Goal: Task Accomplishment & Management: Complete application form

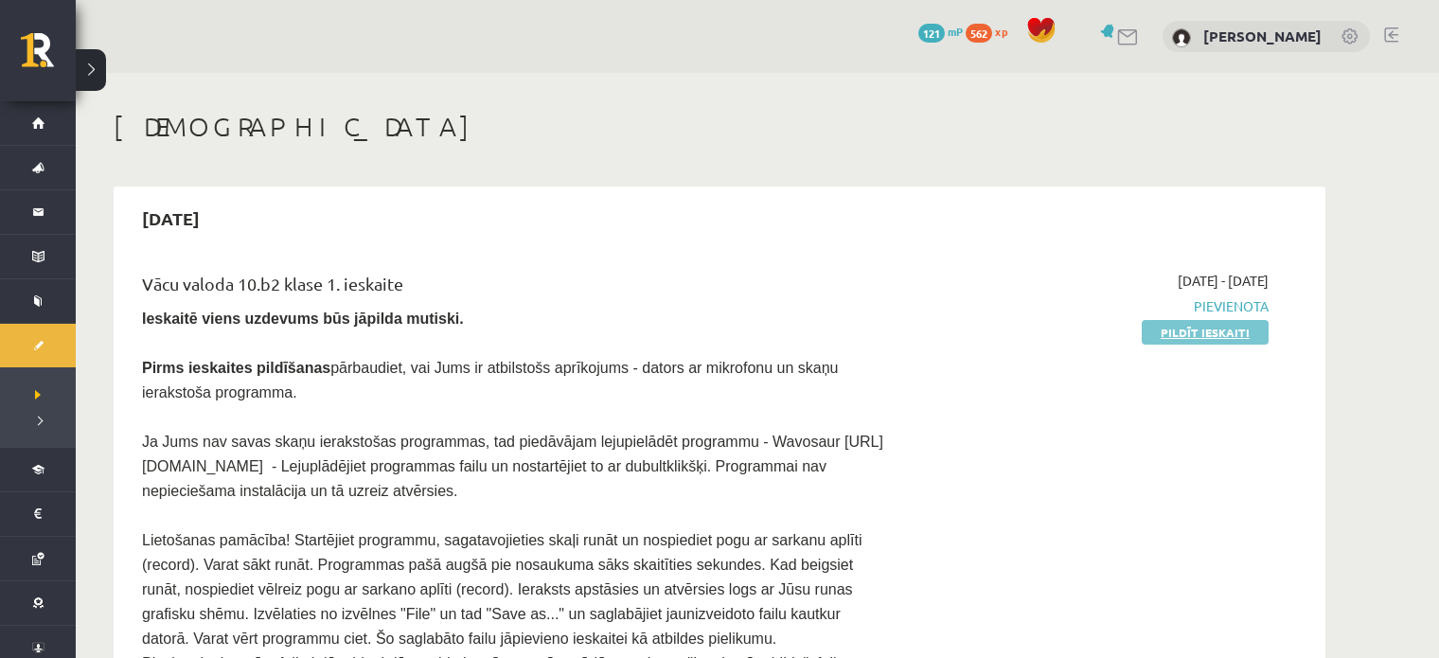
click at [1198, 333] on link "Pildīt ieskaiti" at bounding box center [1205, 332] width 127 height 25
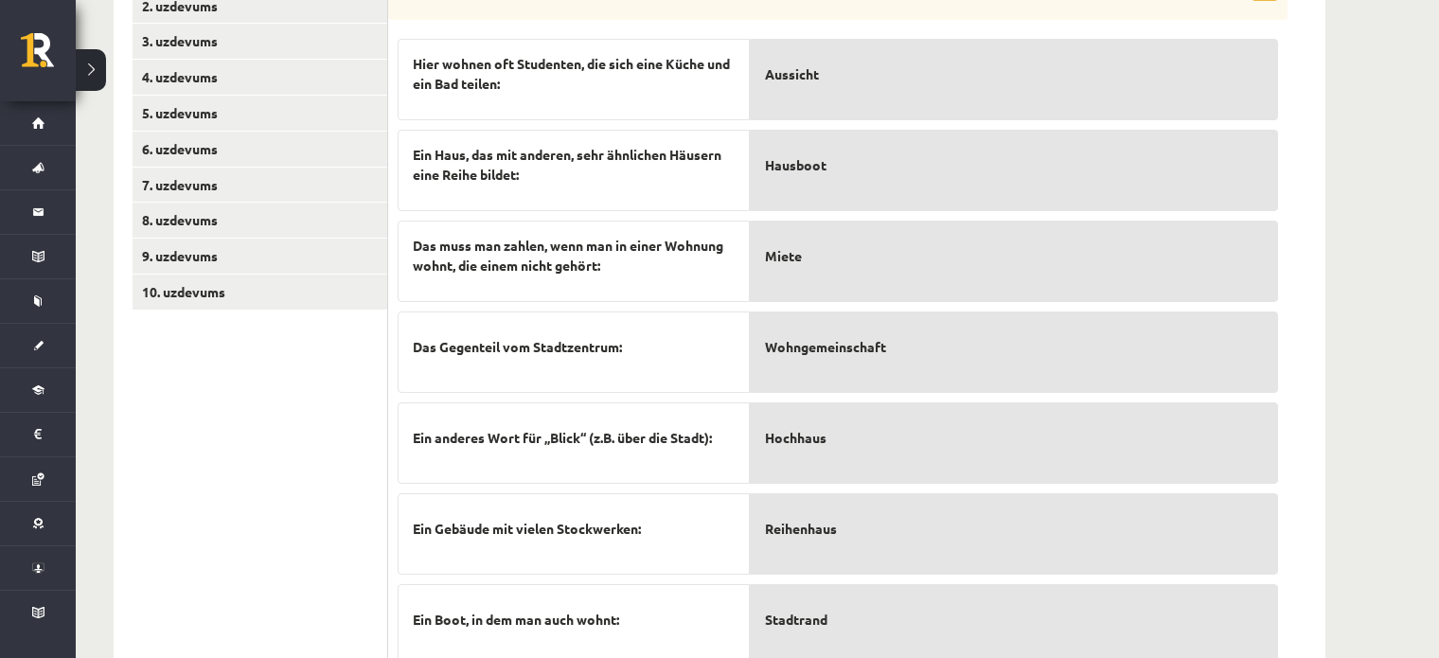
scroll to position [685, 0]
click at [878, 519] on p "Reihenhaus" at bounding box center [1014, 527] width 498 height 40
drag, startPoint x: 878, startPoint y: 519, endPoint x: 935, endPoint y: 215, distance: 309.2
click at [935, 217] on div "Wohngemeinschaft Hausboot Miete Aussicht Hochhaus Reihenhaus Stadtrand" at bounding box center [1014, 344] width 528 height 634
drag, startPoint x: 935, startPoint y: 215, endPoint x: 883, endPoint y: 436, distance: 226.7
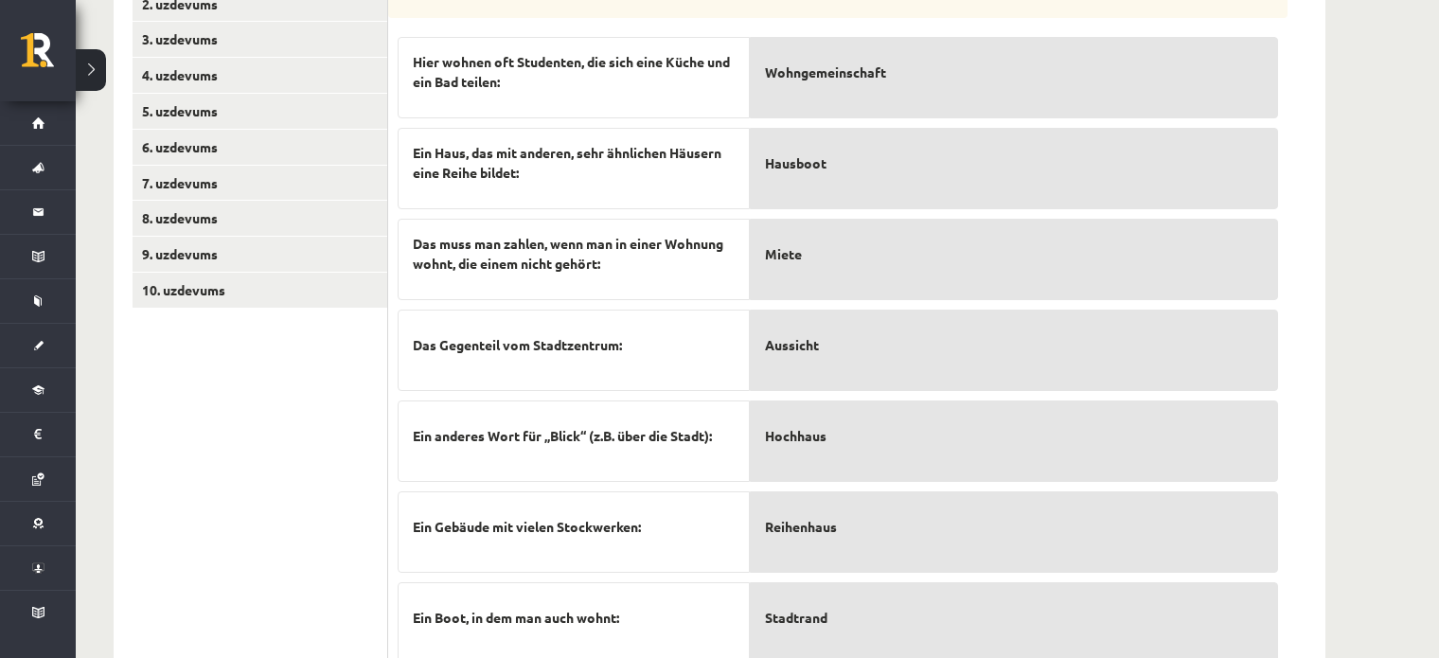
click at [935, 234] on p "Miete" at bounding box center [1014, 254] width 498 height 40
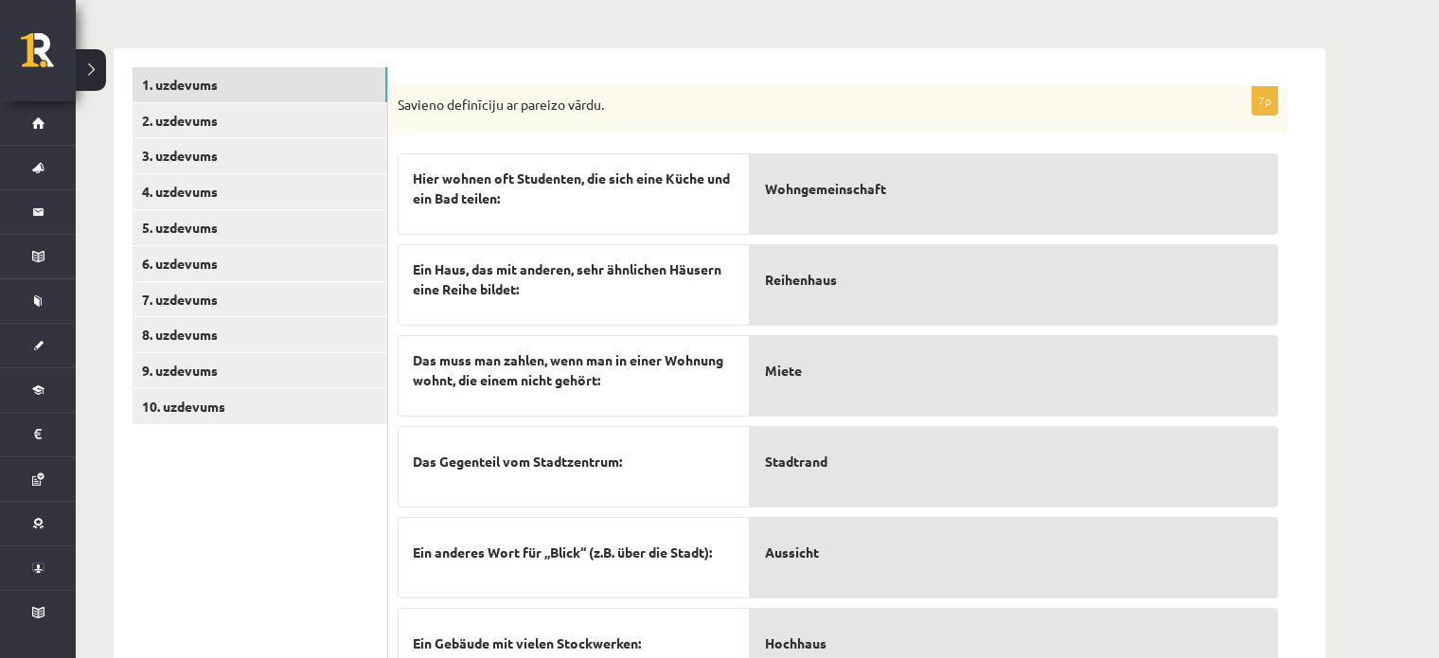
scroll to position [555, 0]
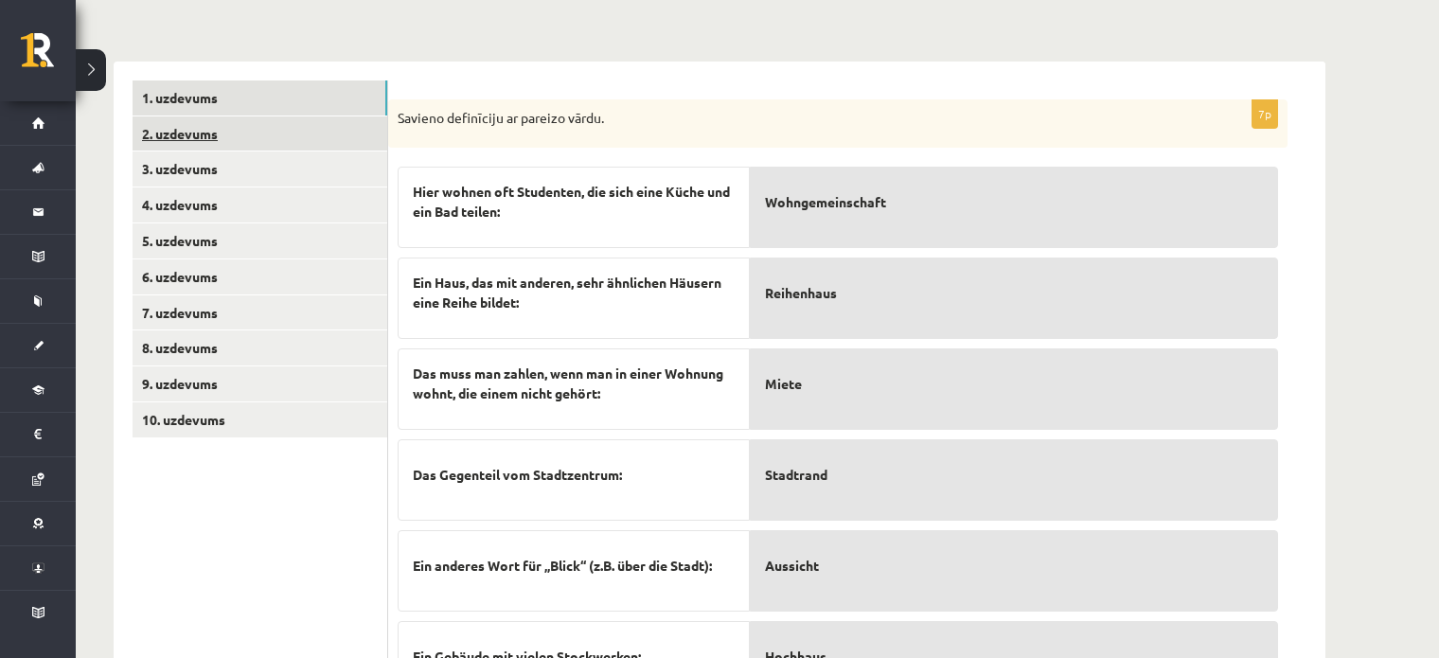
click at [200, 116] on link "2. uzdevums" at bounding box center [260, 133] width 255 height 35
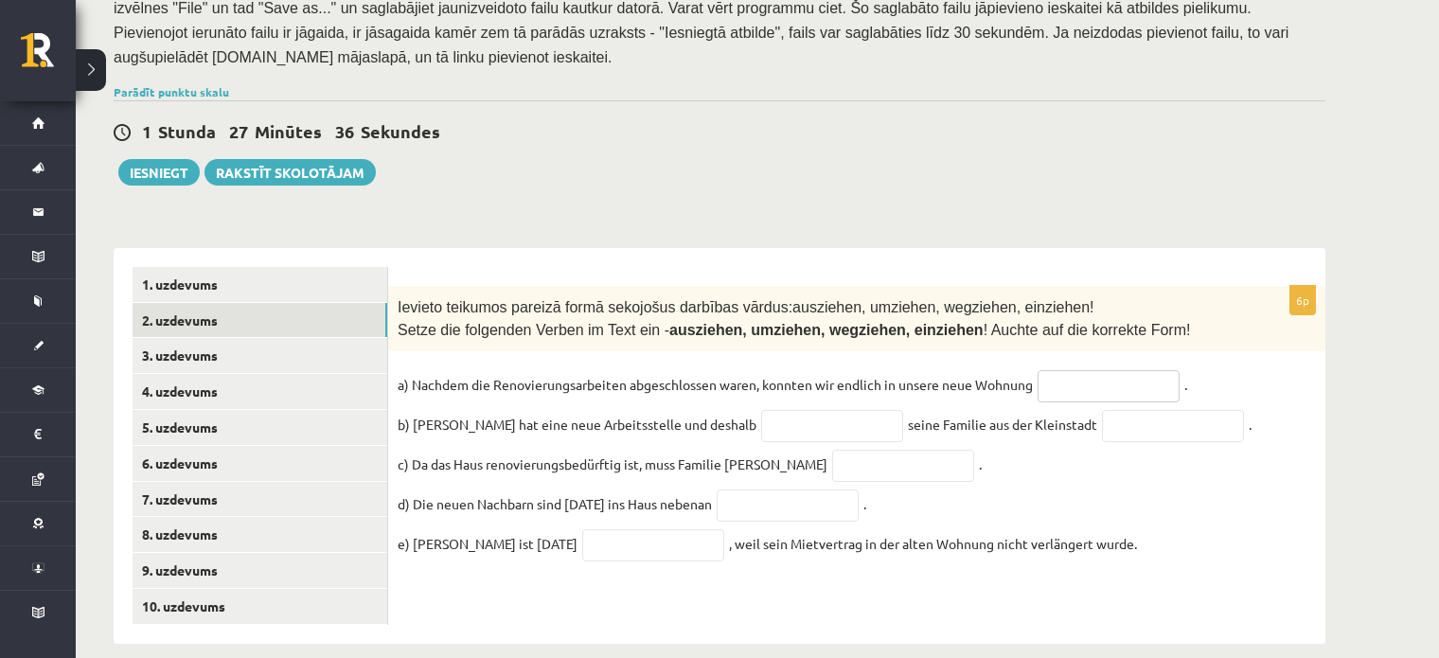
click at [1083, 370] on input "text" at bounding box center [1109, 386] width 142 height 32
click at [919, 229] on div "**********" at bounding box center [720, 436] width 1212 height 415
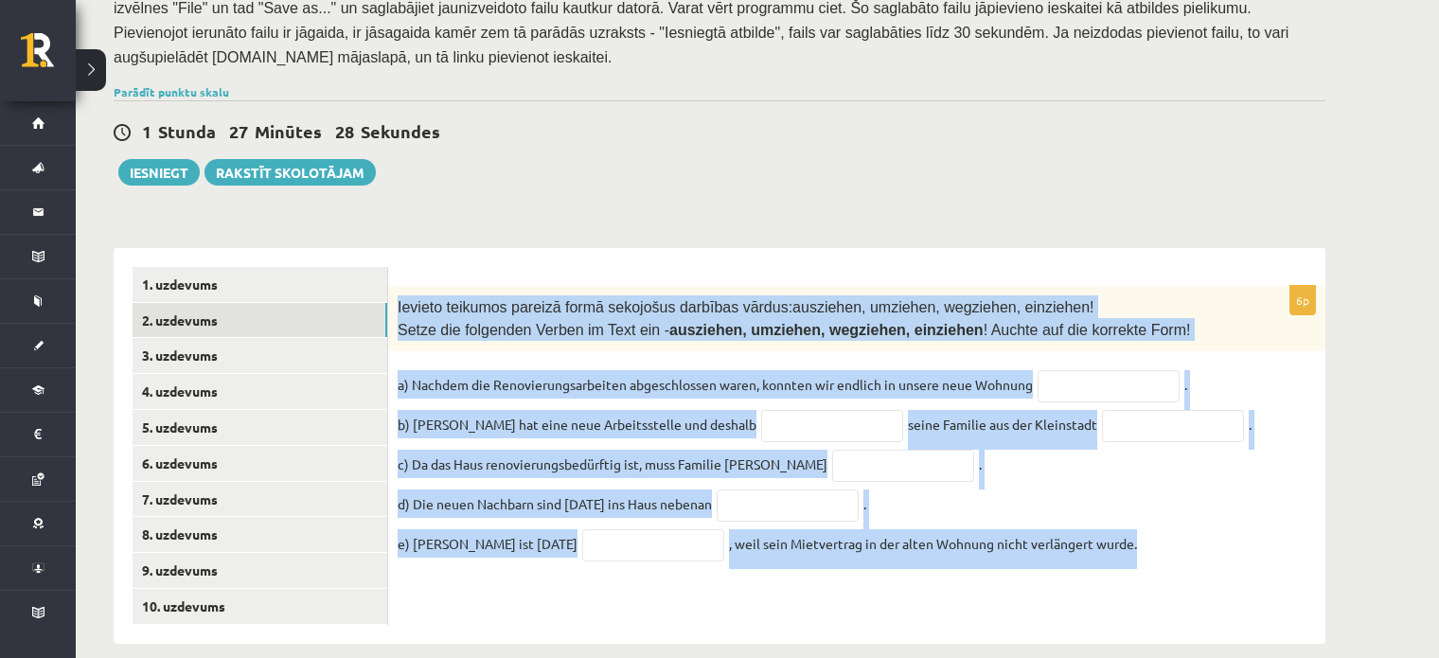
drag, startPoint x: 392, startPoint y: 282, endPoint x: 1137, endPoint y: 549, distance: 791.7
click at [1137, 549] on div "6p Ievieto teikumos pareizā formā sekojošus darbības vārdus: ausziehen, umziehe…" at bounding box center [856, 432] width 937 height 293
copy div "Ievieto teikumos pareizā formā sekojošus darbības vārdus: ausziehen, umziehen, …"
click at [1246, 384] on fieldset "a) Nachdem die Renovierungsarbeiten abgeschlossen waren, konnten wir endlich in…" at bounding box center [857, 469] width 919 height 199
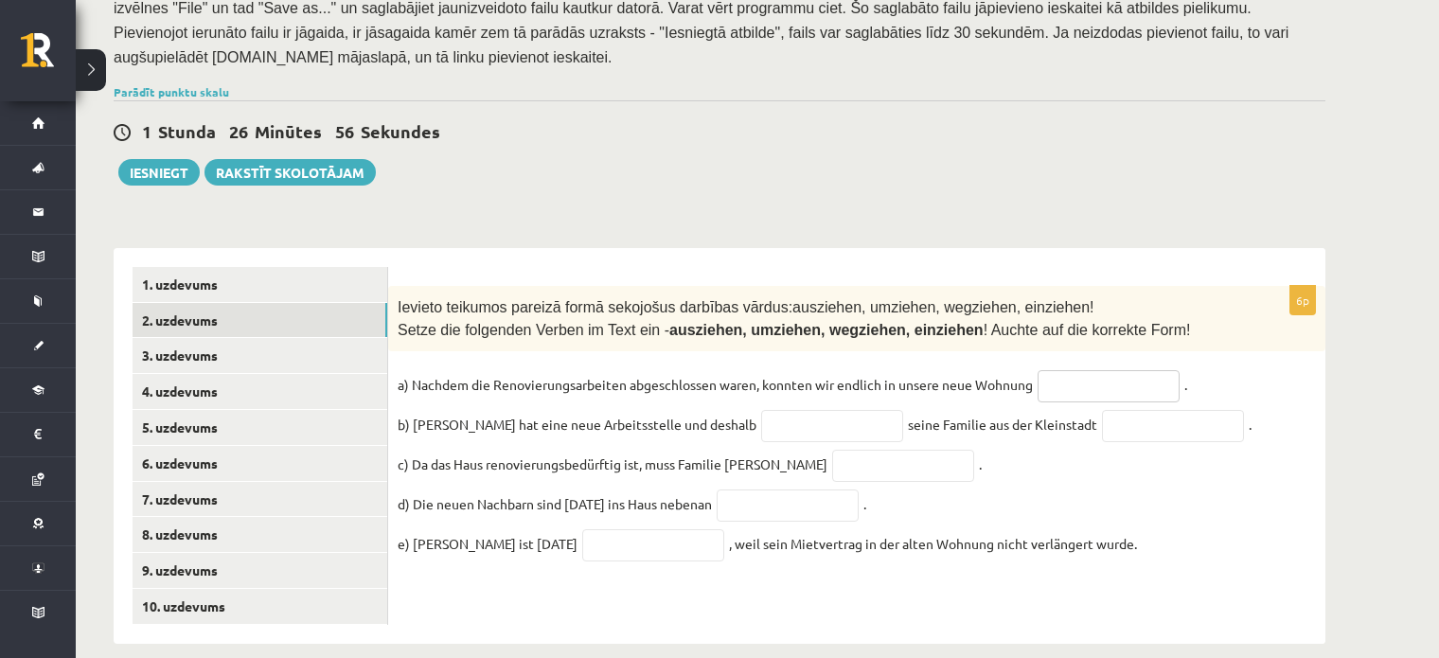
click at [1062, 370] on input "text" at bounding box center [1109, 386] width 142 height 32
type input "*********"
click at [761, 410] on input "text" at bounding box center [832, 426] width 142 height 32
click at [764, 410] on input "text" at bounding box center [832, 426] width 142 height 32
type input "*****"
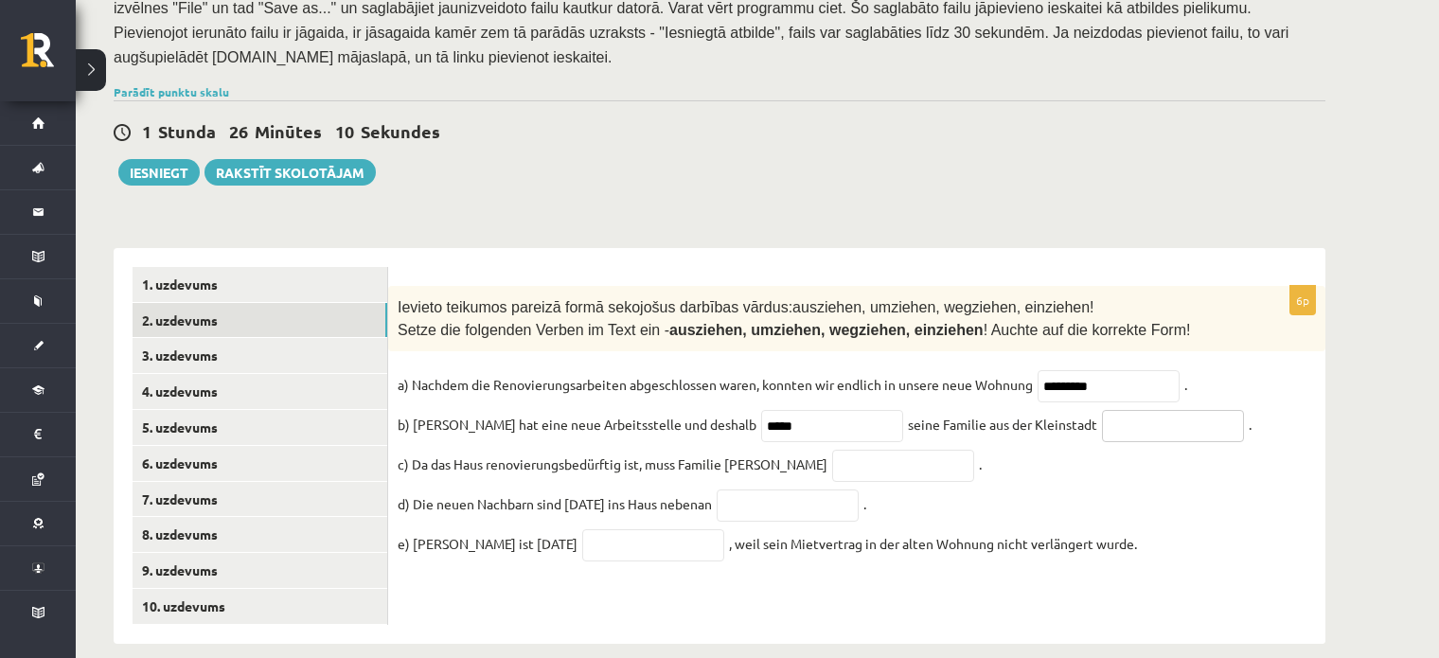
click at [1102, 410] on input "text" at bounding box center [1173, 426] width 142 height 32
click at [1116, 410] on input "***" at bounding box center [1173, 426] width 142 height 32
type input "*********"
click at [765, 410] on input "*****" at bounding box center [832, 426] width 142 height 32
click at [832, 450] on input "text" at bounding box center [903, 466] width 142 height 32
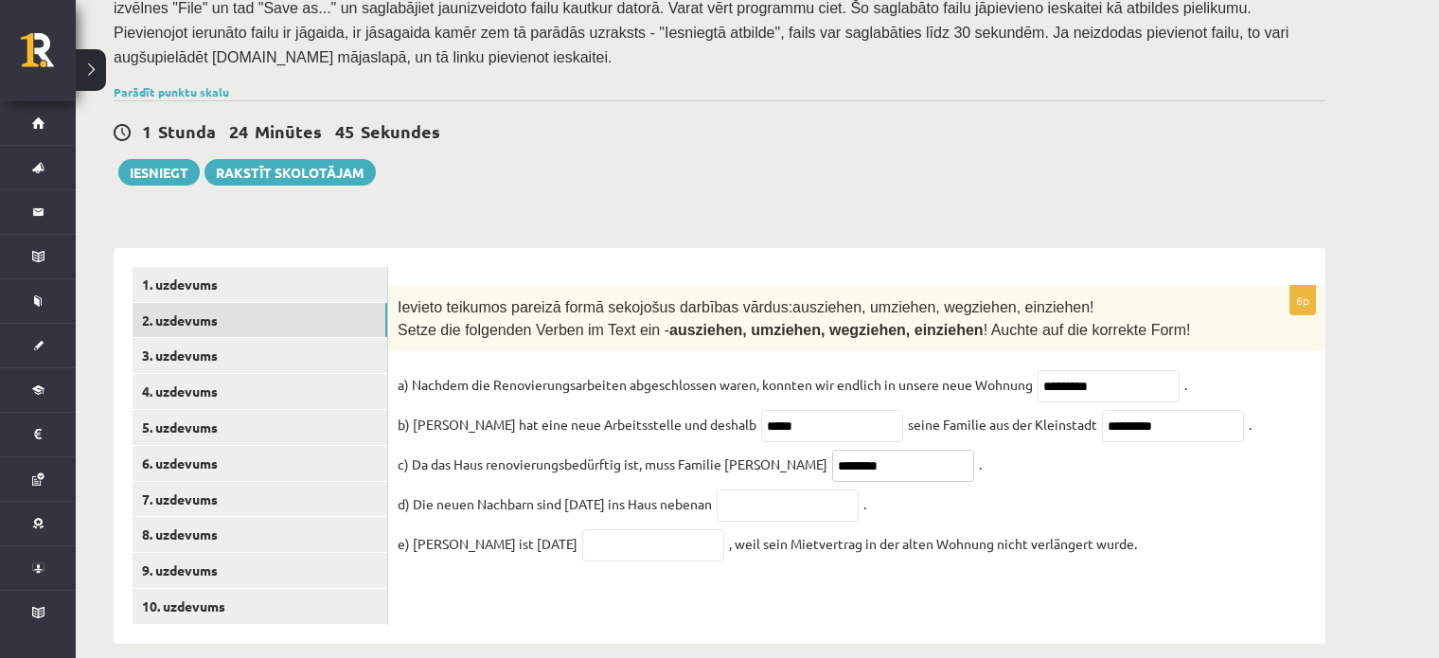
type input "********"
drag, startPoint x: 761, startPoint y: 398, endPoint x: 692, endPoint y: 394, distance: 69.2
click at [757, 416] on span "*****" at bounding box center [833, 424] width 152 height 17
click at [761, 410] on input "text" at bounding box center [832, 426] width 142 height 32
type input "*********"
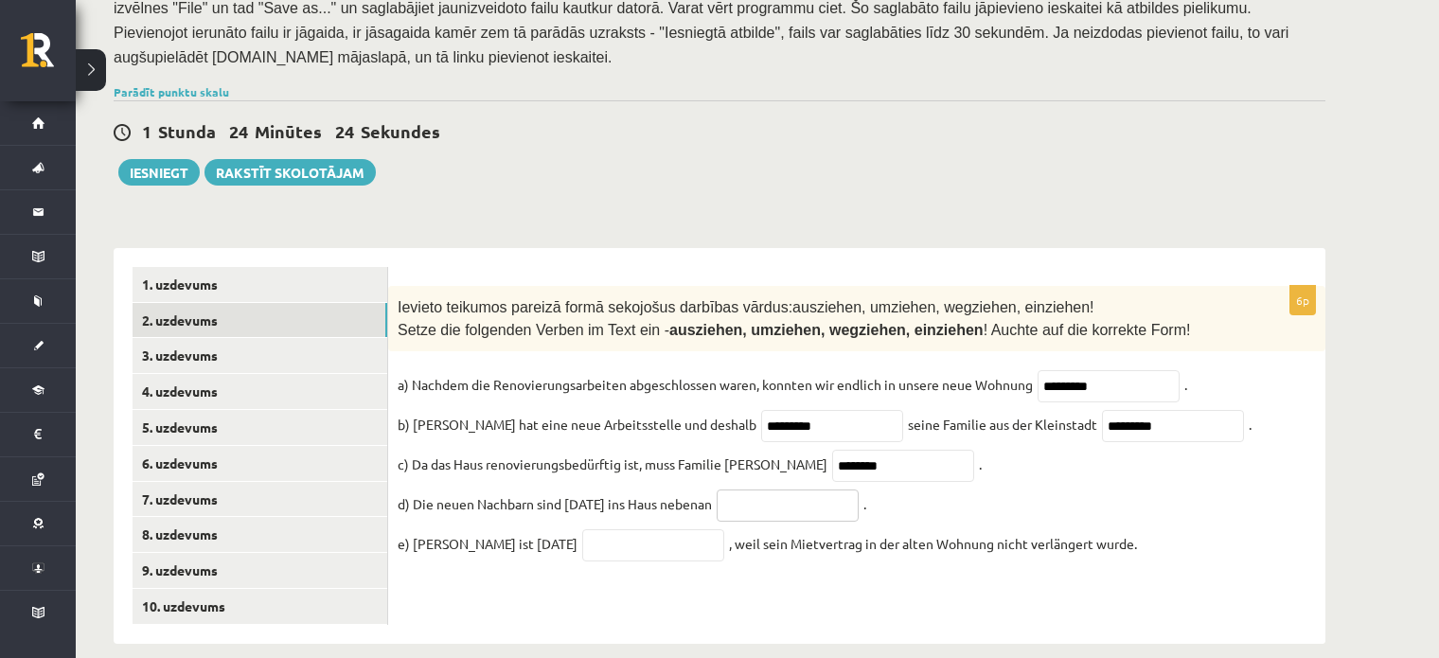
click at [797, 490] on input "text" at bounding box center [788, 506] width 142 height 32
type input "*"
drag, startPoint x: 780, startPoint y: 402, endPoint x: 683, endPoint y: 385, distance: 98.9
click at [683, 385] on fieldset "a) Nachdem die Renovierungsarbeiten abgeschlossen waren, konnten wir endlich in…" at bounding box center [857, 469] width 919 height 199
type input "*********"
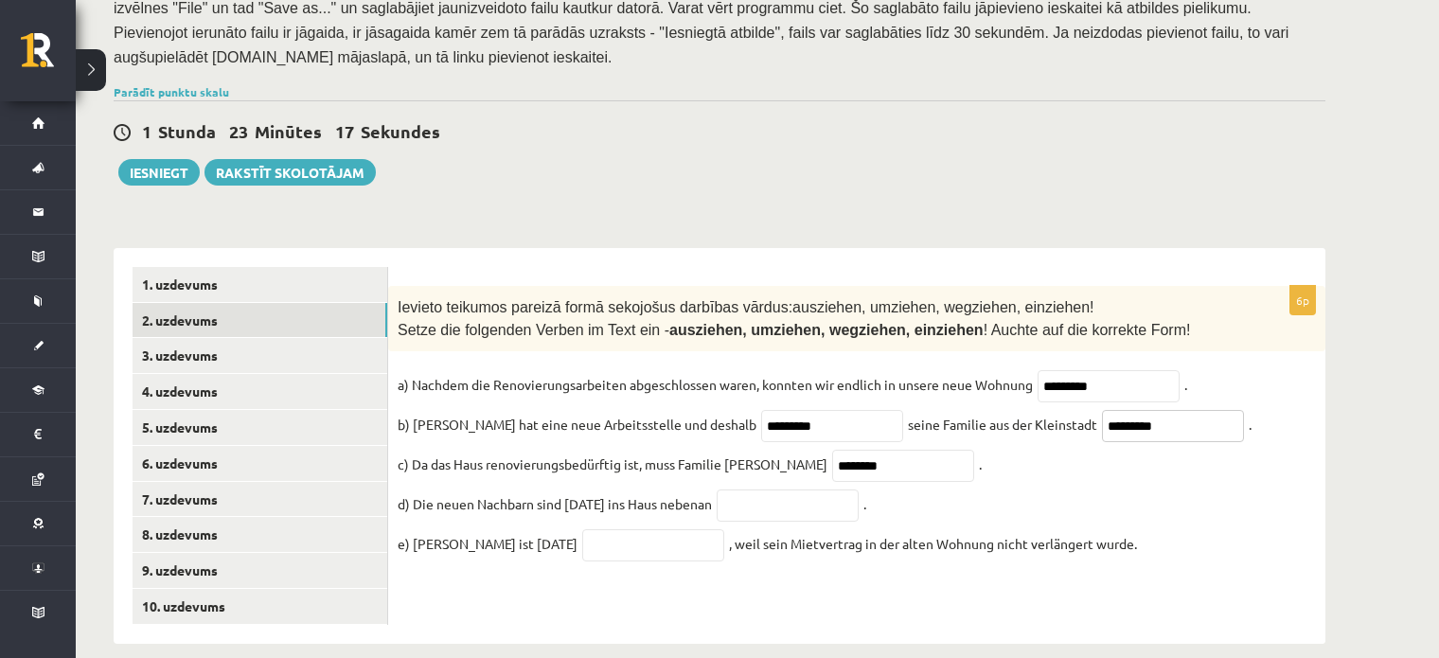
click at [1109, 411] on input "*********" at bounding box center [1173, 426] width 142 height 32
drag, startPoint x: 1132, startPoint y: 398, endPoint x: 1004, endPoint y: 408, distance: 128.3
click at [1004, 408] on fieldset "a) Nachdem die Renovierungsarbeiten abgeschlossen waren, konnten wir endlich in…" at bounding box center [857, 469] width 919 height 199
click at [1102, 410] on input "text" at bounding box center [1173, 426] width 142 height 32
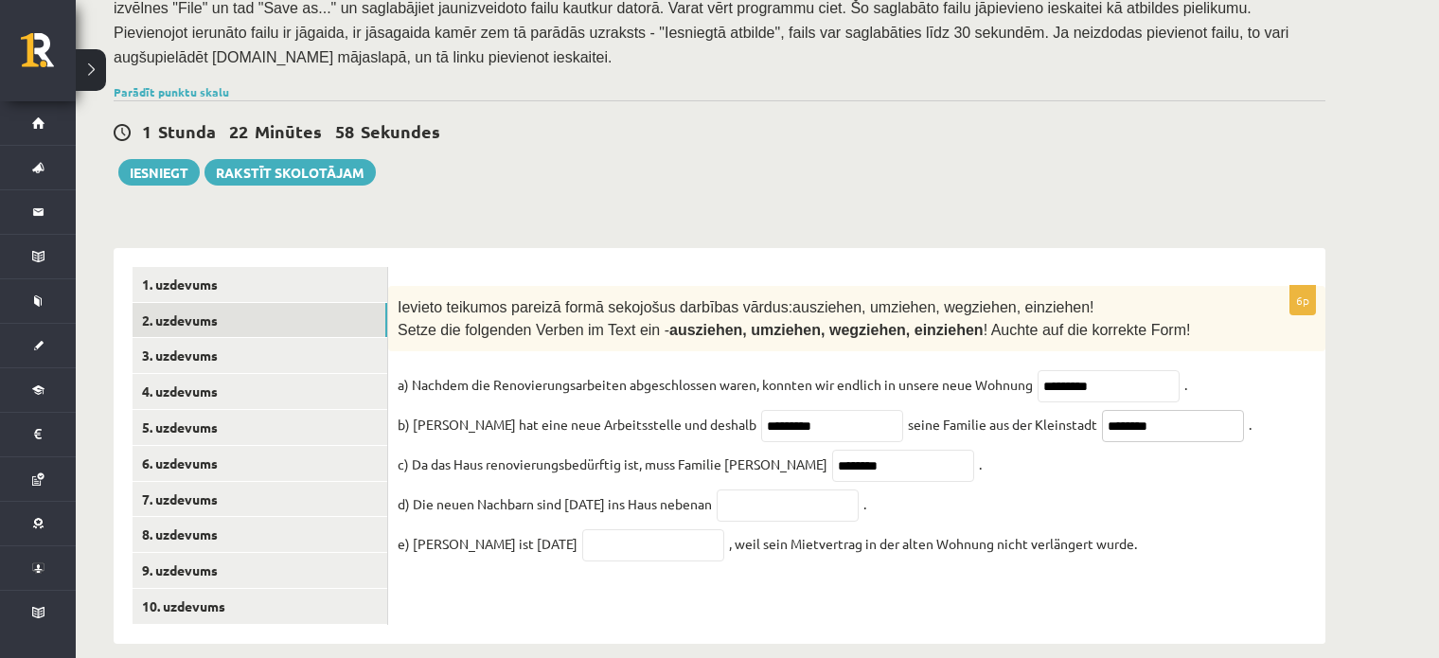
type input "********"
click at [762, 490] on input "text" at bounding box center [788, 506] width 142 height 32
type input "*********"
click at [607, 538] on input "text" at bounding box center [653, 545] width 142 height 32
click at [600, 529] on input "text" at bounding box center [653, 545] width 142 height 32
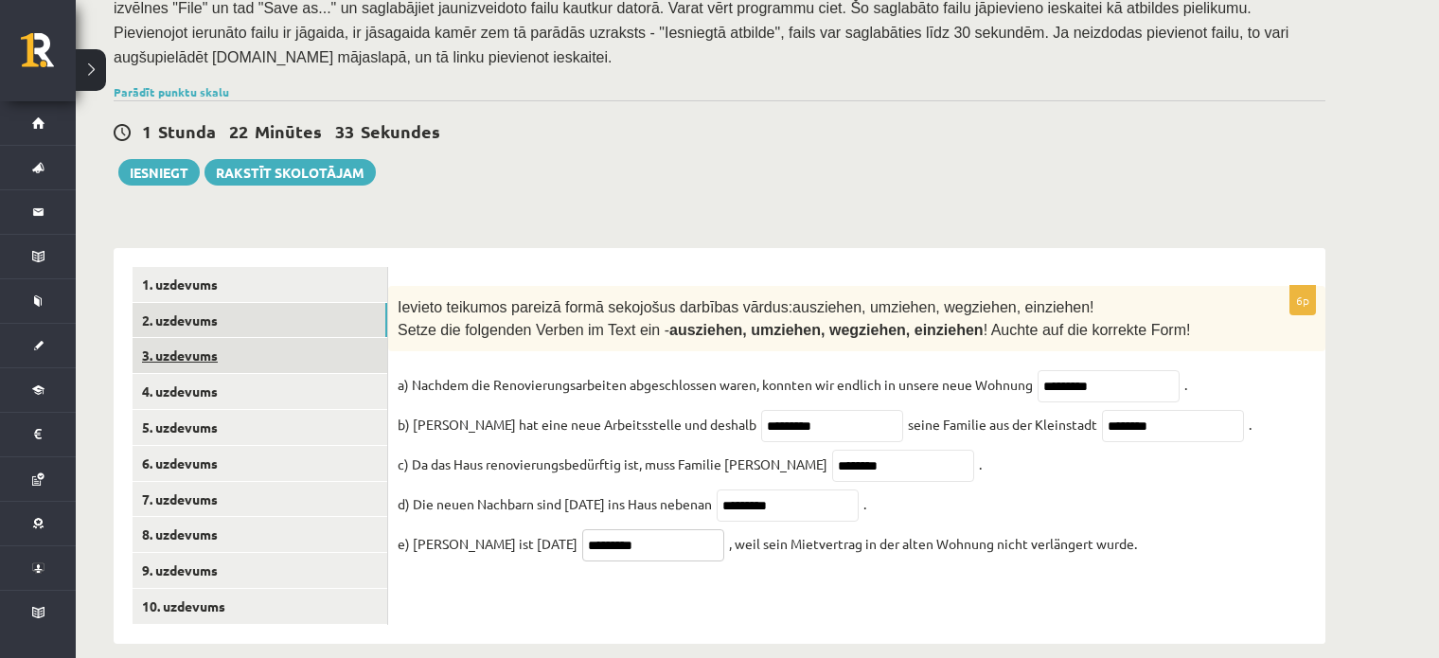
type input "*********"
click at [266, 338] on link "3. uzdevums" at bounding box center [260, 355] width 255 height 35
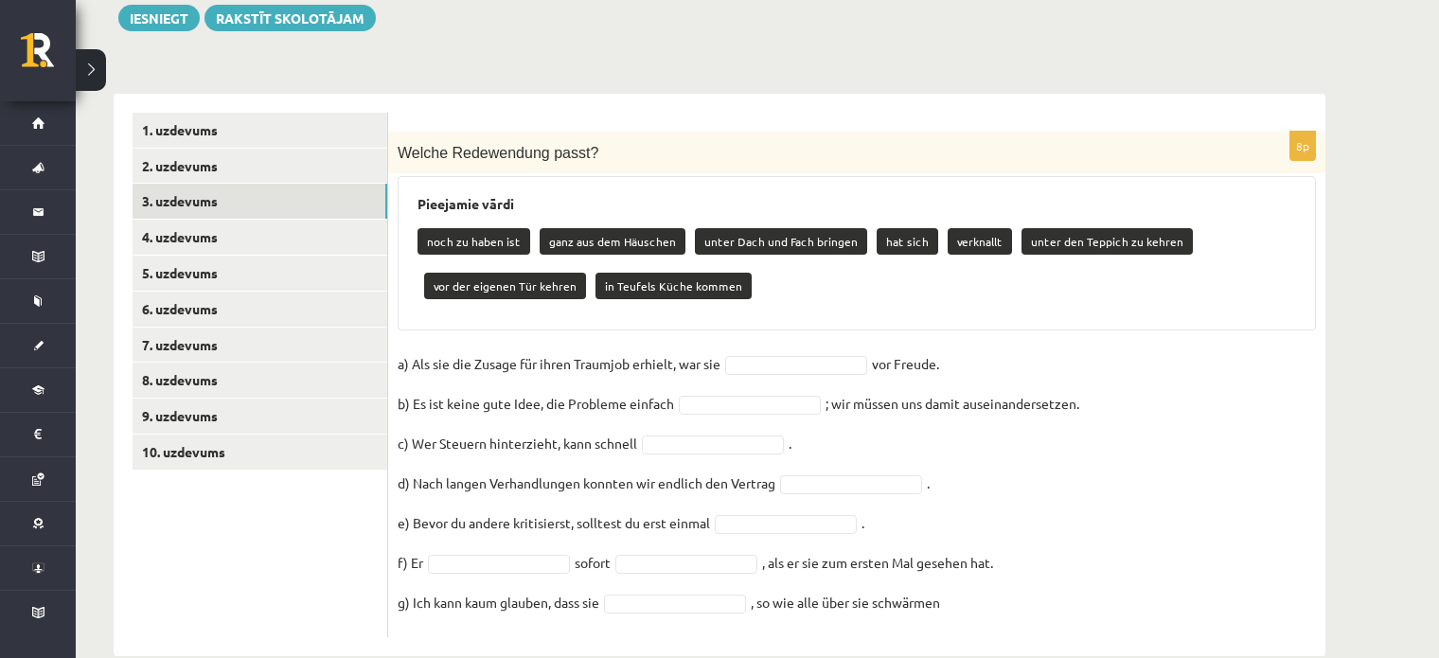
scroll to position [534, 0]
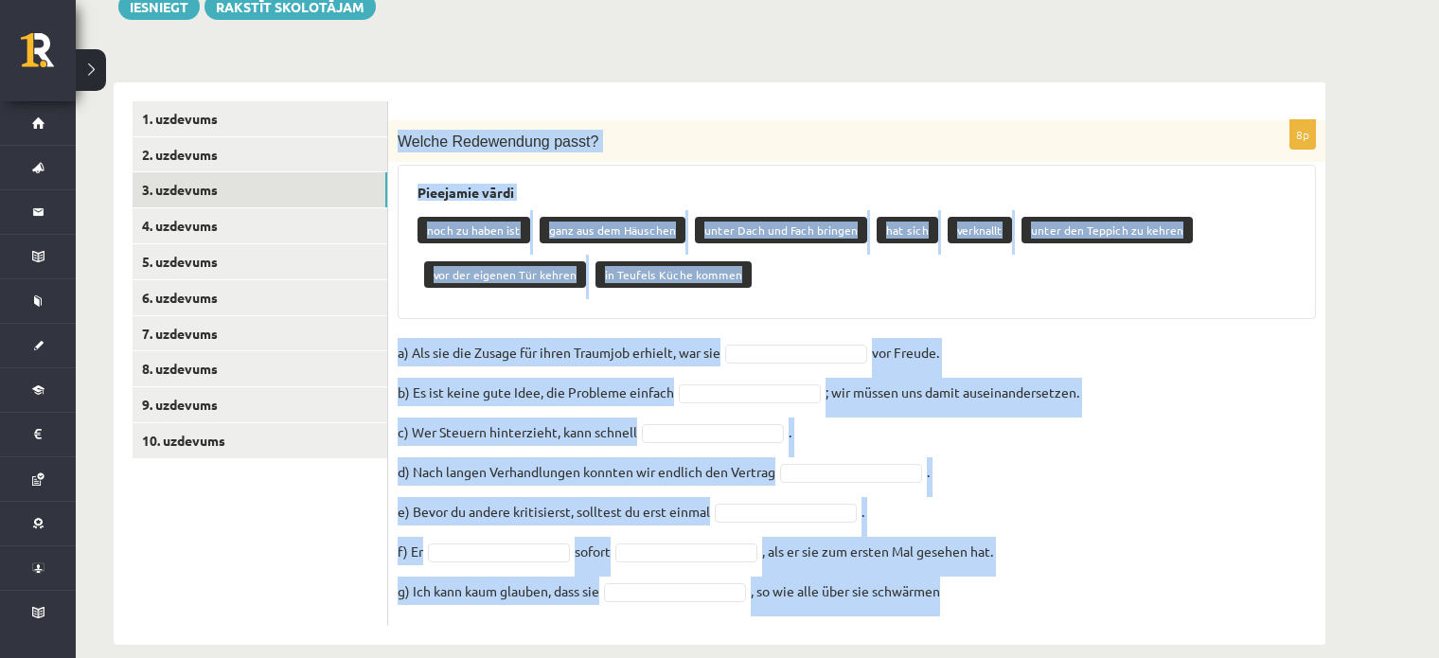
drag, startPoint x: 400, startPoint y: 113, endPoint x: 963, endPoint y: 562, distance: 720.4
click at [963, 562] on div "8p Welche Redewendung passt? Pieejamie vārdi noch zu haben ist ganz aus dem Häu…" at bounding box center [856, 373] width 937 height 506
copy div "Welche Redewendung passt? Pieejamie vārdi noch zu haben ist ganz aus dem Häusch…"
click at [871, 286] on div "Pieejamie vārdi noch zu haben ist ganz aus dem Häuschen unter Dach und Fach bri…" at bounding box center [857, 242] width 919 height 154
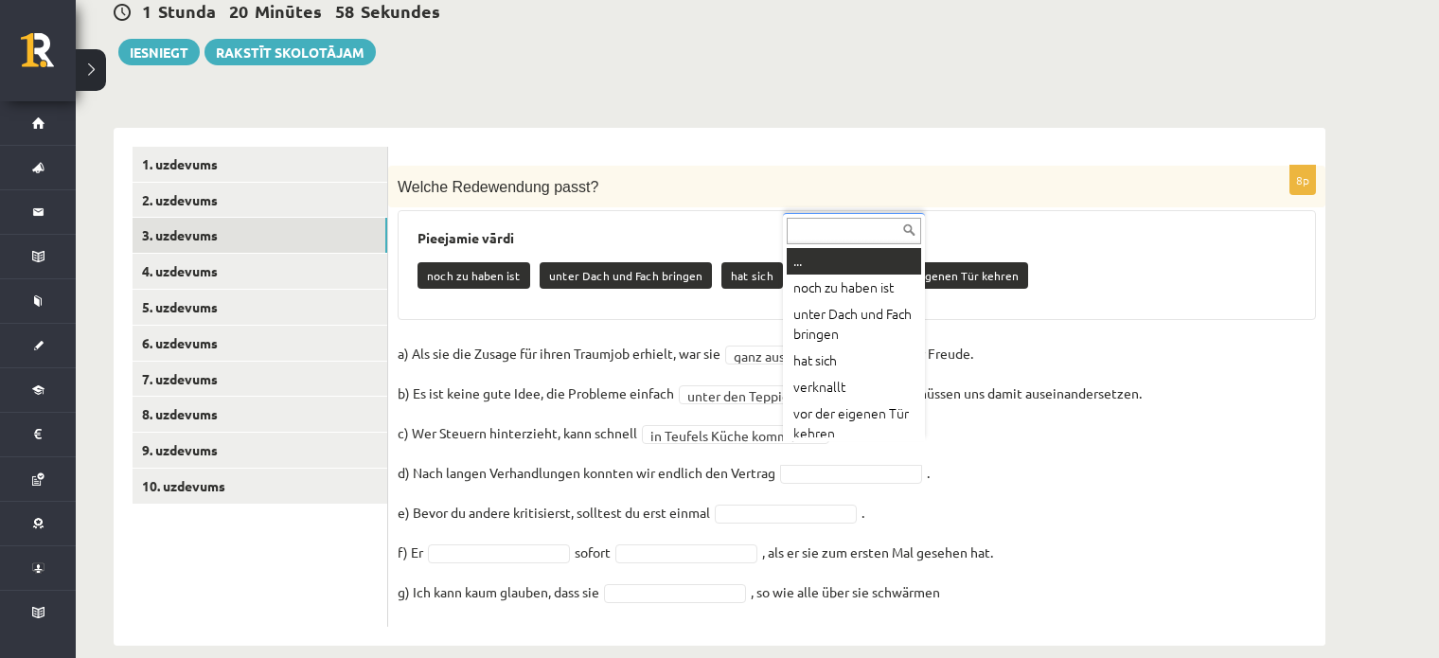
scroll to position [9, 0]
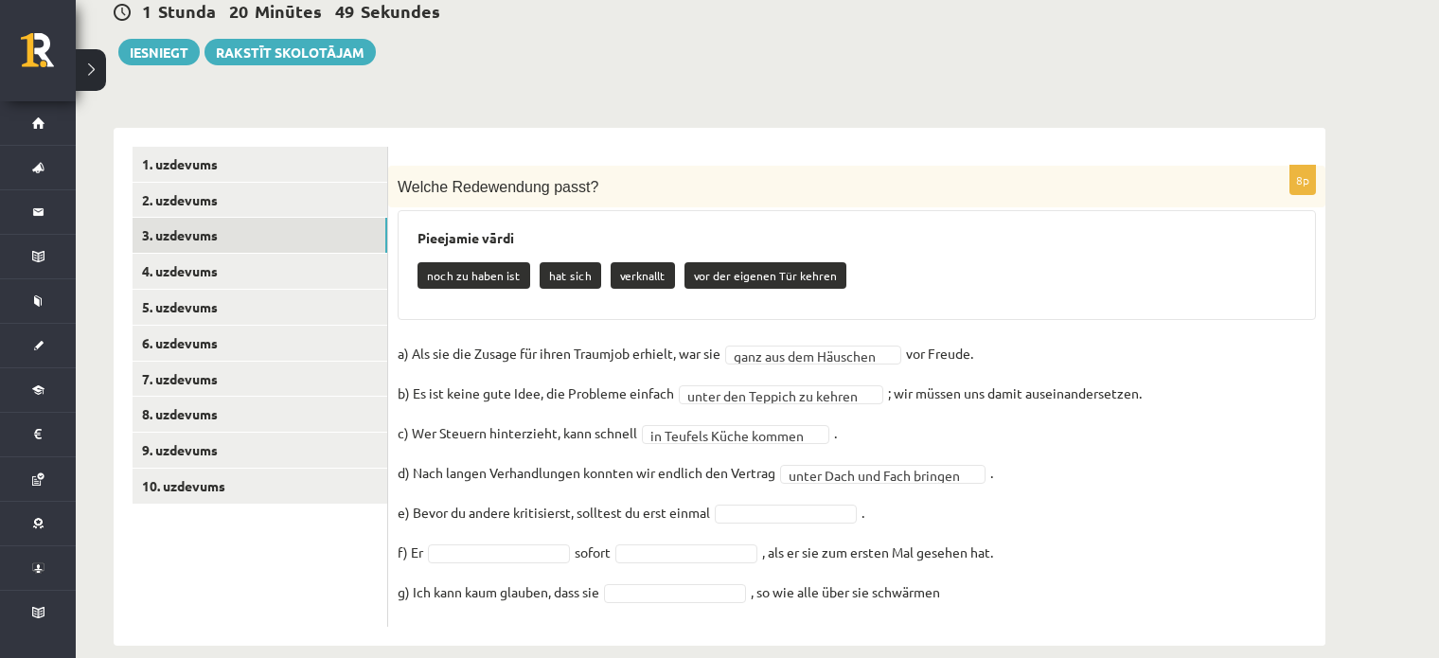
click at [829, 497] on fieldset "**********" at bounding box center [857, 478] width 919 height 278
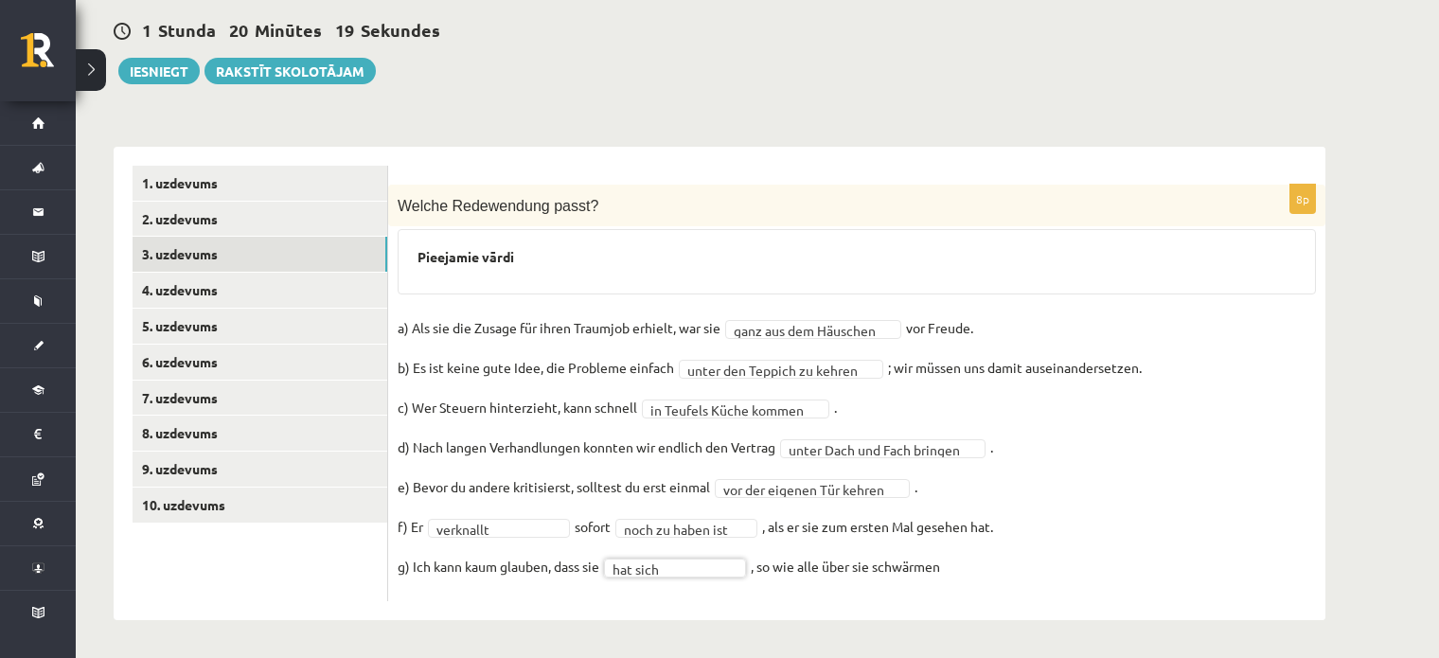
scroll to position [444, 0]
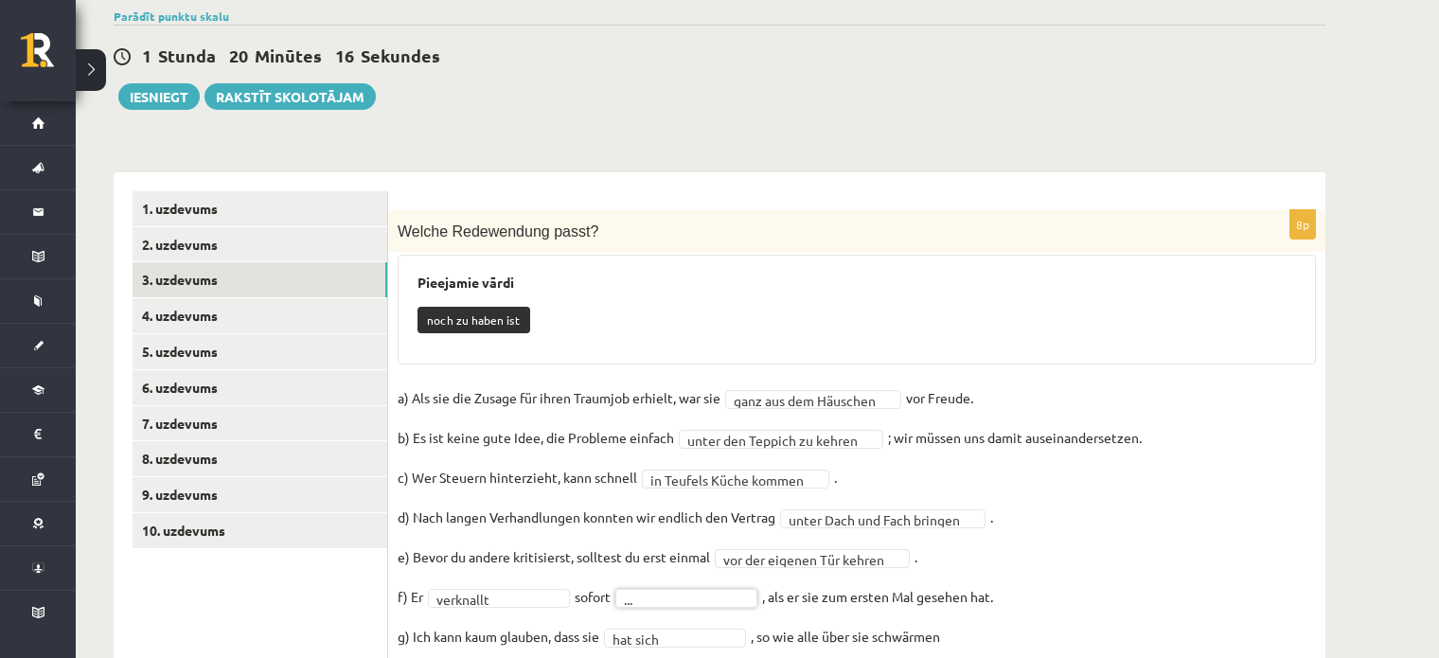
click at [687, 601] on fieldset "**********" at bounding box center [857, 523] width 919 height 278
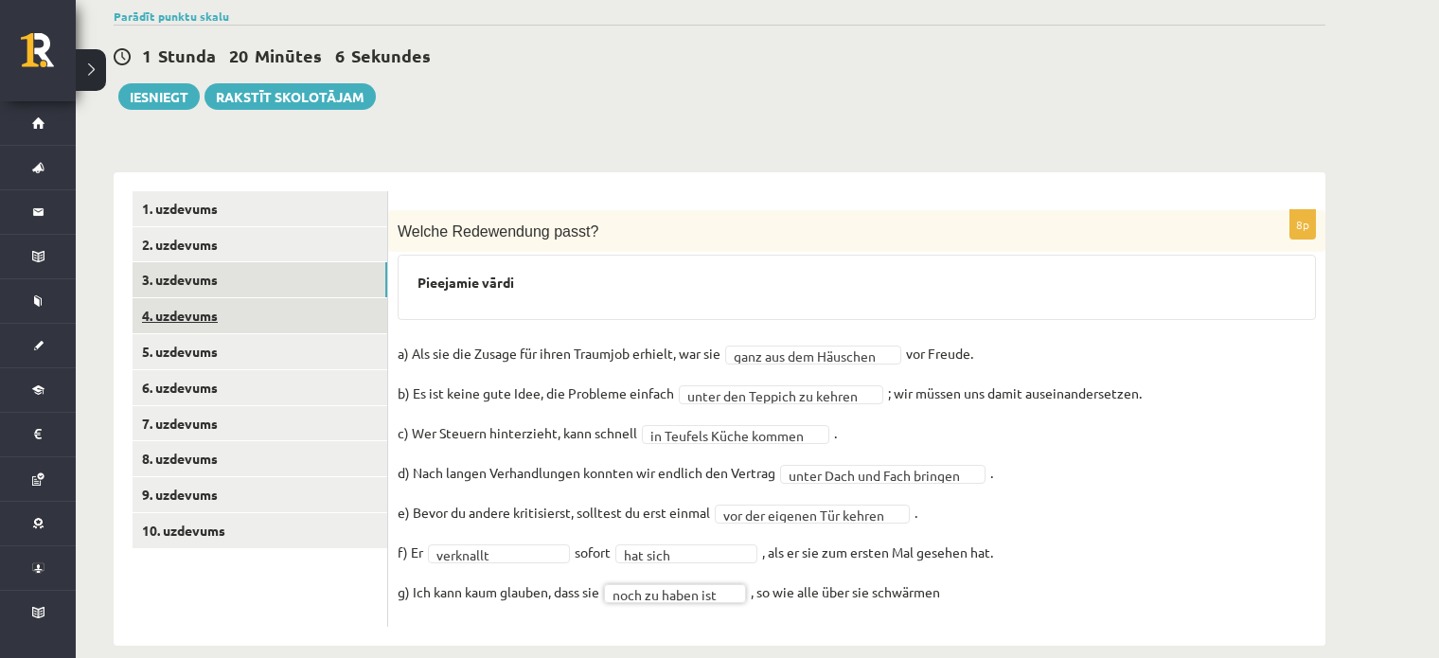
click at [246, 298] on link "4. uzdevums" at bounding box center [260, 315] width 255 height 35
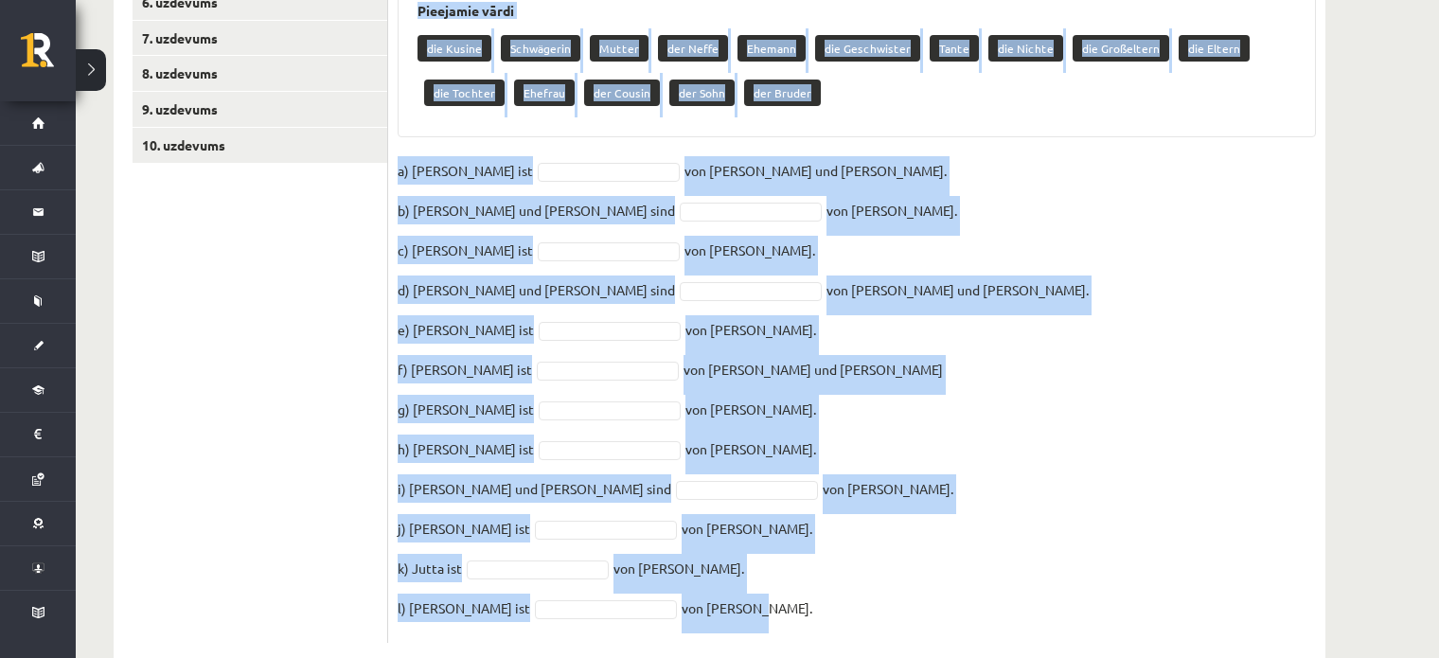
scroll to position [845, 0]
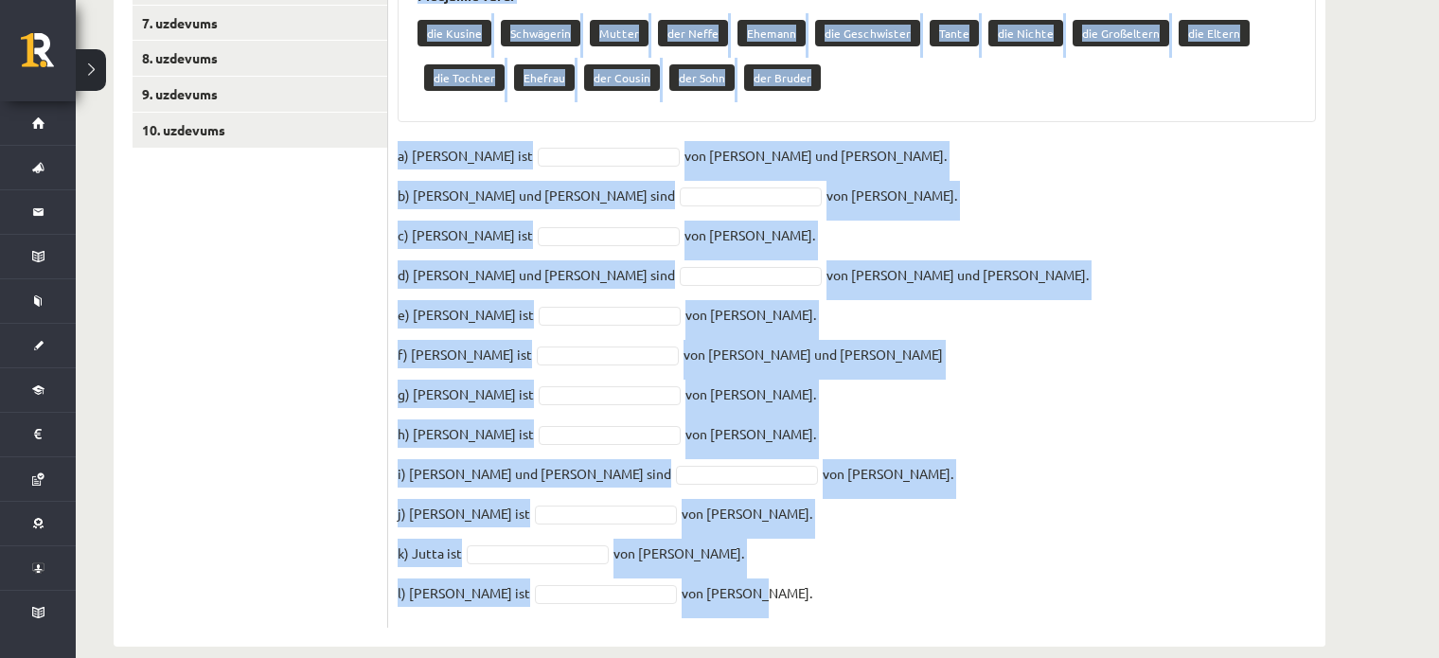
drag, startPoint x: 397, startPoint y: 208, endPoint x: 767, endPoint y: 590, distance: 531.7
click at [767, 590] on div "12p Schau dir den Stammbaum der Familie an und ergänze die Sätze! Es gibt mehr …" at bounding box center [856, 219] width 937 height 818
copy div "Schau dir den Stammbaum der Familie an und ergänze die Sätze! Es gibt mehr Wört…"
click at [943, 387] on fieldset "a) Otto ist von Mark und Anne. b) Emma und Lukas sind von Ilse. c) Johann ist v…" at bounding box center [857, 379] width 919 height 477
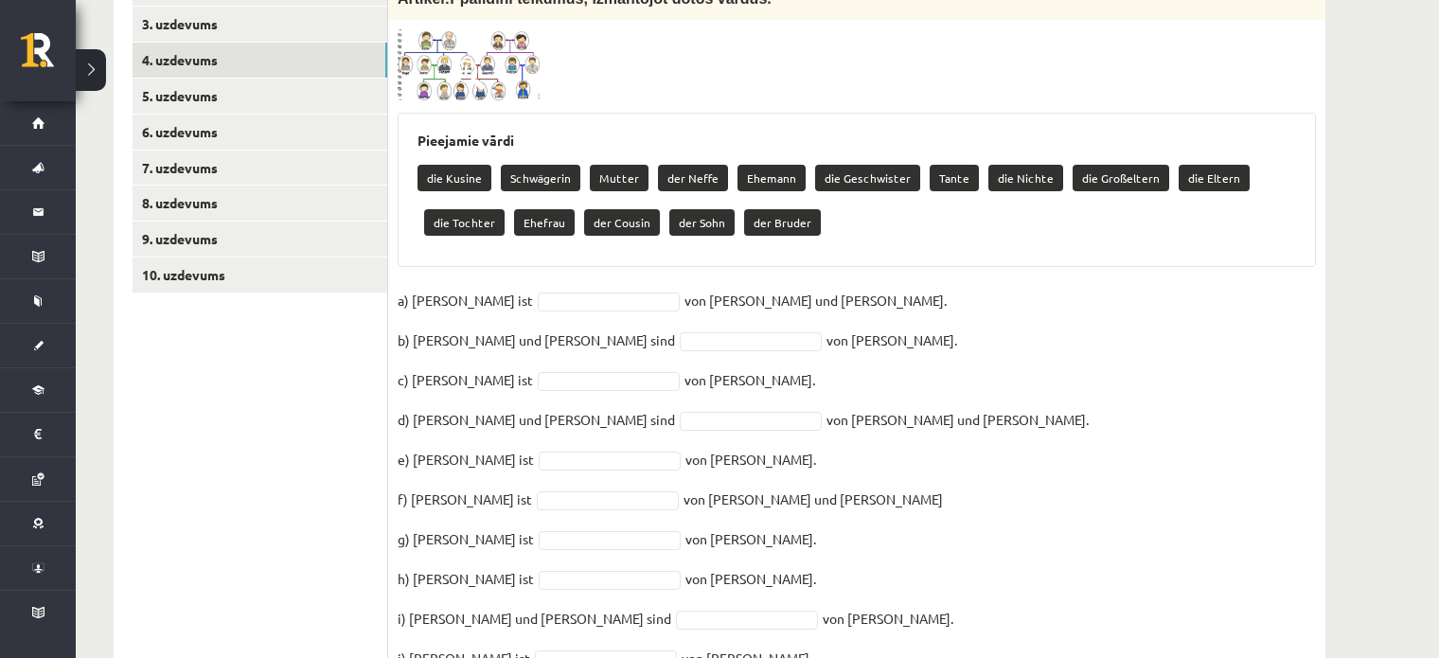
scroll to position [606, 0]
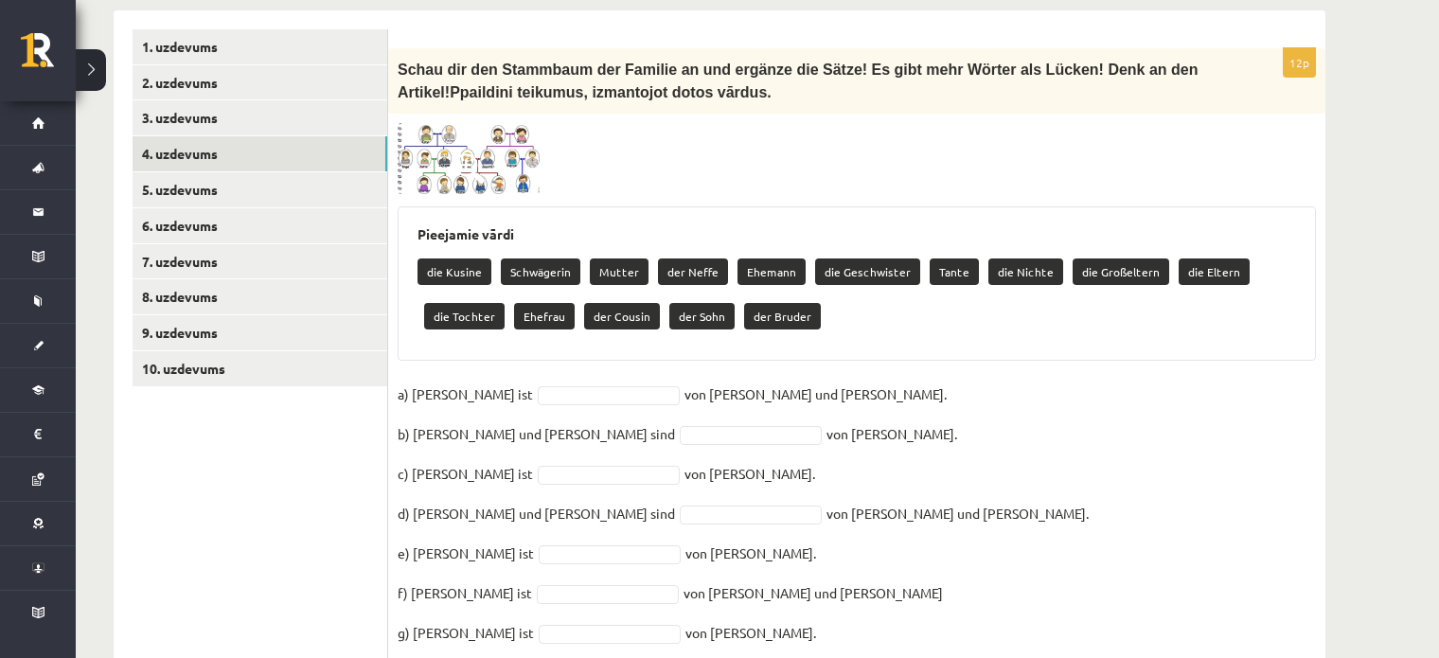
click at [505, 125] on img at bounding box center [469, 159] width 142 height 72
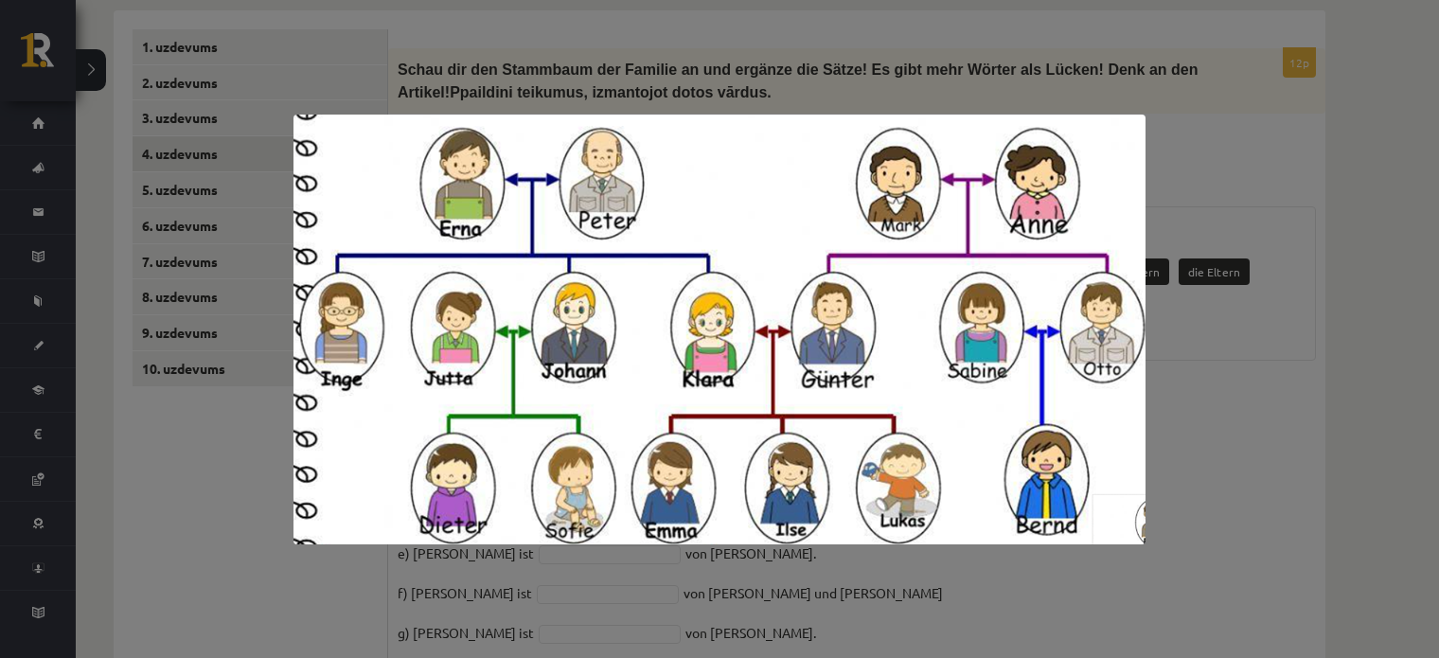
click at [1279, 466] on div at bounding box center [719, 329] width 1439 height 658
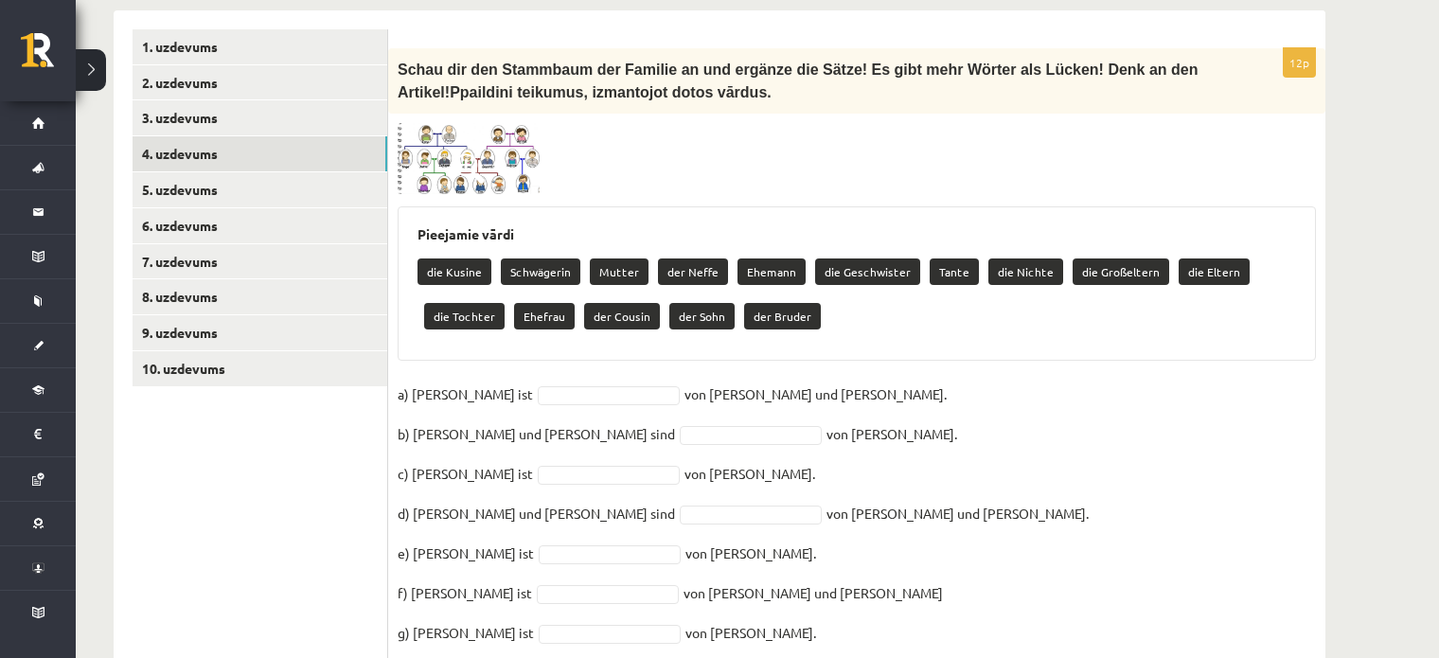
click at [531, 123] on img at bounding box center [469, 159] width 142 height 72
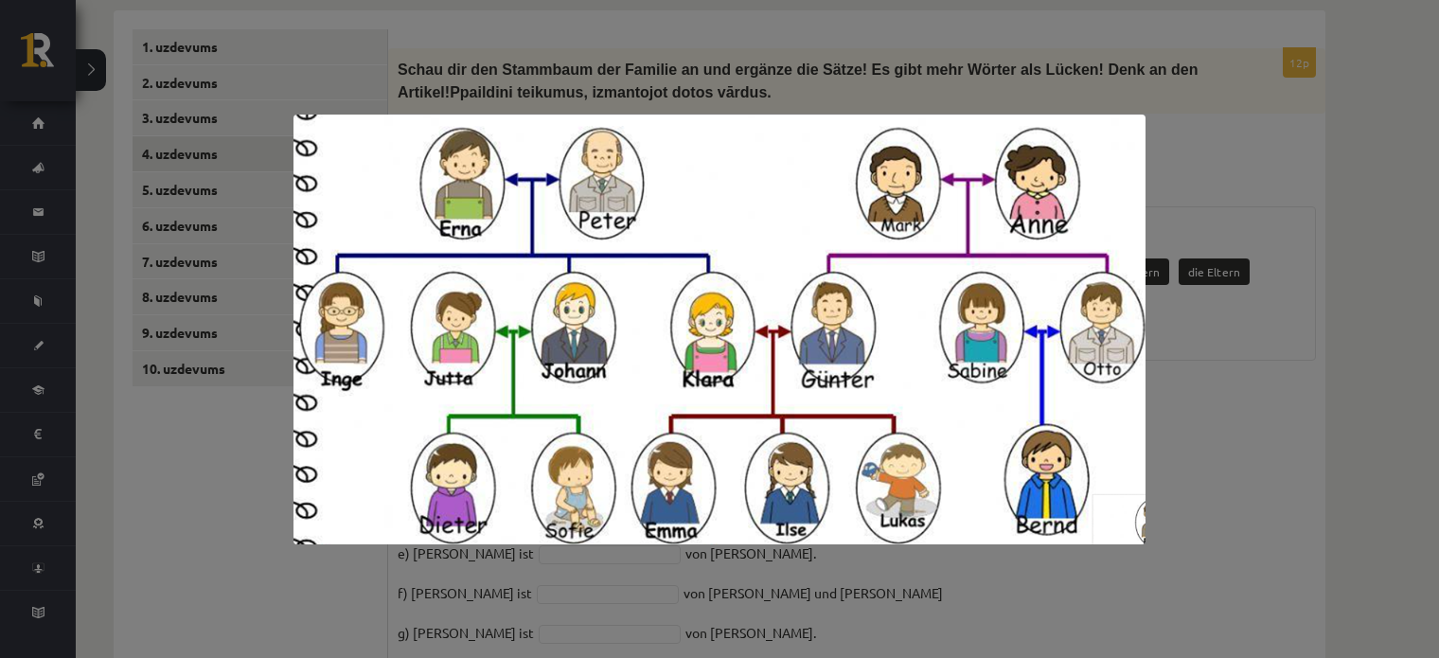
click at [1279, 463] on div at bounding box center [719, 329] width 1439 height 658
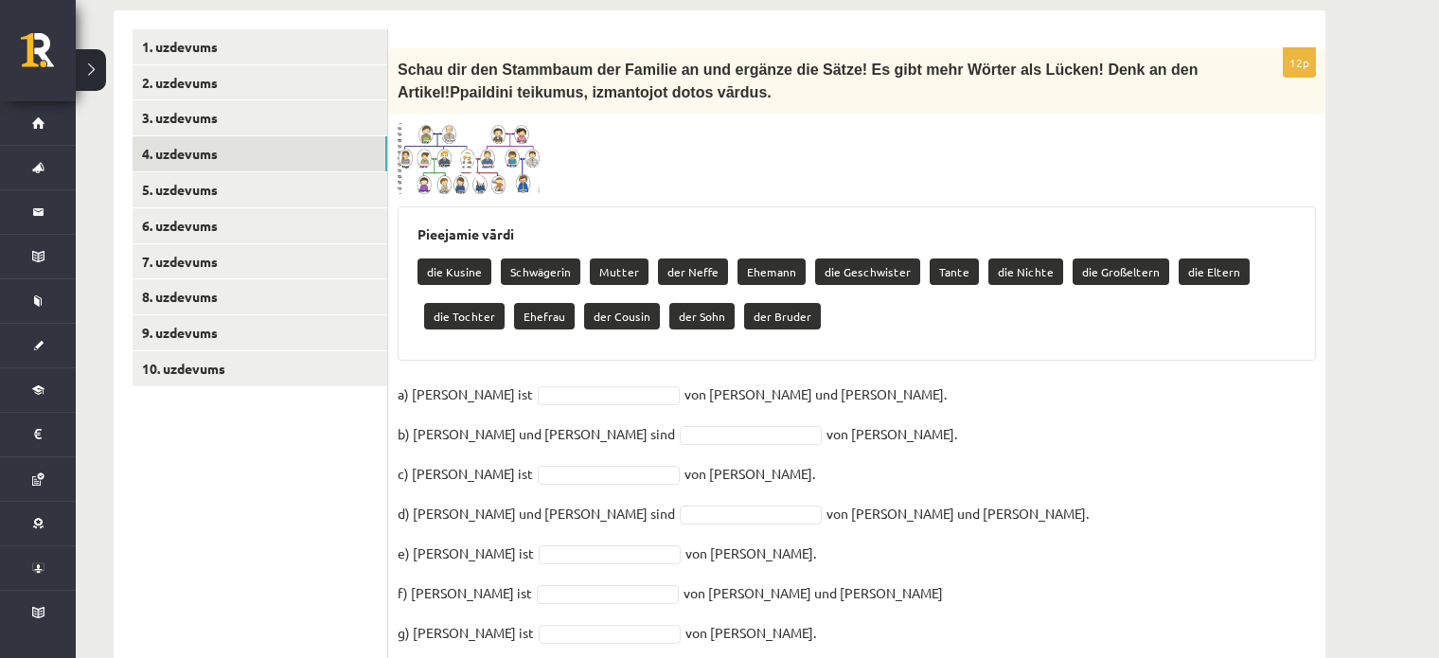
click at [513, 150] on img at bounding box center [469, 159] width 142 height 72
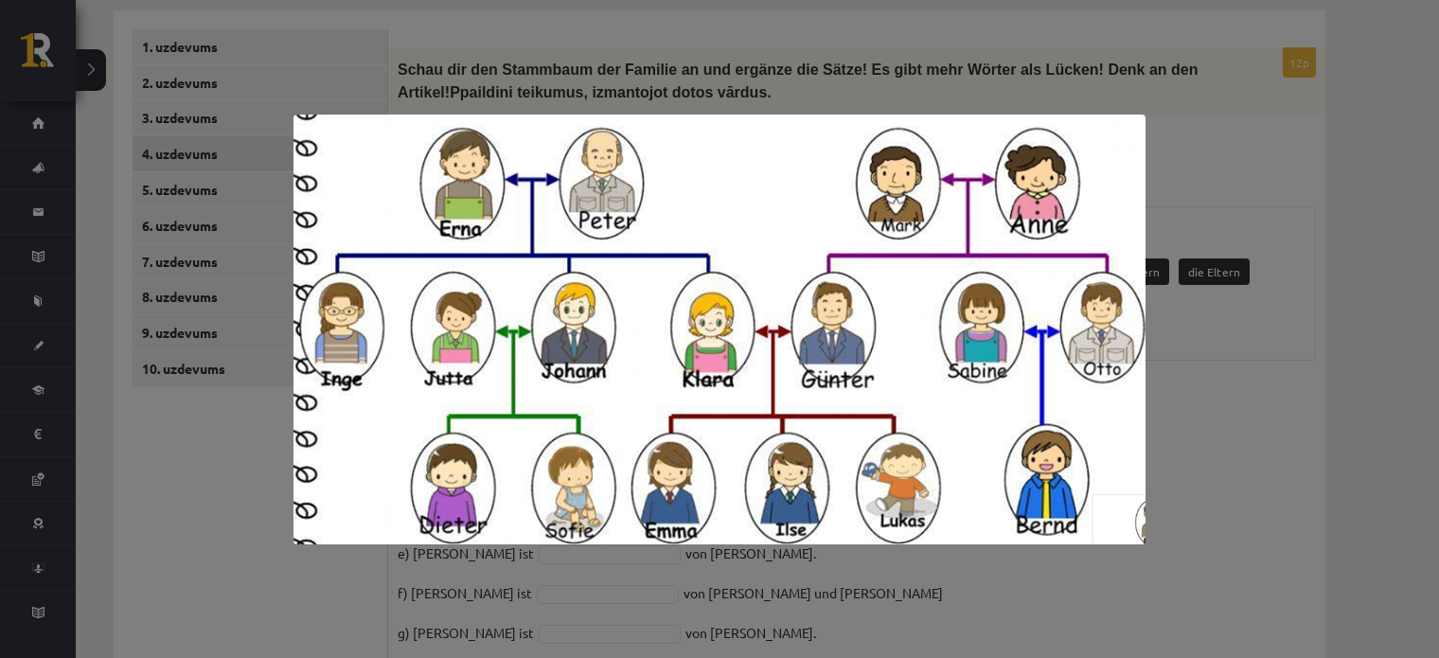
click at [1264, 440] on div at bounding box center [719, 329] width 1439 height 658
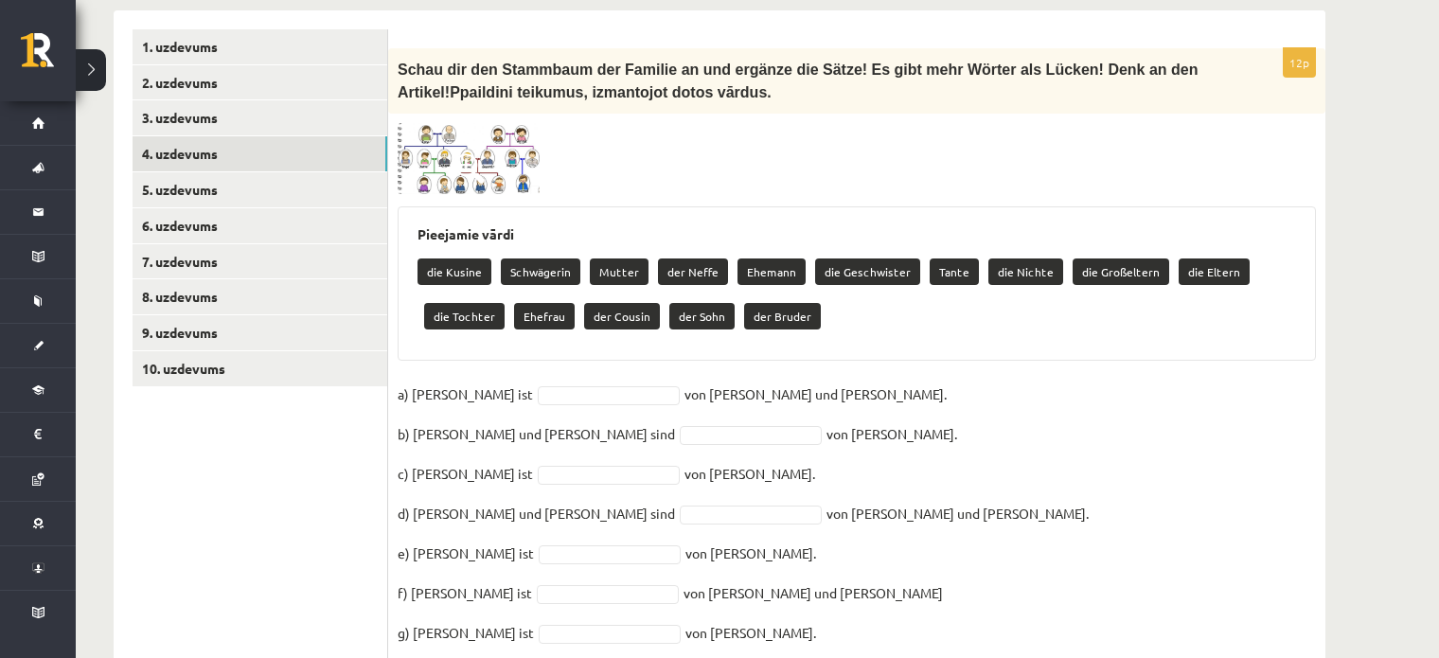
click at [460, 153] on span at bounding box center [470, 168] width 30 height 30
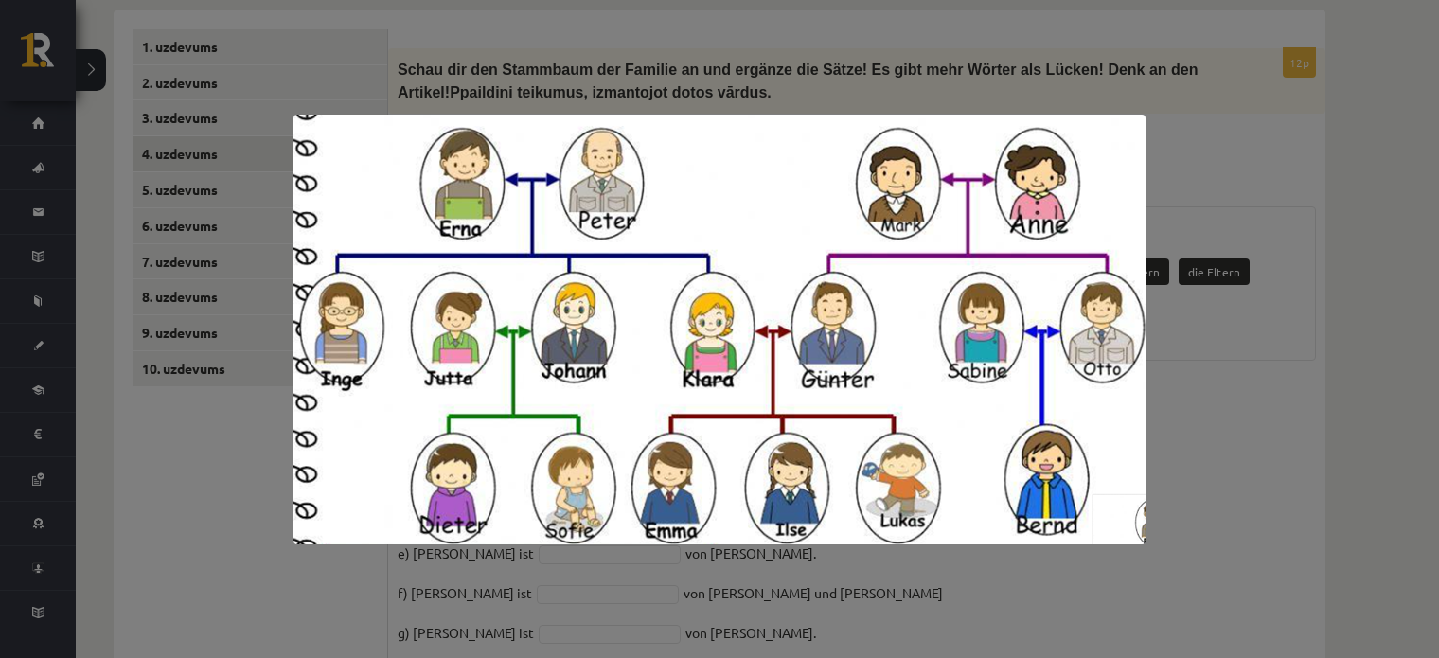
click at [1308, 370] on div at bounding box center [719, 329] width 1439 height 658
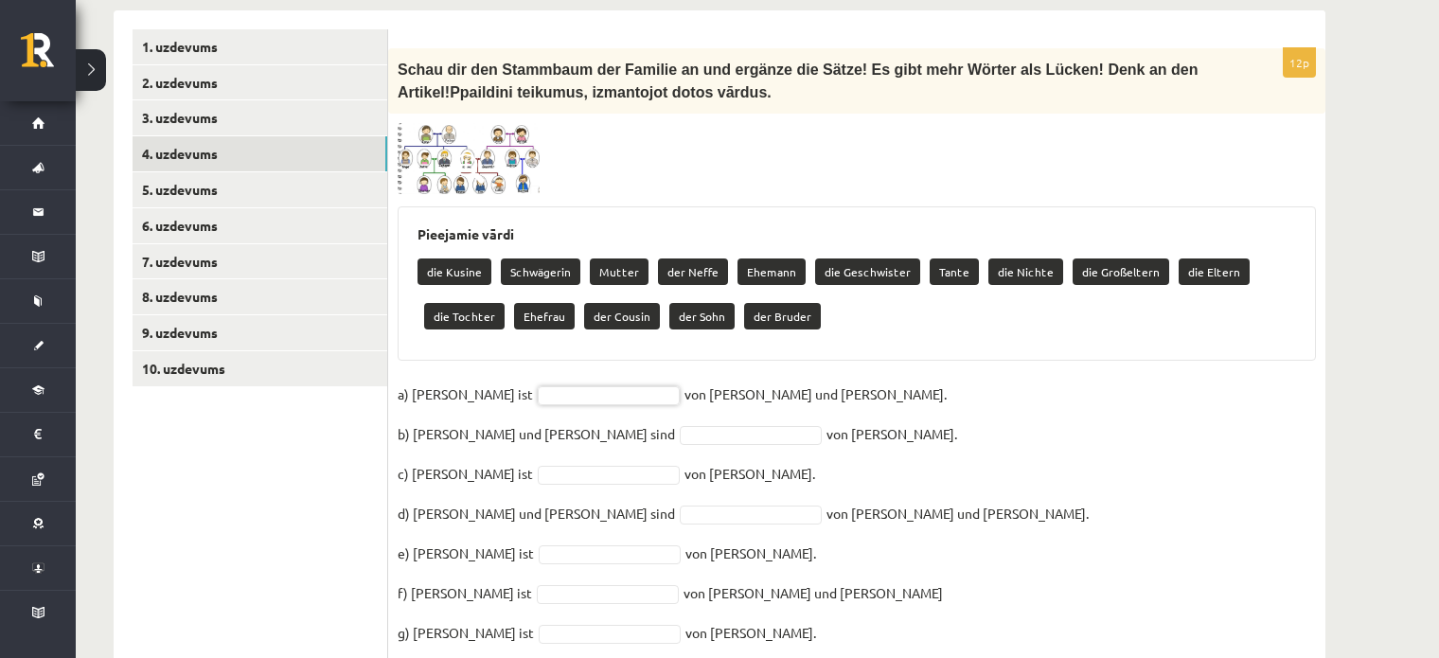
click at [485, 143] on img at bounding box center [469, 159] width 142 height 72
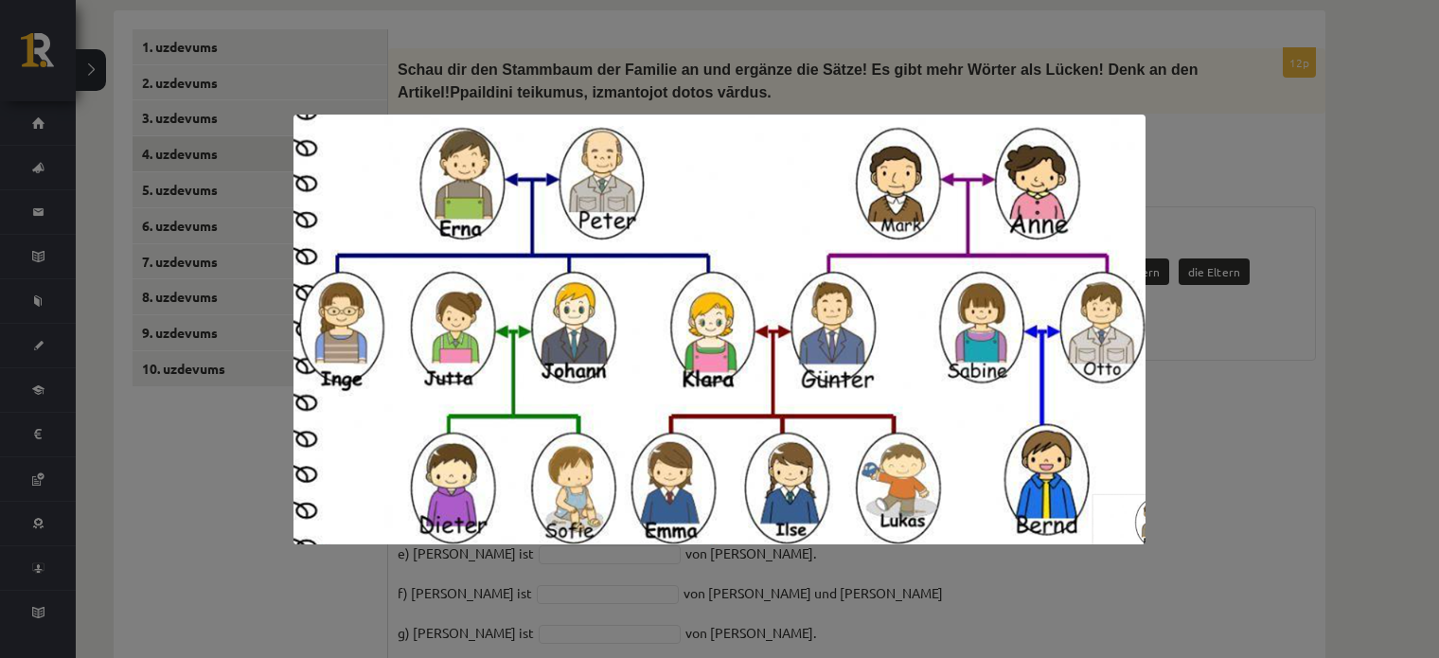
click at [1263, 466] on div at bounding box center [719, 329] width 1439 height 658
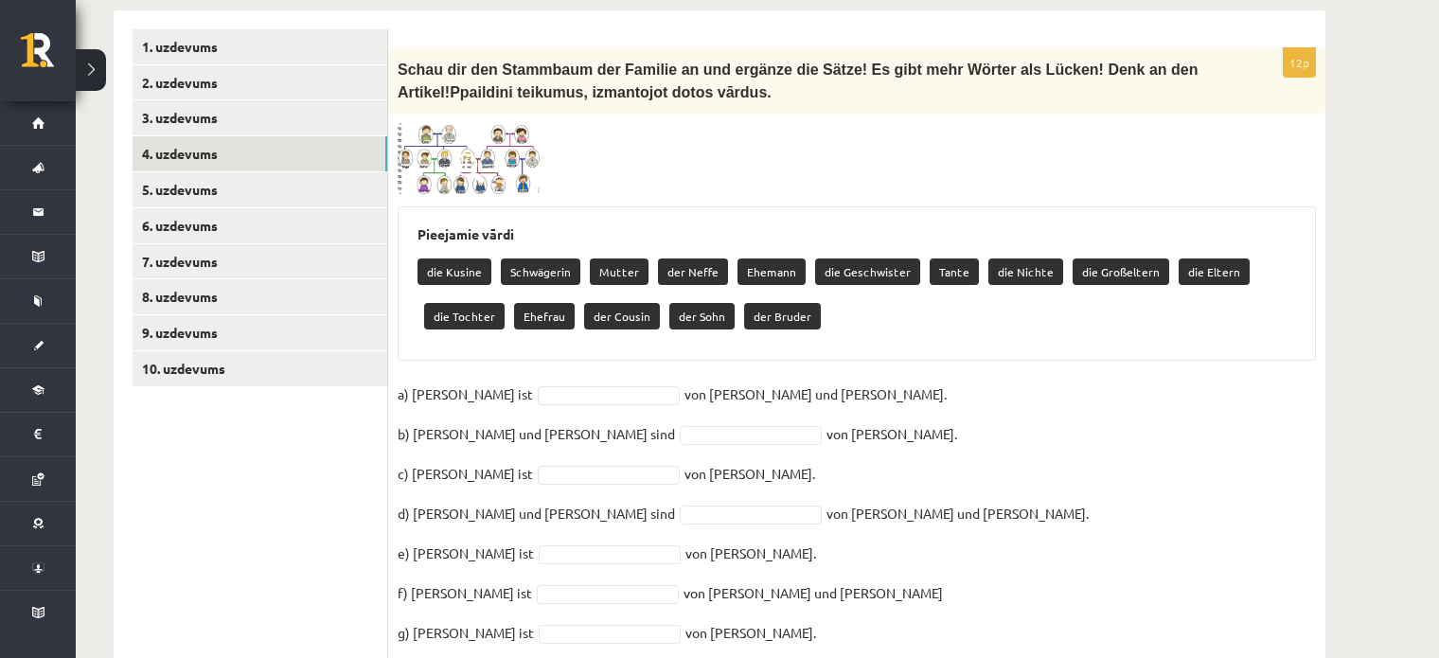
click at [503, 129] on img at bounding box center [469, 159] width 142 height 72
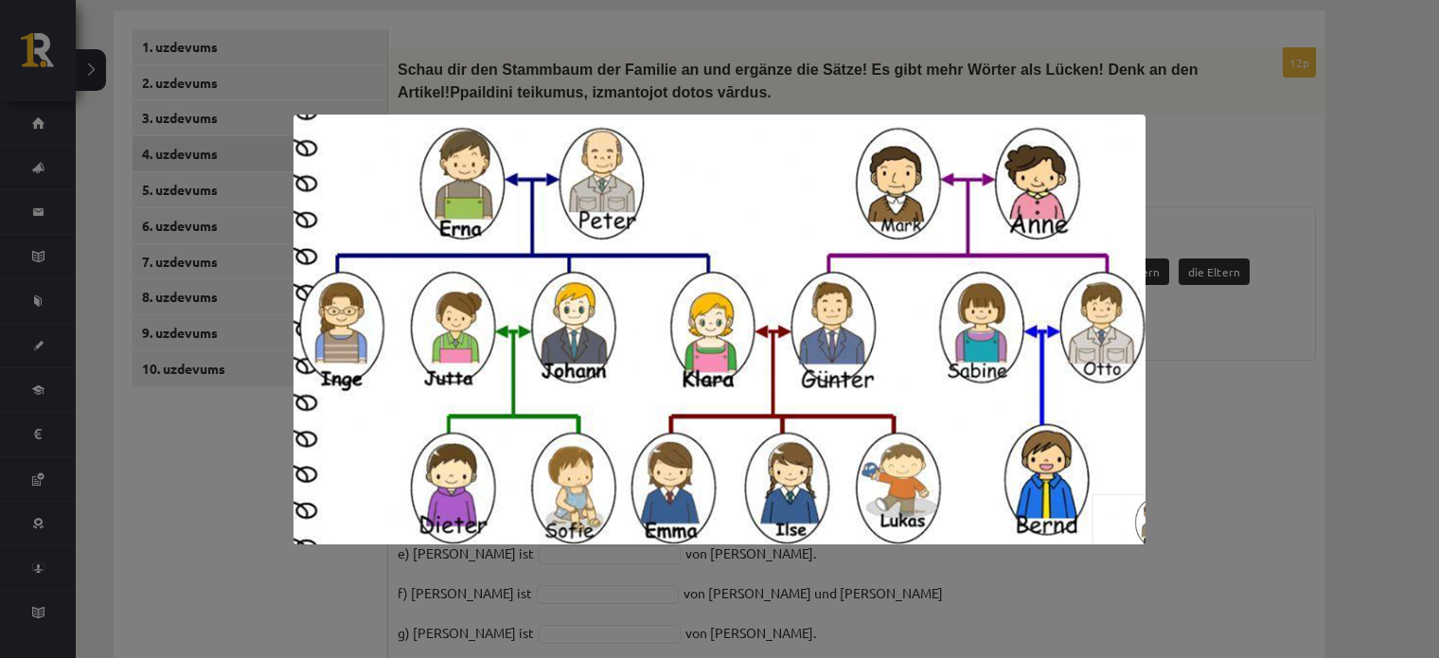
click at [1238, 418] on div at bounding box center [719, 329] width 1439 height 658
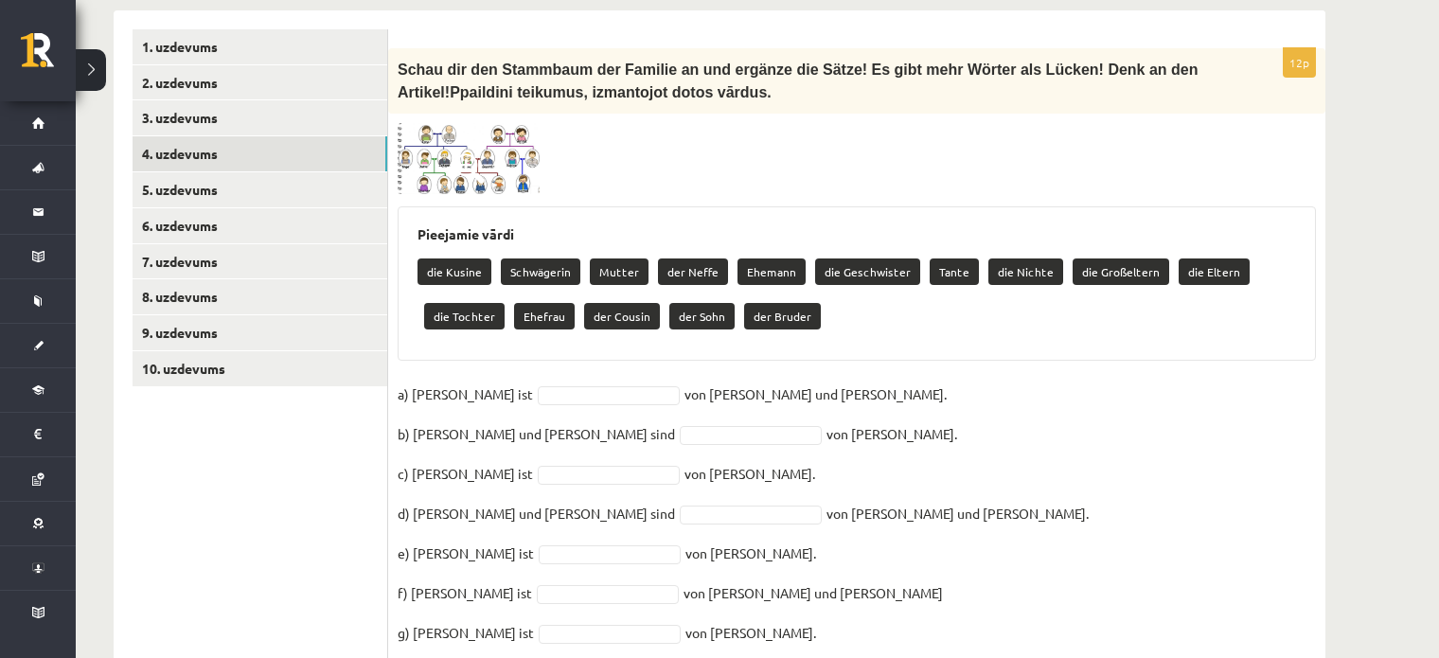
click at [499, 170] on div "12p Schau dir den Stammbaum der Familie an und ergänze die Sätze! Es gibt mehr …" at bounding box center [856, 457] width 937 height 818
click at [496, 144] on img at bounding box center [469, 159] width 142 height 72
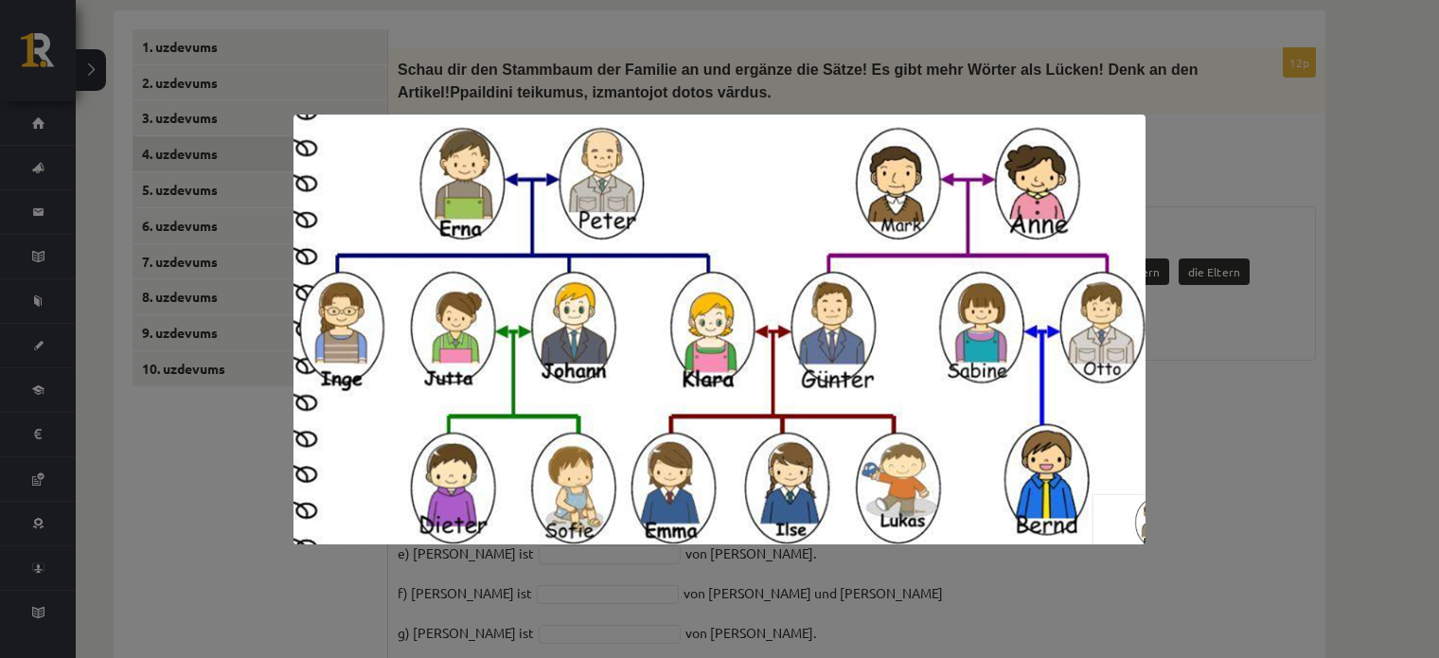
click at [1294, 403] on div at bounding box center [719, 329] width 1439 height 658
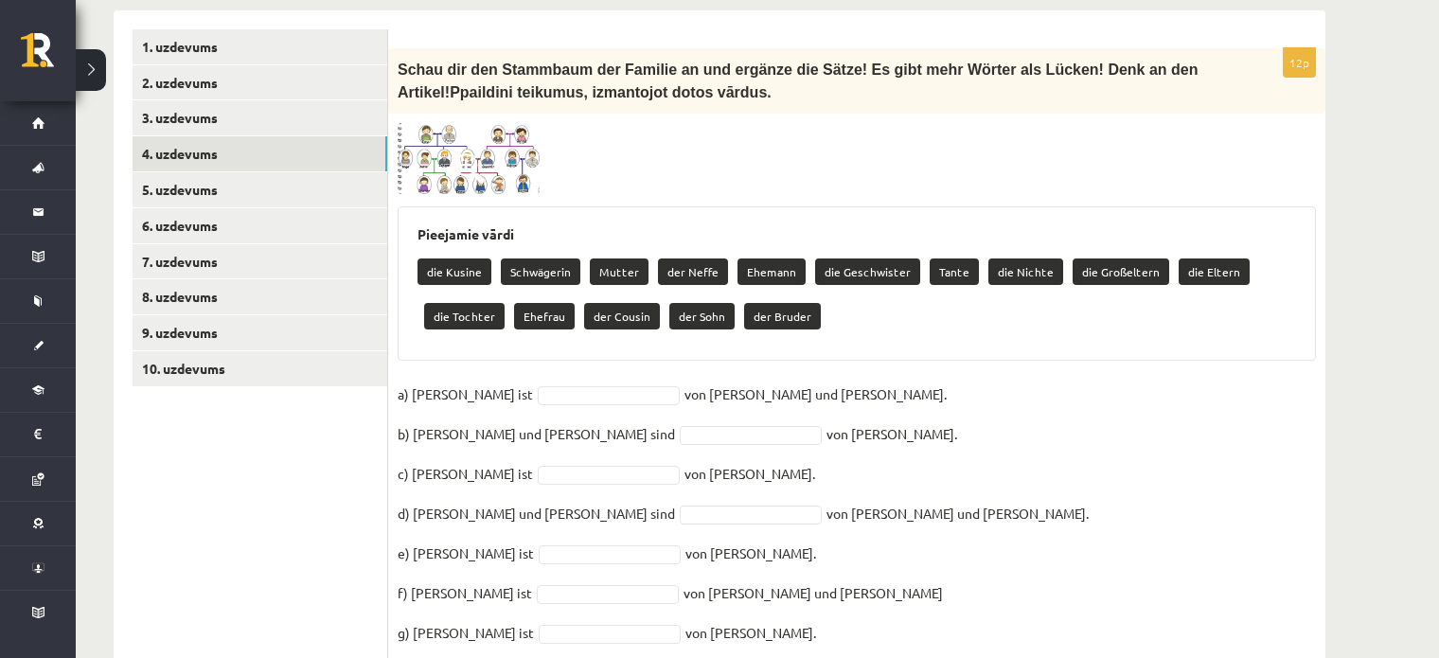
click at [507, 206] on div "Pieejamie vārdi die Kusine Schwägerin Mutter der Neffe Ehemann die Geschwister …" at bounding box center [857, 283] width 919 height 154
click at [518, 152] on img at bounding box center [469, 159] width 142 height 72
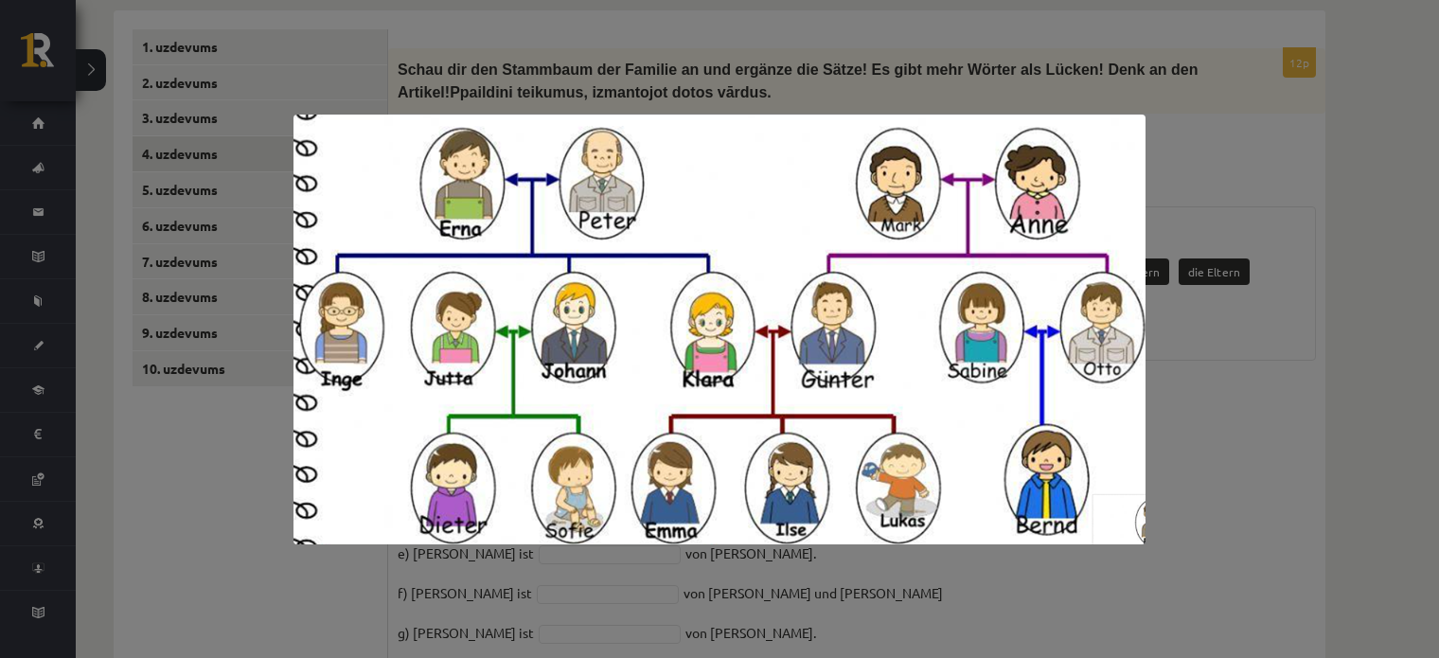
click at [1312, 451] on div at bounding box center [719, 329] width 1439 height 658
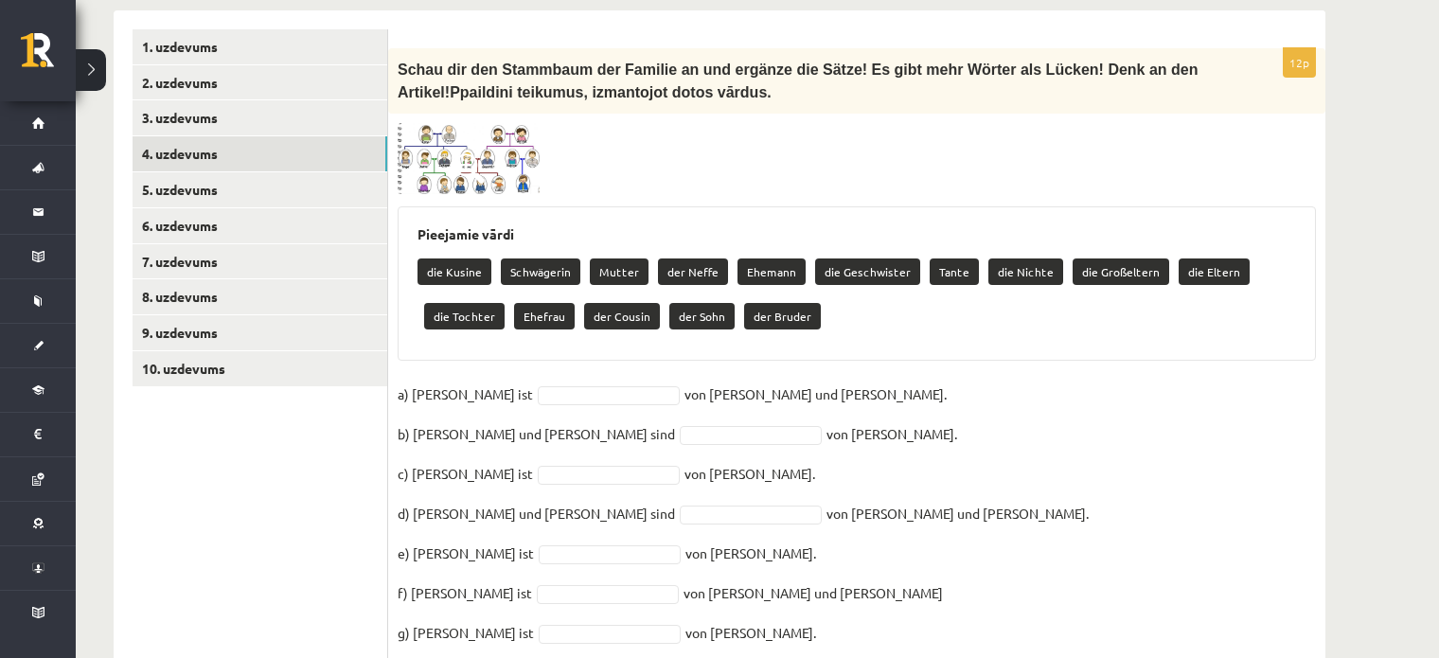
click at [491, 144] on img at bounding box center [469, 159] width 142 height 72
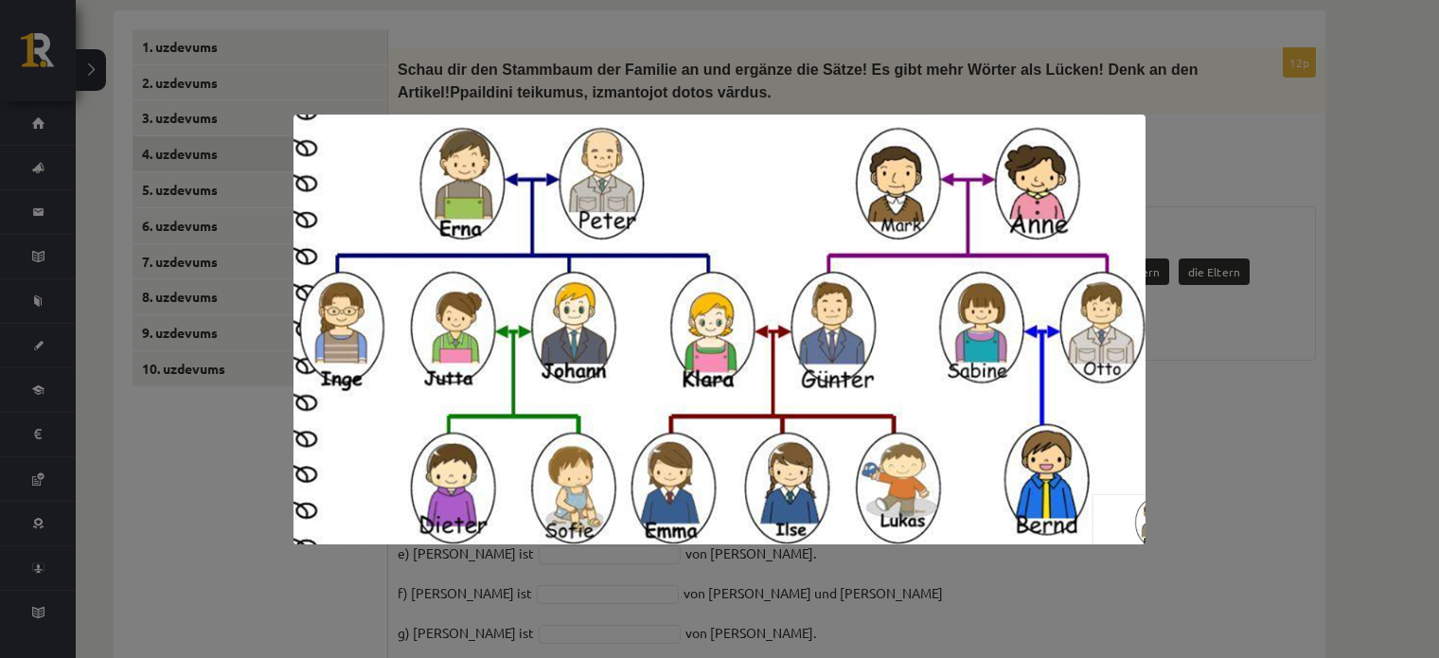
click at [1181, 340] on div at bounding box center [719, 329] width 1439 height 658
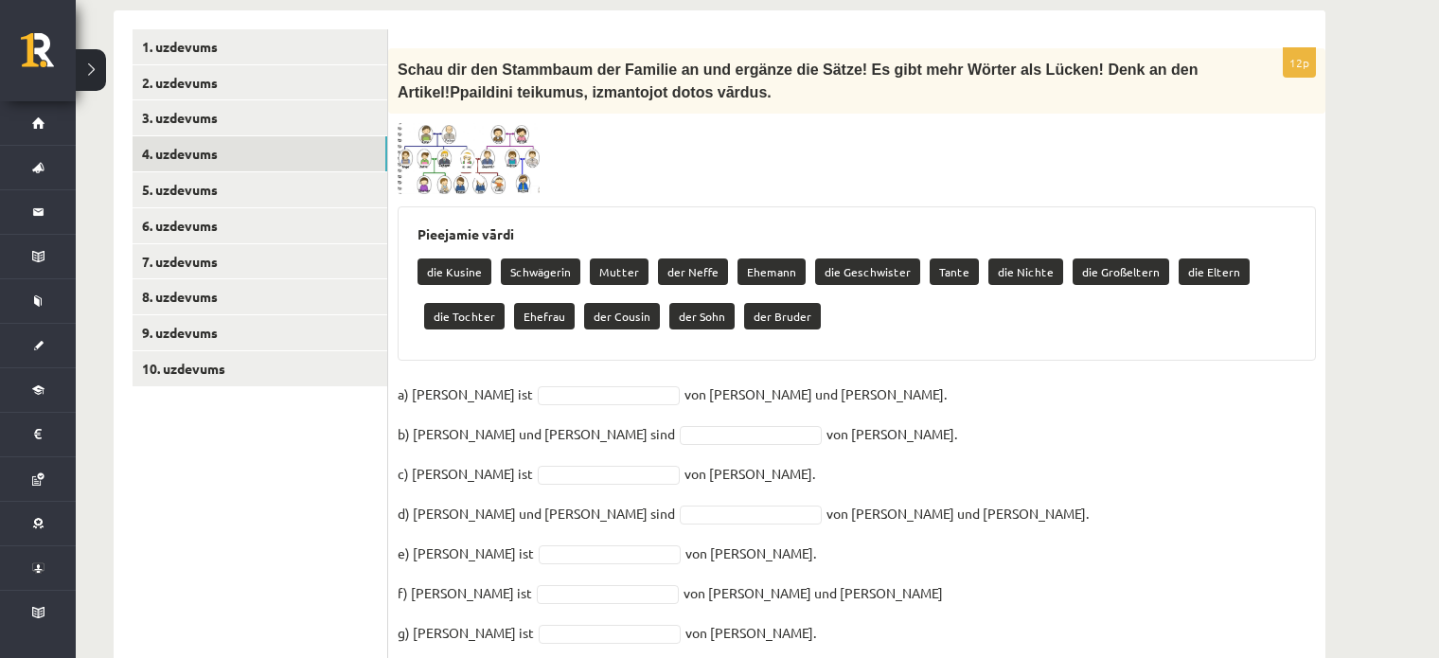
click at [529, 152] on img at bounding box center [469, 159] width 142 height 72
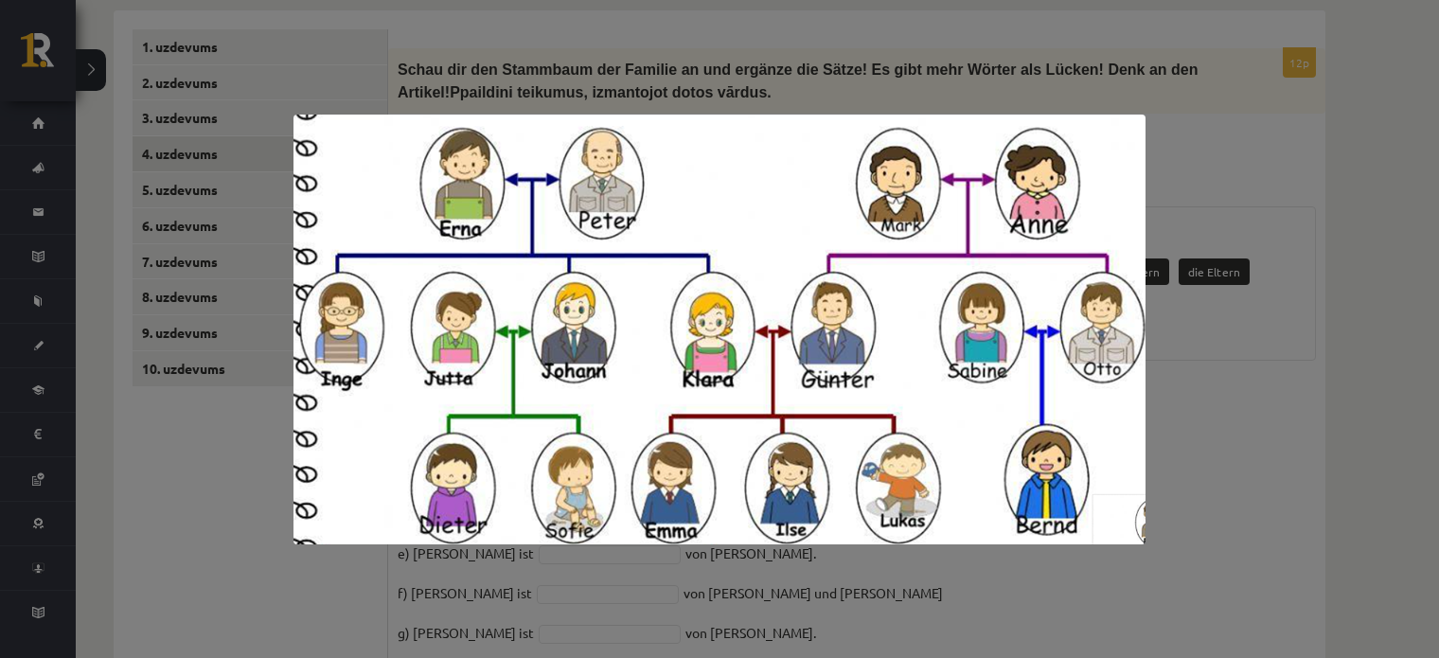
click at [1200, 369] on div at bounding box center [719, 329] width 1439 height 658
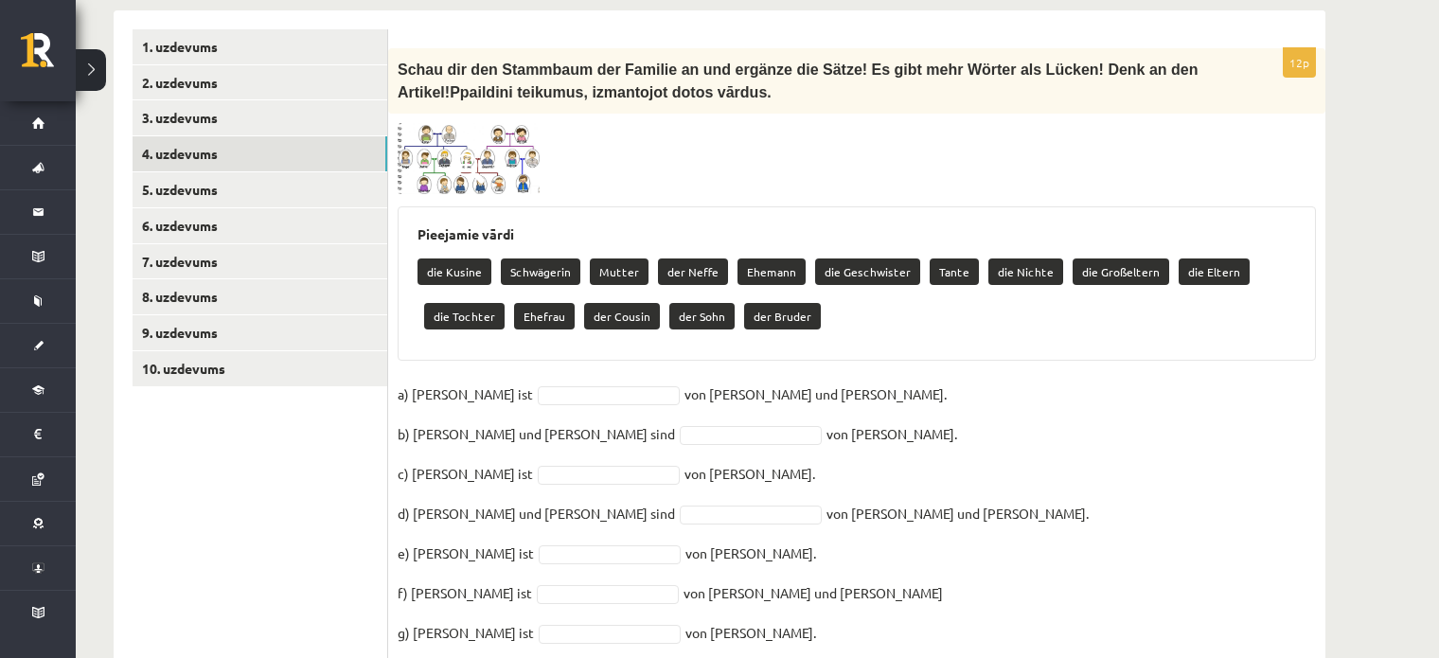
click at [525, 160] on img at bounding box center [469, 159] width 142 height 72
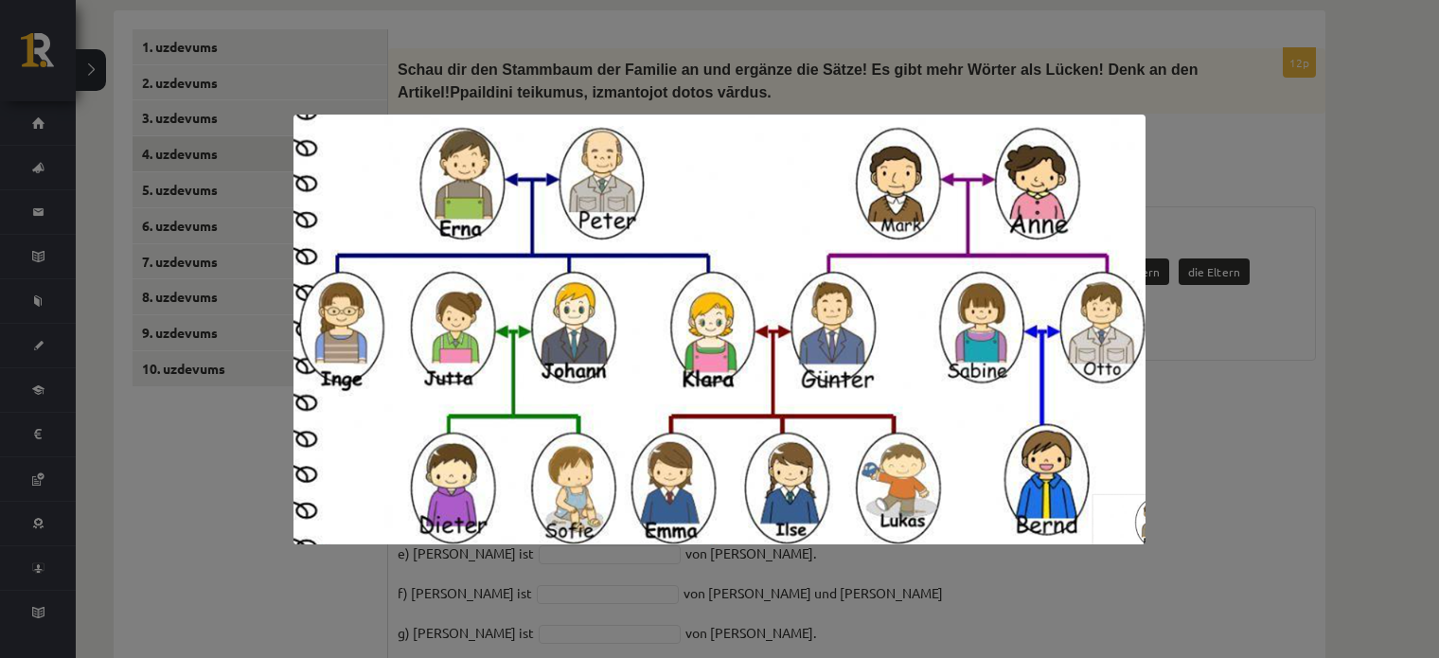
click at [1205, 366] on div at bounding box center [719, 329] width 1439 height 658
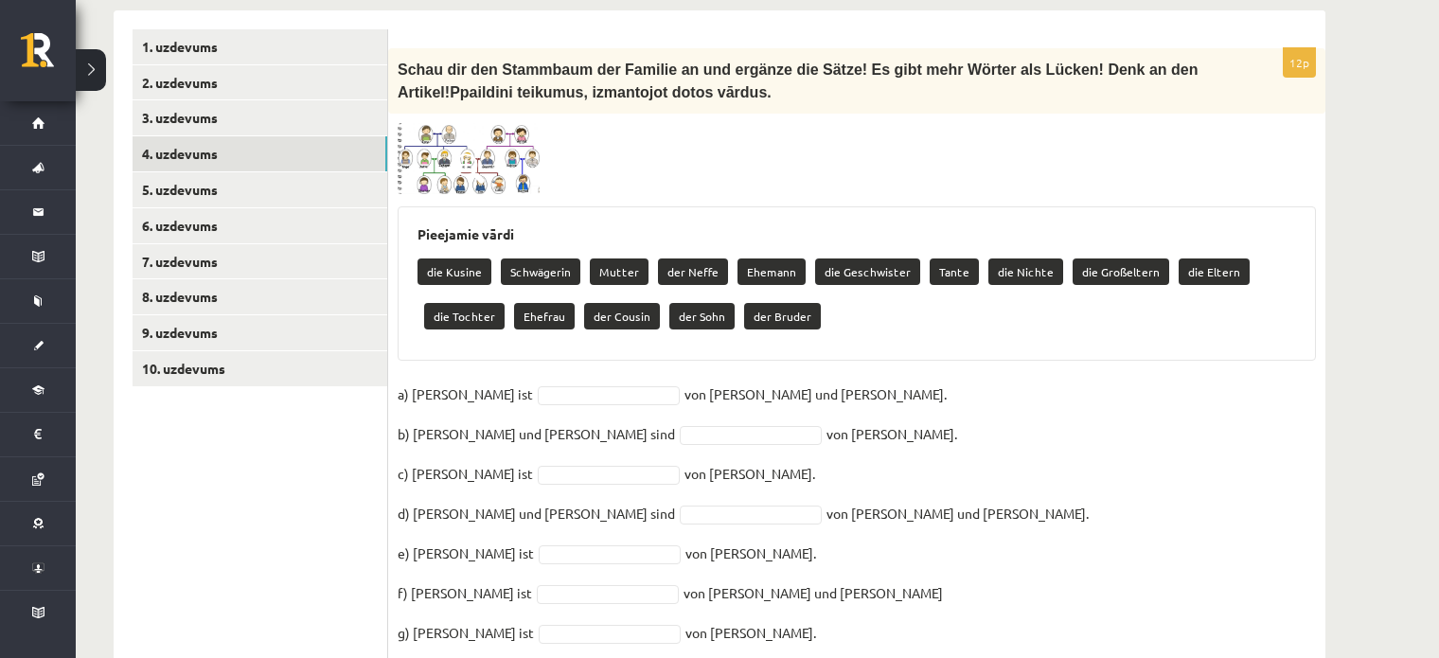
click at [476, 153] on span at bounding box center [470, 168] width 30 height 30
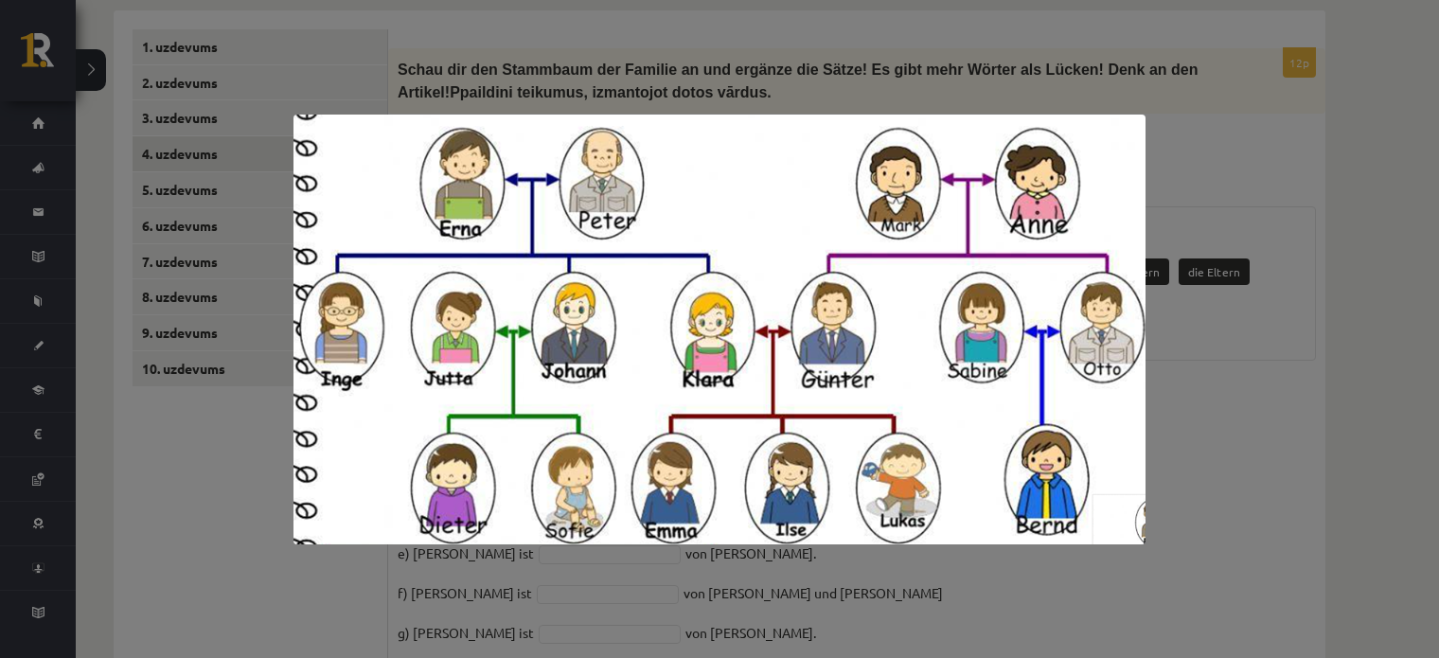
drag, startPoint x: 1206, startPoint y: 352, endPoint x: 1174, endPoint y: 353, distance: 32.2
click at [1206, 353] on div at bounding box center [719, 329] width 1439 height 658
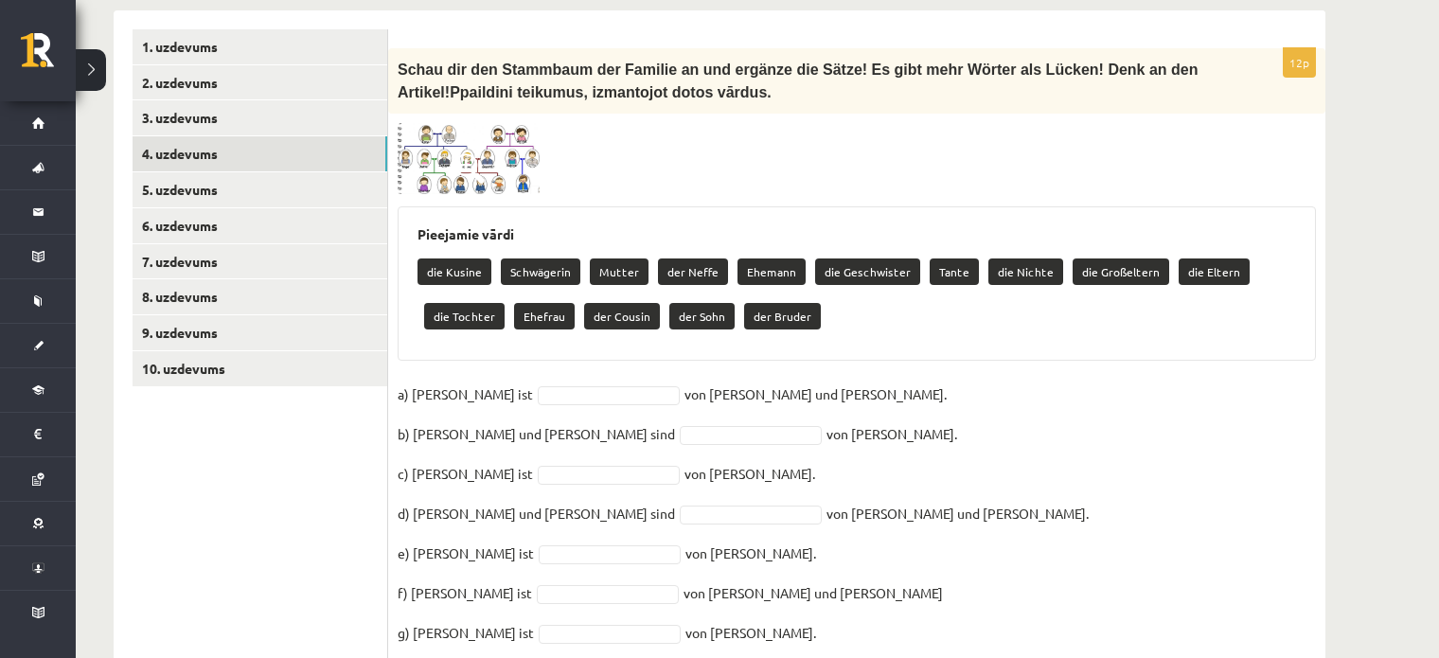
click at [469, 156] on img at bounding box center [469, 159] width 142 height 72
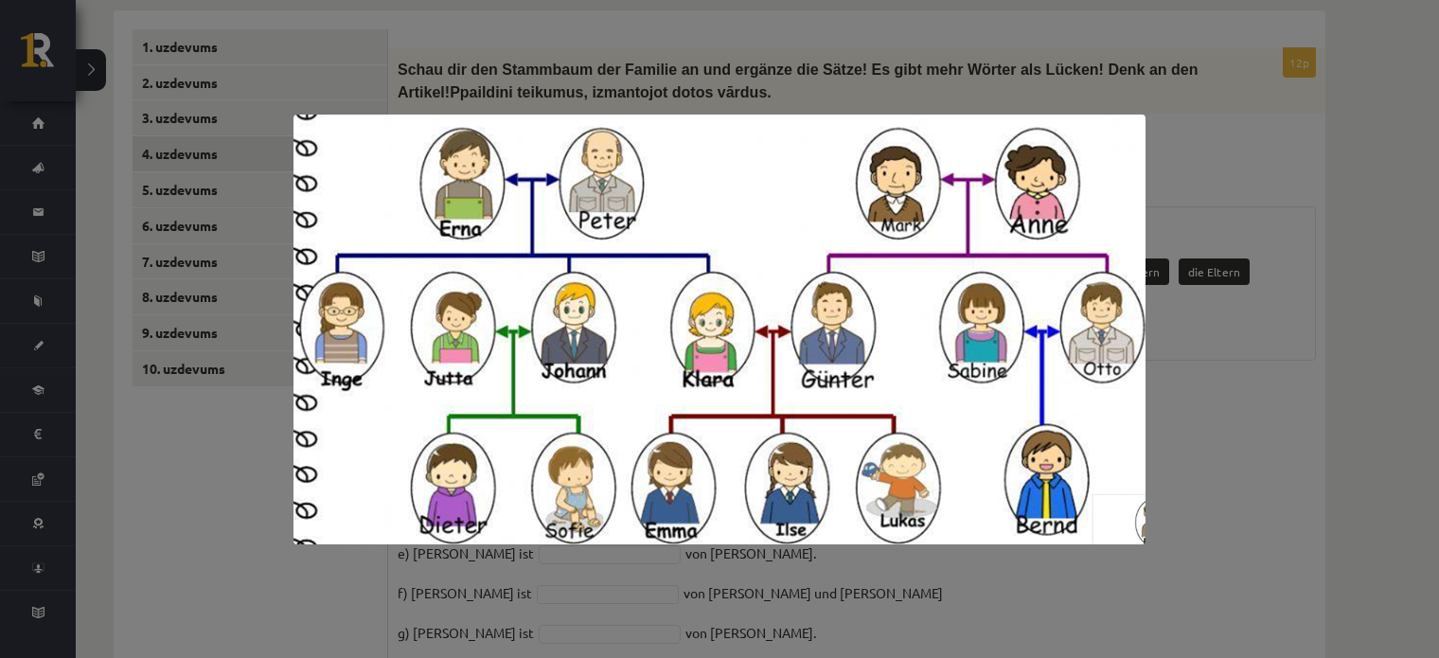
click at [1253, 290] on div at bounding box center [719, 329] width 1439 height 658
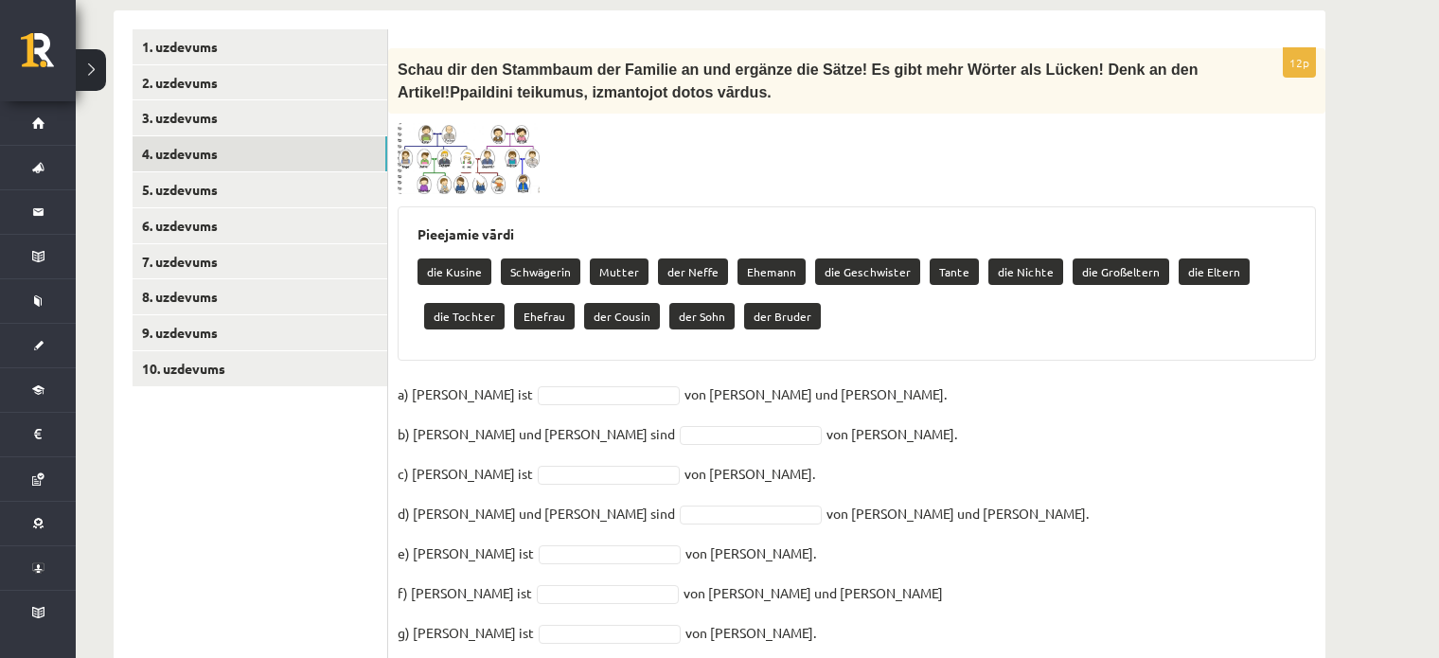
click at [516, 164] on img at bounding box center [469, 159] width 142 height 72
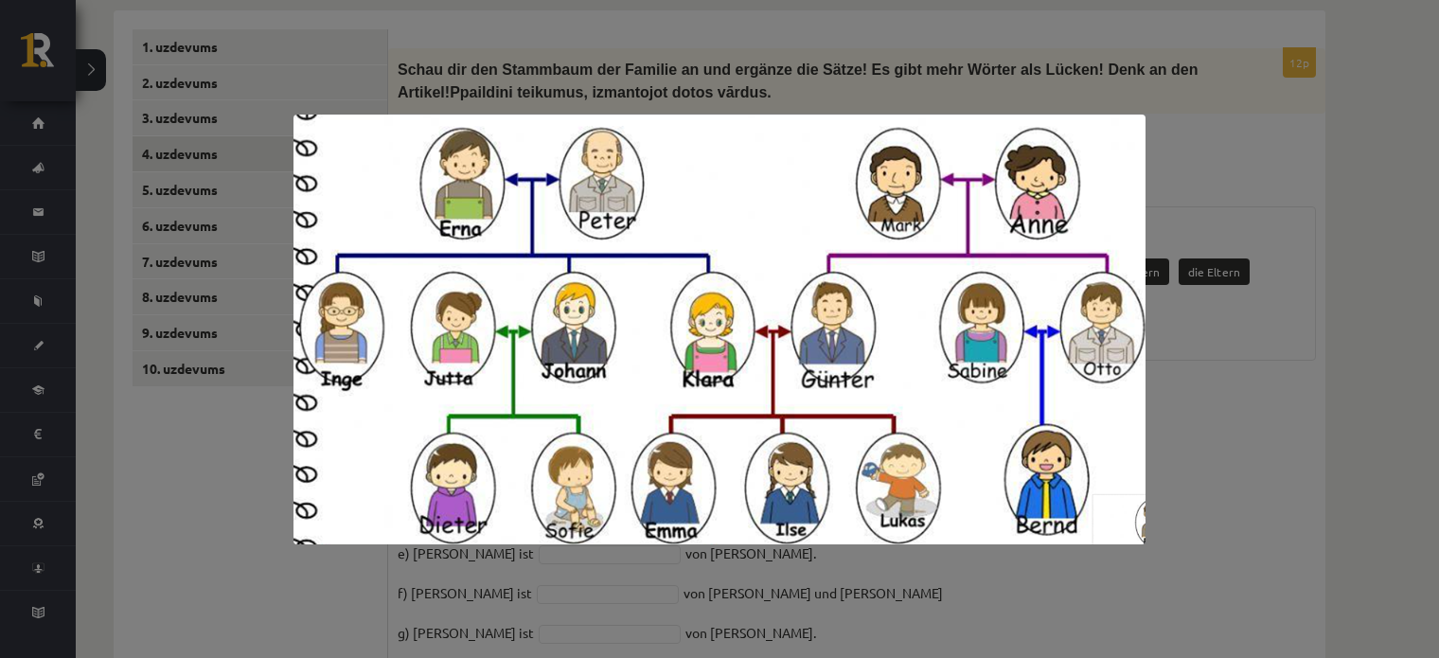
click at [1152, 333] on div at bounding box center [719, 329] width 1439 height 658
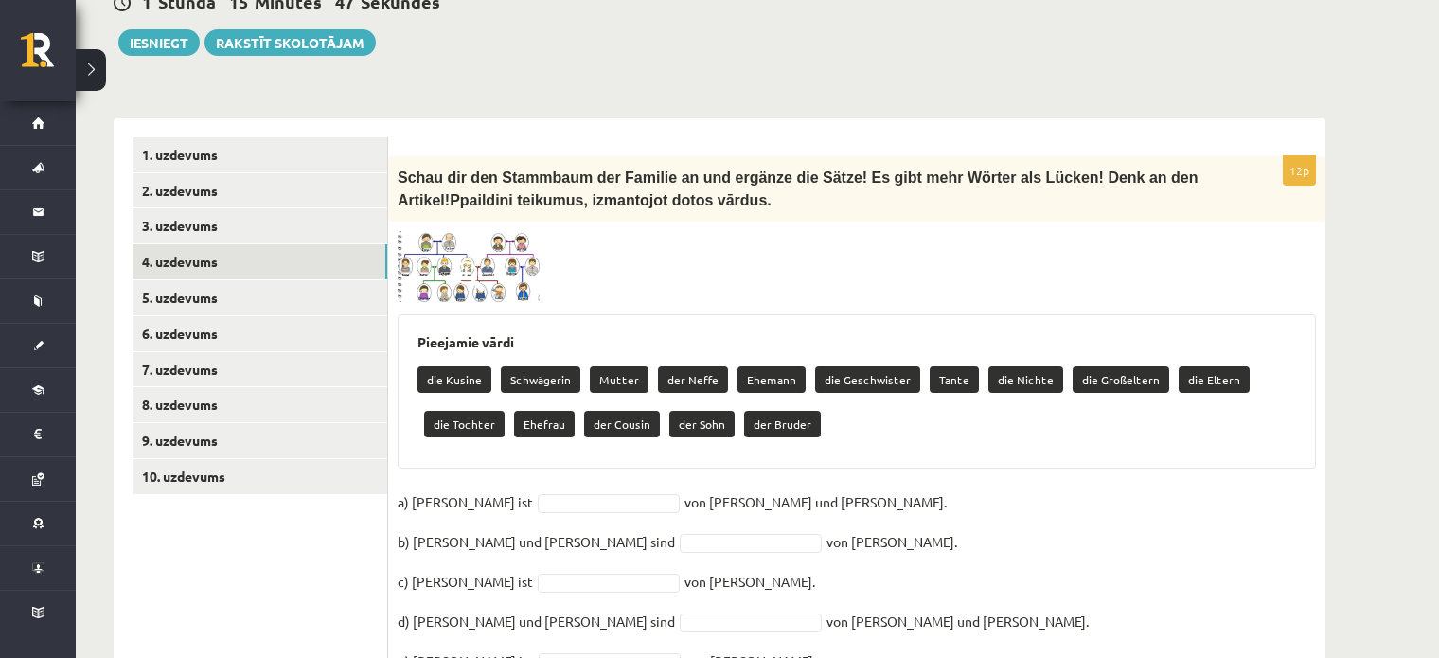
scroll to position [523, 0]
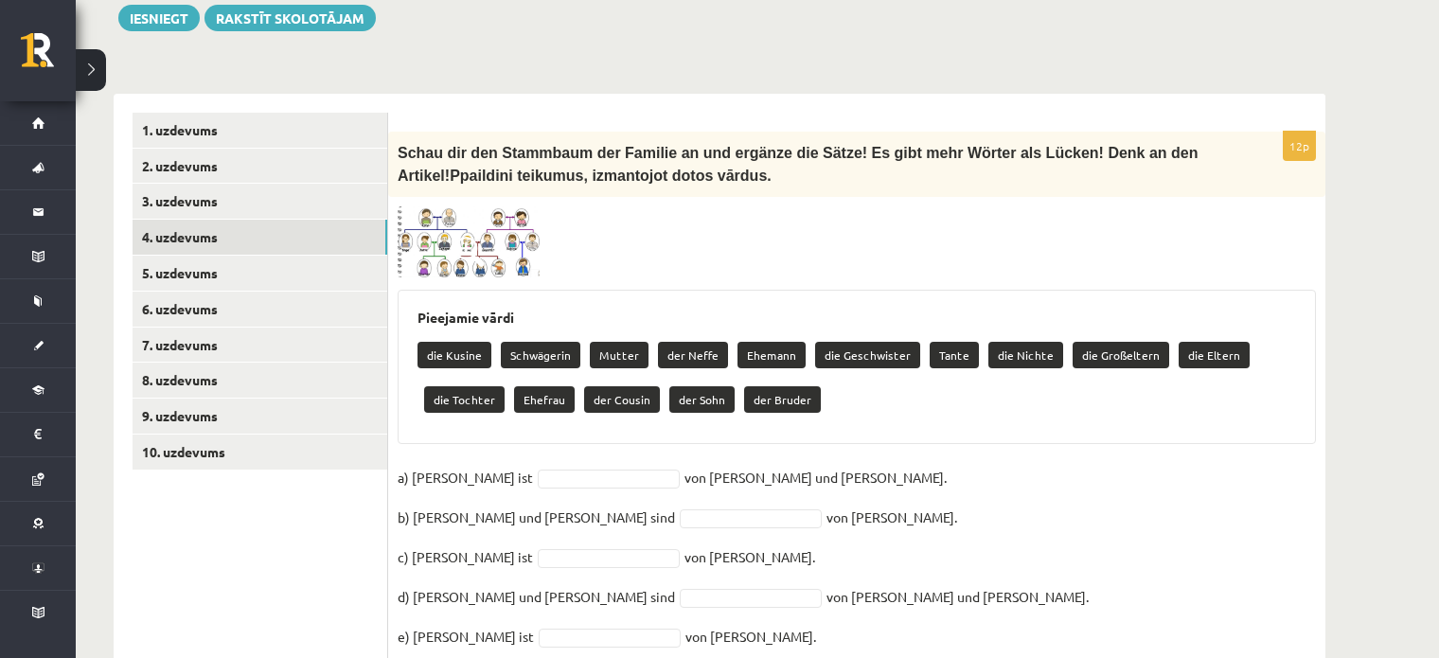
click at [498, 227] on img at bounding box center [469, 242] width 142 height 72
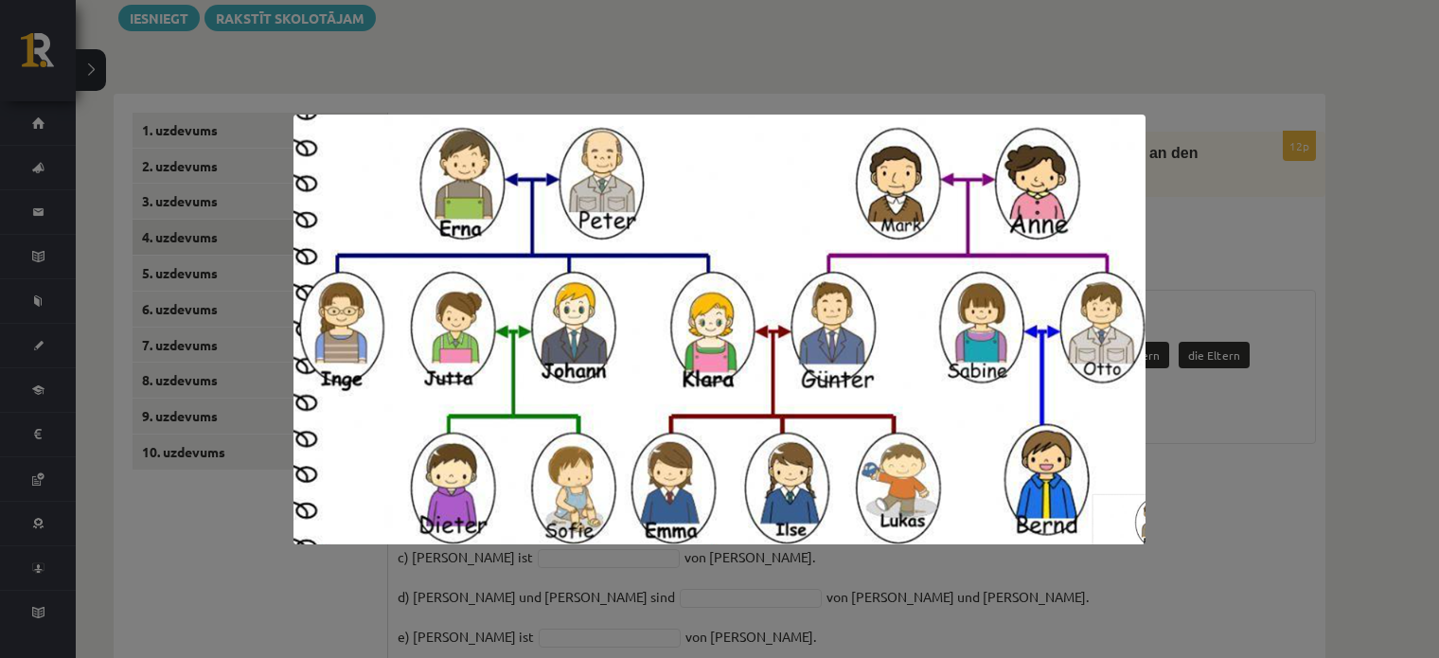
click at [904, 559] on div at bounding box center [719, 329] width 1439 height 658
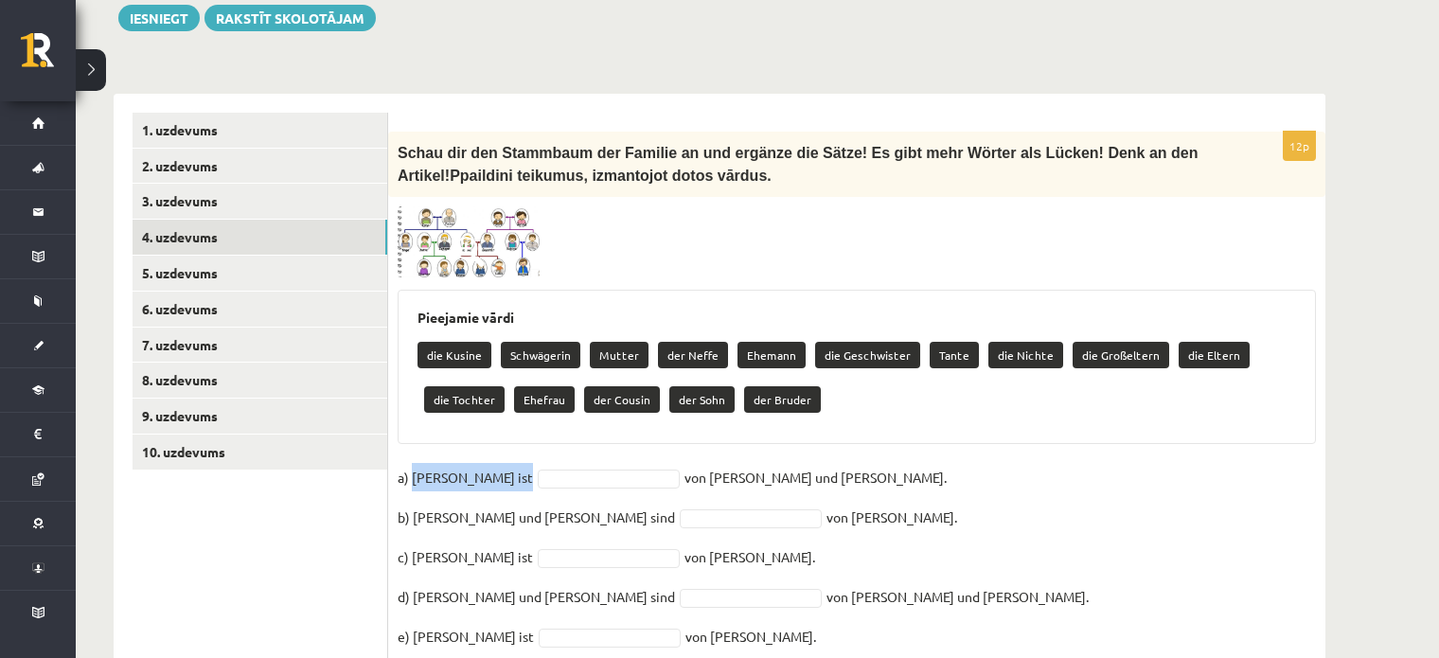
drag, startPoint x: 415, startPoint y: 447, endPoint x: 468, endPoint y: 449, distance: 53.1
click at [666, 414] on div "Pieejamie vārdi die Kusine Schwägerin Mutter der Neffe Ehemann die Geschwister …" at bounding box center [857, 367] width 919 height 154
drag, startPoint x: 617, startPoint y: 447, endPoint x: 726, endPoint y: 448, distance: 108.9
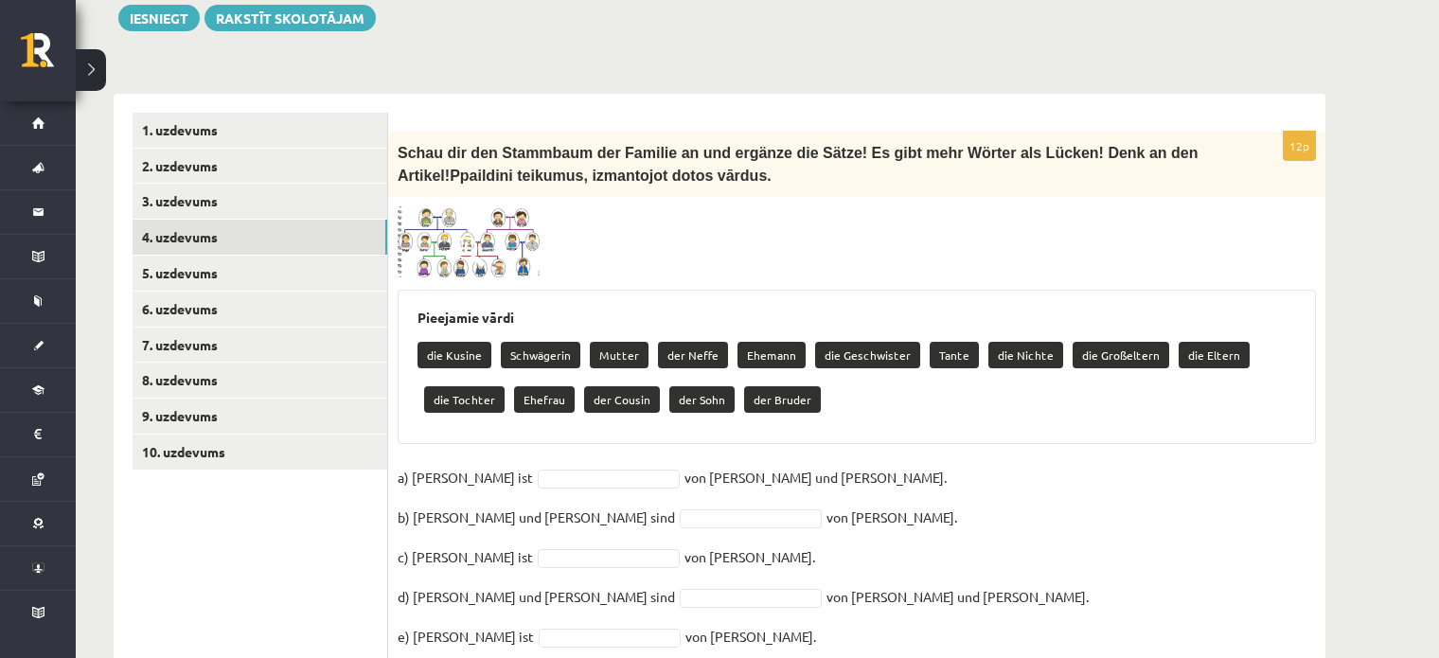
click at [495, 259] on div "12p Schau dir den Stammbaum der Familie an und ergänze die Sätze! Es gibt mehr …" at bounding box center [856, 541] width 937 height 818
click at [499, 233] on img at bounding box center [469, 242] width 142 height 72
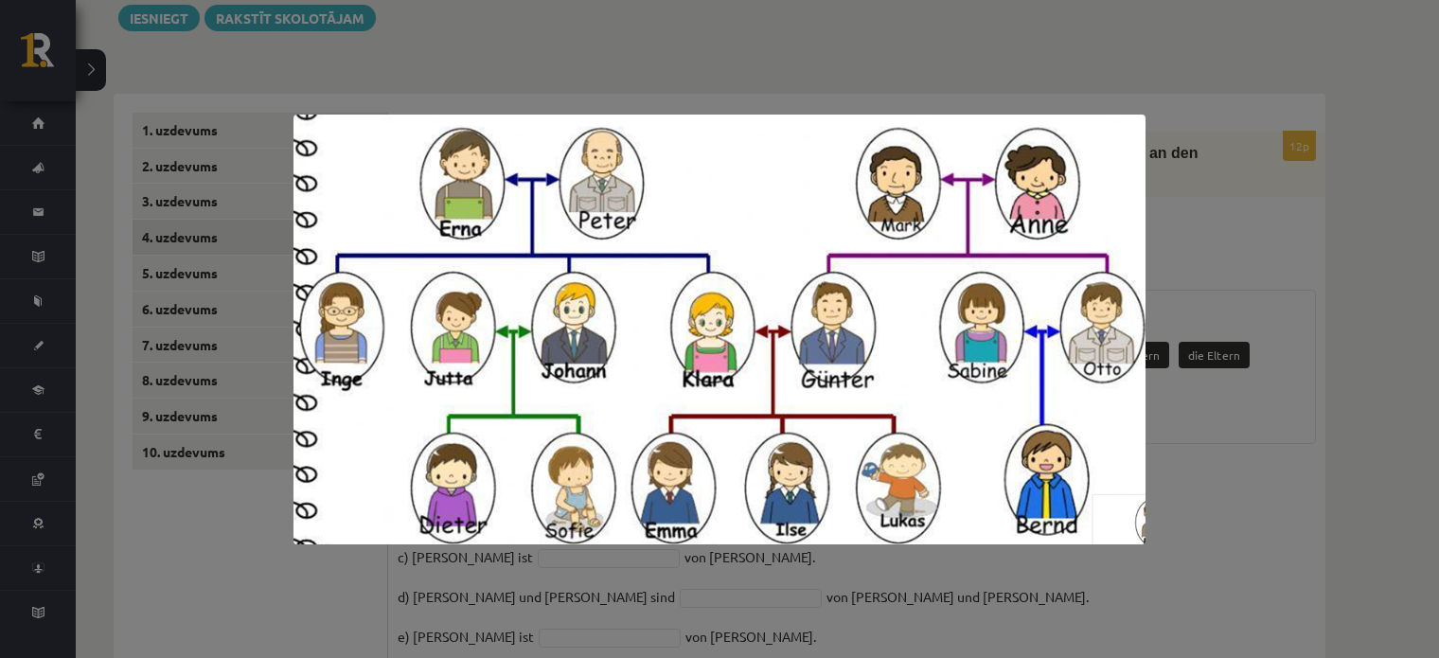
click at [1252, 366] on div at bounding box center [719, 329] width 1439 height 658
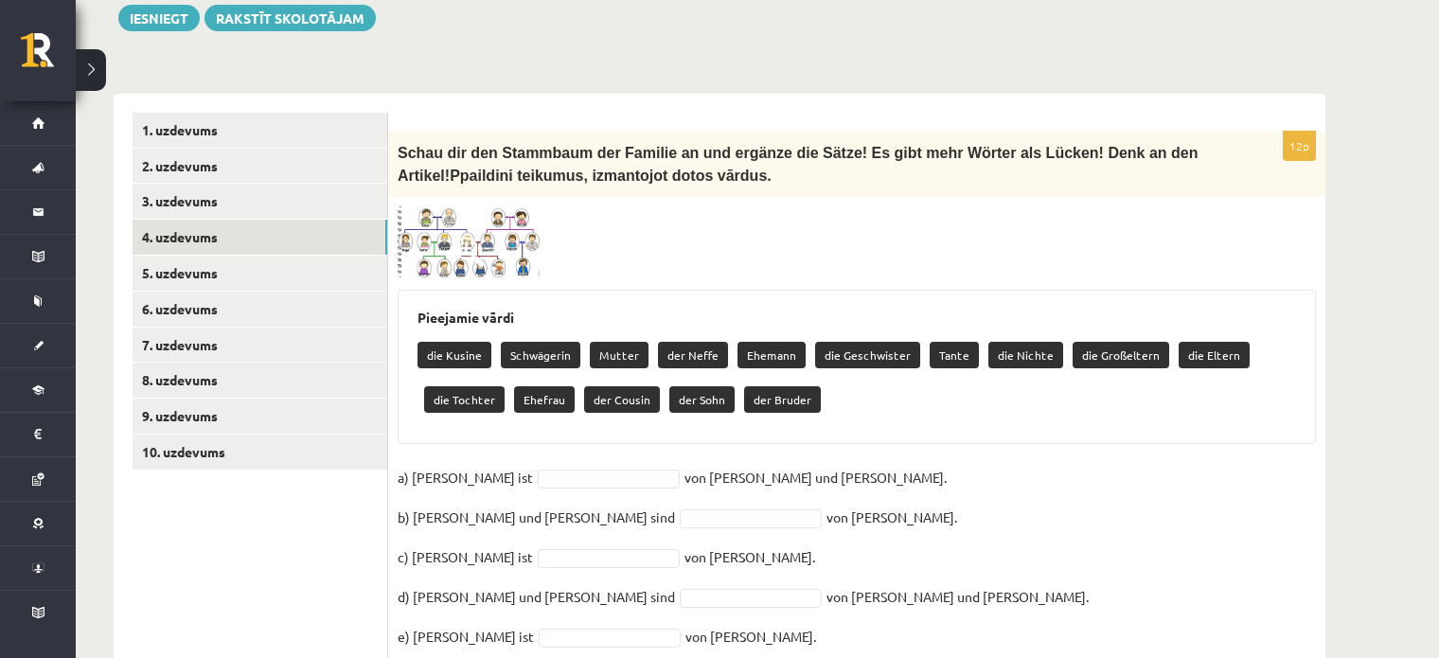
click at [494, 254] on div "12p Schau dir den Stammbaum der Familie an und ergänze die Sätze! Es gibt mehr …" at bounding box center [856, 541] width 937 height 818
click at [505, 237] on img at bounding box center [469, 242] width 142 height 72
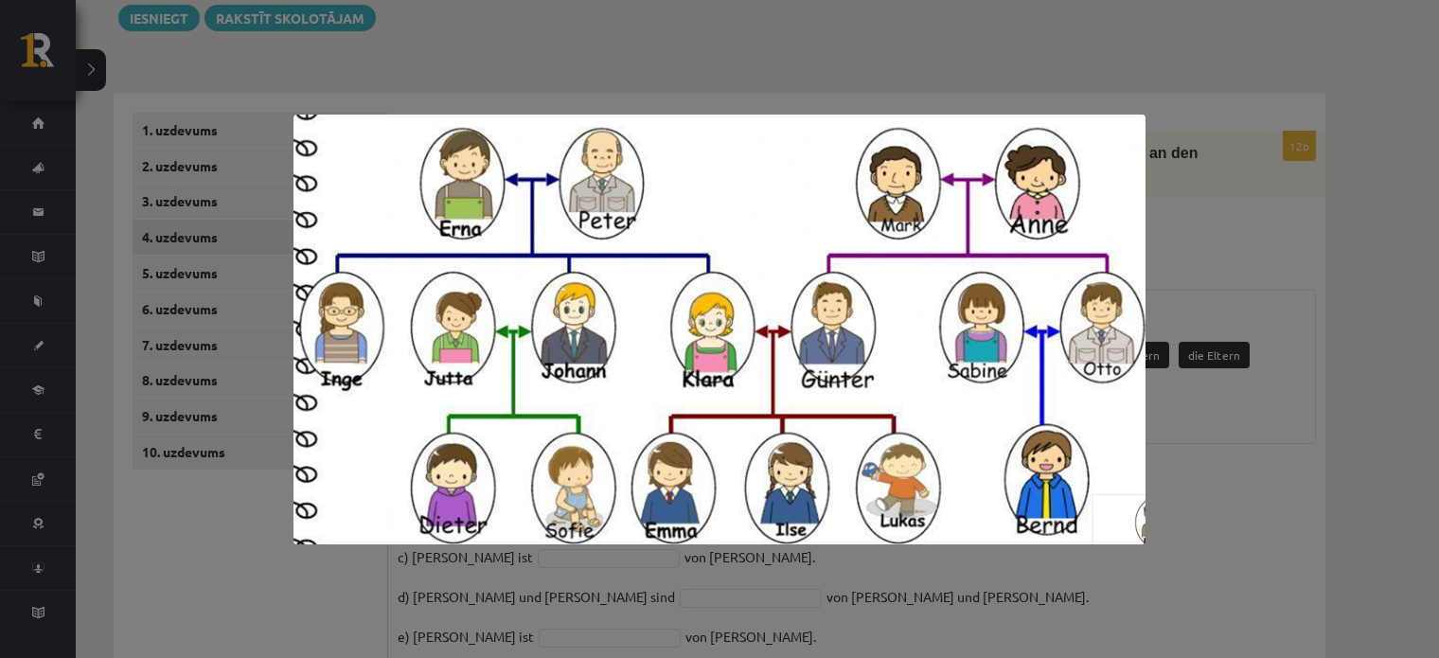
click at [1205, 473] on div at bounding box center [719, 329] width 1439 height 658
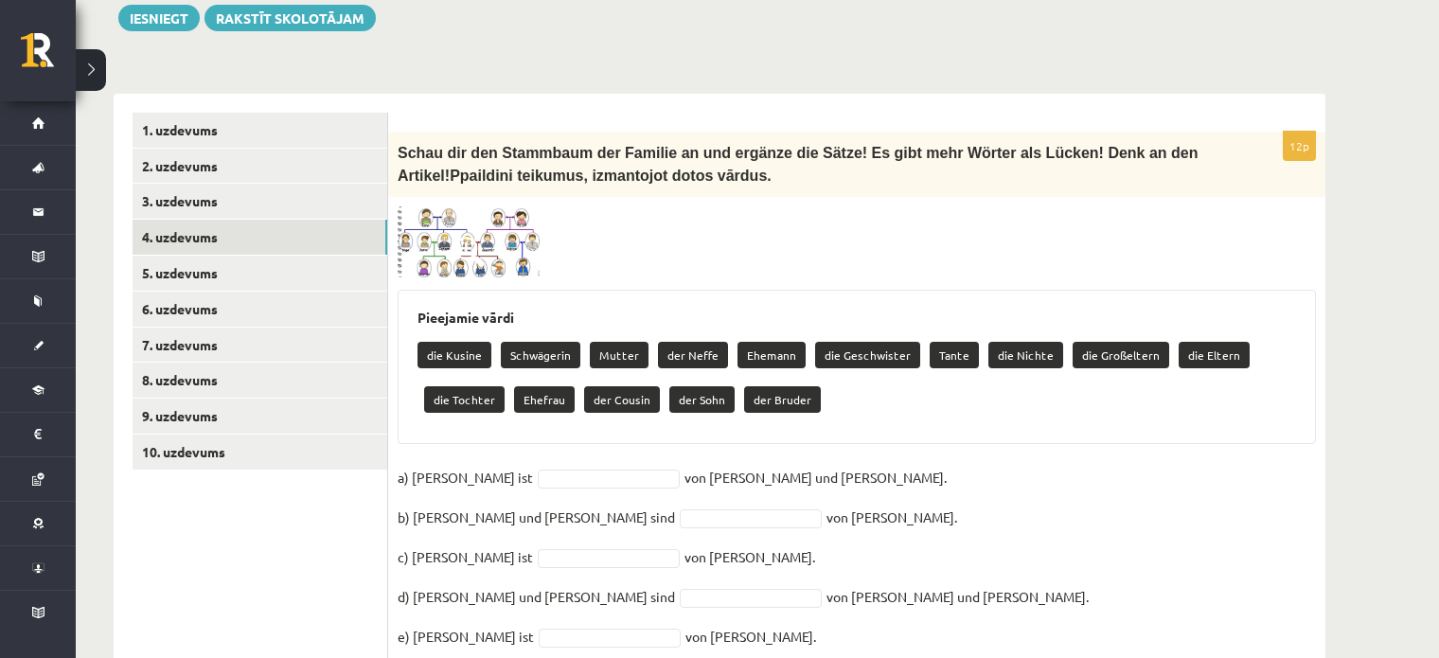
click at [510, 227] on img at bounding box center [469, 242] width 142 height 72
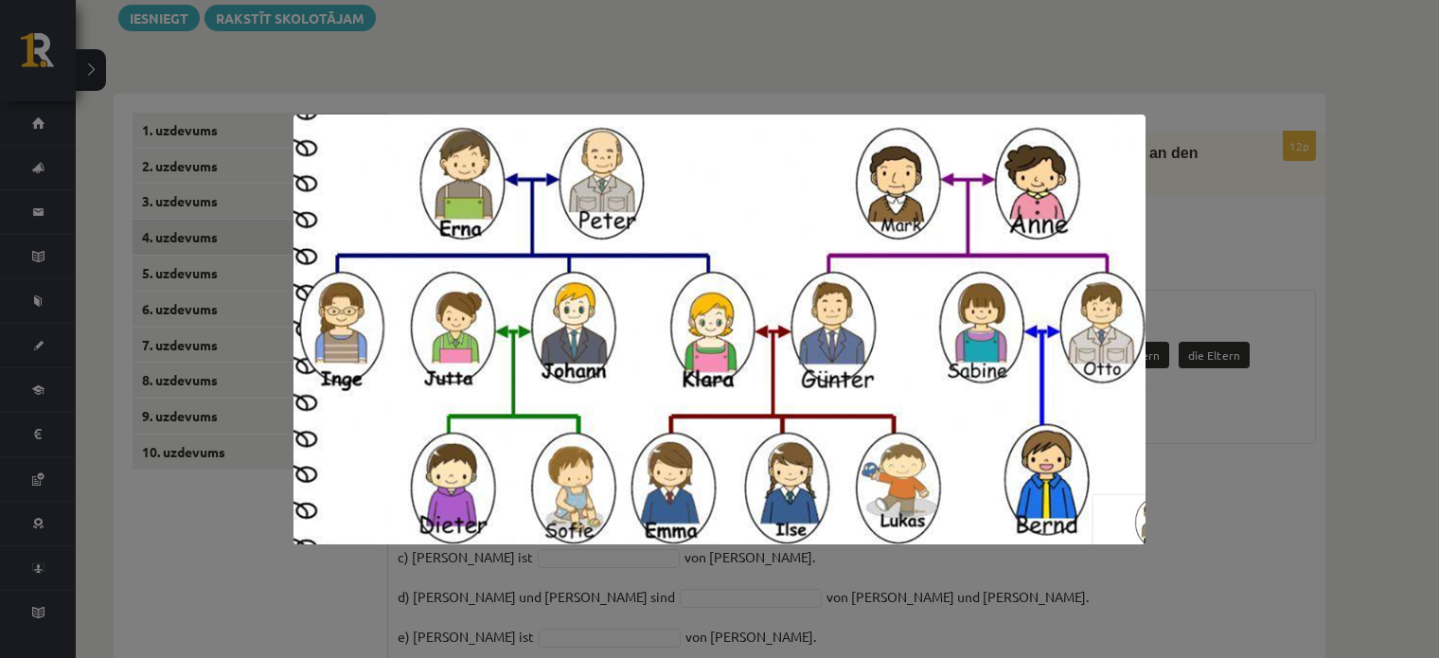
click at [1149, 482] on div at bounding box center [719, 329] width 1439 height 658
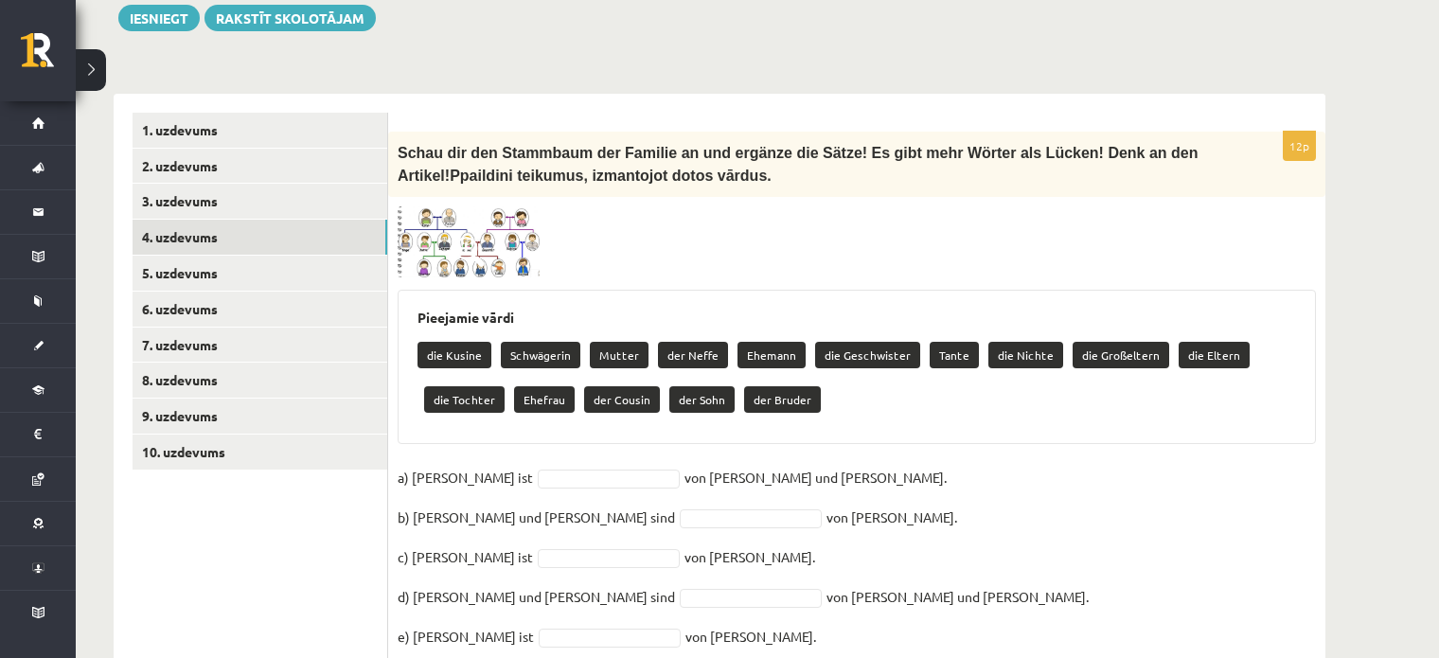
click at [472, 237] on span at bounding box center [470, 252] width 30 height 30
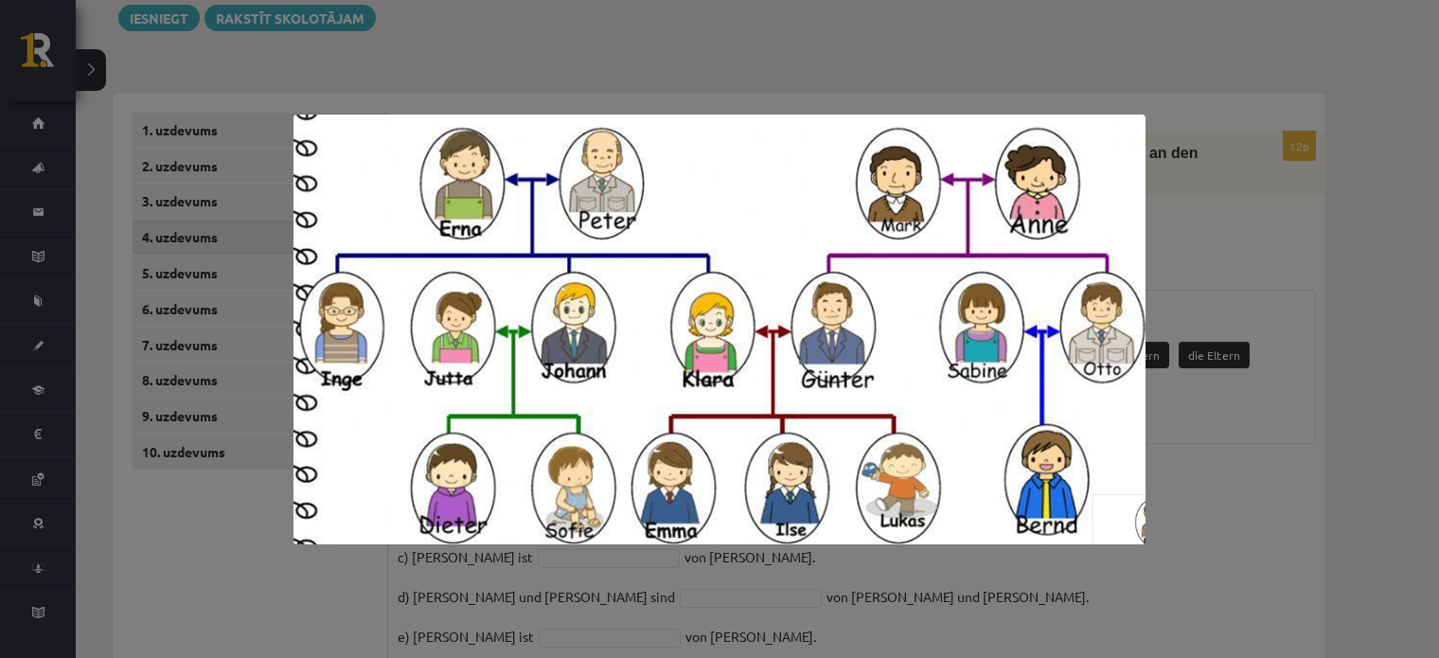
click at [1209, 435] on div at bounding box center [719, 329] width 1439 height 658
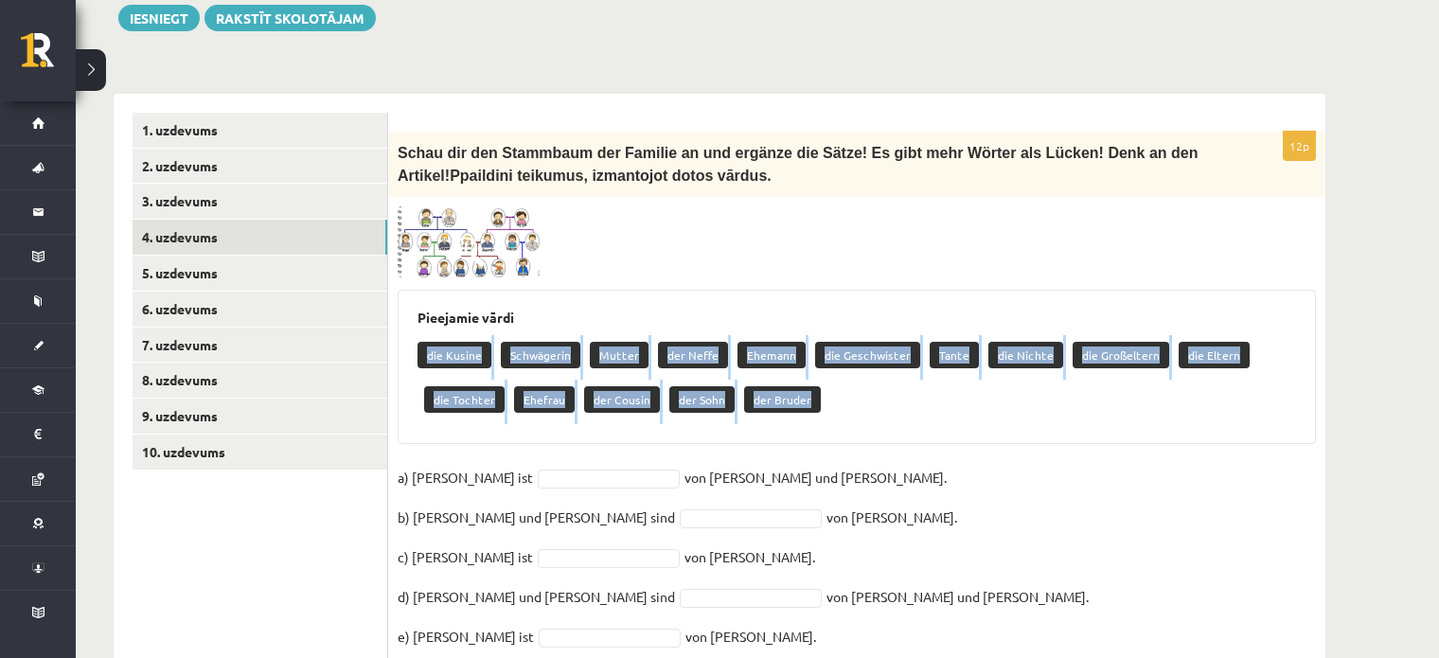
drag, startPoint x: 417, startPoint y: 322, endPoint x: 824, endPoint y: 379, distance: 411.1
click at [824, 379] on div "die Kusine Schwägerin Mutter der Neffe Ehemann die Geschwister Tante die Nichte…" at bounding box center [857, 379] width 879 height 89
copy div "die Kusine Schwägerin Mutter der Neffe Ehemann die Geschwister Tante die Nichte…"
click at [577, 416] on div "Pieejamie vārdi die Kusine Schwägerin Mutter der Neffe Ehemann die Geschwister …" at bounding box center [857, 367] width 919 height 154
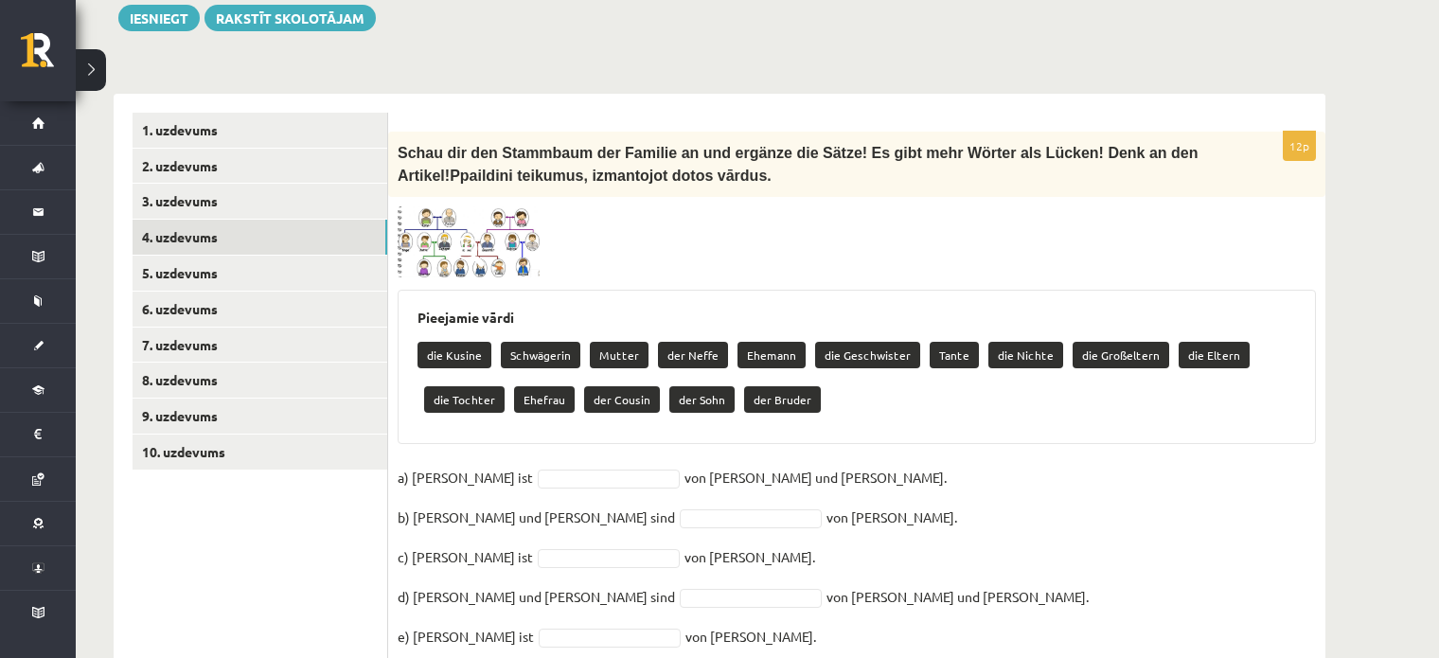
click at [602, 428] on div "12p Schau dir den Stammbaum der Familie an und ergänze die Sätze! Es gibt mehr …" at bounding box center [856, 541] width 937 height 818
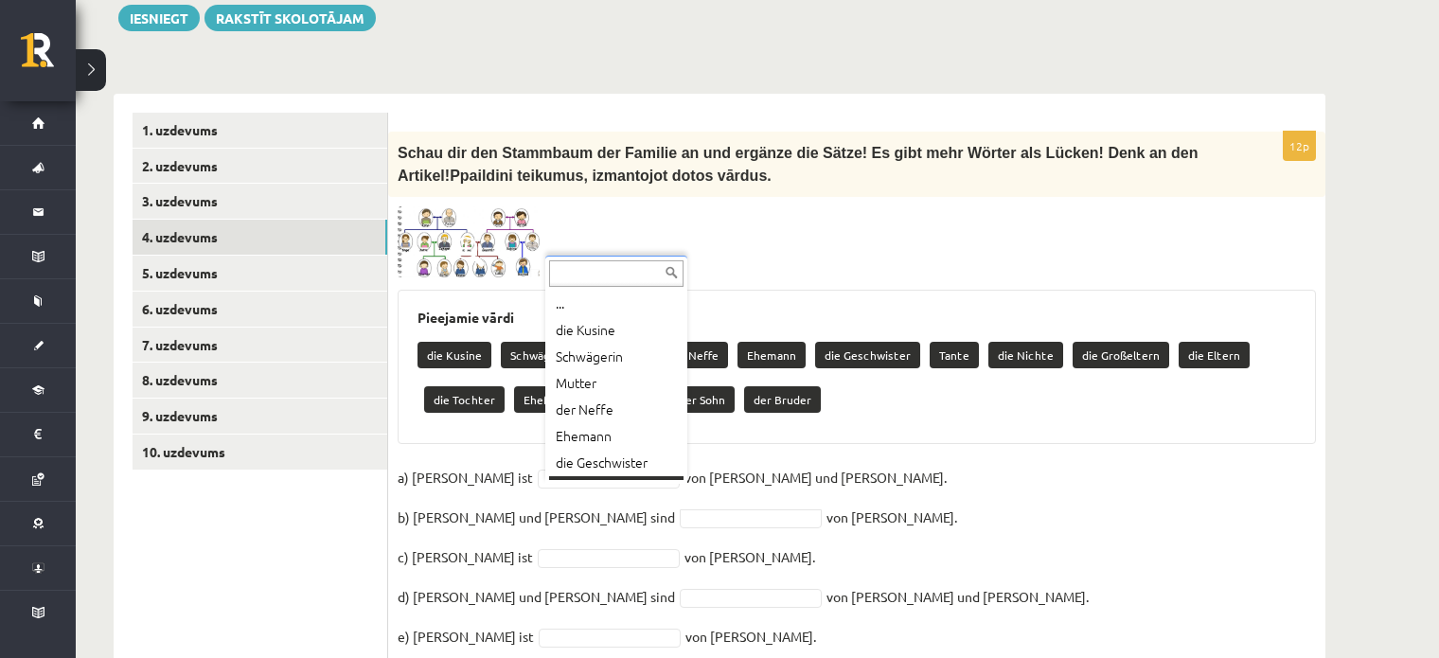
scroll to position [23, 0]
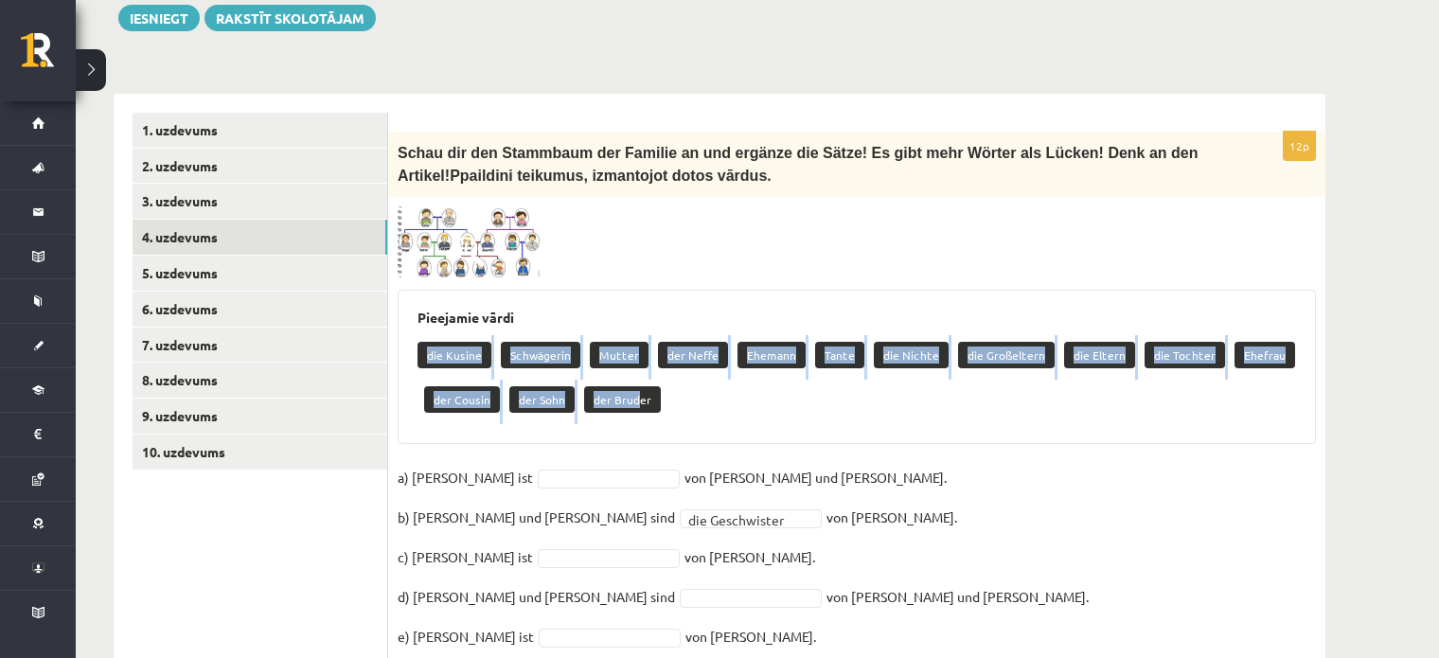
drag, startPoint x: 419, startPoint y: 330, endPoint x: 637, endPoint y: 379, distance: 224.2
click at [637, 379] on div "die Kusine Schwägerin Mutter der Neffe Ehemann Tante die Nichte die Großeltern …" at bounding box center [857, 379] width 879 height 89
click at [422, 342] on p "die Kusine" at bounding box center [455, 355] width 74 height 27
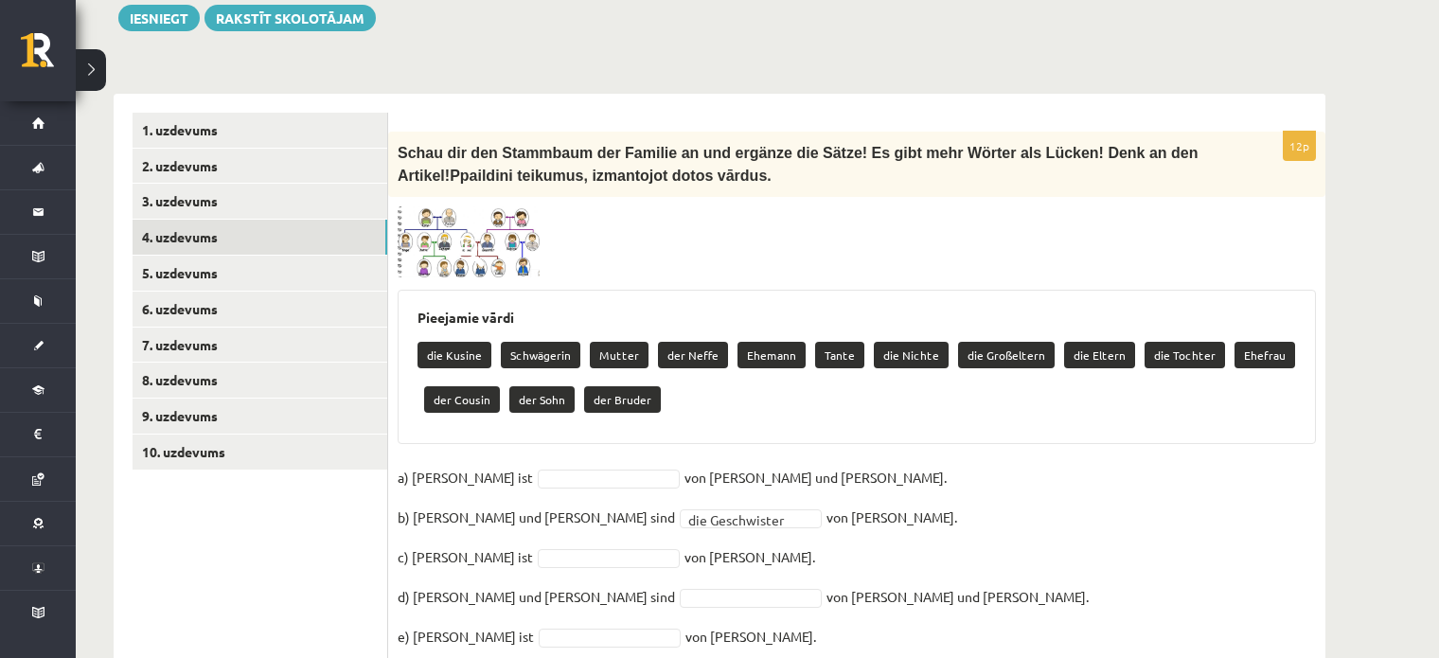
click at [413, 325] on div "Pieejamie vārdi die Kusine Schwägerin Mutter der Neffe Ehemann Tante die Nichte…" at bounding box center [857, 367] width 919 height 154
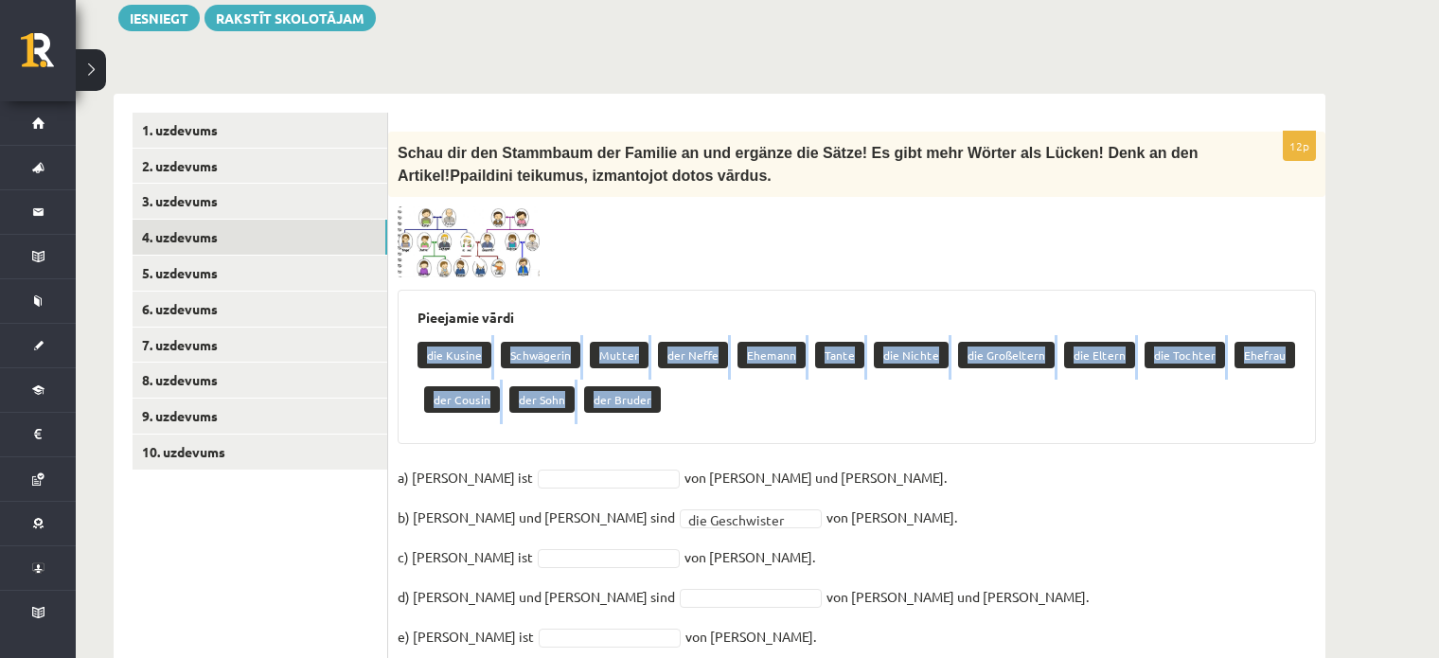
drag, startPoint x: 418, startPoint y: 326, endPoint x: 648, endPoint y: 378, distance: 235.9
click at [648, 378] on div "die Kusine Schwägerin Mutter der Neffe Ehemann Tante die Nichte die Großeltern …" at bounding box center [857, 379] width 879 height 89
copy div "die Kusine Schwägerin Mutter der Neffe Ehemann Tante die Nichte die Großeltern …"
click at [487, 216] on img at bounding box center [469, 242] width 142 height 72
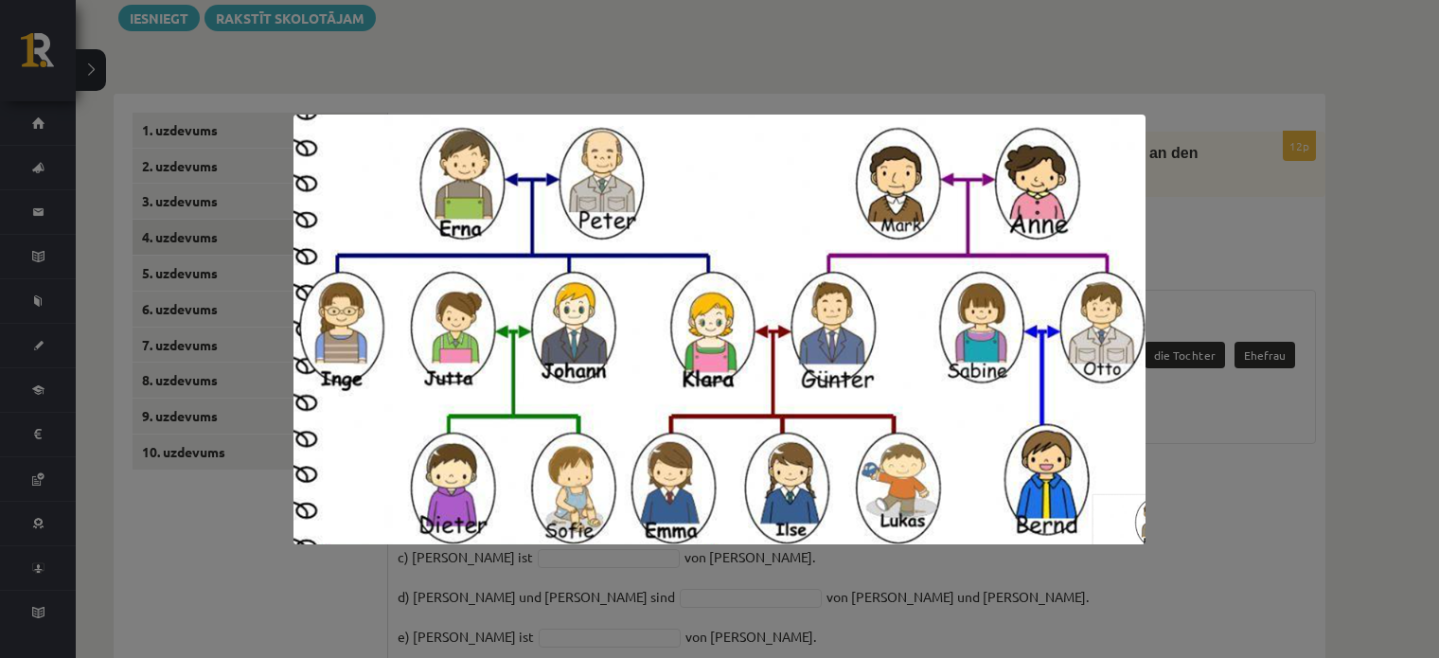
click at [1285, 444] on div at bounding box center [719, 329] width 1439 height 658
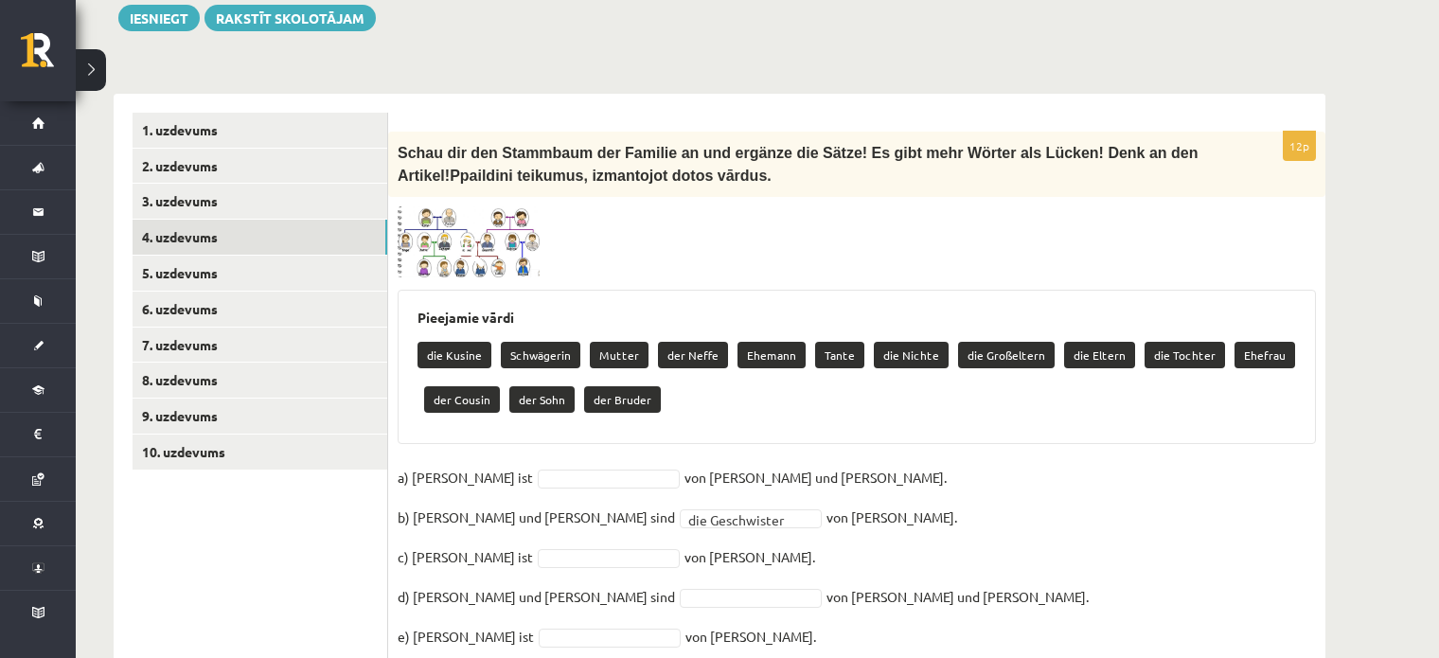
click at [486, 216] on img at bounding box center [469, 242] width 142 height 72
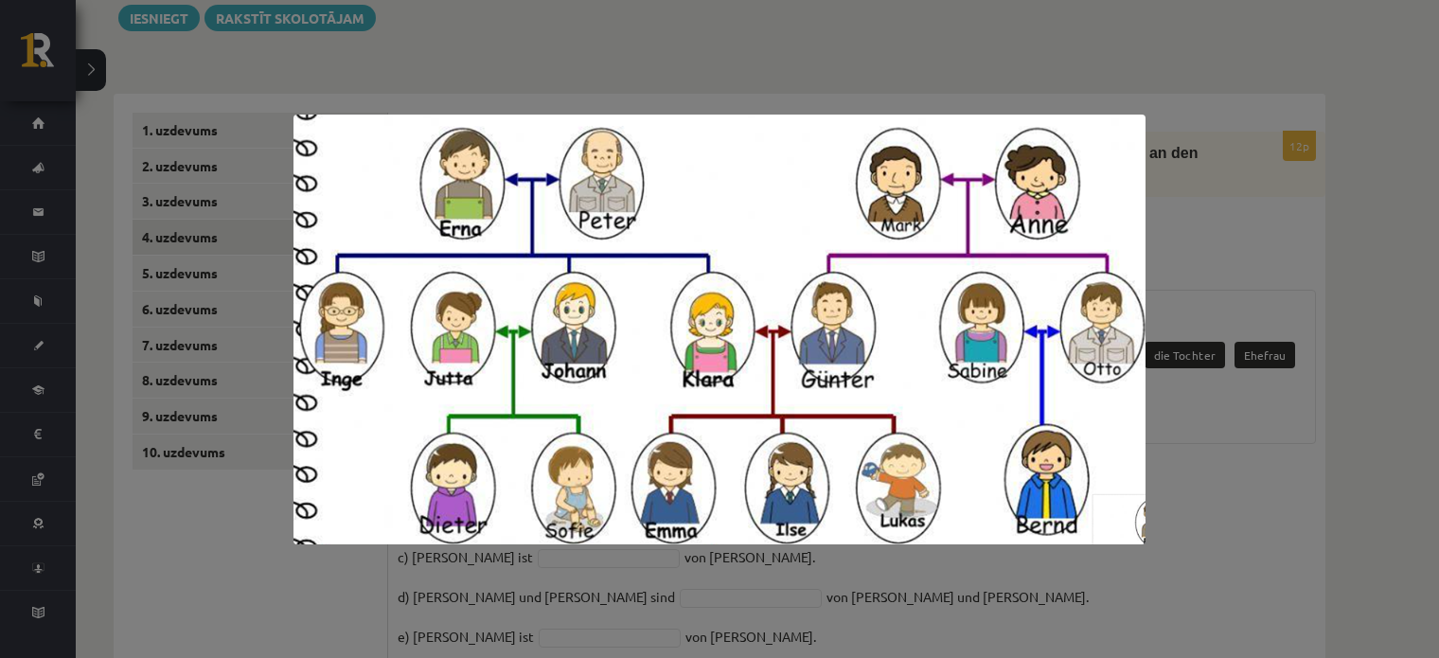
click at [1286, 454] on div at bounding box center [719, 329] width 1439 height 658
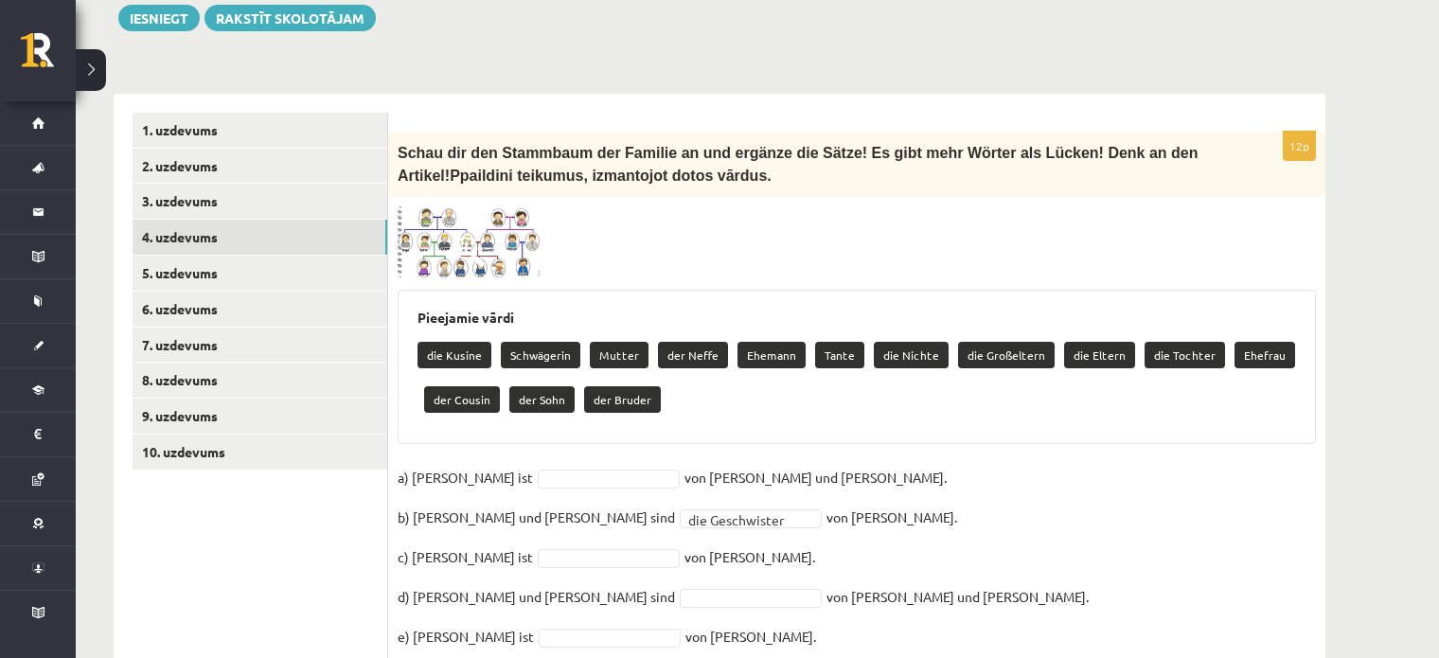
click at [487, 239] on img at bounding box center [469, 242] width 142 height 72
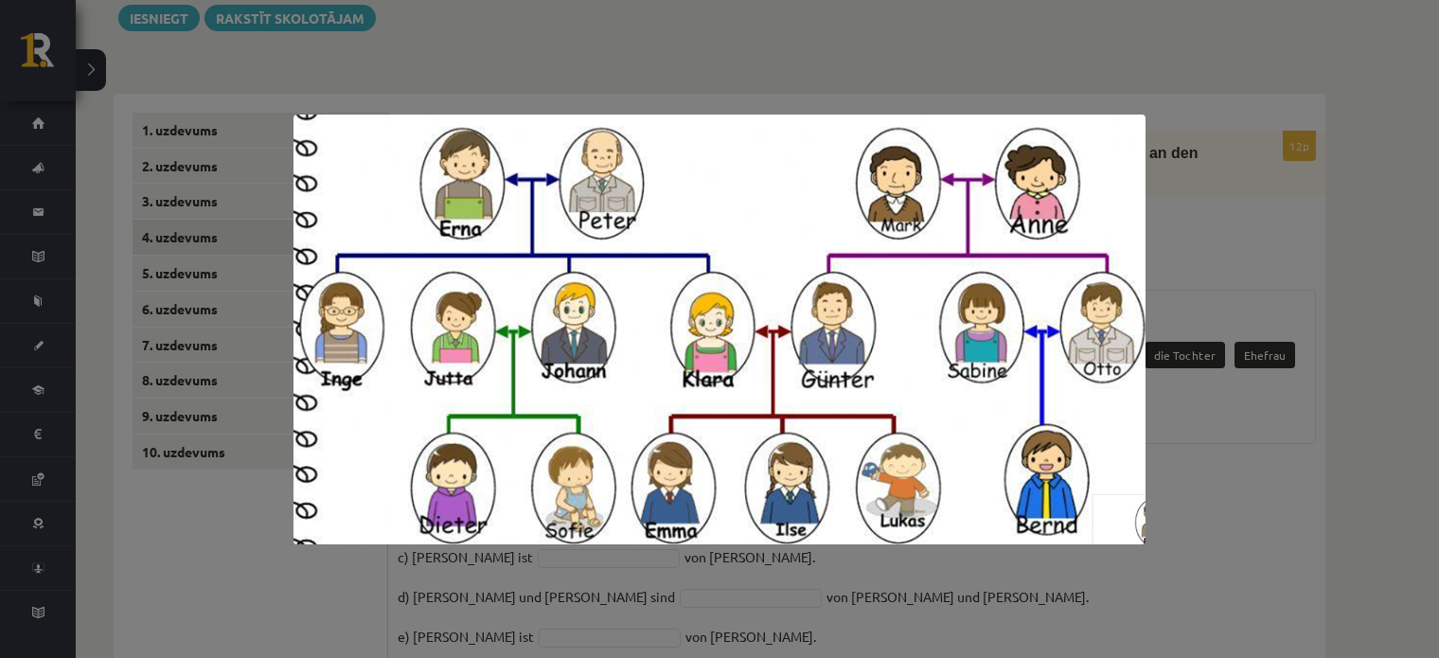
click at [1334, 466] on div at bounding box center [719, 329] width 1439 height 658
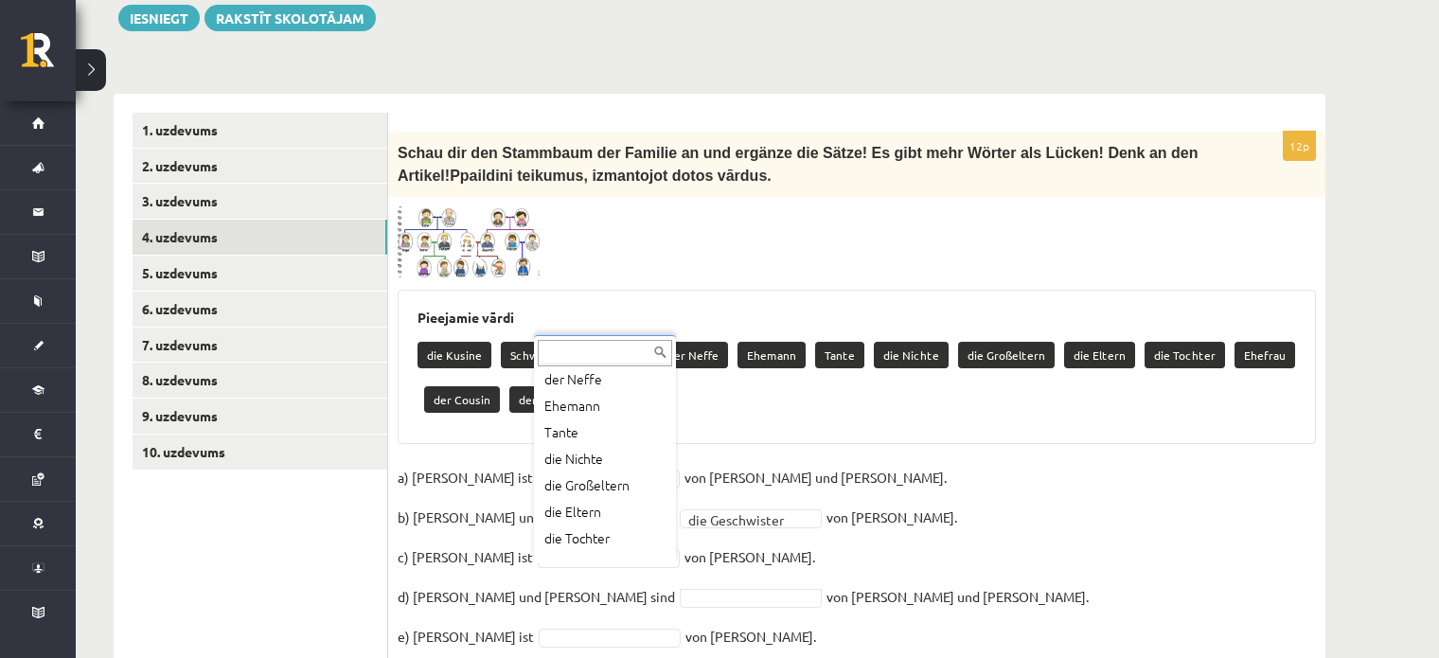
scroll to position [162, 0]
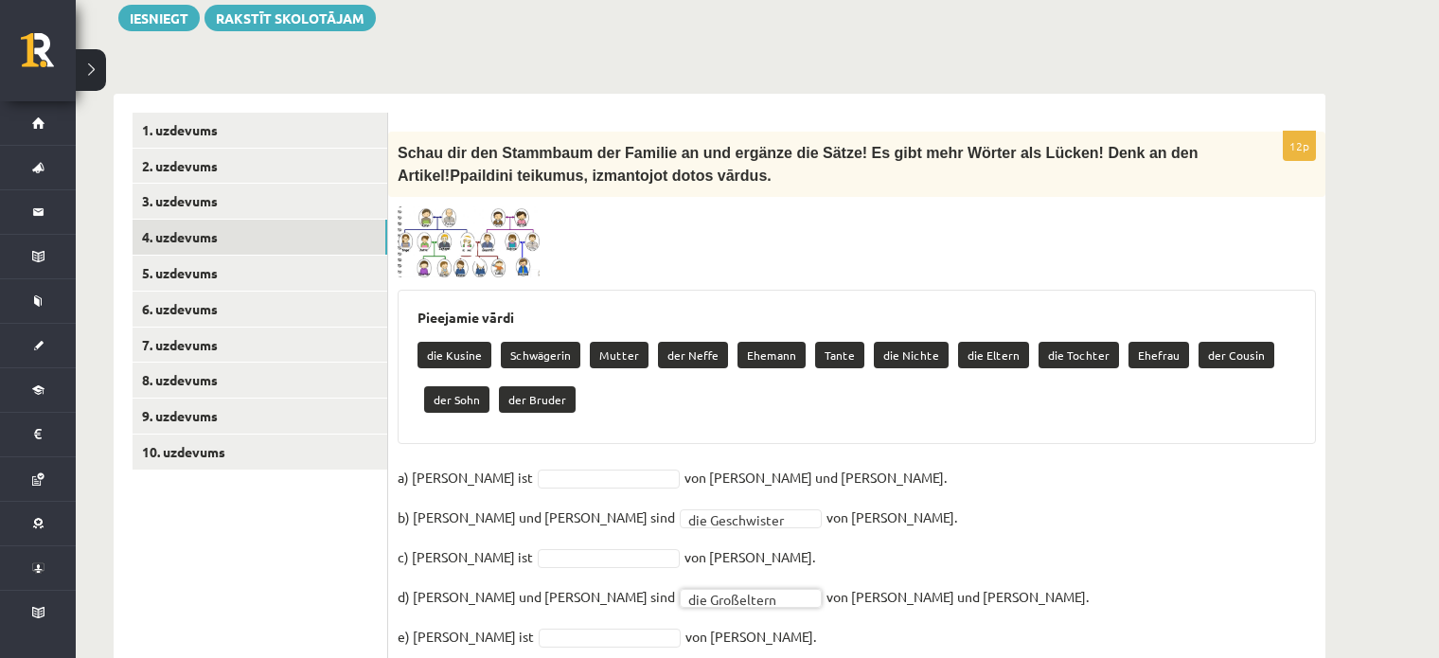
click at [450, 206] on img at bounding box center [469, 242] width 142 height 72
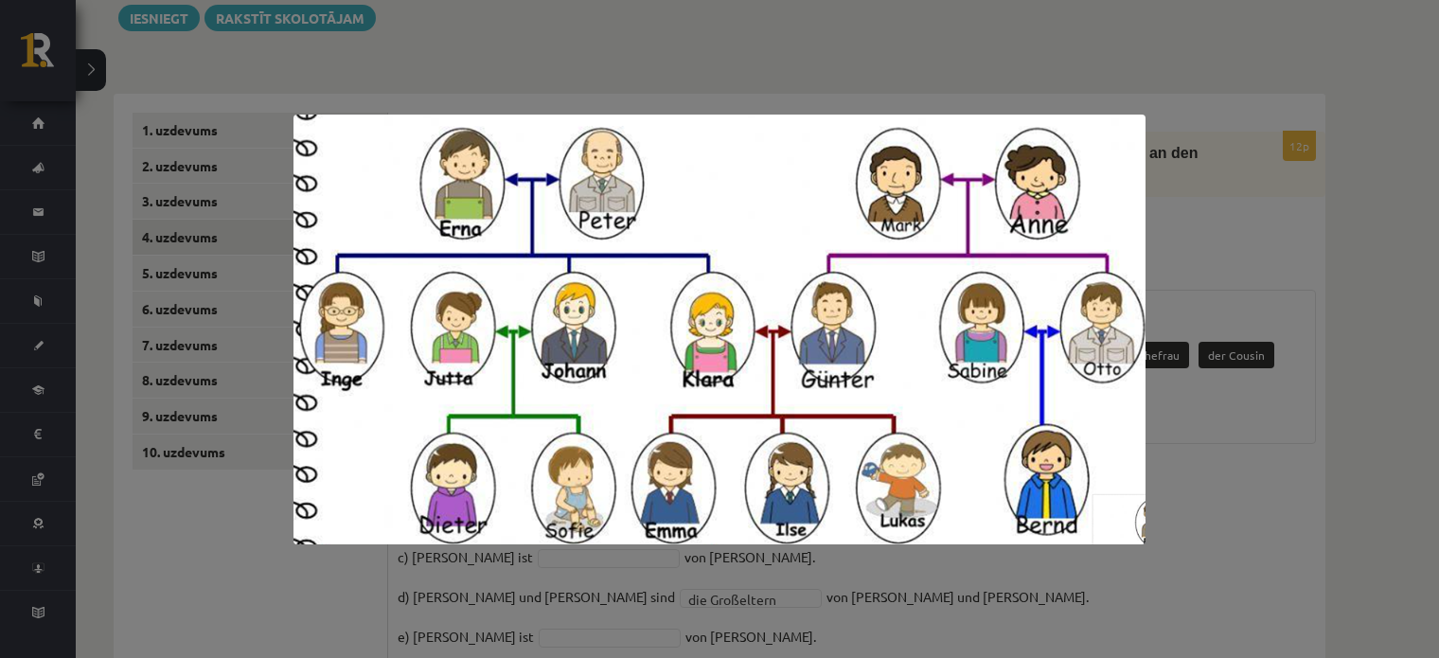
click at [1158, 459] on div at bounding box center [719, 329] width 1439 height 658
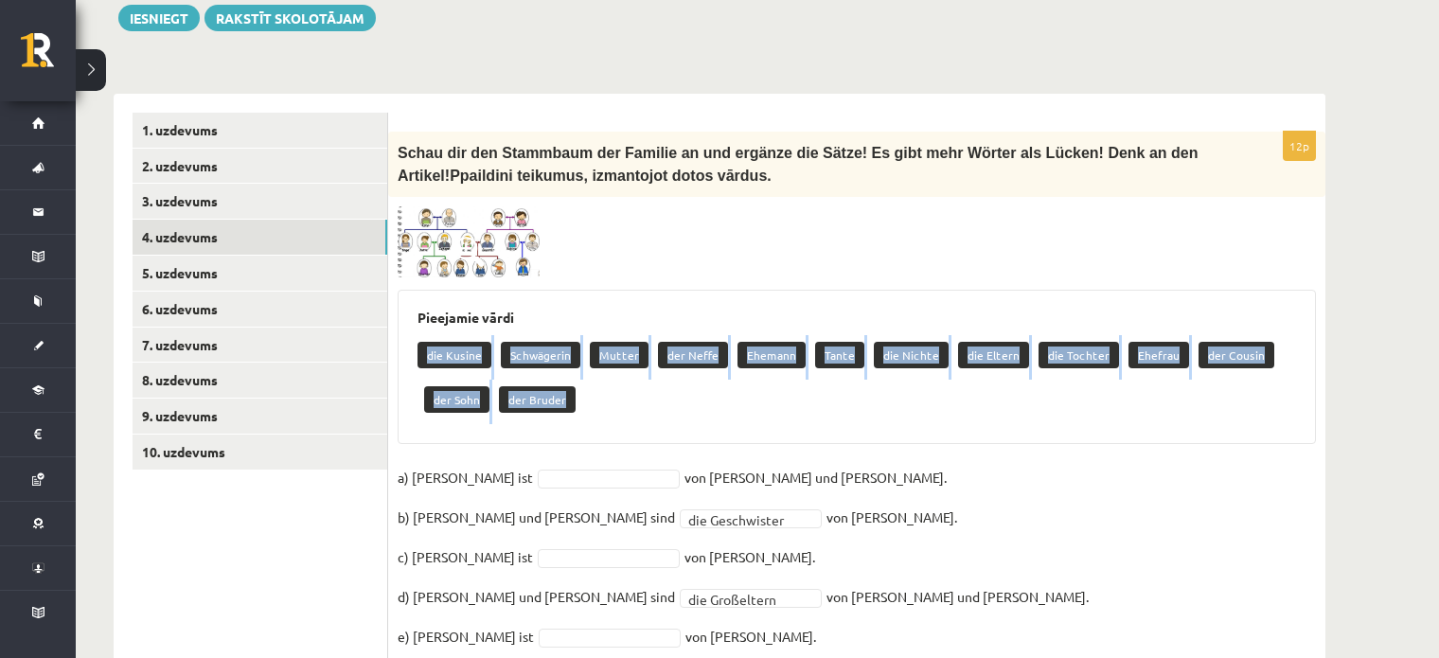
drag, startPoint x: 420, startPoint y: 325, endPoint x: 601, endPoint y: 380, distance: 189.9
click at [601, 380] on div "die Kusine Schwägerin Mutter der Neffe Ehemann Tante die Nichte die Eltern die …" at bounding box center [857, 379] width 879 height 89
copy div "die Kusine Schwägerin Mutter der Neffe Ehemann Tante die Nichte die Eltern die …"
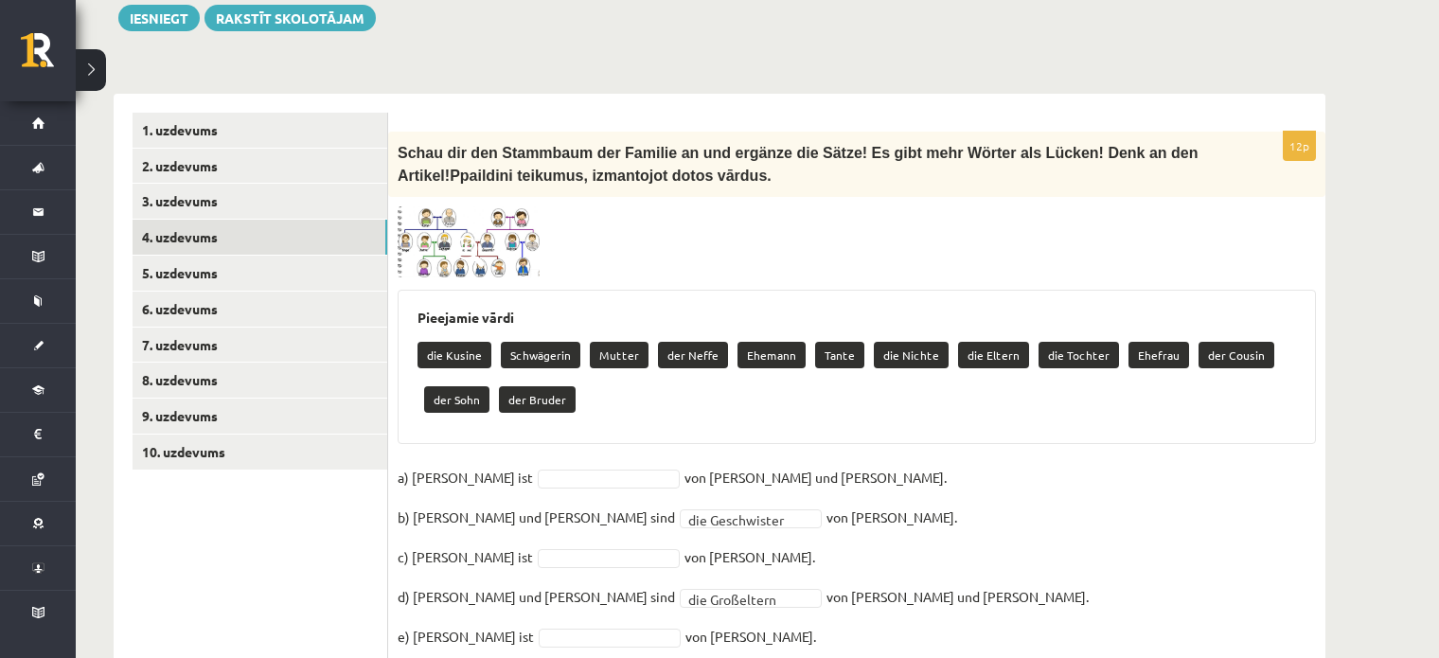
click at [473, 252] on div "**********" at bounding box center [856, 541] width 937 height 818
click at [475, 237] on span at bounding box center [470, 252] width 30 height 30
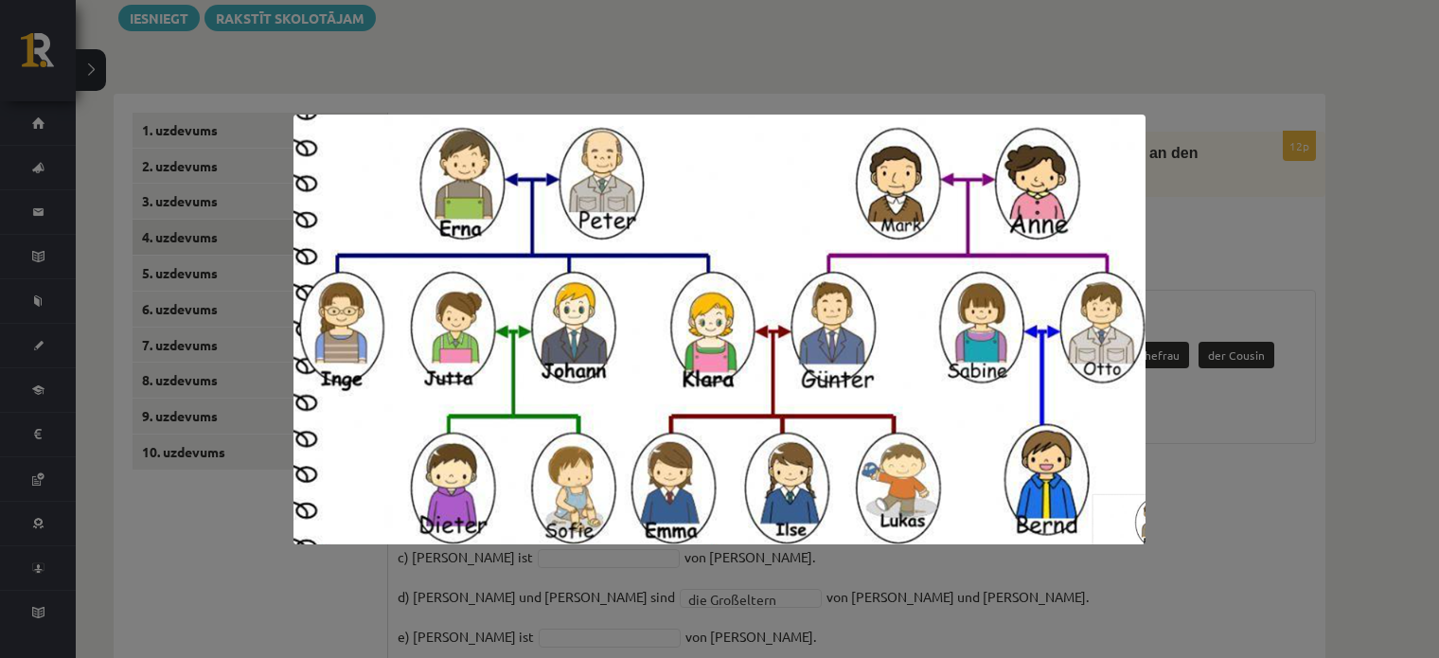
click at [1225, 502] on div at bounding box center [719, 329] width 1439 height 658
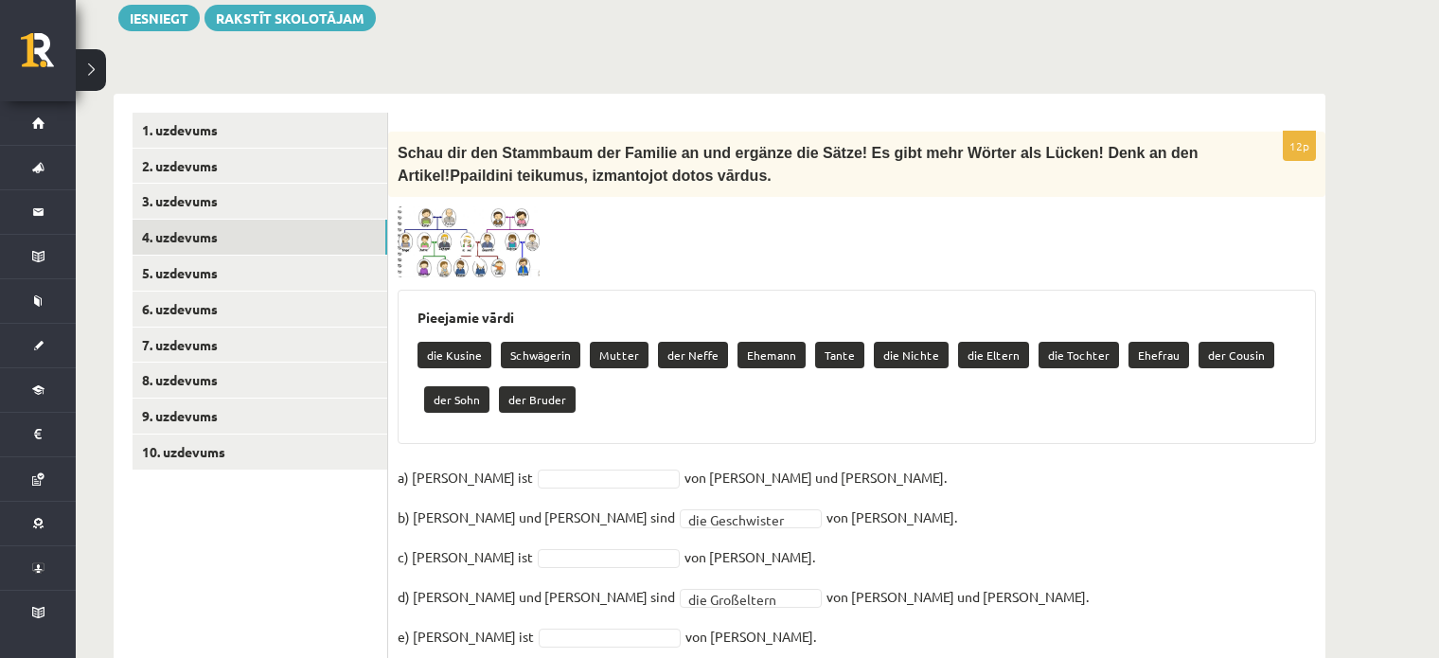
click at [486, 206] on img at bounding box center [469, 242] width 142 height 72
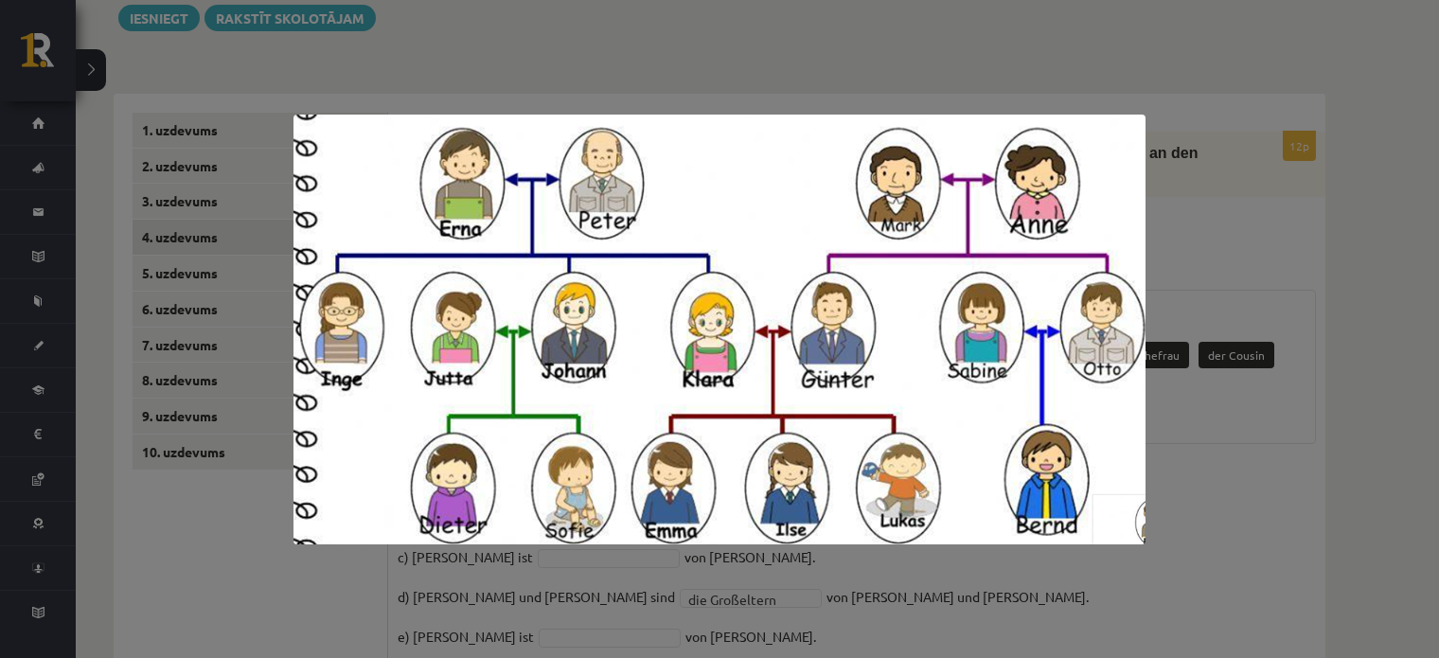
click at [1240, 448] on div at bounding box center [719, 329] width 1439 height 658
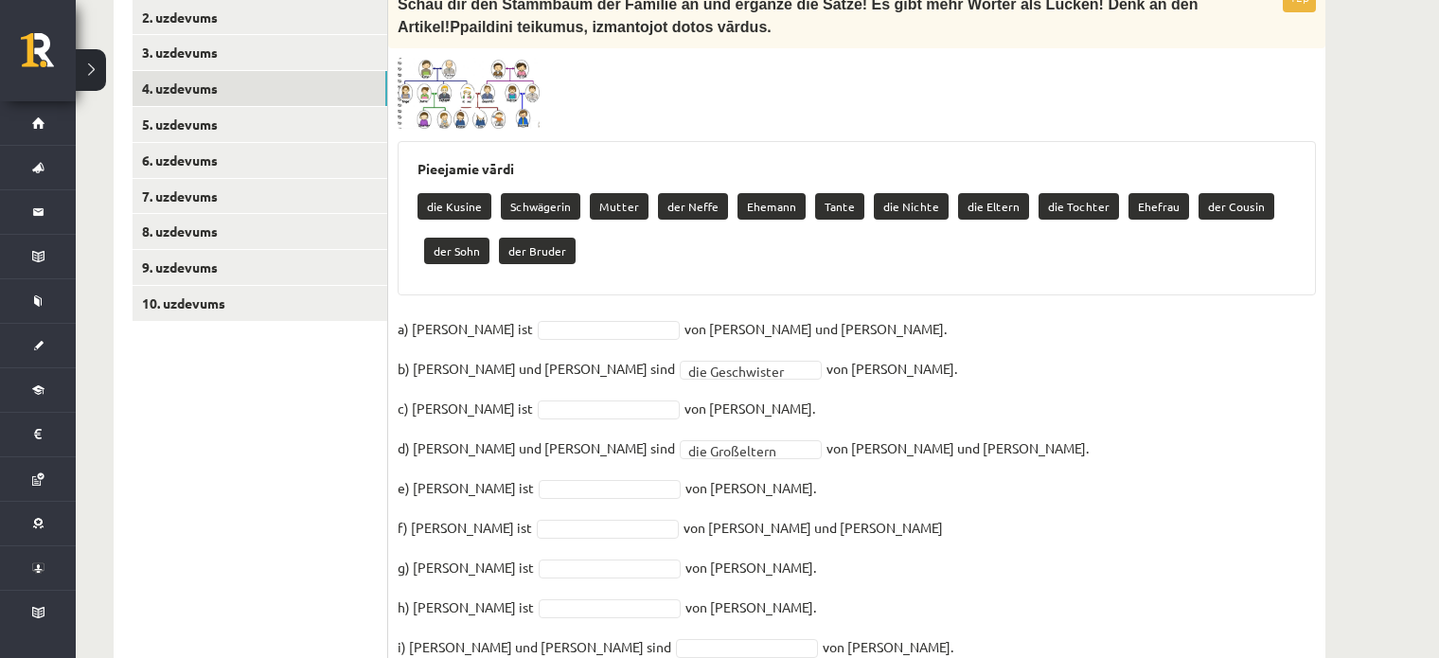
scroll to position [681, 0]
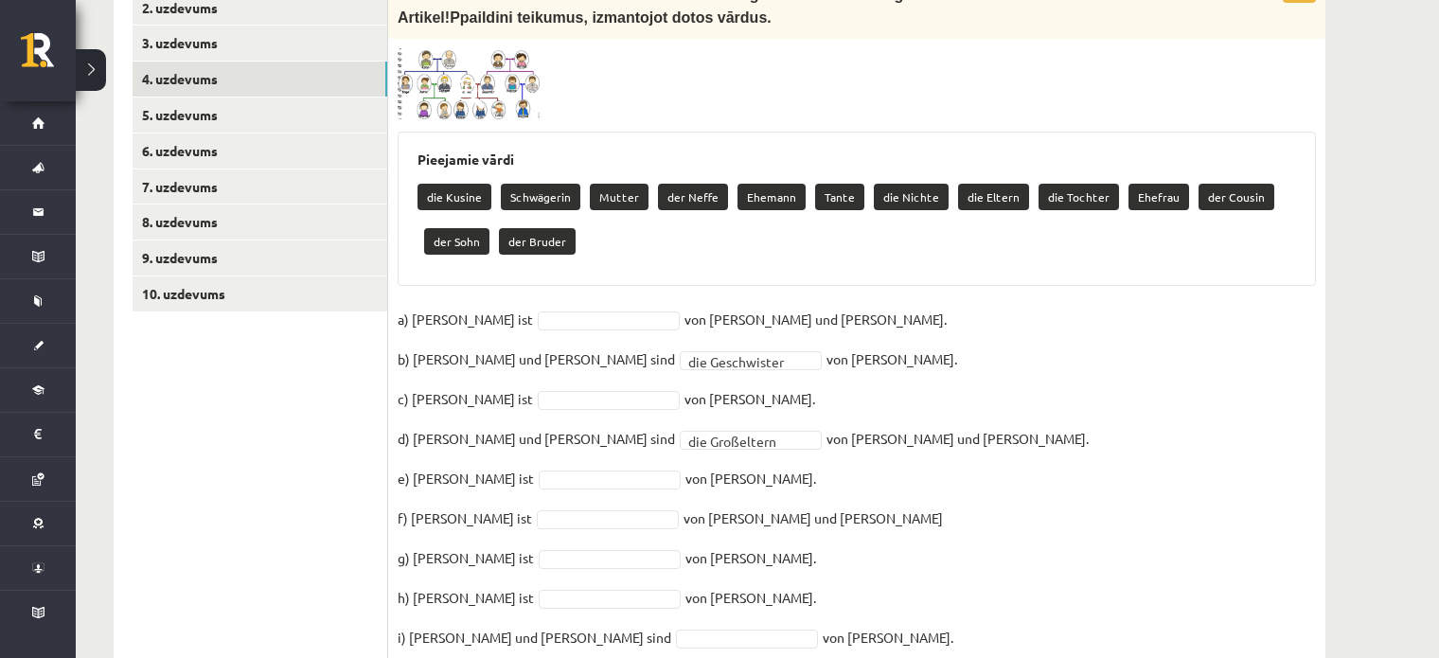
click at [496, 98] on div "**********" at bounding box center [856, 382] width 937 height 818
click at [491, 70] on img at bounding box center [469, 84] width 142 height 72
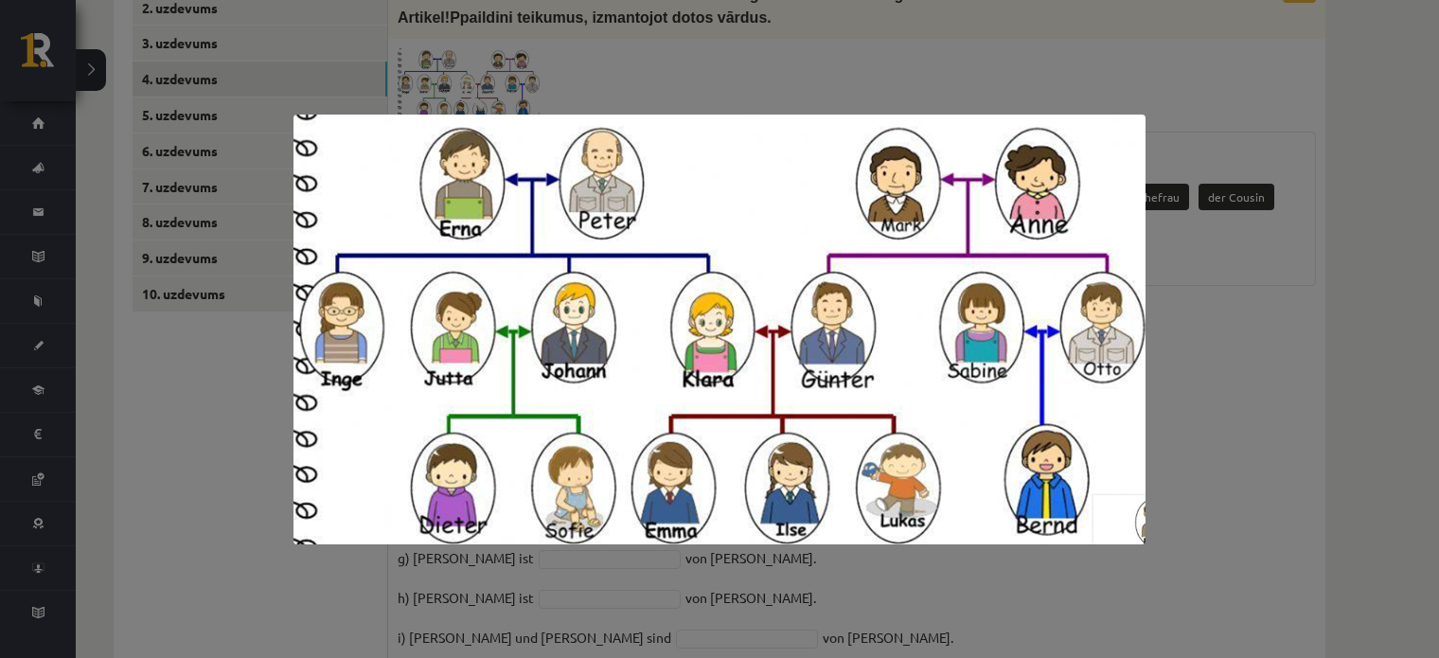
click at [1228, 416] on div at bounding box center [719, 329] width 1439 height 658
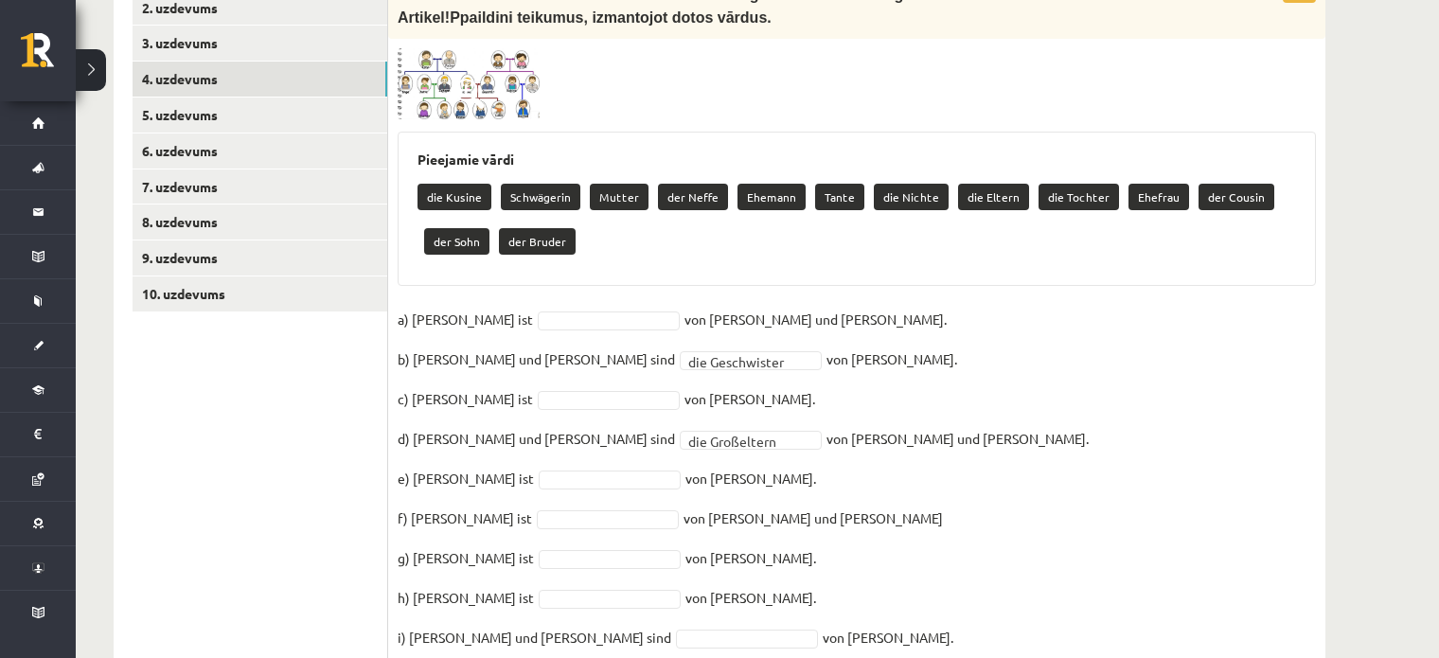
click at [467, 79] on span at bounding box center [470, 94] width 30 height 30
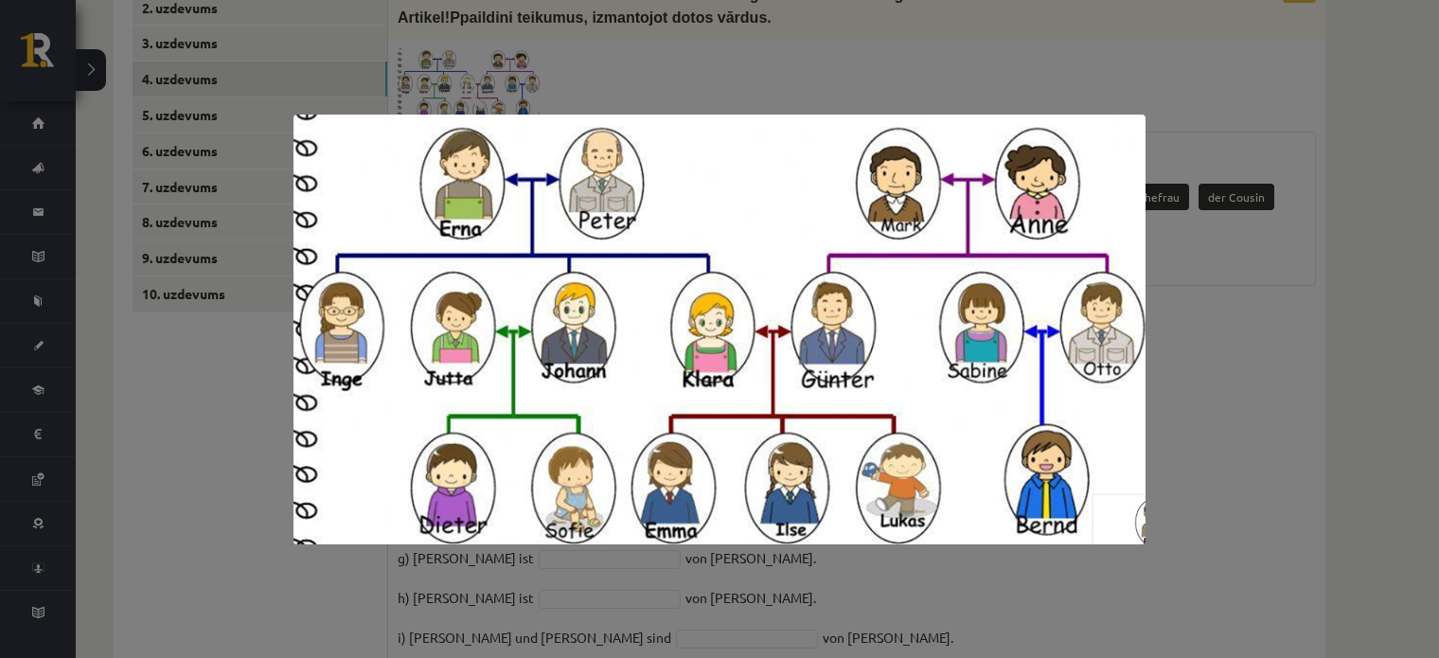
click at [1277, 447] on div at bounding box center [719, 329] width 1439 height 658
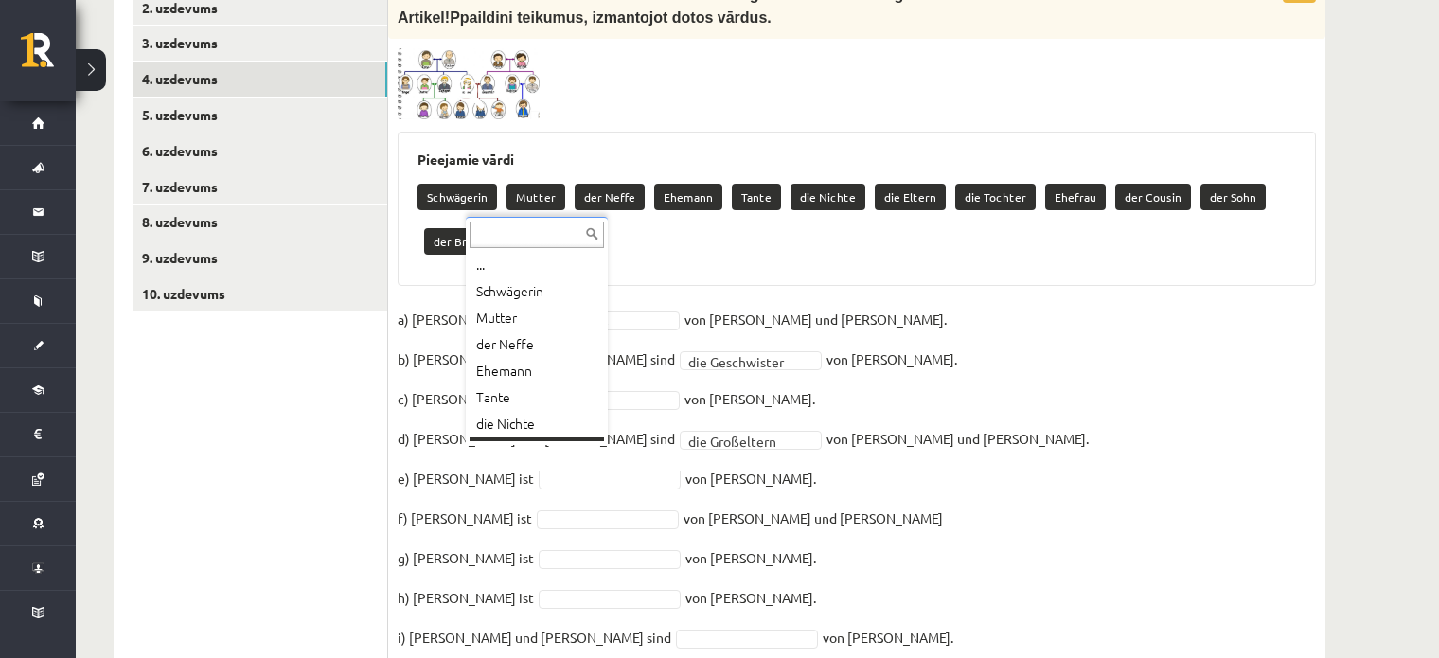
scroll to position [23, 0]
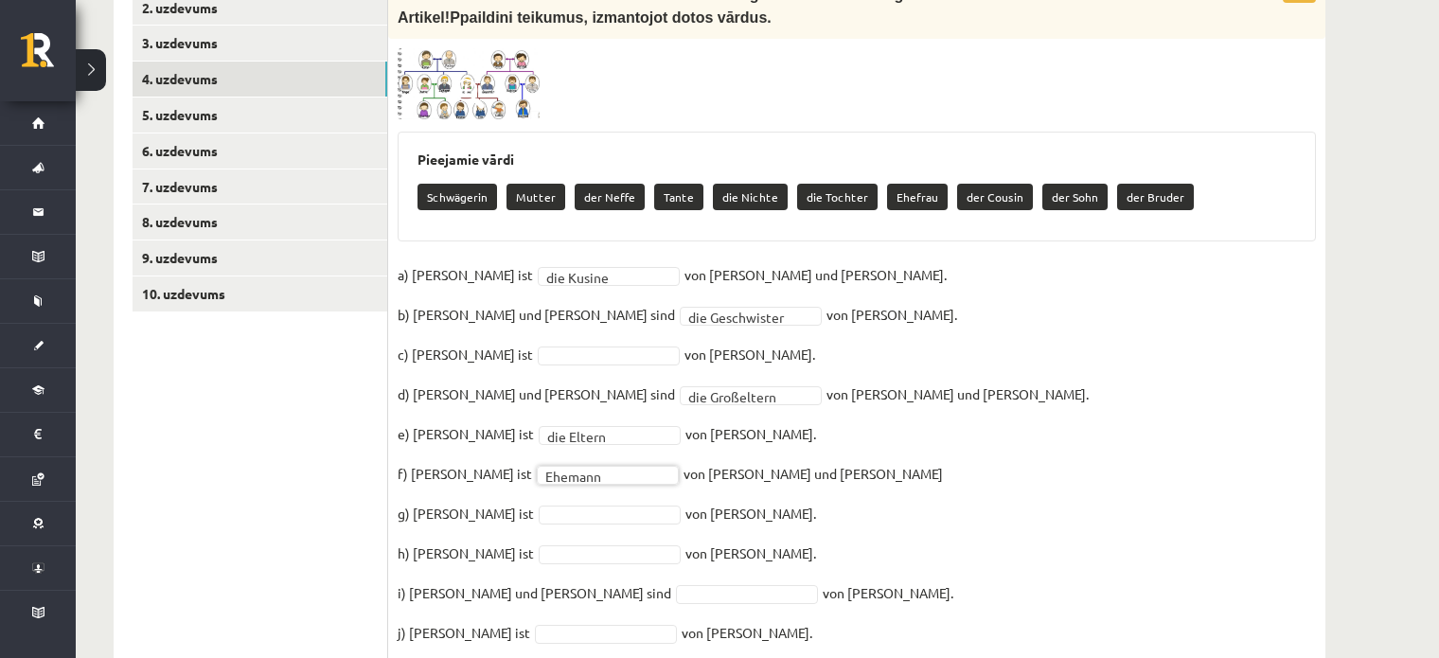
click at [567, 497] on fieldset "**********" at bounding box center [857, 498] width 919 height 477
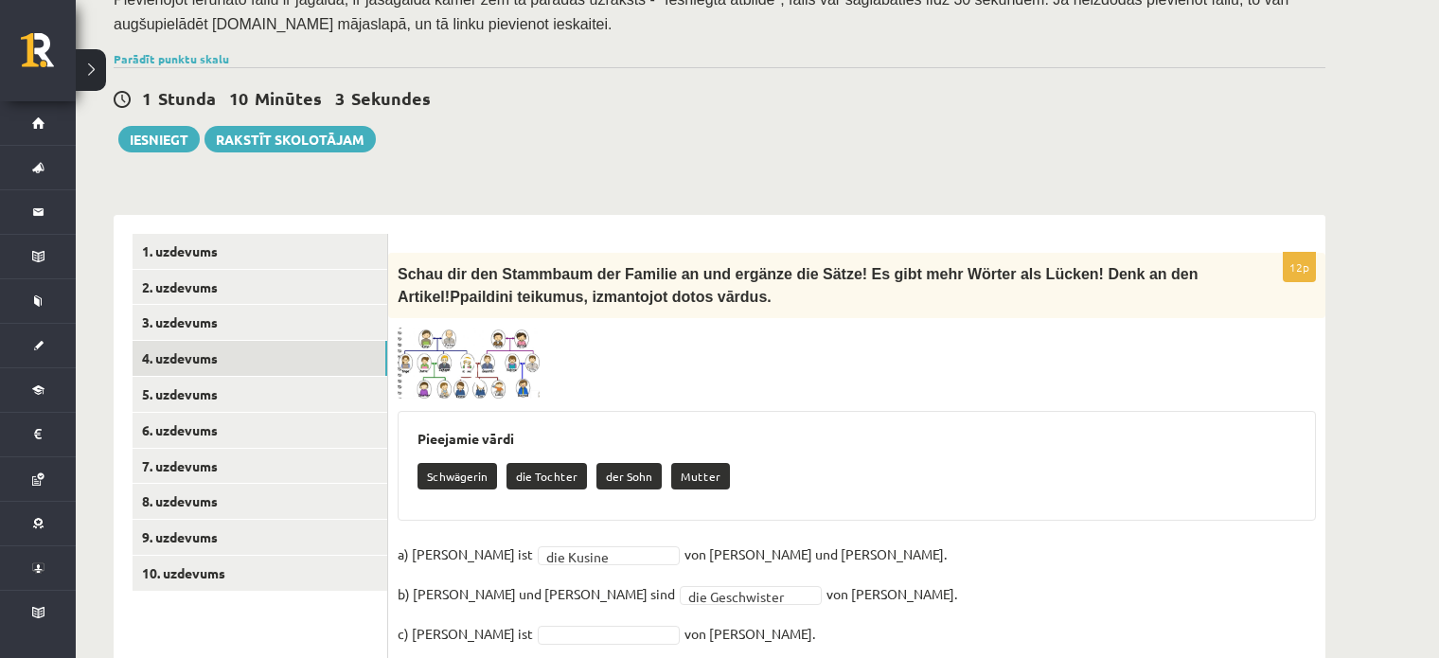
scroll to position [401, 0]
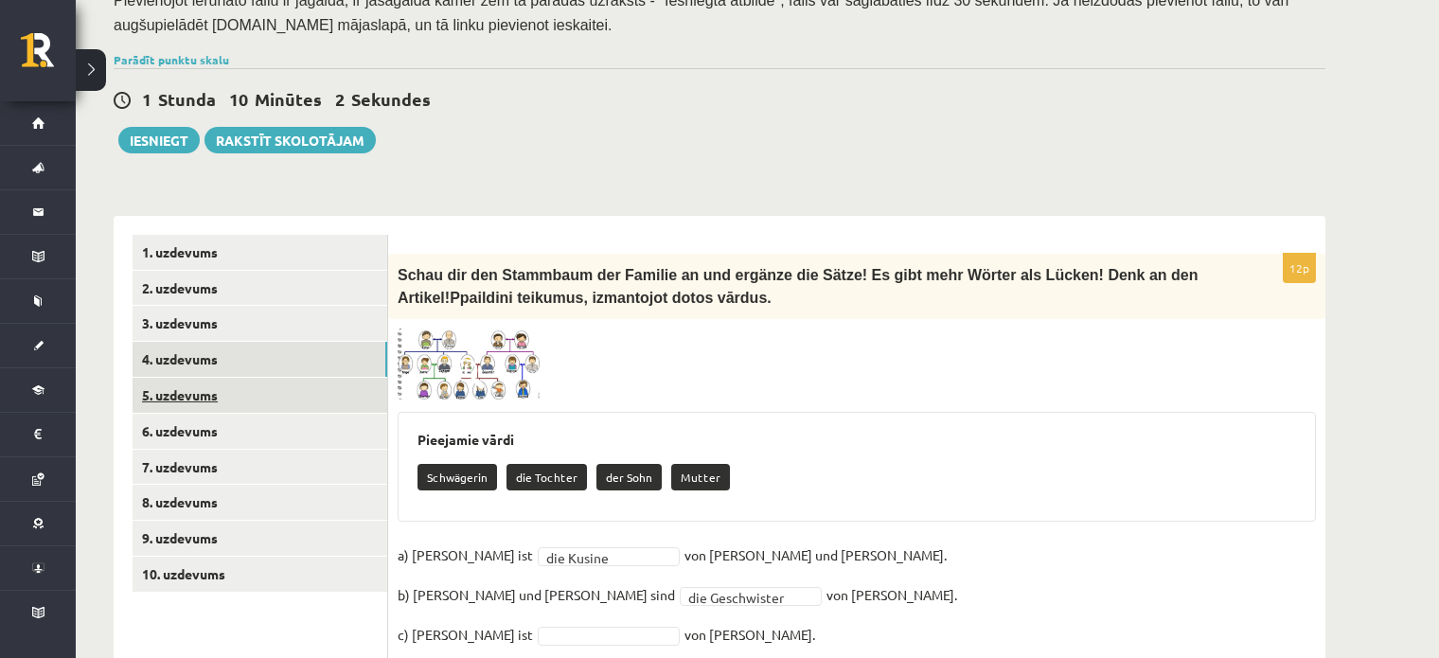
click at [294, 378] on link "5. uzdevums" at bounding box center [260, 395] width 255 height 35
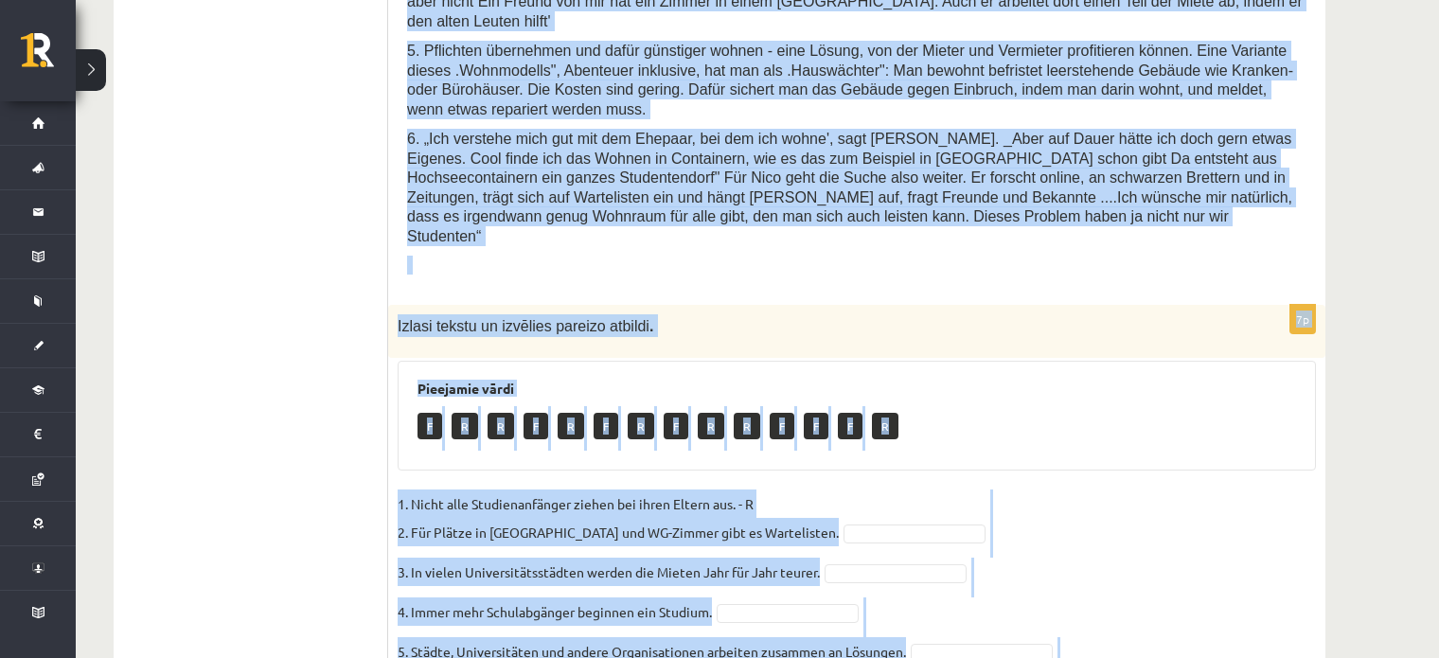
scroll to position [1193, 0]
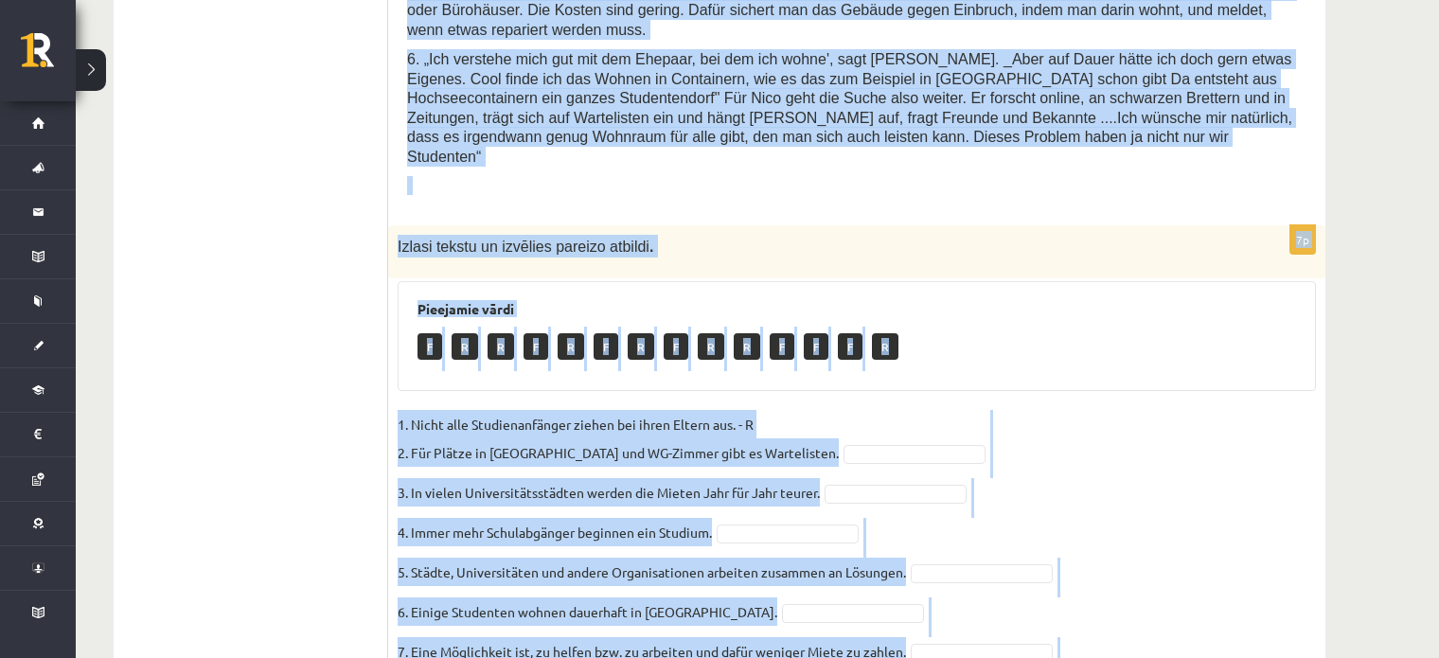
drag, startPoint x: 400, startPoint y: 119, endPoint x: 1029, endPoint y: 569, distance: 773.9
click at [1029, 569] on div "Semesterstart und Wohnungsnot 1. Im Oktober beginnt an den Universitäten das Wi…" at bounding box center [856, 84] width 937 height 1322
copy form "Semesterstart und Wohnungsnot 1. Im Oktober beginnt an den Universitäten das Wi…"
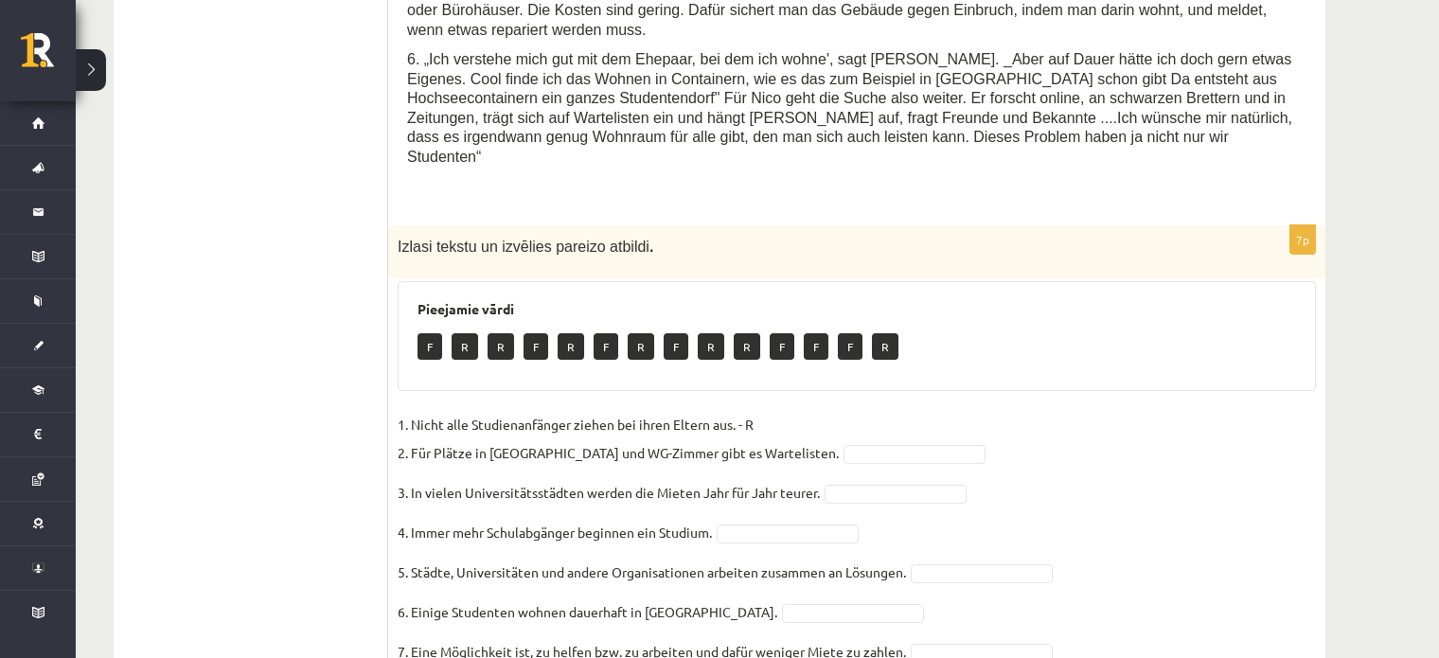
click at [328, 221] on ul "1. uzdevums 2. uzdevums 3. uzdevums 4. uzdevums 5. uzdevums 6. uzdevums 7. uzde…" at bounding box center [261, 84] width 256 height 1284
drag, startPoint x: 1238, startPoint y: 379, endPoint x: 1150, endPoint y: 373, distance: 88.3
click at [1239, 410] on fieldset "1. Nicht alle Studienanfänger ziehen bei ihren Eltern aus. - R 2. Für Plätze in…" at bounding box center [857, 563] width 919 height 307
click at [863, 410] on fieldset "1. Nicht alle Studienanfänger ziehen bei ihren Eltern aus. - R 2. Für Plätze in…" at bounding box center [857, 563] width 919 height 307
drag, startPoint x: 1223, startPoint y: 410, endPoint x: 1185, endPoint y: 409, distance: 37.9
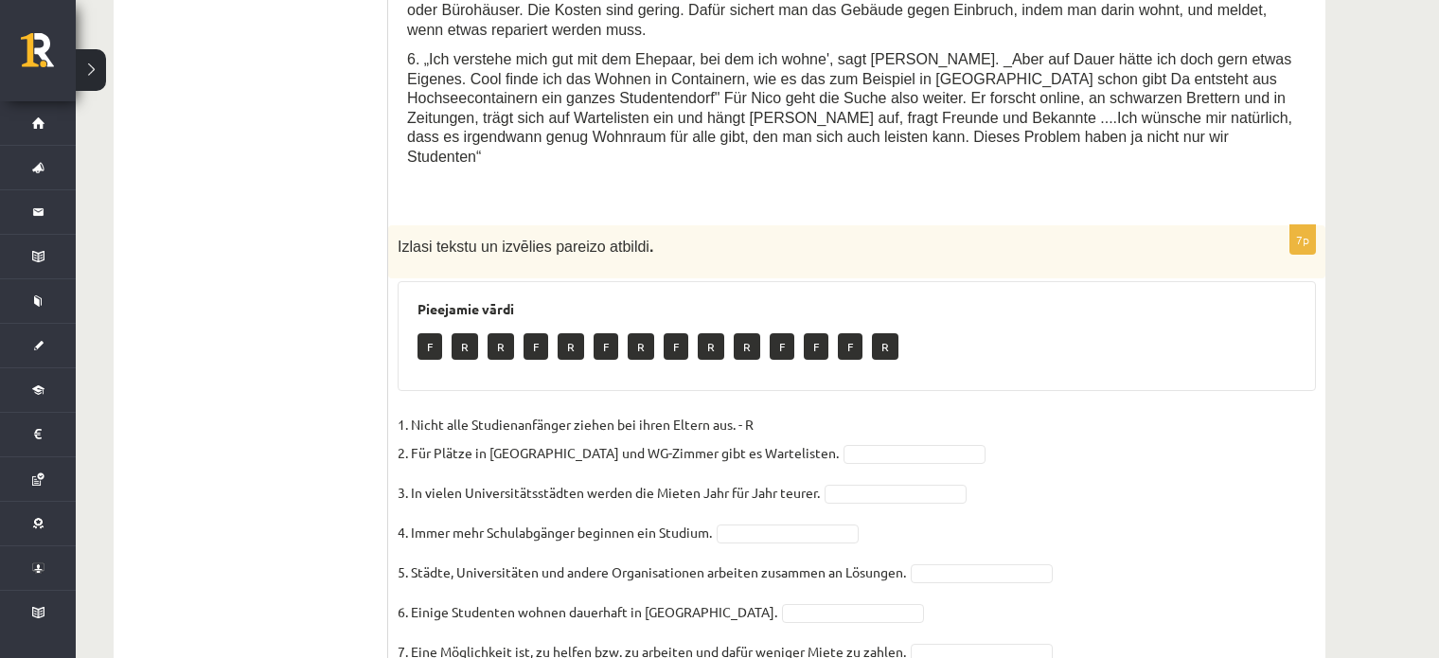
click at [1223, 410] on fieldset "1. Nicht alle Studienanfänger ziehen bei ihren Eltern aus. - R 2. Für Plätze in…" at bounding box center [857, 563] width 919 height 307
drag, startPoint x: 1205, startPoint y: 409, endPoint x: 1010, endPoint y: 409, distance: 194.1
click at [1205, 410] on fieldset "1. Nicht alle Studienanfänger ziehen bei ihren Eltern aus. - R 2. Für Plätze in…" at bounding box center [857, 563] width 919 height 307
drag, startPoint x: 1268, startPoint y: 393, endPoint x: 1147, endPoint y: 394, distance: 121.2
click at [1268, 410] on fieldset "1. Nicht alle Studienanfänger ziehen bei ihren Eltern aus. - R 2. Für Plätze in…" at bounding box center [857, 563] width 919 height 307
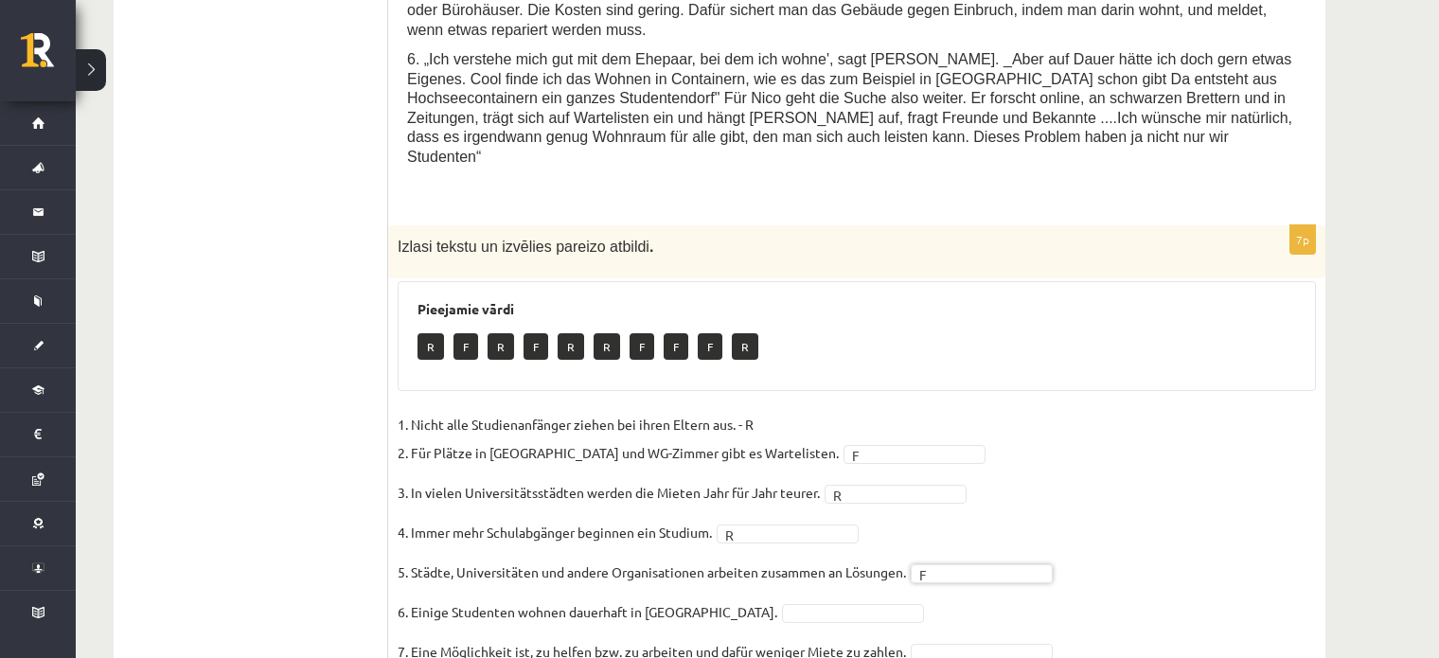
drag, startPoint x: 1180, startPoint y: 479, endPoint x: 1101, endPoint y: 476, distance: 78.6
click at [1180, 479] on fieldset "1. Nicht alle Studienanfänger ziehen bei ihren Eltern aus. - R 2. Für Plätze in…" at bounding box center [857, 563] width 919 height 307
click at [1298, 438] on fieldset "1. Nicht alle Studienanfänger ziehen bei ihren Eltern aus. - R 2. Für Plätze in…" at bounding box center [857, 563] width 919 height 307
click at [1226, 410] on fieldset "1. Nicht alle Studienanfänger ziehen bei ihren Eltern aus. - R 2. Für Plätze in…" at bounding box center [857, 563] width 919 height 307
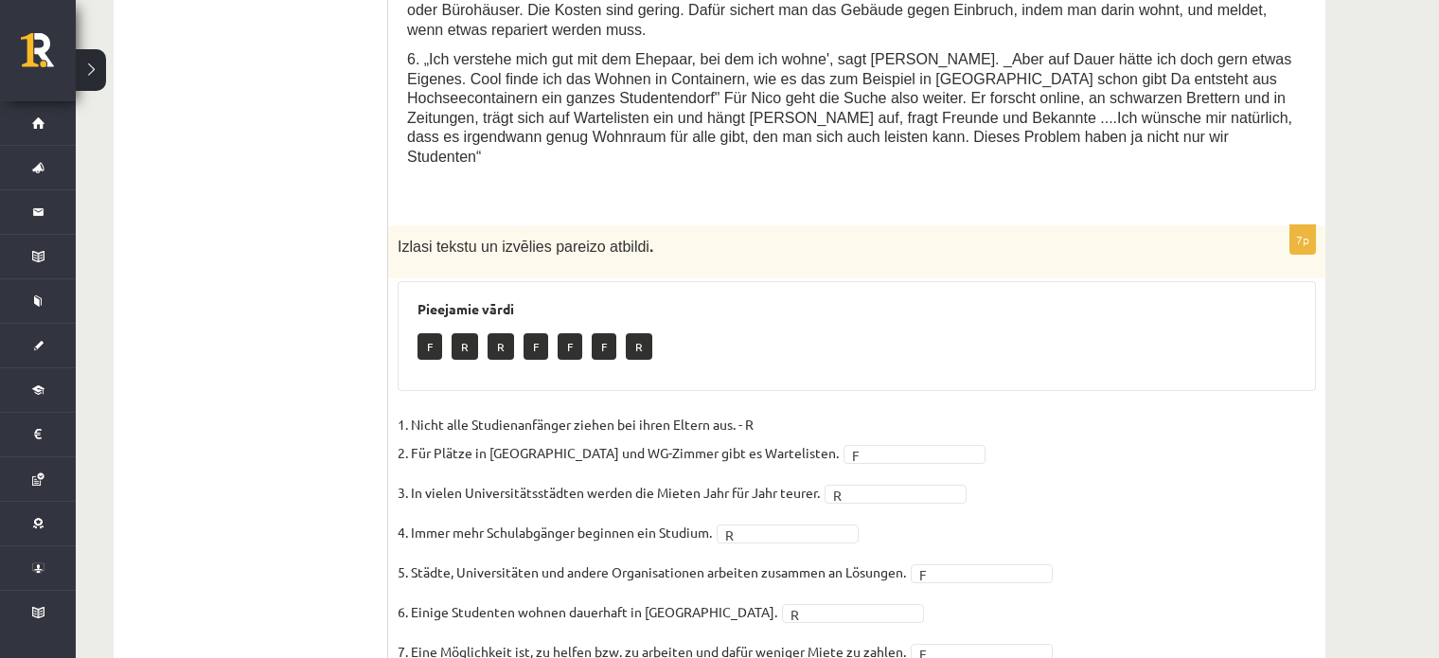
click at [1115, 410] on fieldset "1. Nicht alle Studienanfänger ziehen bei ihren Eltern aus. - R 2. Für Plätze in…" at bounding box center [857, 563] width 919 height 307
click at [1151, 410] on fieldset "1. Nicht alle Studienanfänger ziehen bei ihren Eltern aus. - R 2. Für Plätze in…" at bounding box center [857, 563] width 919 height 307
drag, startPoint x: 1172, startPoint y: 349, endPoint x: 1163, endPoint y: 353, distance: 10.2
click at [1171, 410] on fieldset "1. Nicht alle Studienanfänger ziehen bei ihren Eltern aus. - R 2. Für Plätze in…" at bounding box center [857, 563] width 919 height 307
click at [1184, 470] on fieldset "1. Nicht alle Studienanfänger ziehen bei ihren Eltern aus. - R 2. Für Plätze in…" at bounding box center [857, 563] width 919 height 307
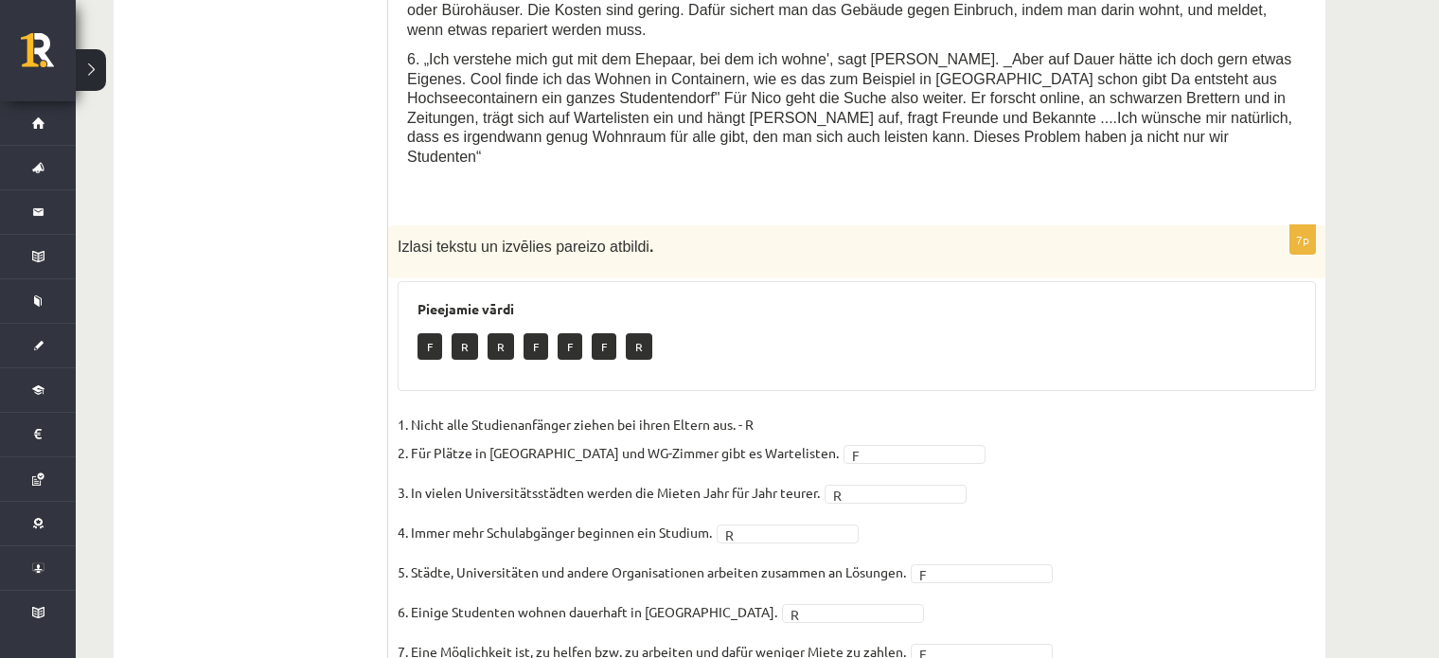
click at [760, 420] on fieldset "1. Nicht alle Studienanfänger ziehen bei ihren Eltern aus. - R 2. Für Plätze in…" at bounding box center [857, 563] width 919 height 307
click at [1115, 476] on fieldset "1. Nicht alle Studienanfänger ziehen bei ihren Eltern aus. - R 2. Für Plätze in…" at bounding box center [857, 563] width 919 height 307
click at [1184, 491] on fieldset "1. Nicht alle Studienanfänger ziehen bei ihren Eltern aus. - R 2. Für Plätze in…" at bounding box center [857, 563] width 919 height 307
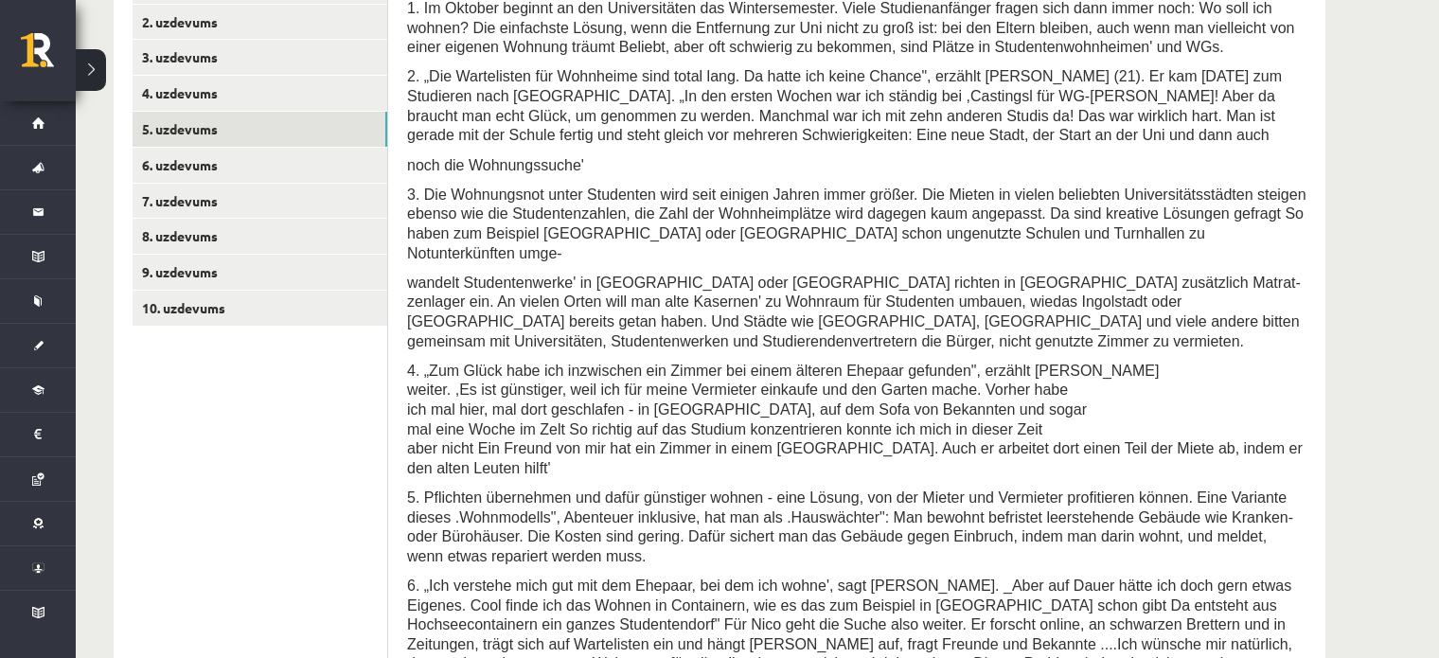
scroll to position [653, 0]
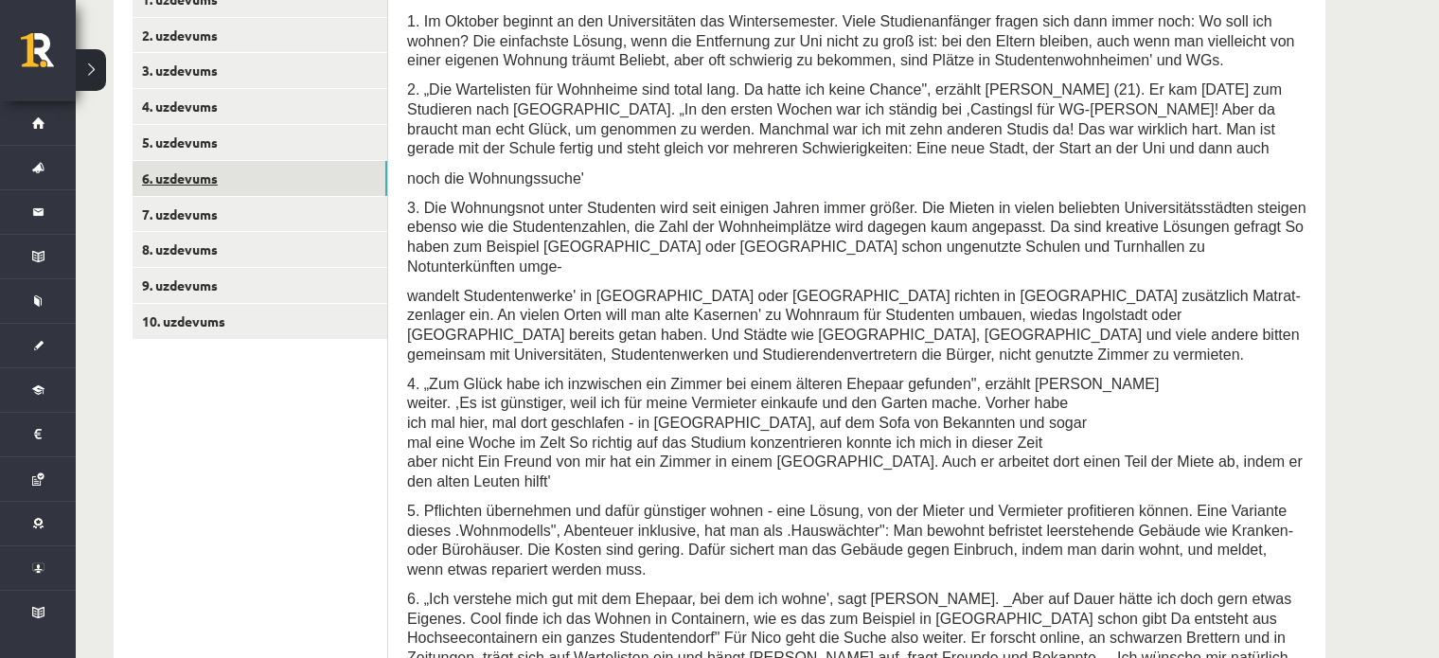
click at [277, 161] on link "6. uzdevums" at bounding box center [260, 178] width 255 height 35
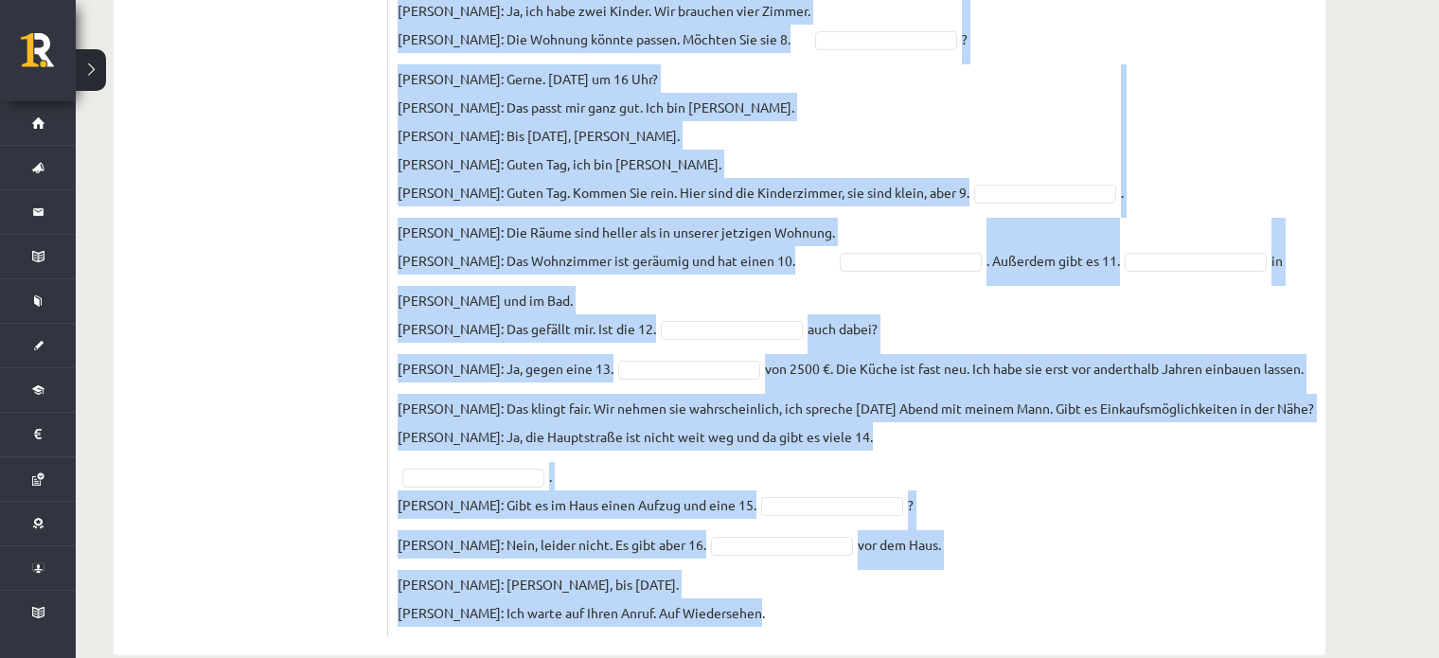
scroll to position [1141, 0]
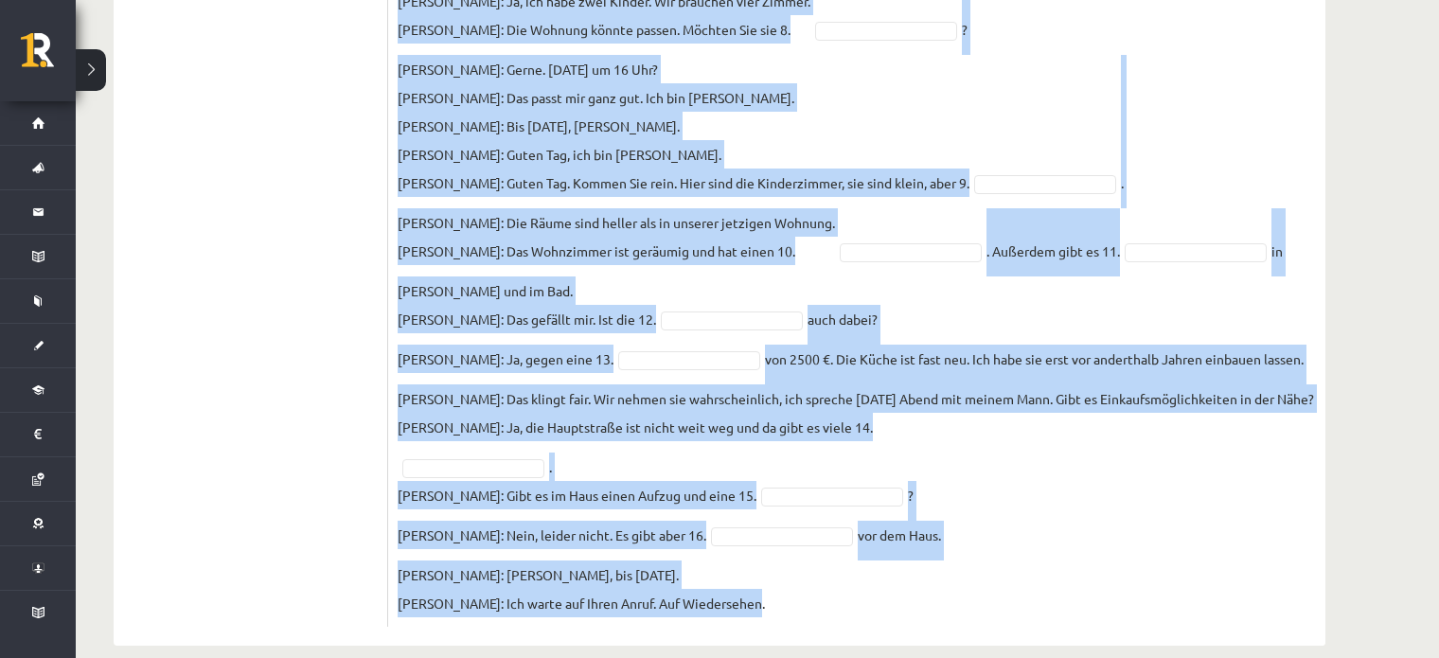
drag, startPoint x: 397, startPoint y: 223, endPoint x: 749, endPoint y: 584, distance: 504.2
click at [749, 584] on div "16p Ievieto iztrūkstošos vārdus dialogā! Setze die fehlenden Wörter ein! Pieeja…" at bounding box center [856, 70] width 937 height 1114
copy div "Ievieto iztrūkstošos vārdus dialogā! Setze die fehlenden Wörter ein! Pieejamie …"
drag, startPoint x: 1416, startPoint y: 431, endPoint x: 1452, endPoint y: 491, distance: 70.5
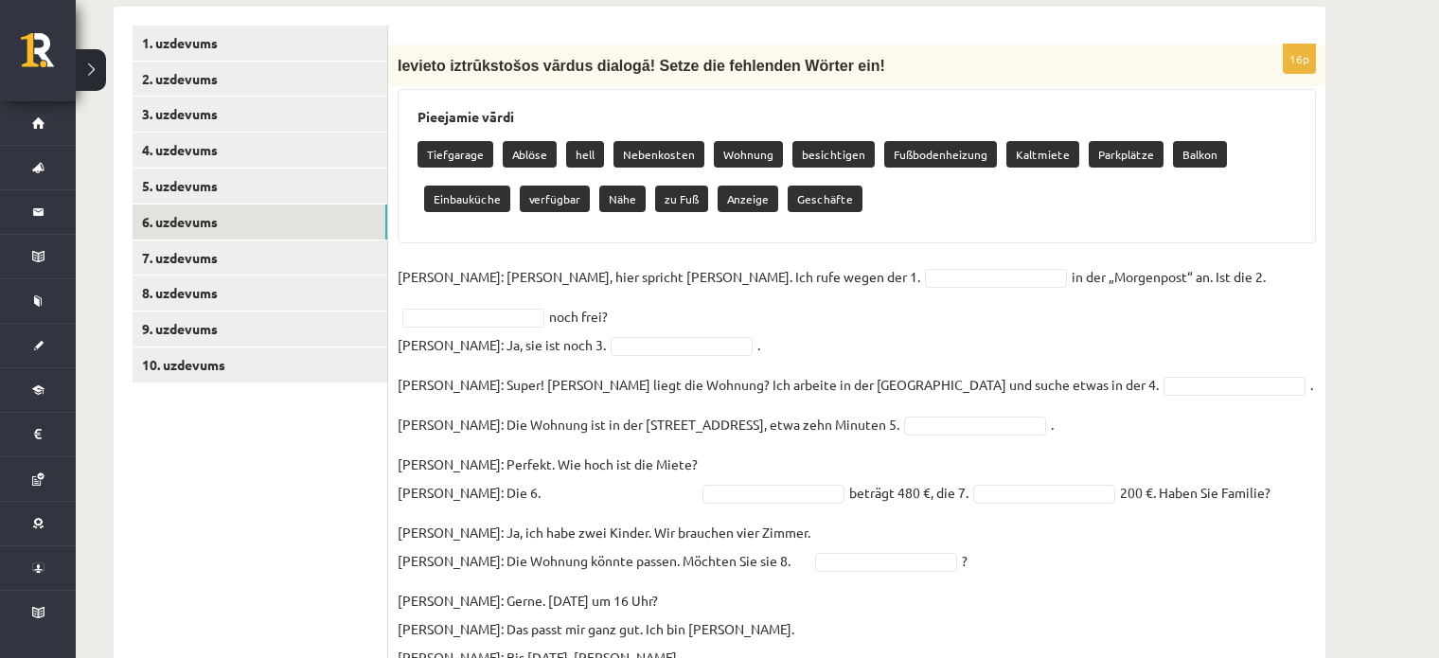
scroll to position [605, 0]
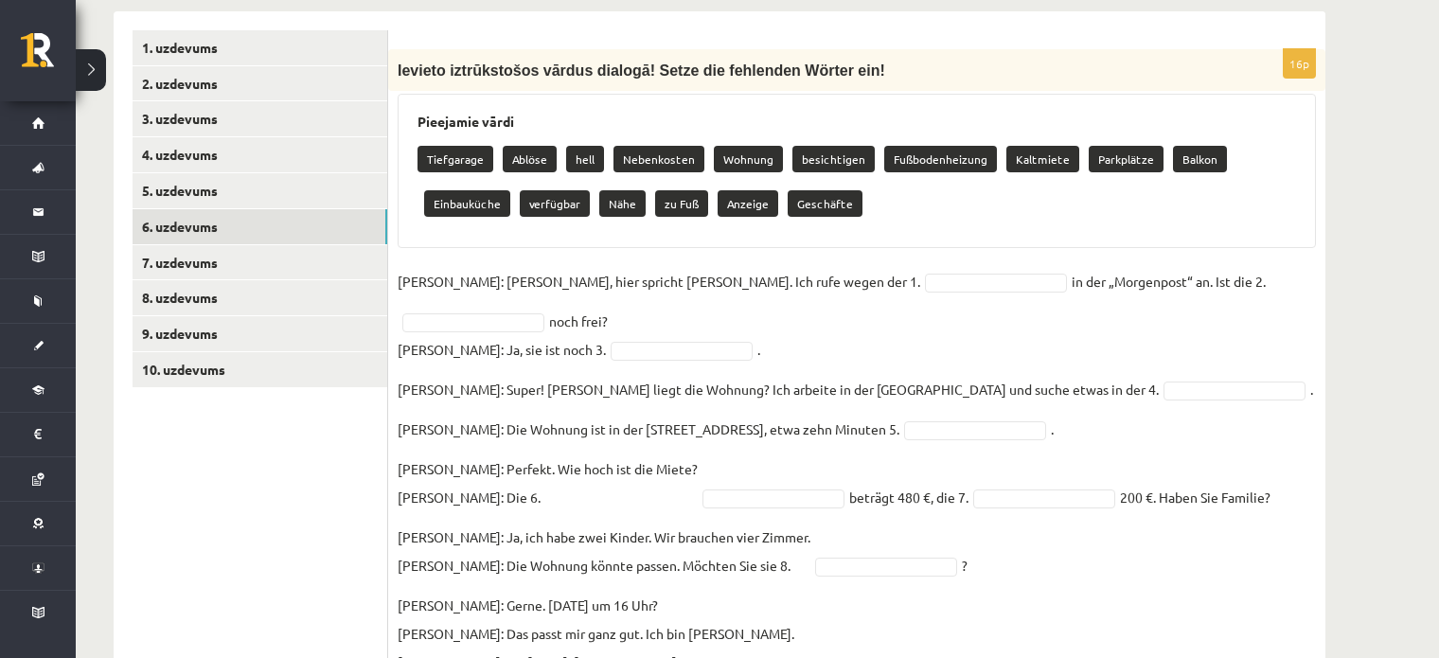
drag, startPoint x: 839, startPoint y: 243, endPoint x: 844, endPoint y: 256, distance: 13.2
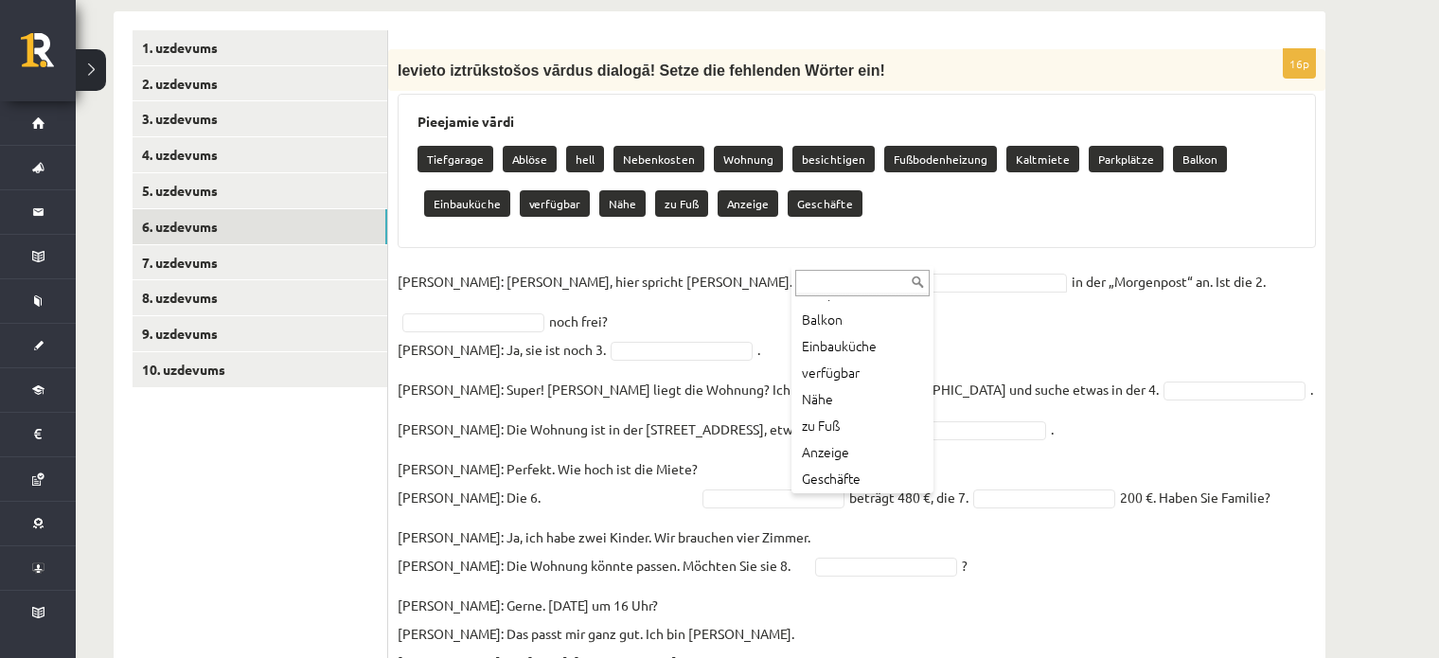
scroll to position [261, 0]
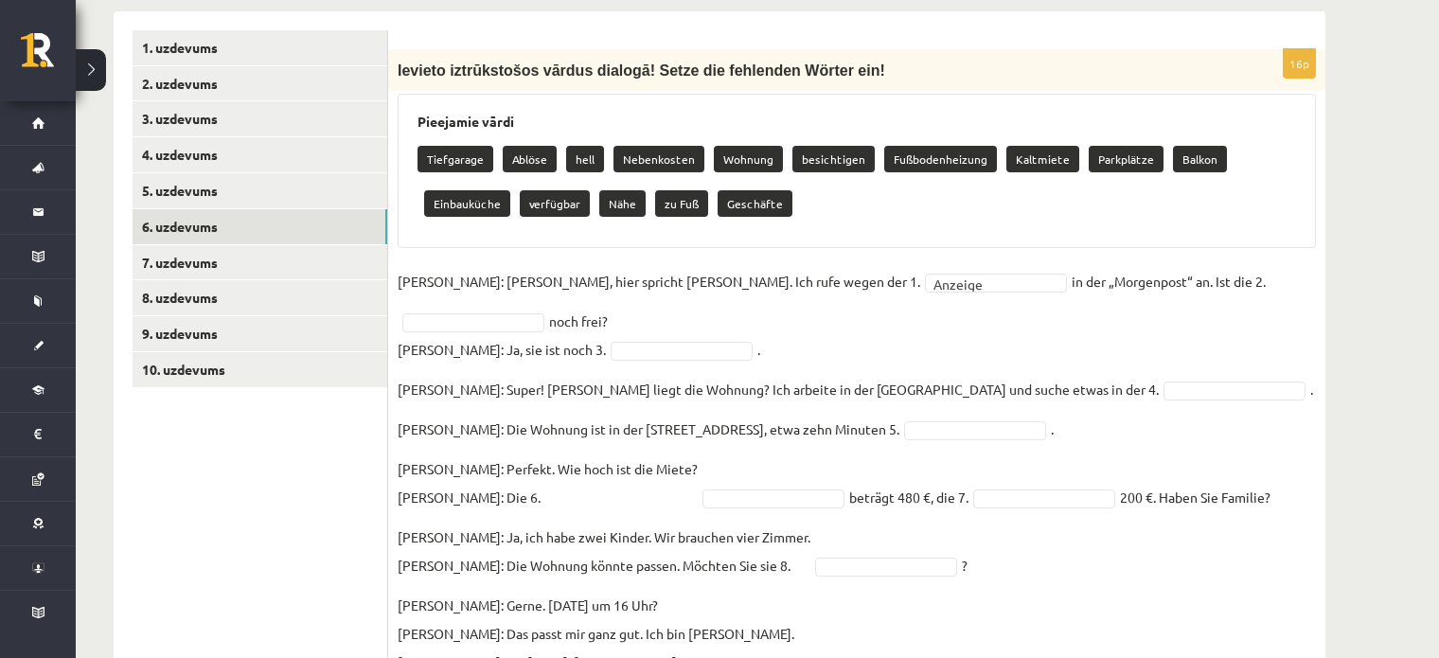
drag, startPoint x: 1246, startPoint y: 351, endPoint x: 1214, endPoint y: 338, distance: 34.8
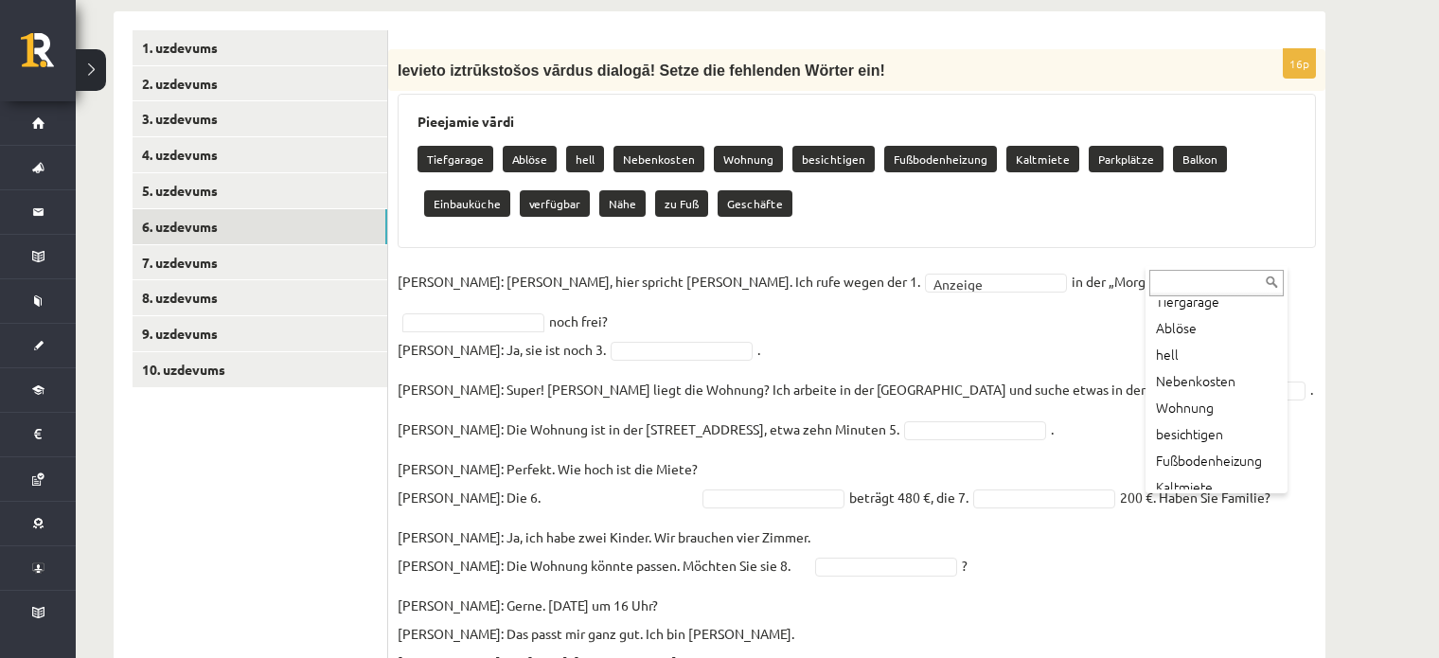
scroll to position [57, 0]
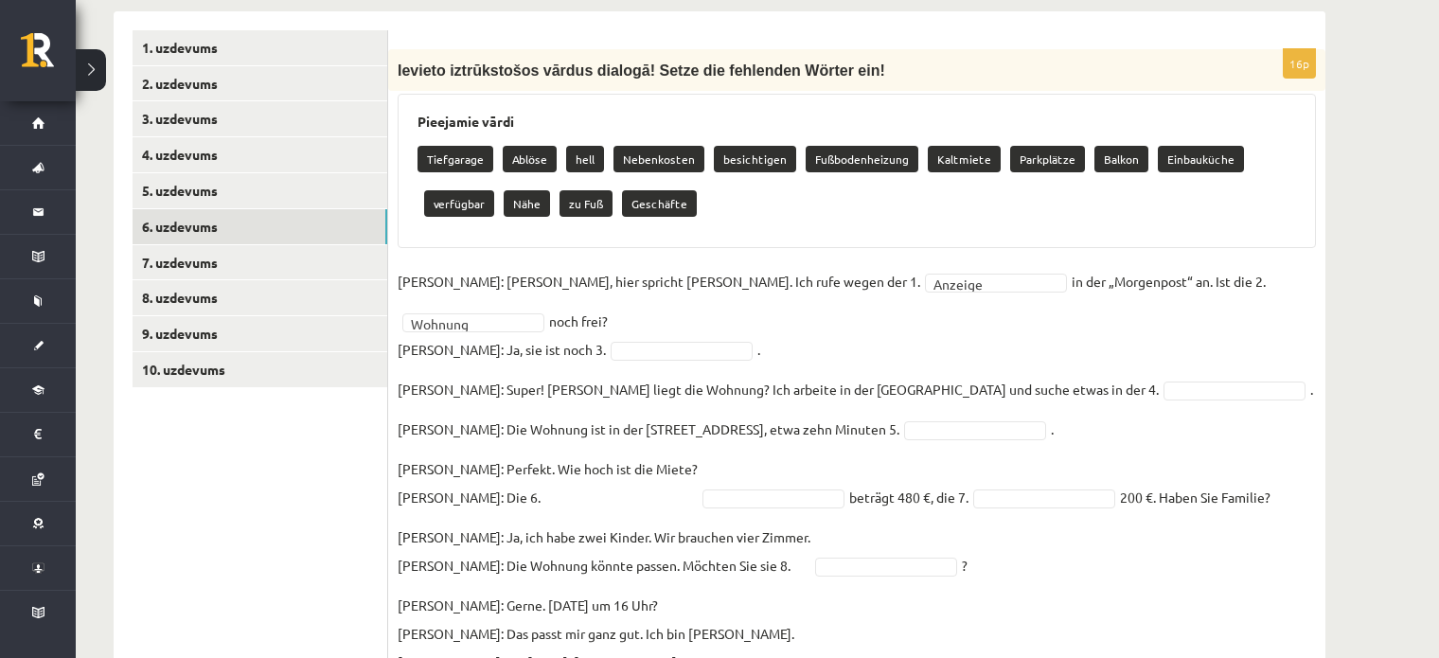
drag, startPoint x: 1010, startPoint y: 325, endPoint x: 984, endPoint y: 325, distance: 26.5
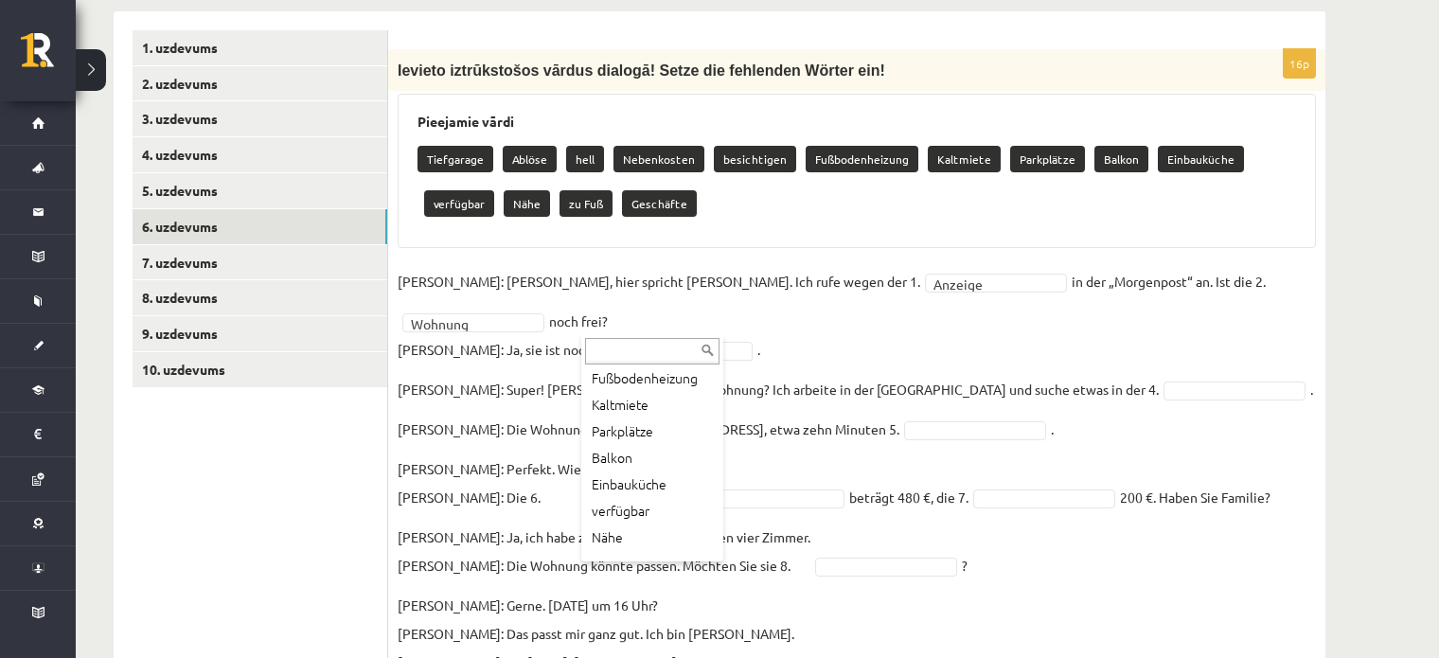
scroll to position [208, 0]
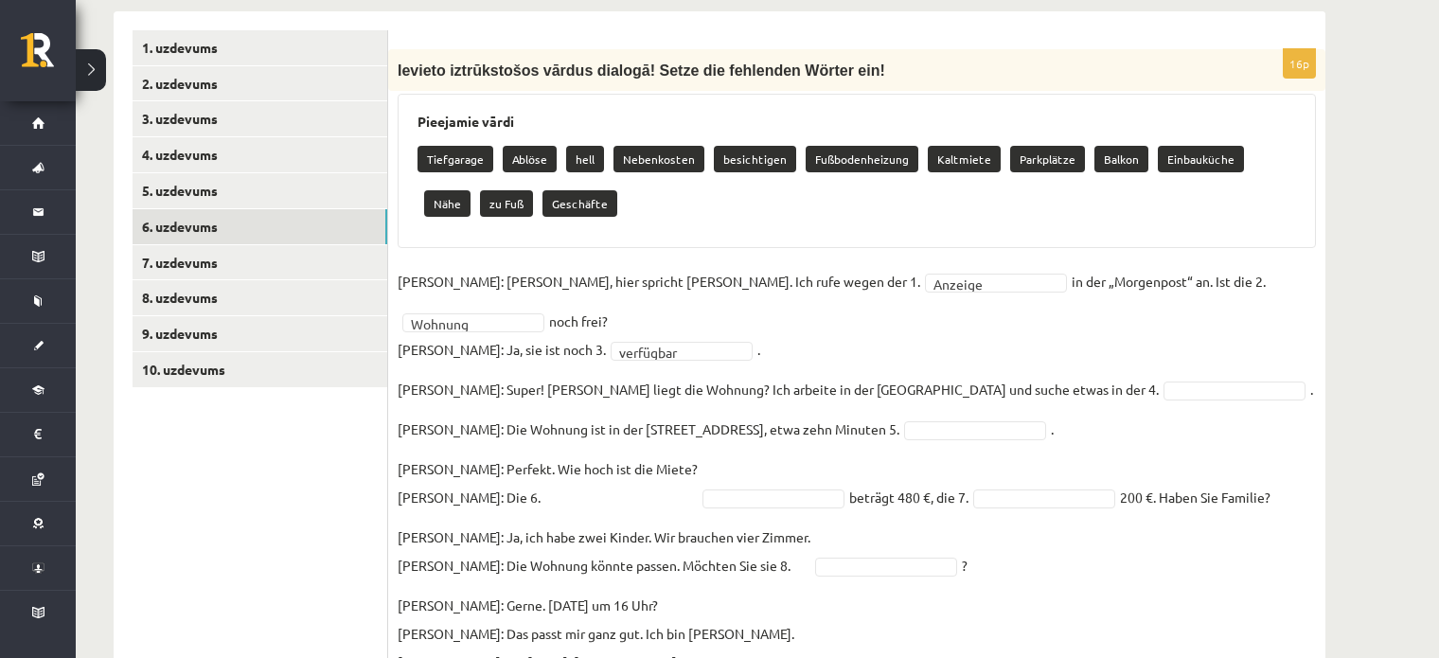
drag, startPoint x: 1152, startPoint y: 400, endPoint x: 1113, endPoint y: 400, distance: 38.8
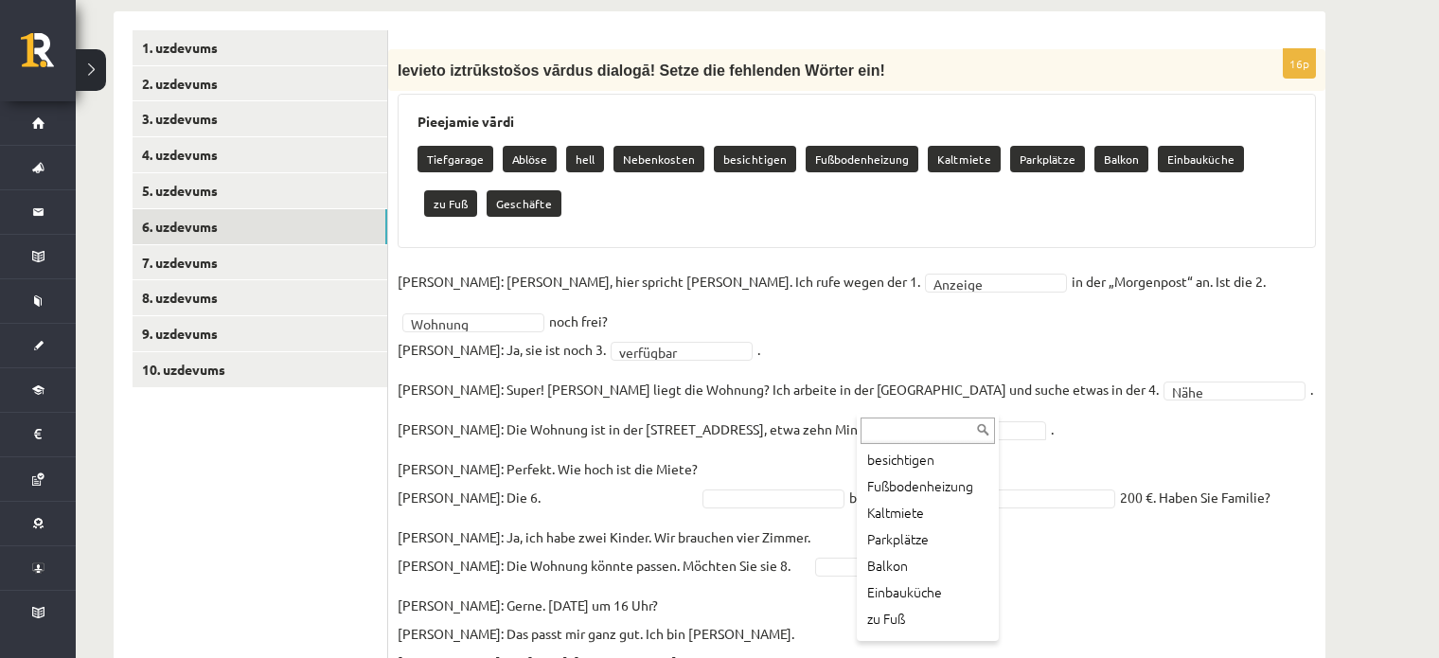
scroll to position [155, 0]
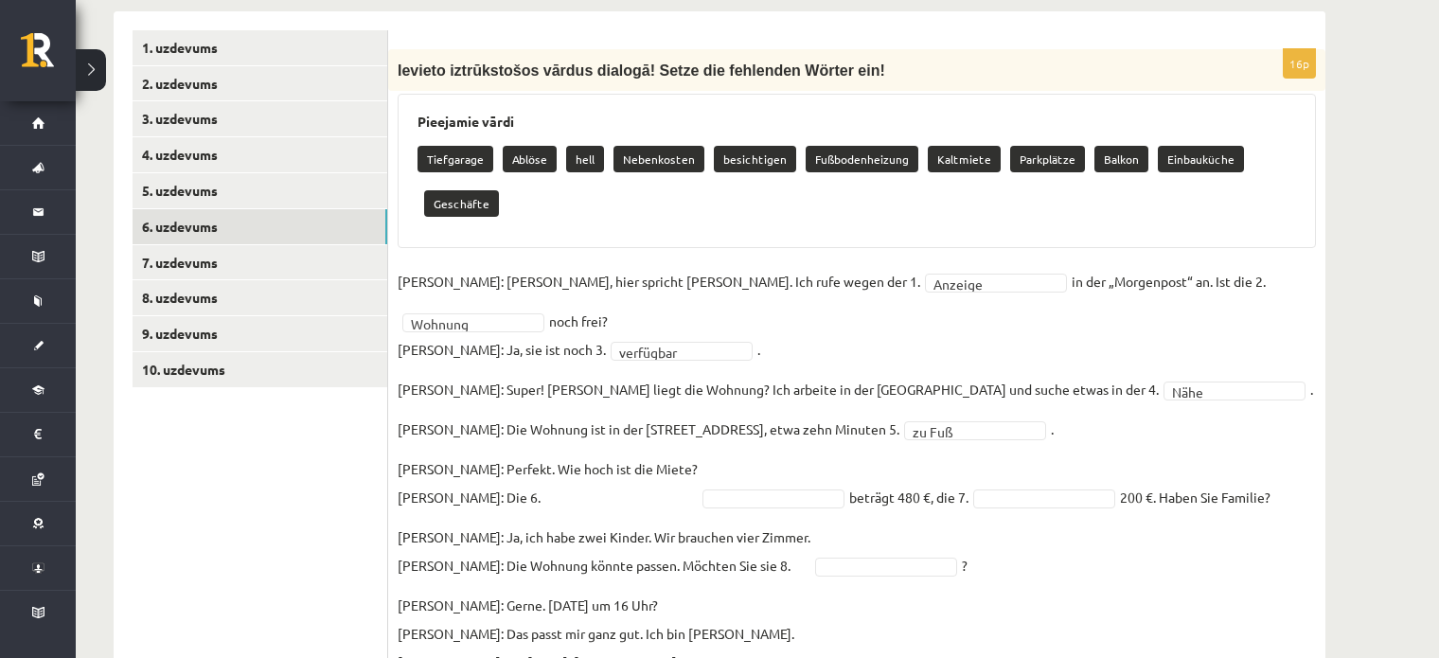
drag, startPoint x: 1060, startPoint y: 578, endPoint x: 983, endPoint y: 557, distance: 79.5
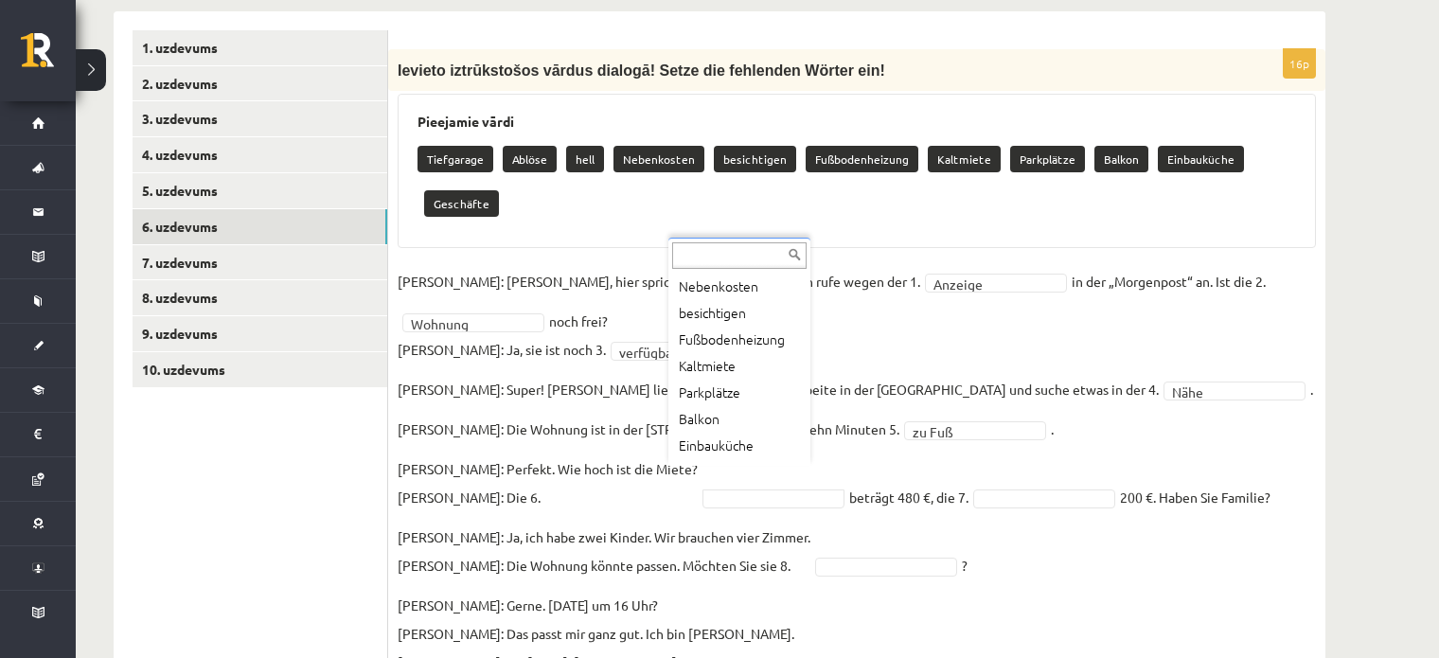
scroll to position [106, 0]
drag, startPoint x: 807, startPoint y: 369, endPoint x: 813, endPoint y: 424, distance: 55.3
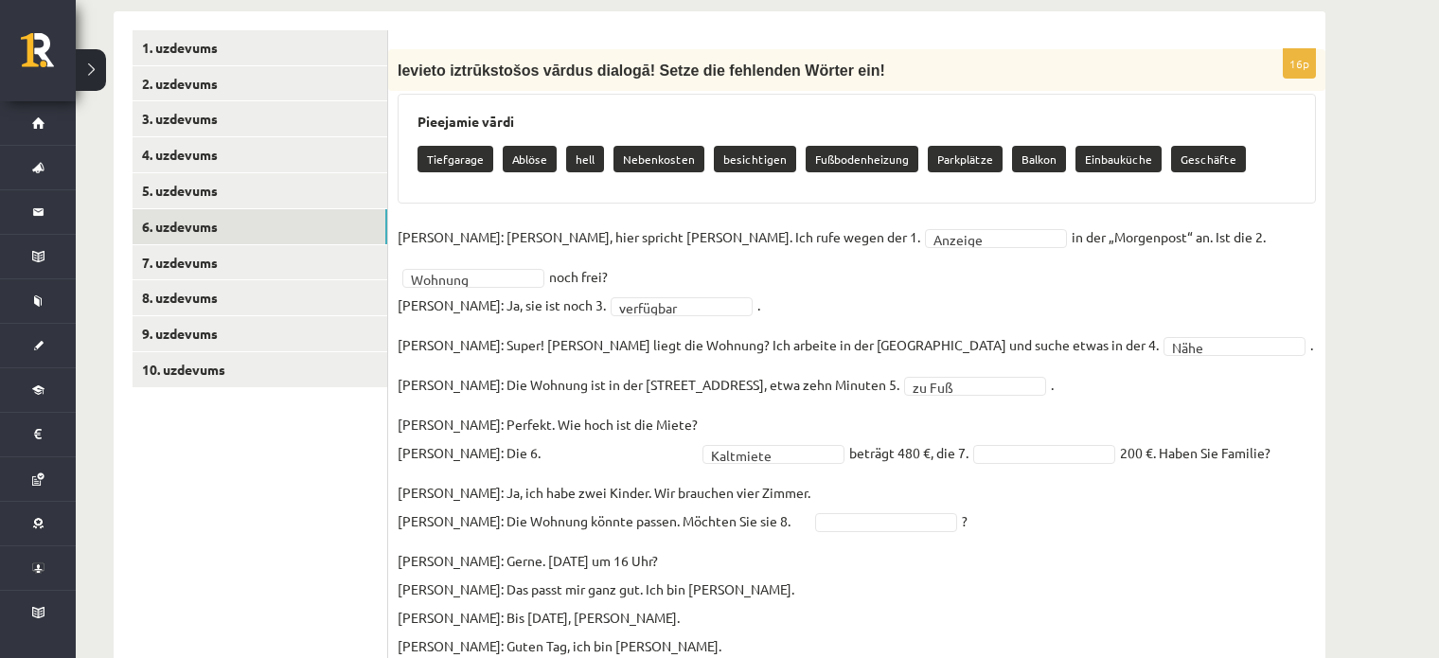
click at [972, 519] on fieldset "Frau Nowak: Hallo, hier spricht Frau Nowak. Ich rufe wegen der 1. Anzeige *****…" at bounding box center [857, 666] width 919 height 886
drag, startPoint x: 1144, startPoint y: 477, endPoint x: 1131, endPoint y: 459, distance: 22.3
click at [1144, 477] on fieldset "Frau Nowak: Hallo, hier spricht Frau Nowak. Ich rufe wegen der 1. Anzeige *****…" at bounding box center [857, 666] width 919 height 886
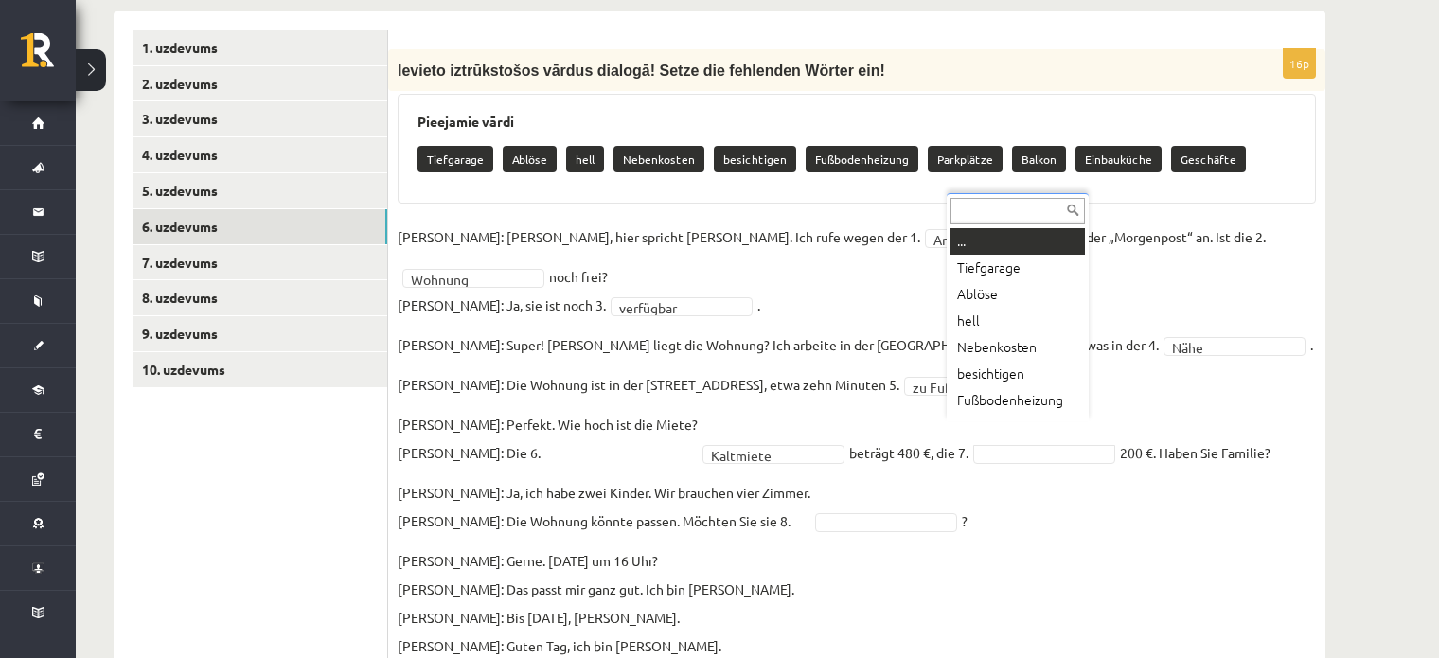
scroll to position [23, 0]
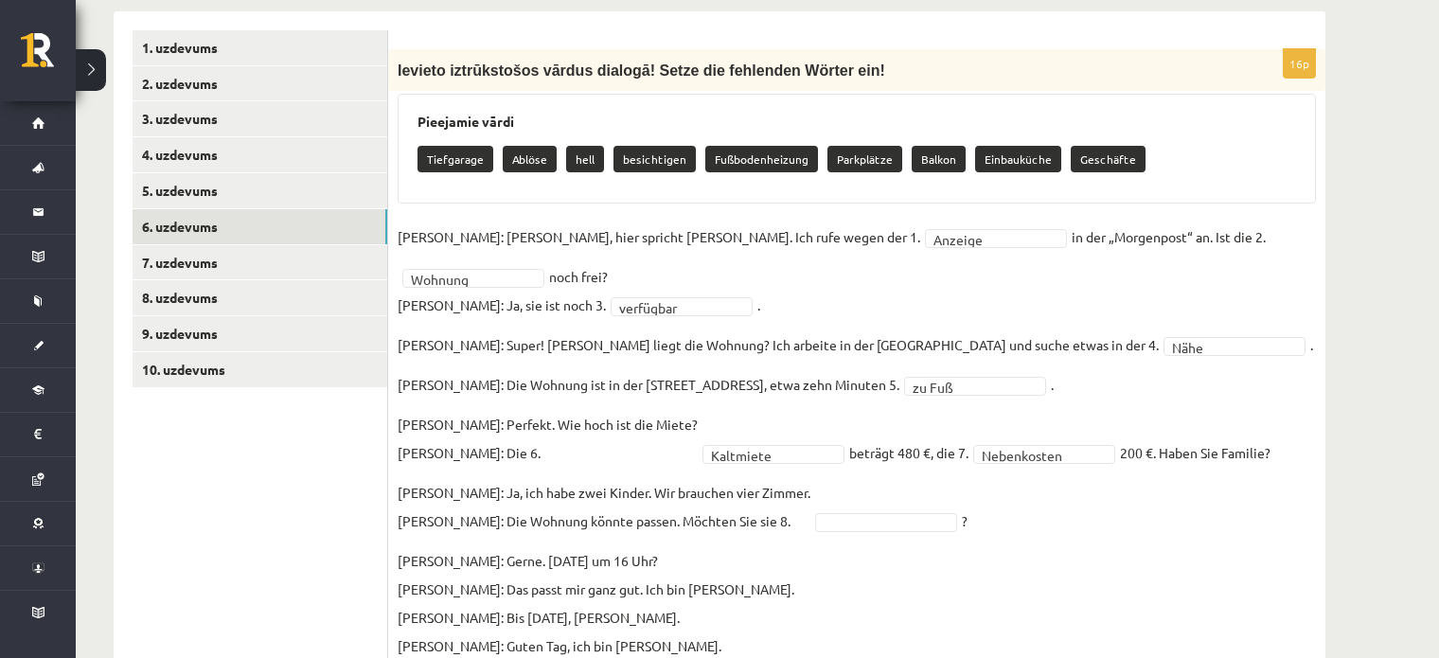
click at [1003, 503] on fieldset "**********" at bounding box center [857, 666] width 919 height 886
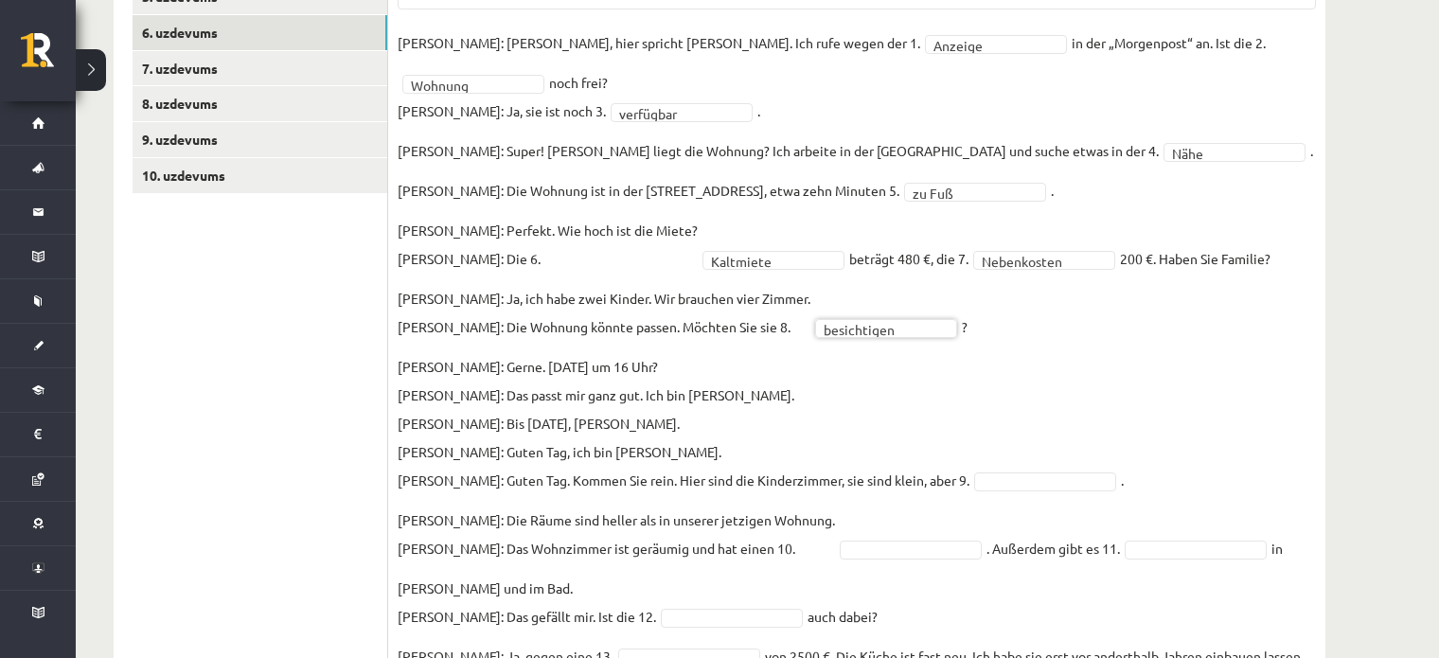
scroll to position [832, 0]
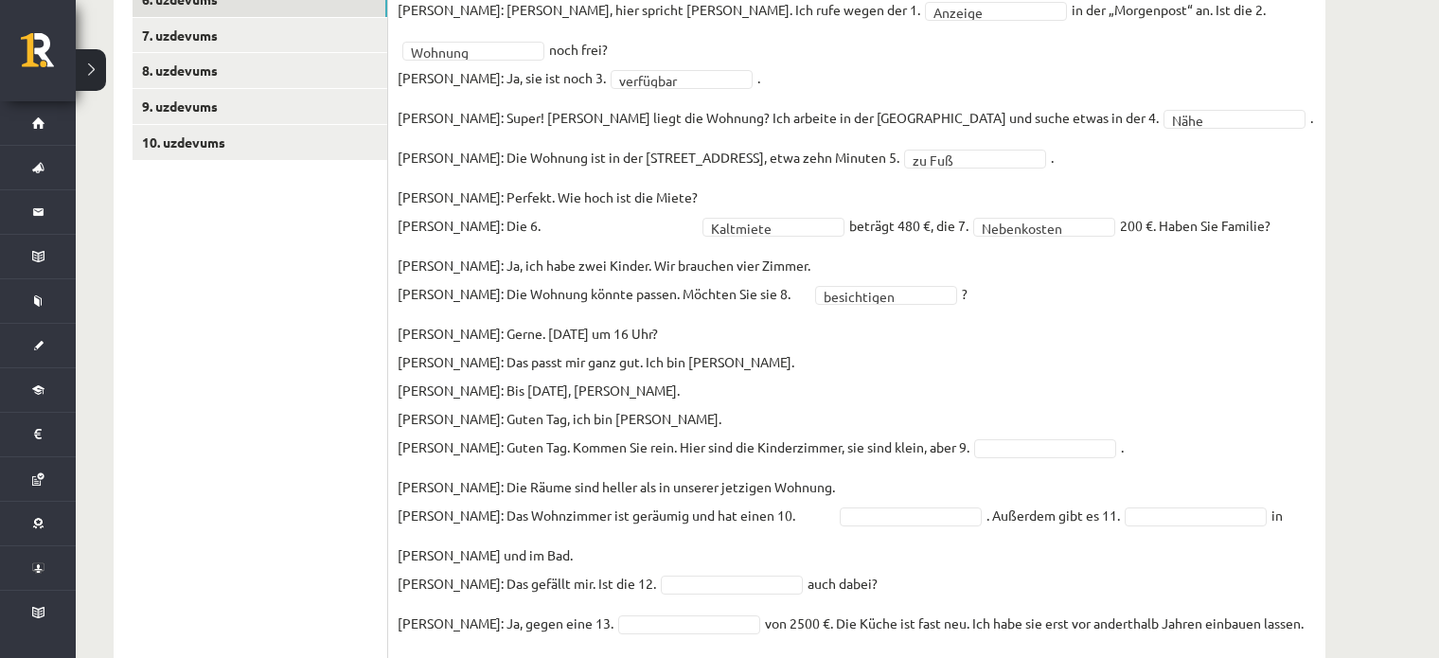
click at [1230, 447] on fieldset "**********" at bounding box center [857, 438] width 919 height 886
click at [919, 460] on fieldset "**********" at bounding box center [857, 438] width 919 height 886
click at [1142, 455] on fieldset "**********" at bounding box center [857, 438] width 919 height 886
click at [1113, 501] on fieldset "**********" at bounding box center [857, 438] width 919 height 886
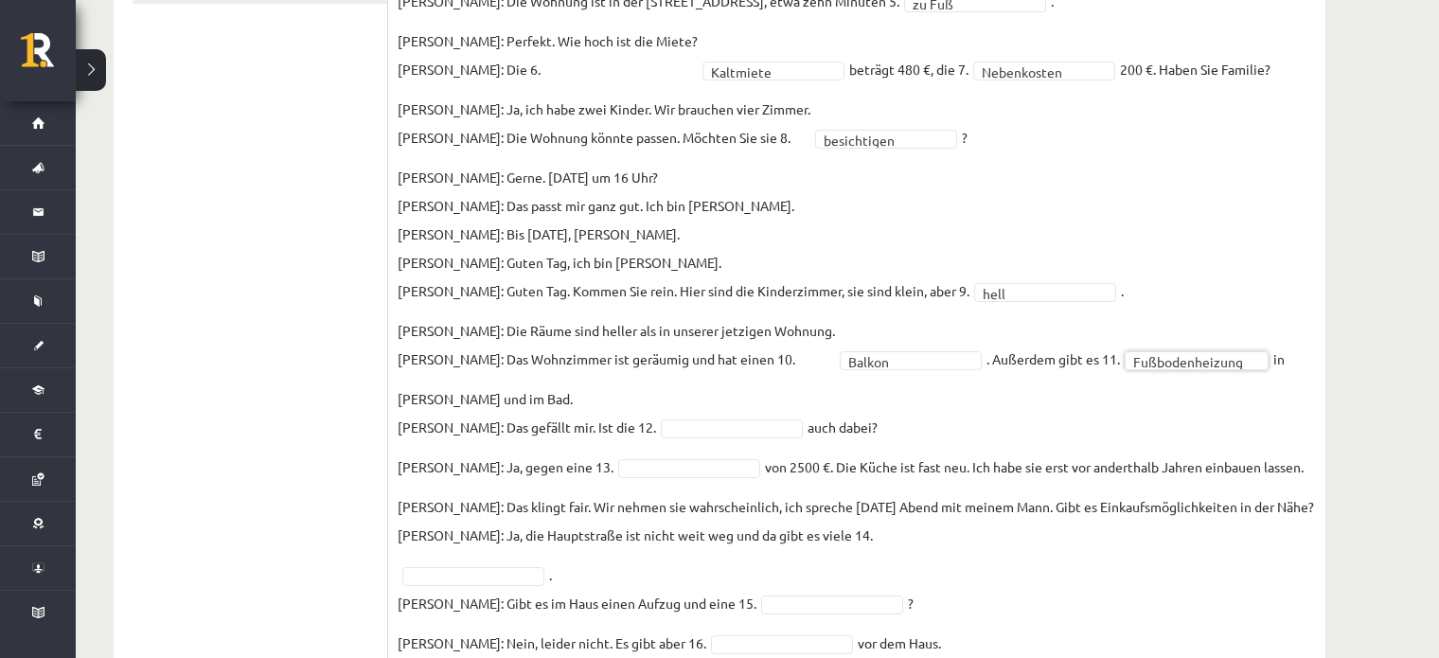
scroll to position [991, 0]
click at [854, 395] on fieldset "**********" at bounding box center [857, 280] width 919 height 886
click at [973, 407] on fieldset "**********" at bounding box center [857, 280] width 919 height 886
click at [642, 456] on fieldset "**********" at bounding box center [857, 280] width 919 height 886
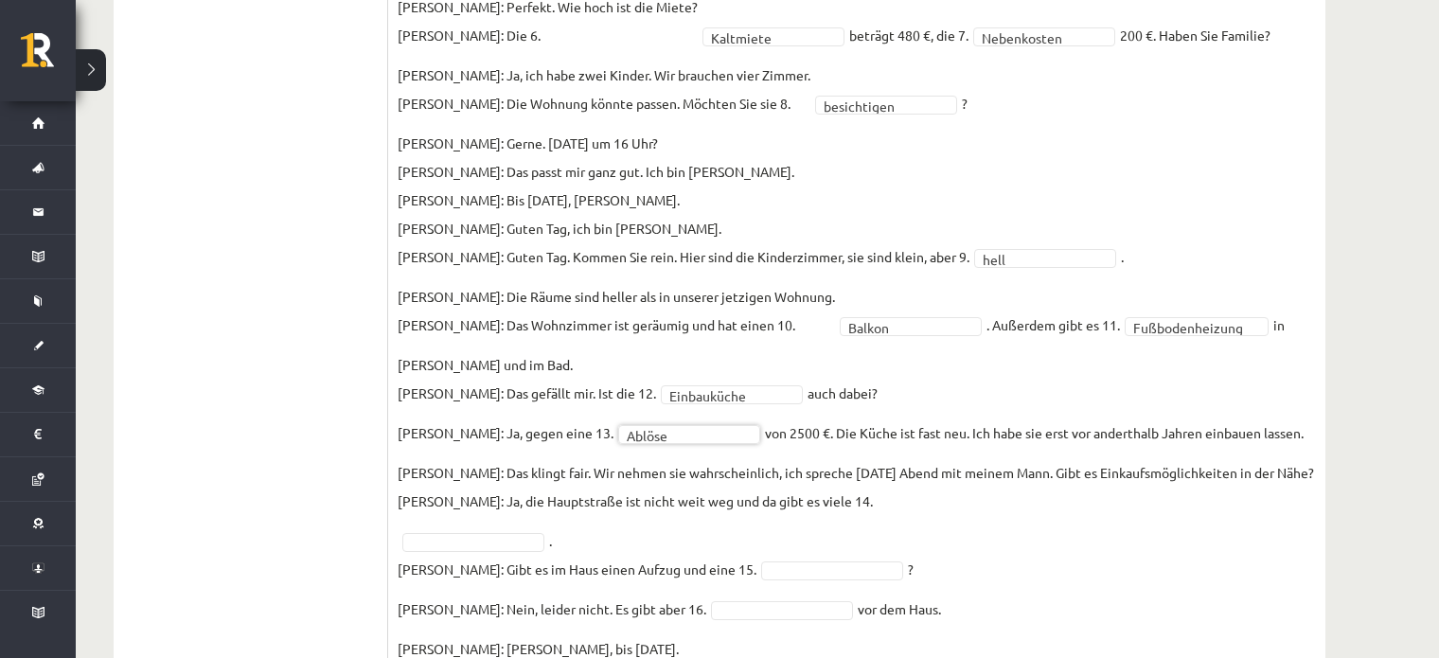
scroll to position [1097, 0]
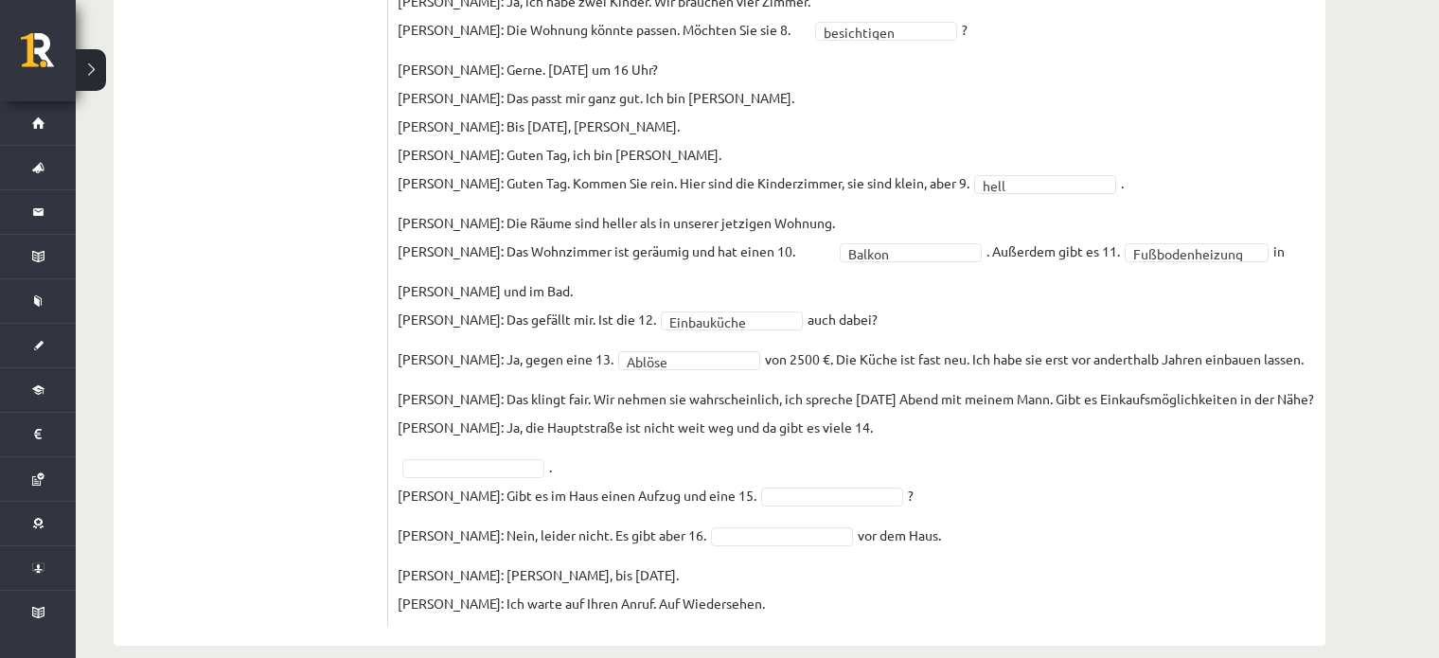
click at [937, 413] on p "Frau Nowak: Das klingt fair. Wir nehmen sie wahrscheinlich, ich spreche heute A…" at bounding box center [856, 412] width 917 height 57
click at [1076, 480] on fieldset "**********" at bounding box center [857, 174] width 919 height 886
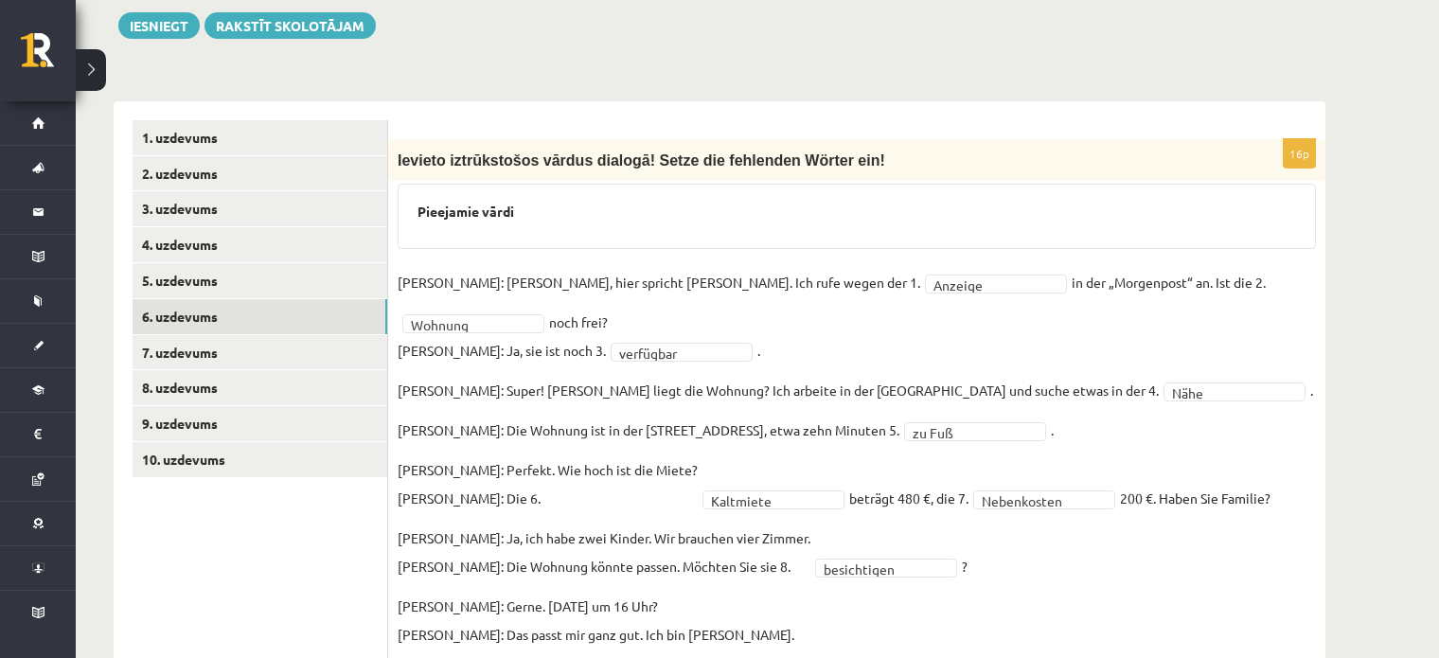
scroll to position [523, 0]
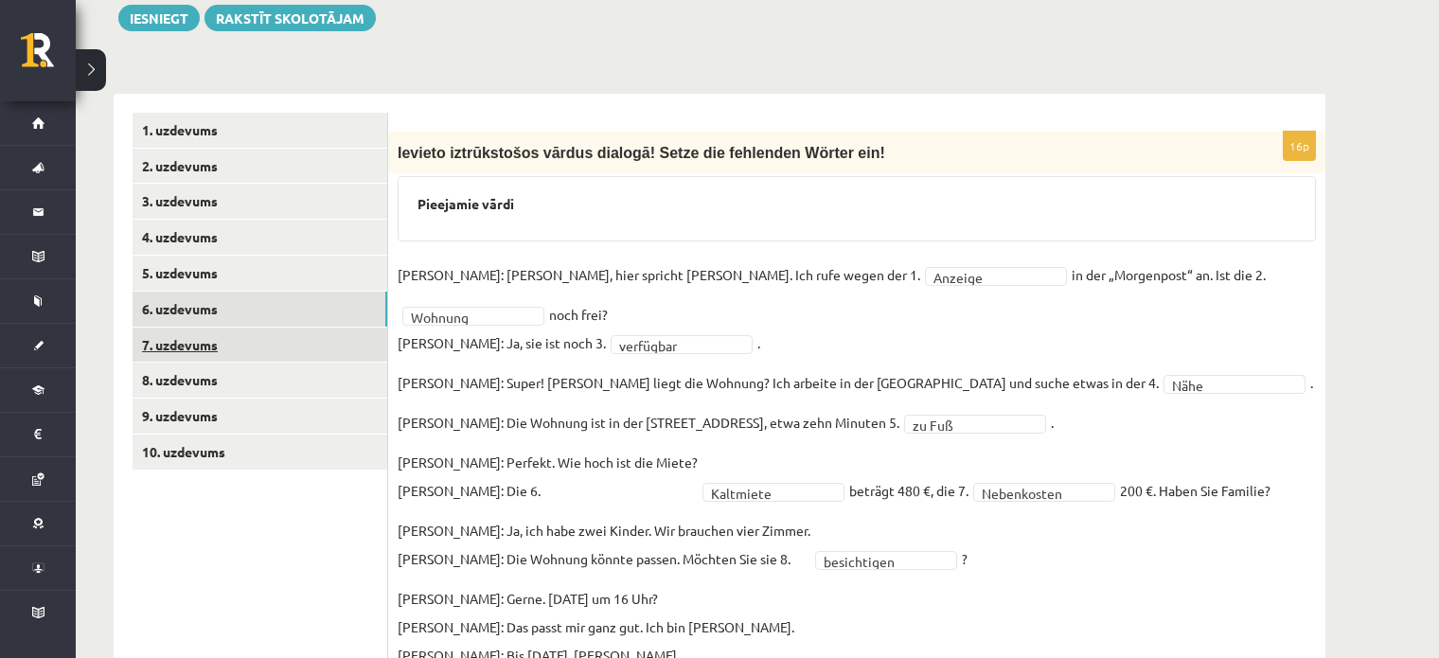
click at [295, 328] on link "7. uzdevums" at bounding box center [260, 345] width 255 height 35
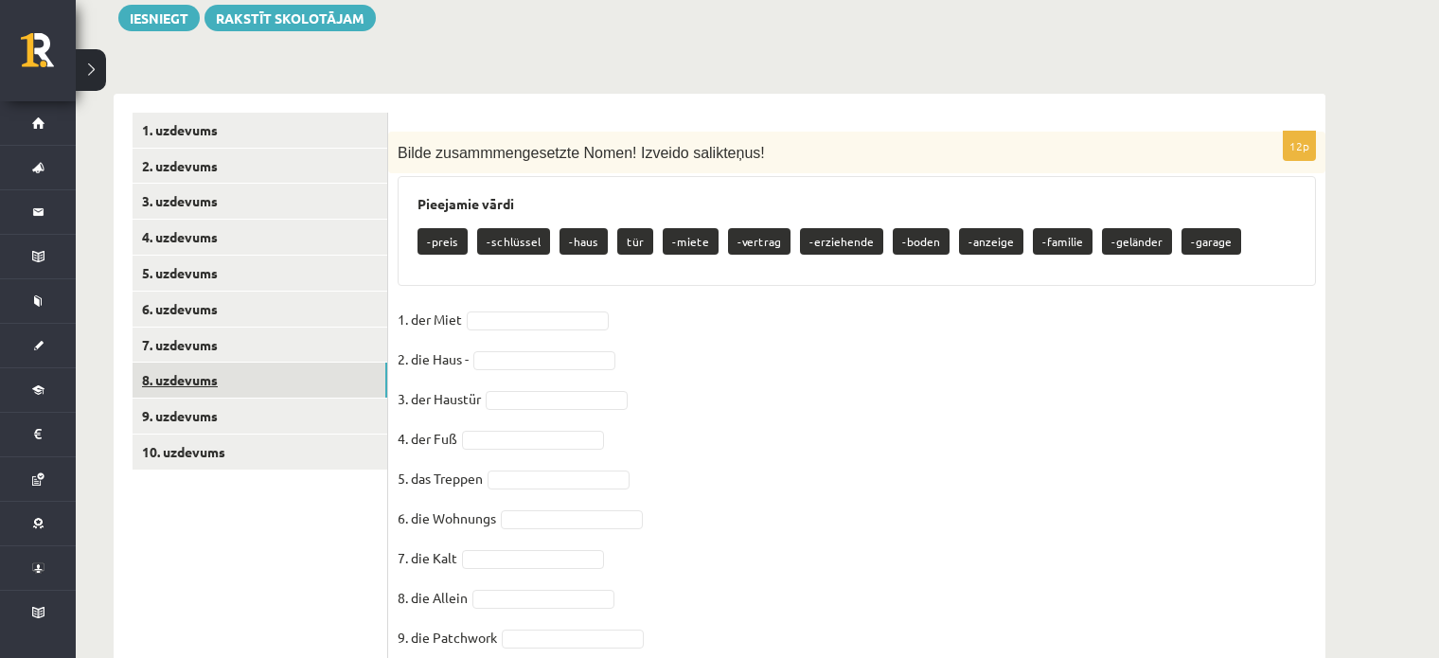
click at [230, 363] on link "8. uzdevums" at bounding box center [260, 380] width 255 height 35
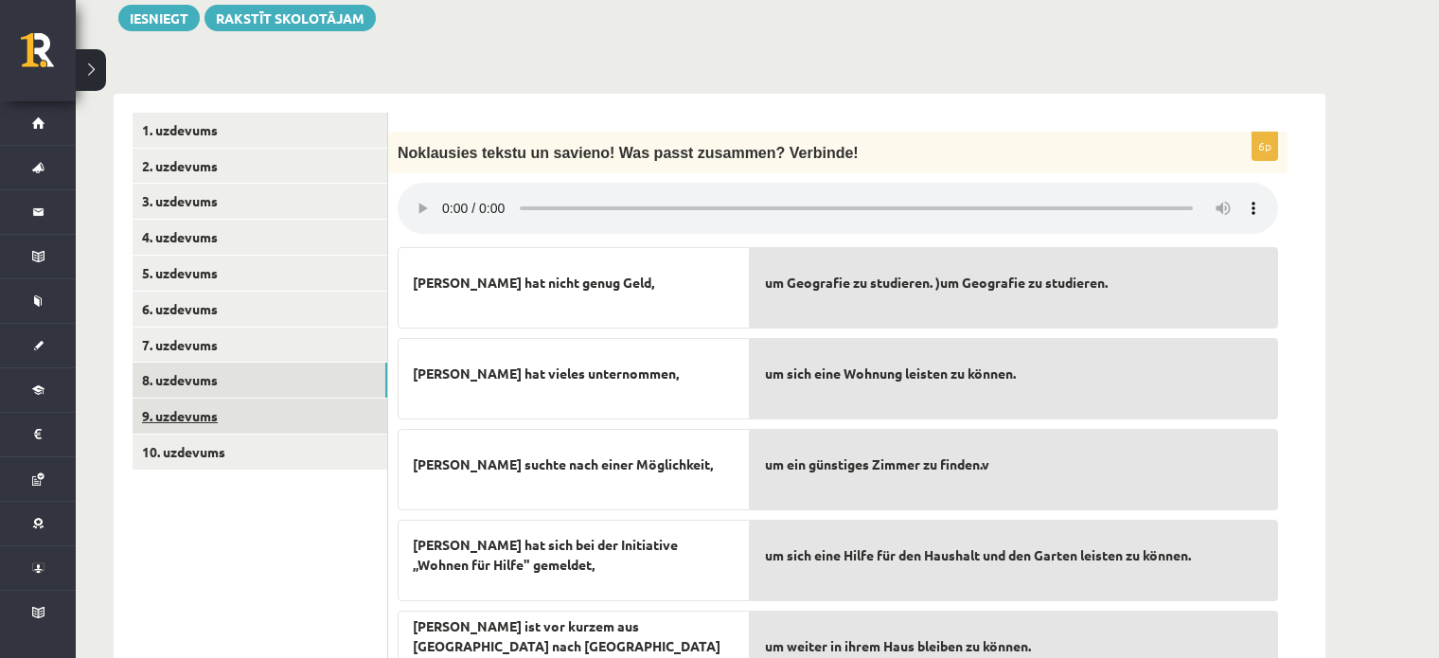
click at [268, 399] on link "9. uzdevums" at bounding box center [260, 416] width 255 height 35
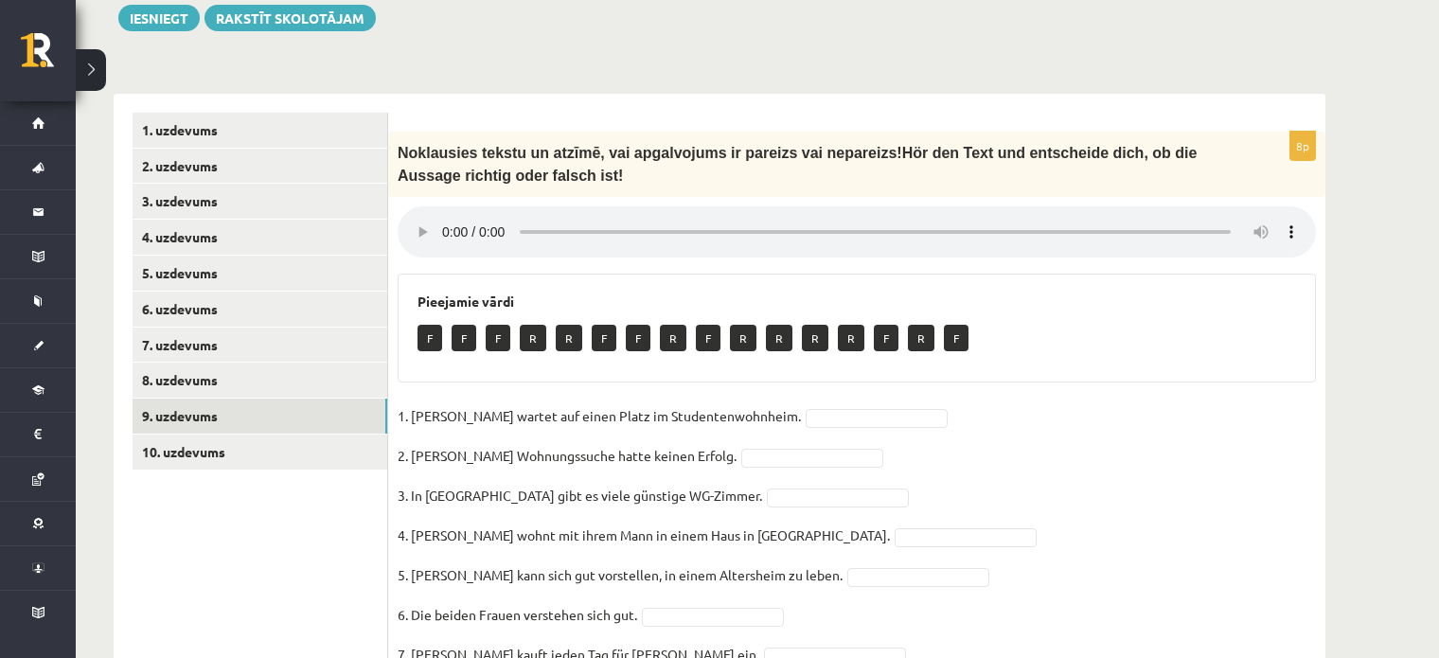
click at [277, 447] on ul "1. uzdevums 2. uzdevums 3. uzdevums 4. uzdevums 5. uzdevums 6. uzdevums 7. uzde…" at bounding box center [261, 421] width 256 height 617
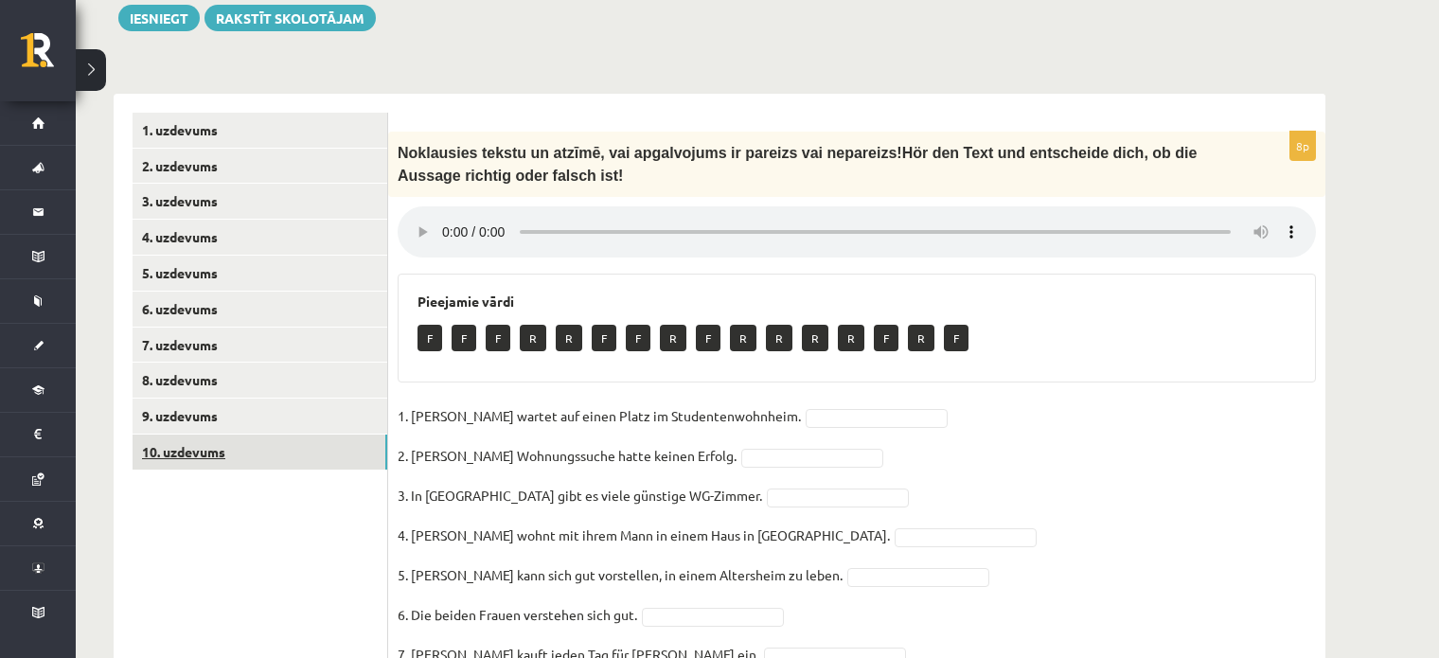
click at [277, 437] on link "10. uzdevums" at bounding box center [260, 452] width 255 height 35
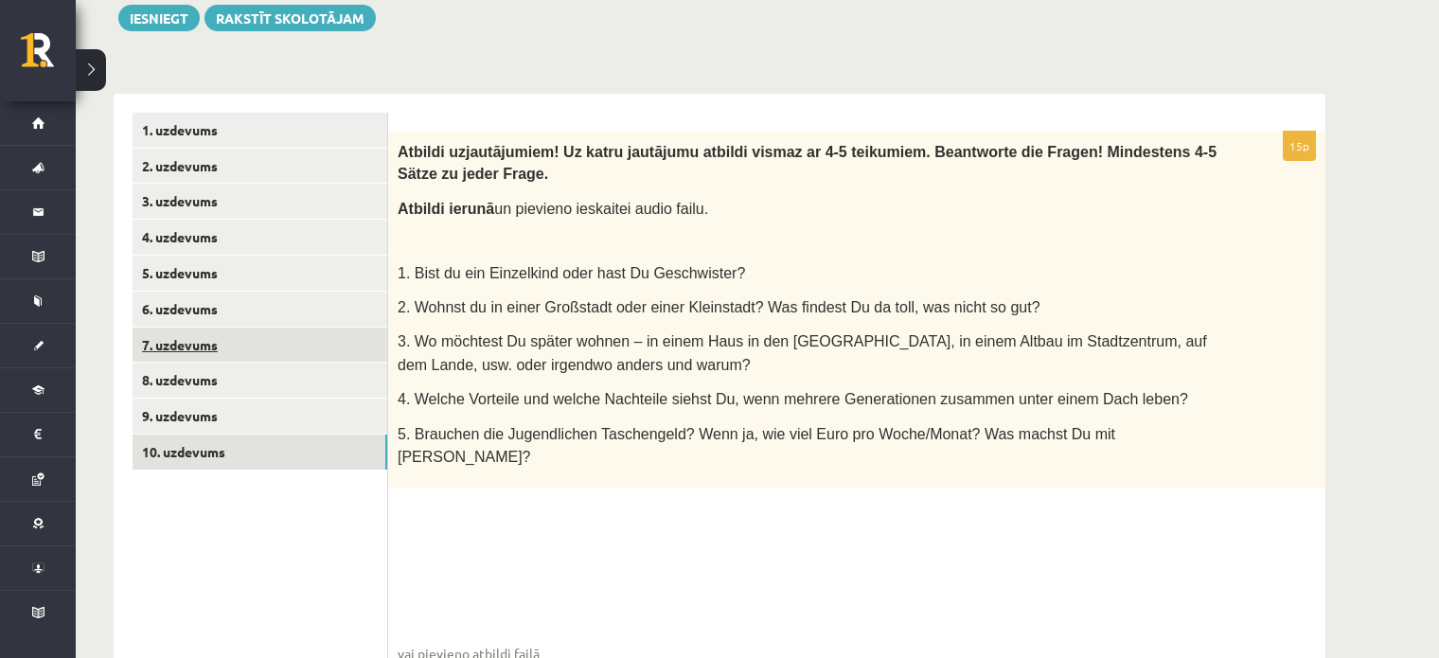
click at [268, 328] on link "7. uzdevums" at bounding box center [260, 345] width 255 height 35
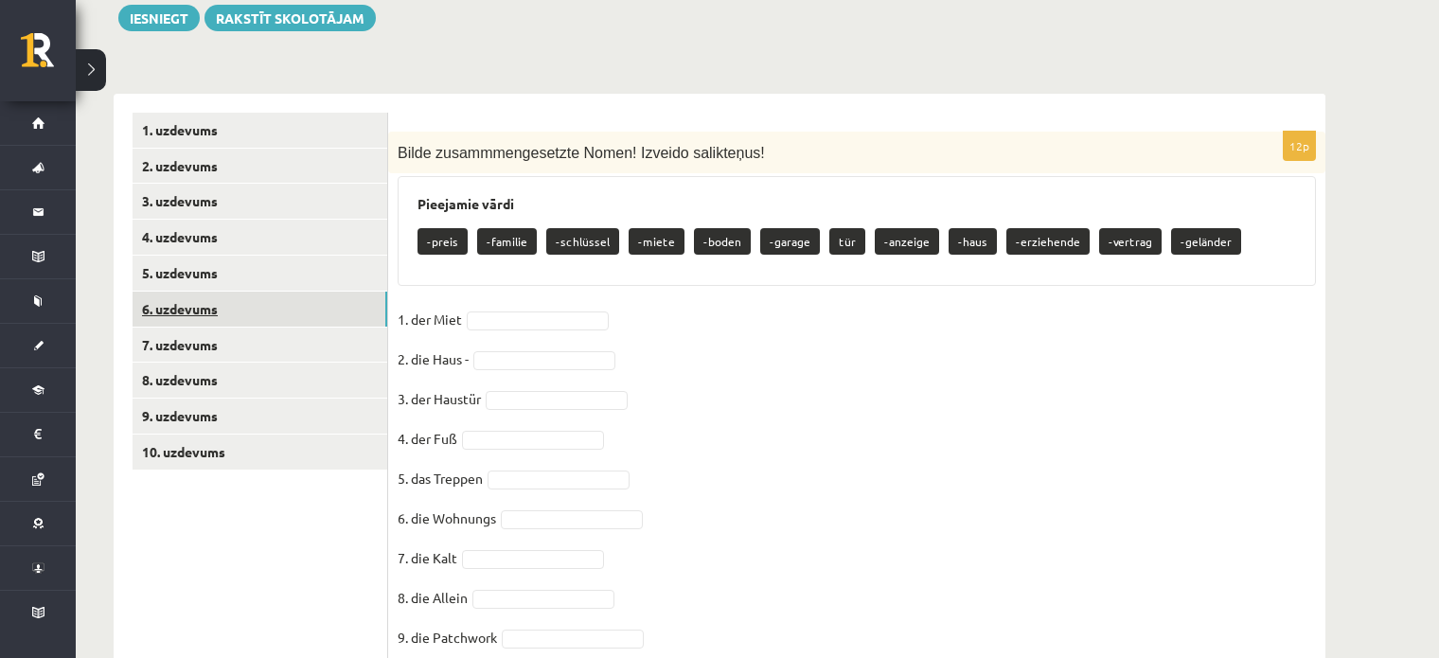
click at [294, 292] on link "6. uzdevums" at bounding box center [260, 309] width 255 height 35
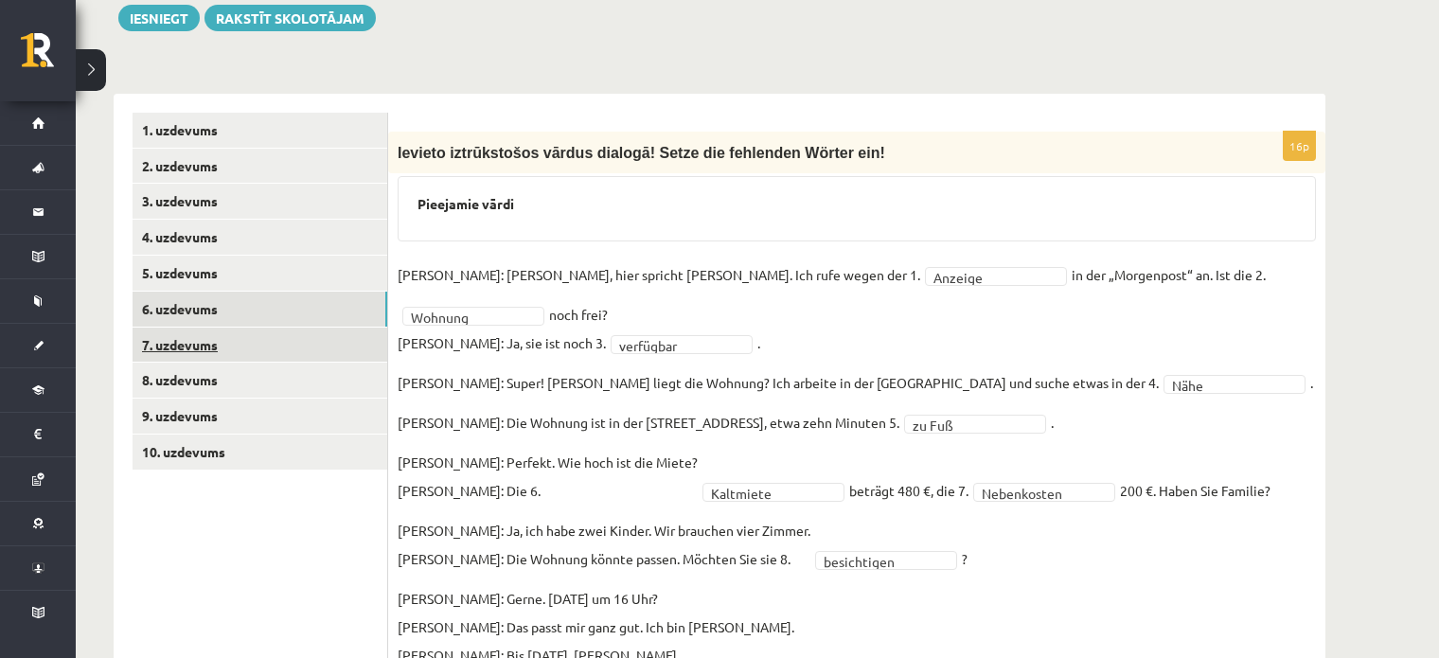
click at [296, 328] on link "7. uzdevums" at bounding box center [260, 345] width 255 height 35
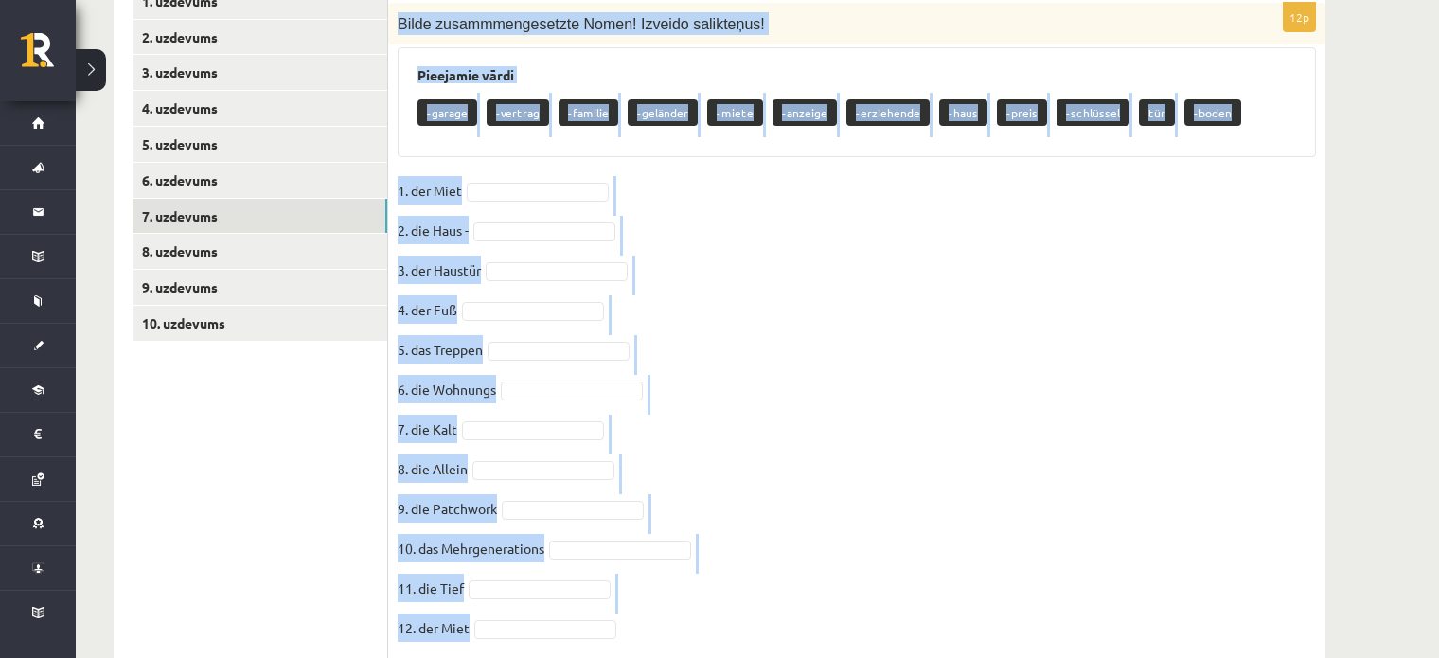
scroll to position [689, 0]
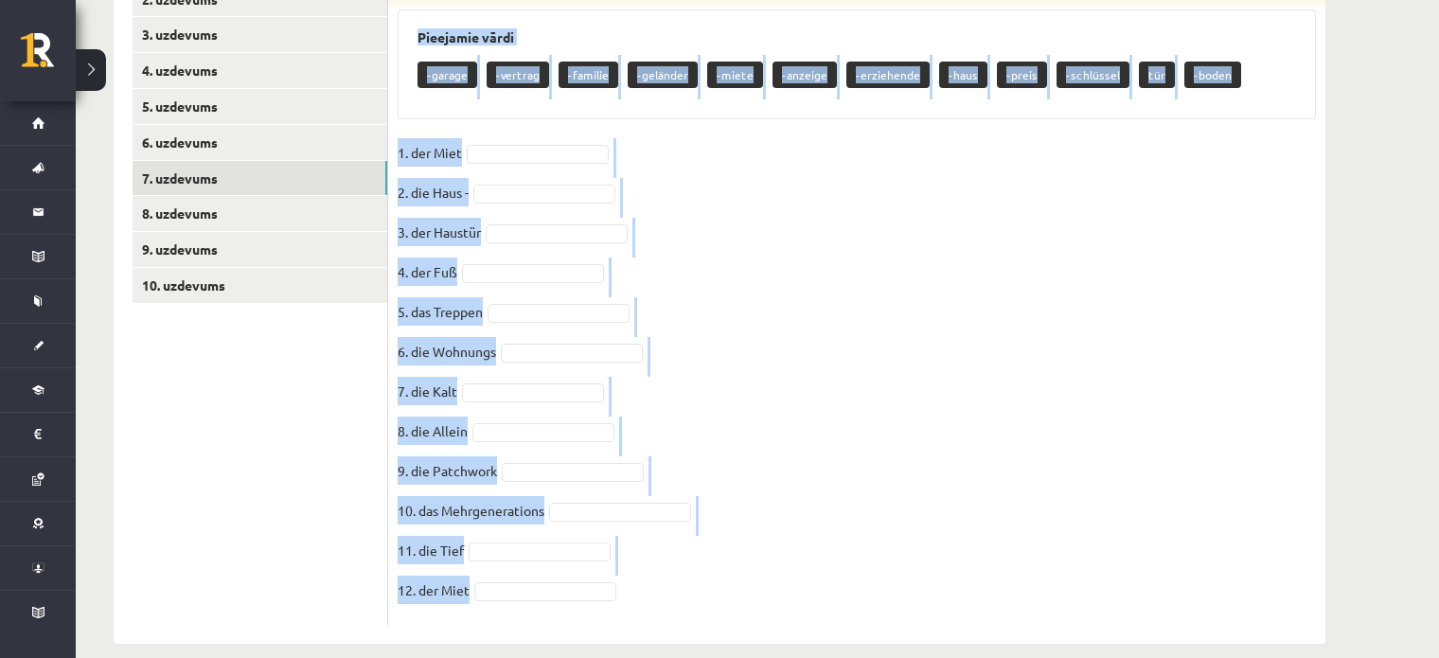
drag, startPoint x: 407, startPoint y: 129, endPoint x: 748, endPoint y: 568, distance: 556.1
click at [748, 568] on div "12p Bilde zusammmengesetzte Nomen! Izveido salikteņus! Pieejamie vārdi -garage …" at bounding box center [856, 295] width 937 height 660
copy div "Bilde zusammmengesetzte Nomen! Izveido salikteņus! Pieejamie vārdi -garage -ver…"
click at [1313, 308] on fieldset "1. der Miet 2. die Haus - 3. der Haustür 4. der Fuß 5. das Treppen 6. die Wohnu…" at bounding box center [857, 376] width 919 height 477
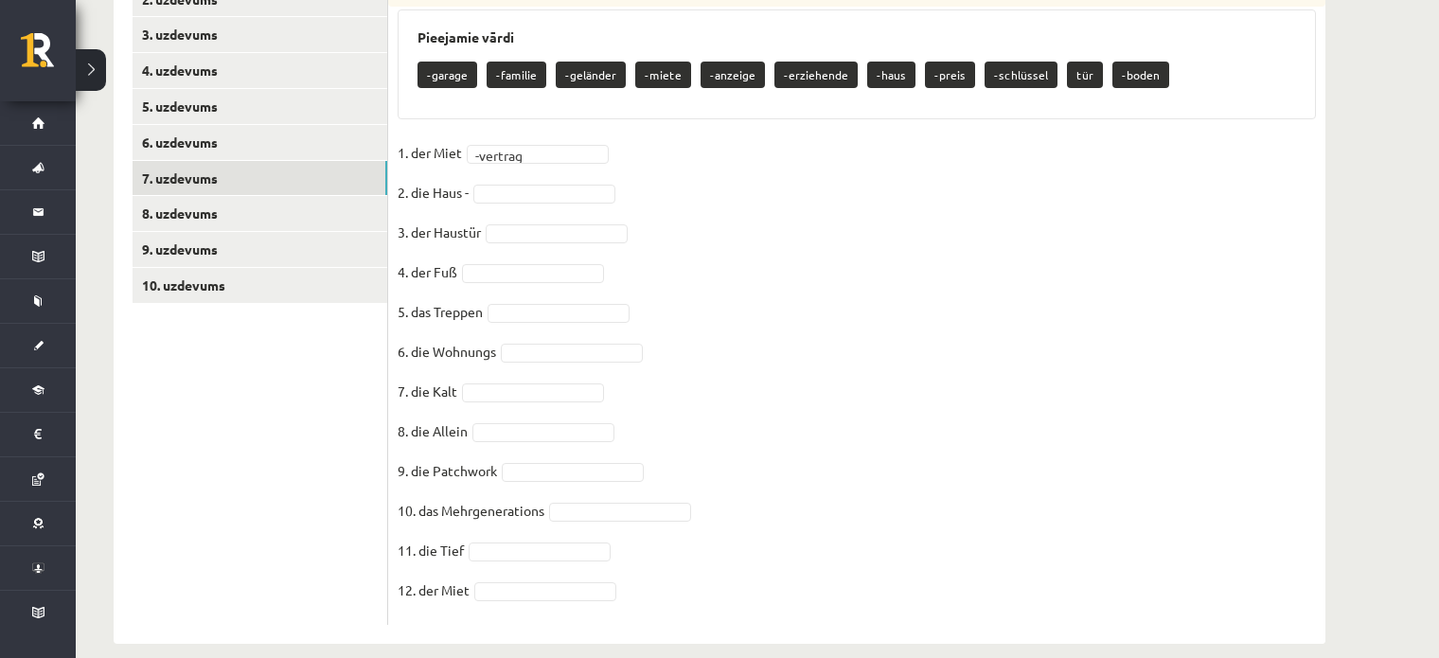
drag, startPoint x: 1122, startPoint y: 347, endPoint x: 904, endPoint y: 298, distance: 223.1
click at [1122, 347] on fieldset "1. der Miet -vertrag ******** 2. die Haus - 3. der Haustür 4. der Fuß 5. das Tr…" at bounding box center [857, 376] width 919 height 477
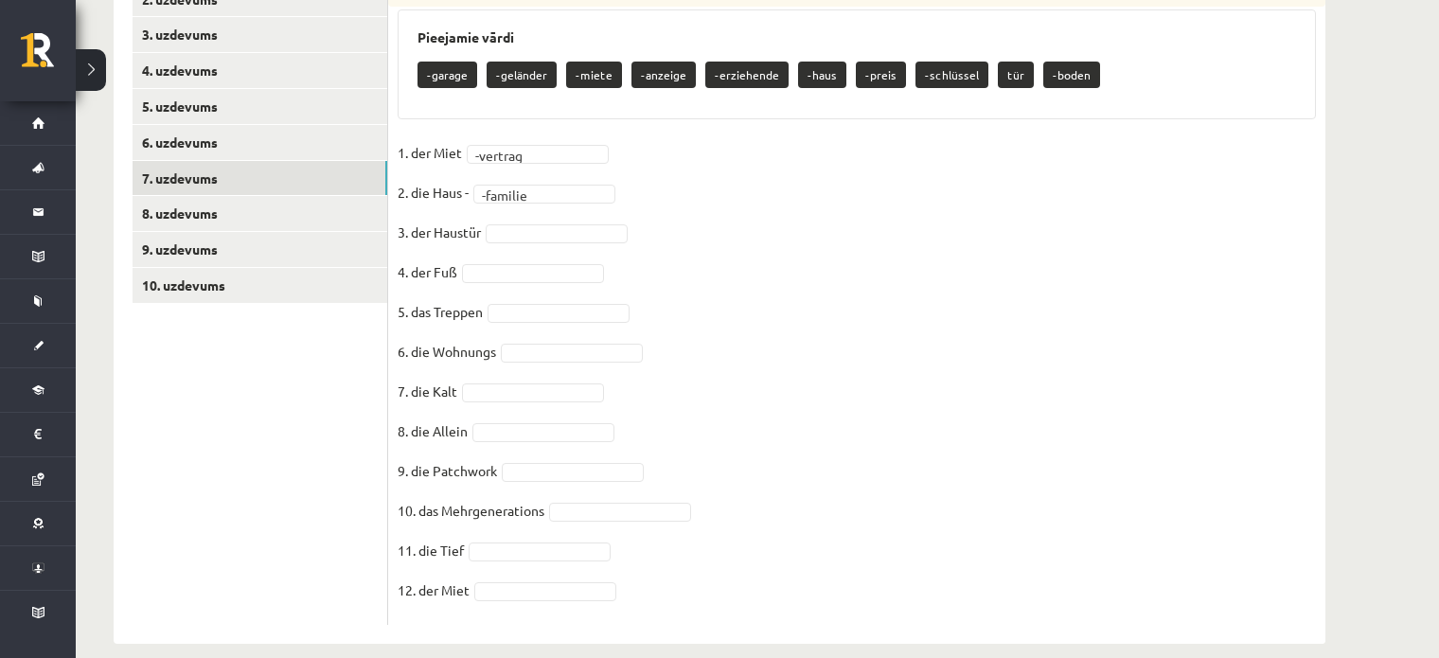
click at [1047, 330] on fieldset "1. der Miet -vertrag ******** 2. die Haus - -familie ******** 3. der Haustür 4.…" at bounding box center [857, 376] width 919 height 477
click at [1034, 381] on fieldset "**********" at bounding box center [857, 376] width 919 height 477
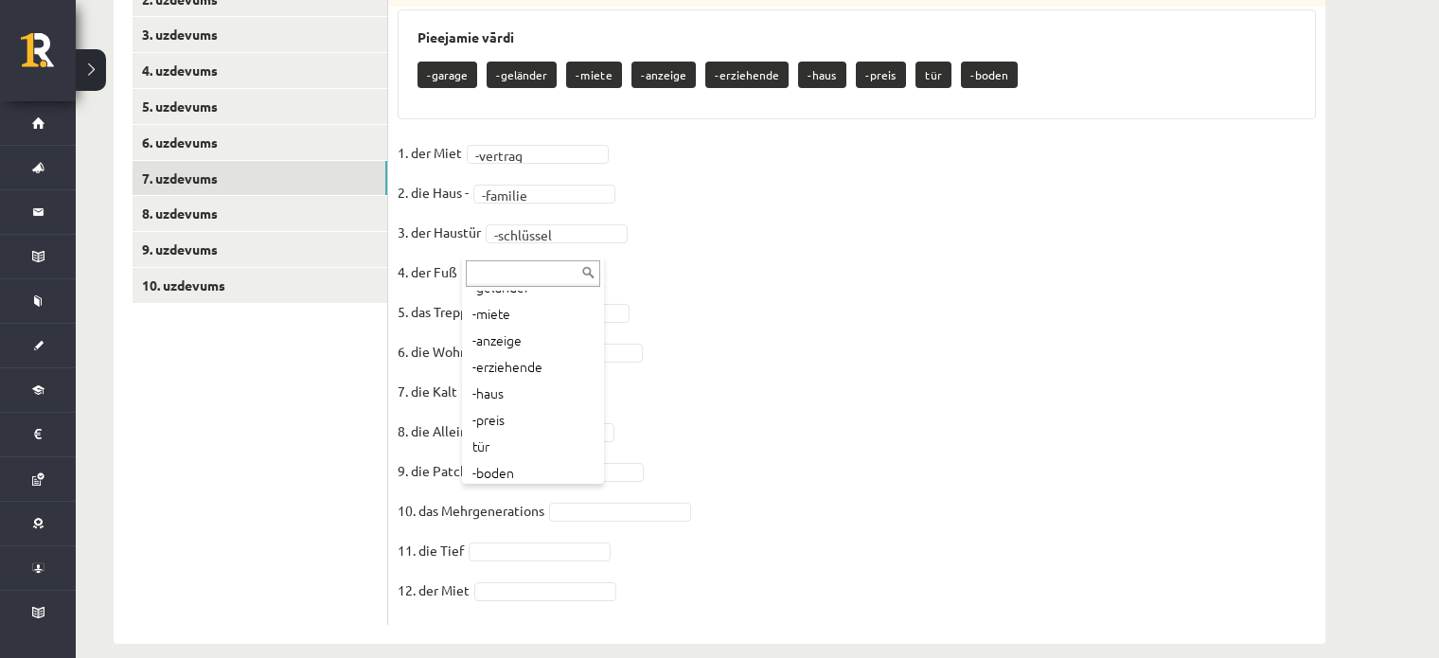
scroll to position [76, 0]
click at [1095, 360] on fieldset "**********" at bounding box center [857, 376] width 919 height 477
click at [533, 302] on fieldset "**********" at bounding box center [857, 376] width 919 height 477
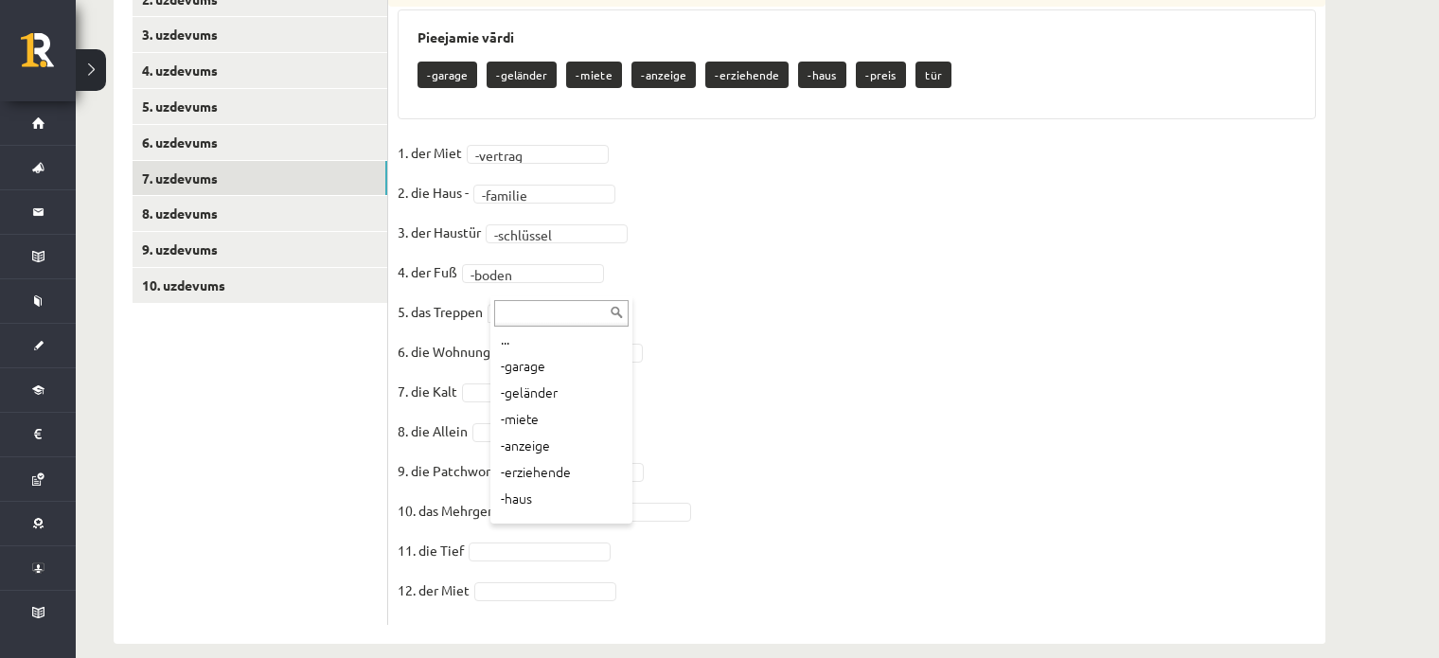
scroll to position [0, 0]
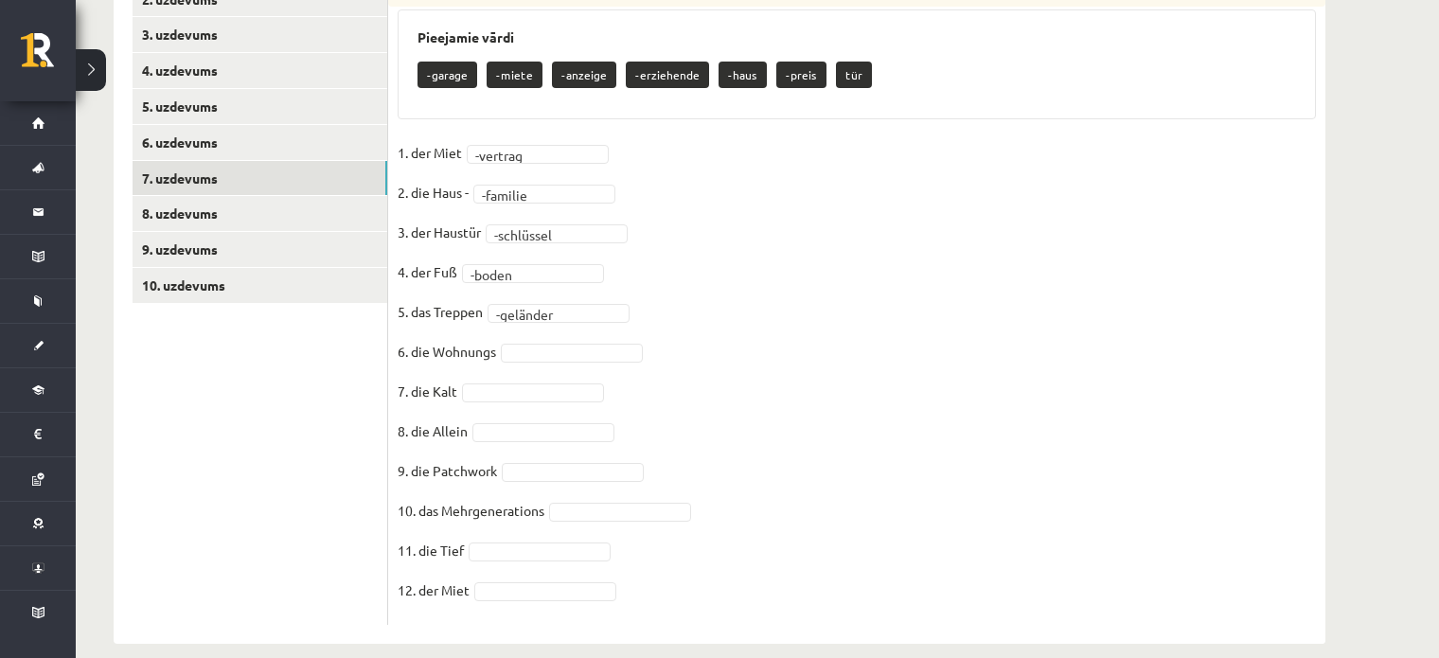
click at [1172, 338] on fieldset "**********" at bounding box center [857, 376] width 919 height 477
click at [1068, 394] on fieldset "**********" at bounding box center [857, 376] width 919 height 477
click at [991, 431] on fieldset "**********" at bounding box center [857, 376] width 919 height 477
click at [582, 383] on fieldset "**********" at bounding box center [857, 376] width 919 height 477
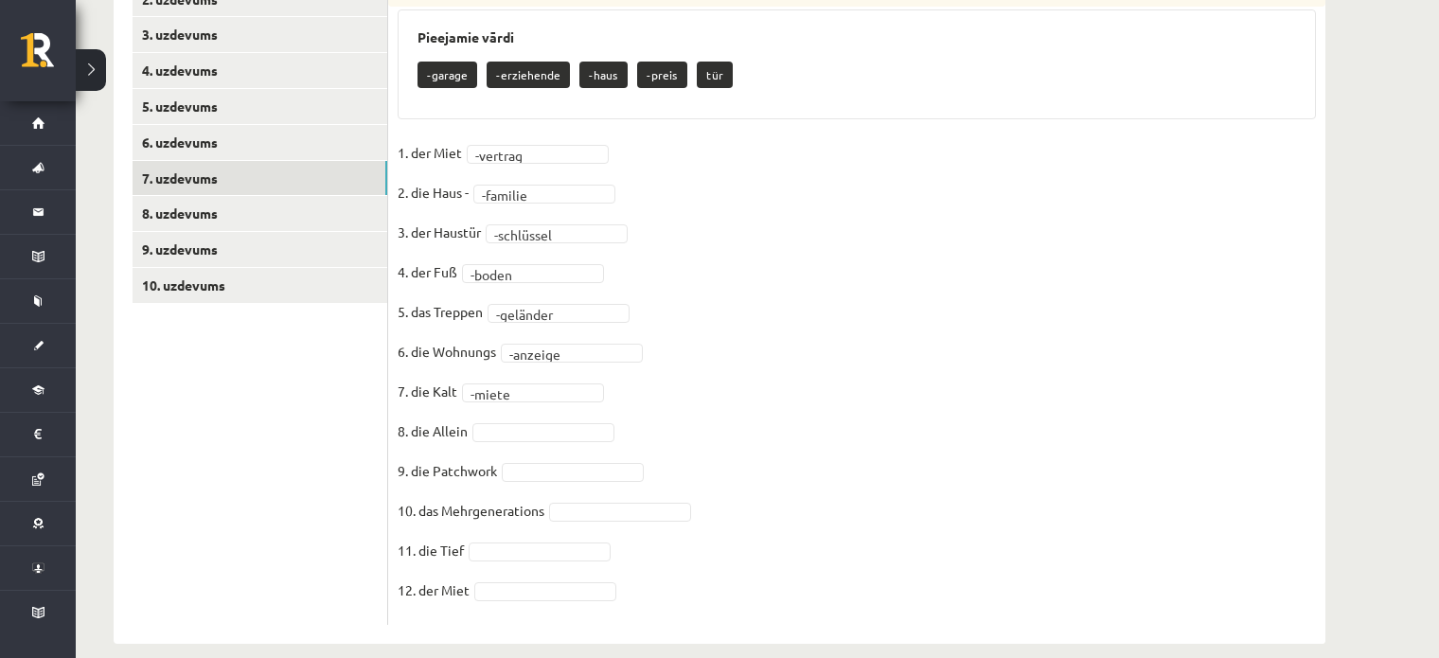
drag, startPoint x: 969, startPoint y: 424, endPoint x: 919, endPoint y: 428, distance: 49.4
click at [969, 424] on fieldset "**********" at bounding box center [857, 376] width 919 height 477
drag, startPoint x: 938, startPoint y: 413, endPoint x: 856, endPoint y: 422, distance: 82.9
click at [938, 413] on fieldset "**********" at bounding box center [857, 376] width 919 height 477
click at [864, 498] on fieldset "**********" at bounding box center [857, 376] width 919 height 477
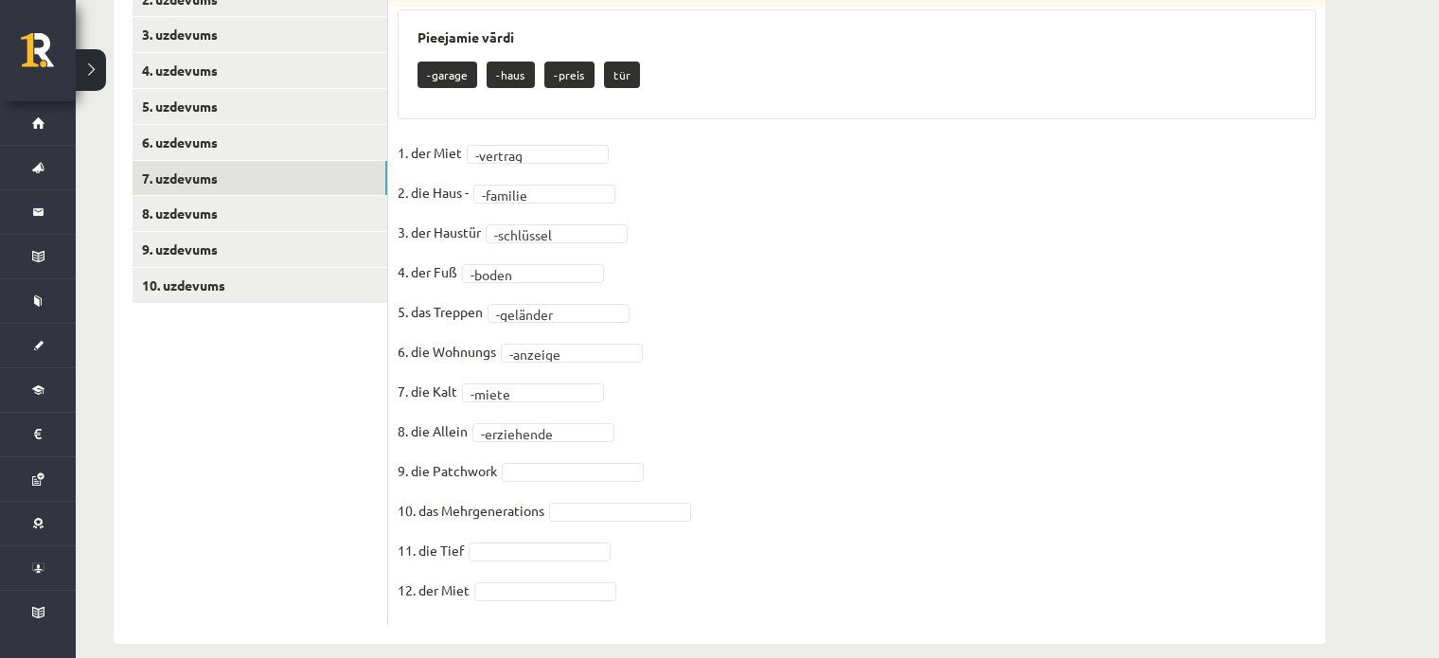
click at [1298, 417] on fieldset "**********" at bounding box center [857, 376] width 919 height 477
click at [893, 471] on fieldset "**********" at bounding box center [857, 376] width 919 height 477
click at [962, 440] on fieldset "**********" at bounding box center [857, 376] width 919 height 477
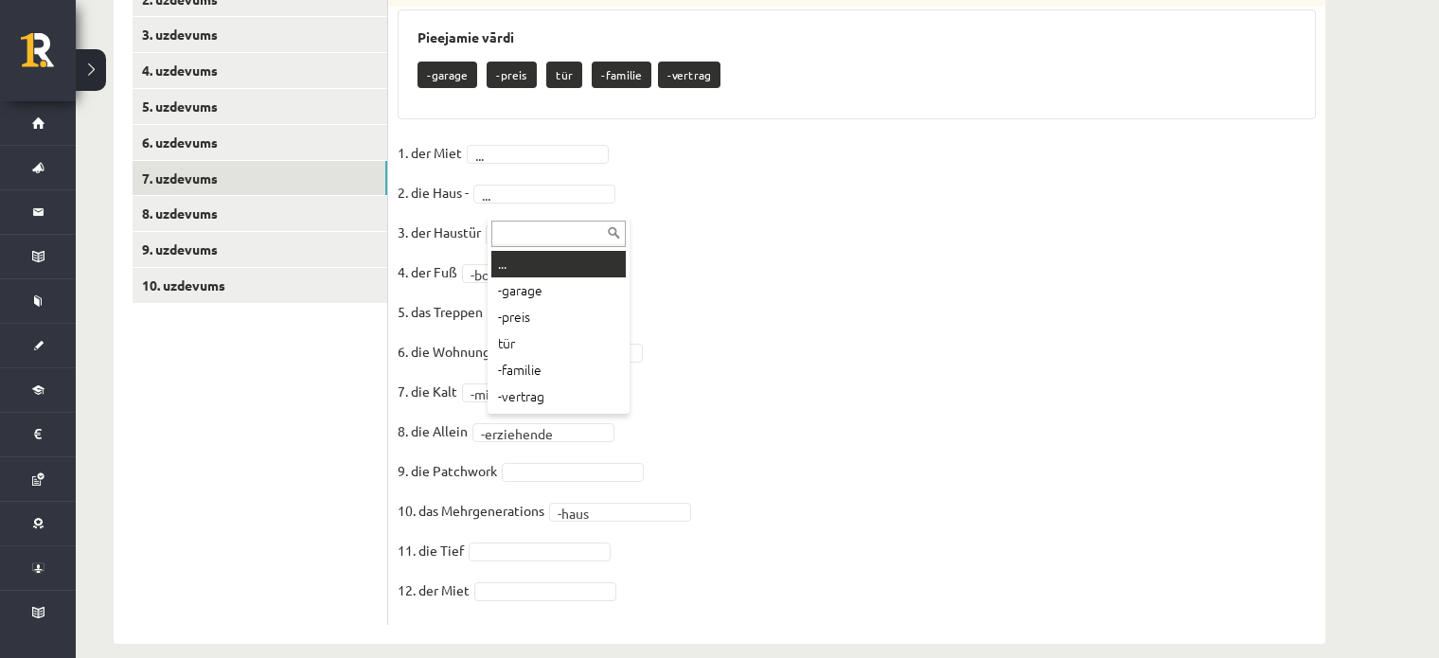
click at [549, 234] on input "text" at bounding box center [558, 234] width 134 height 27
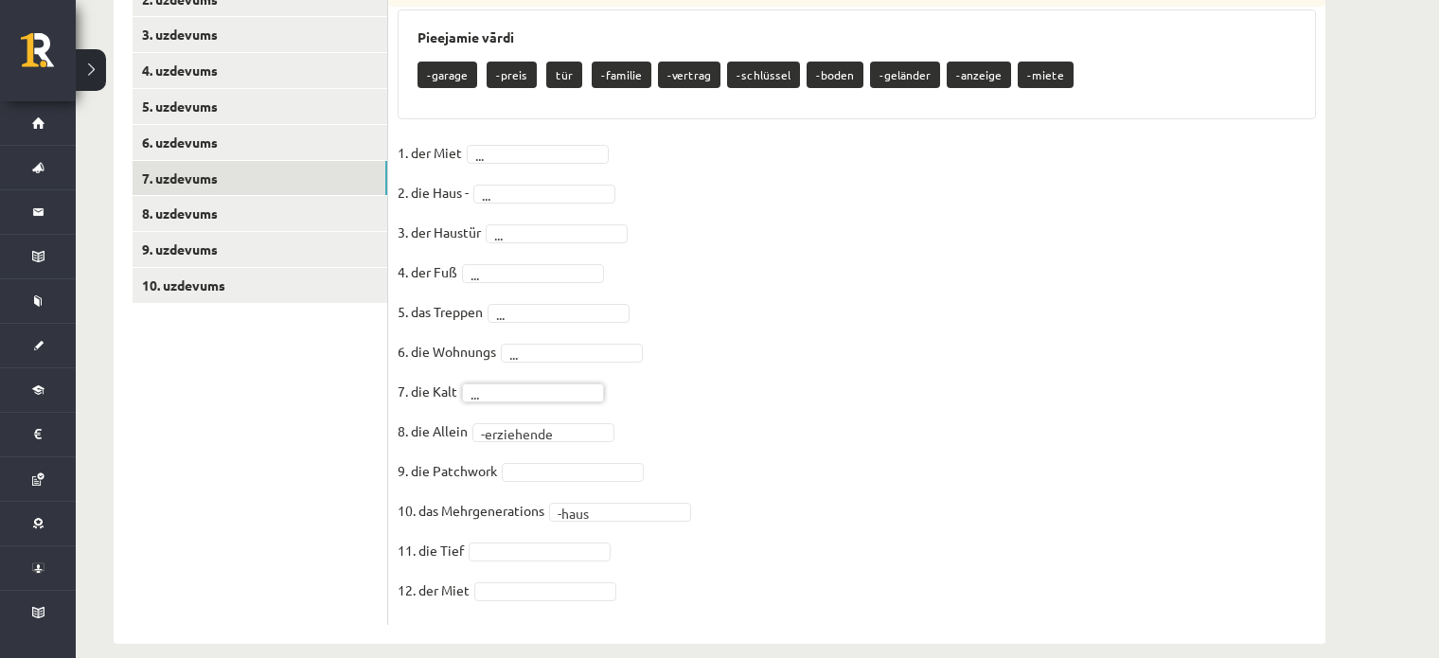
click at [544, 395] on fieldset "**********" at bounding box center [857, 376] width 919 height 477
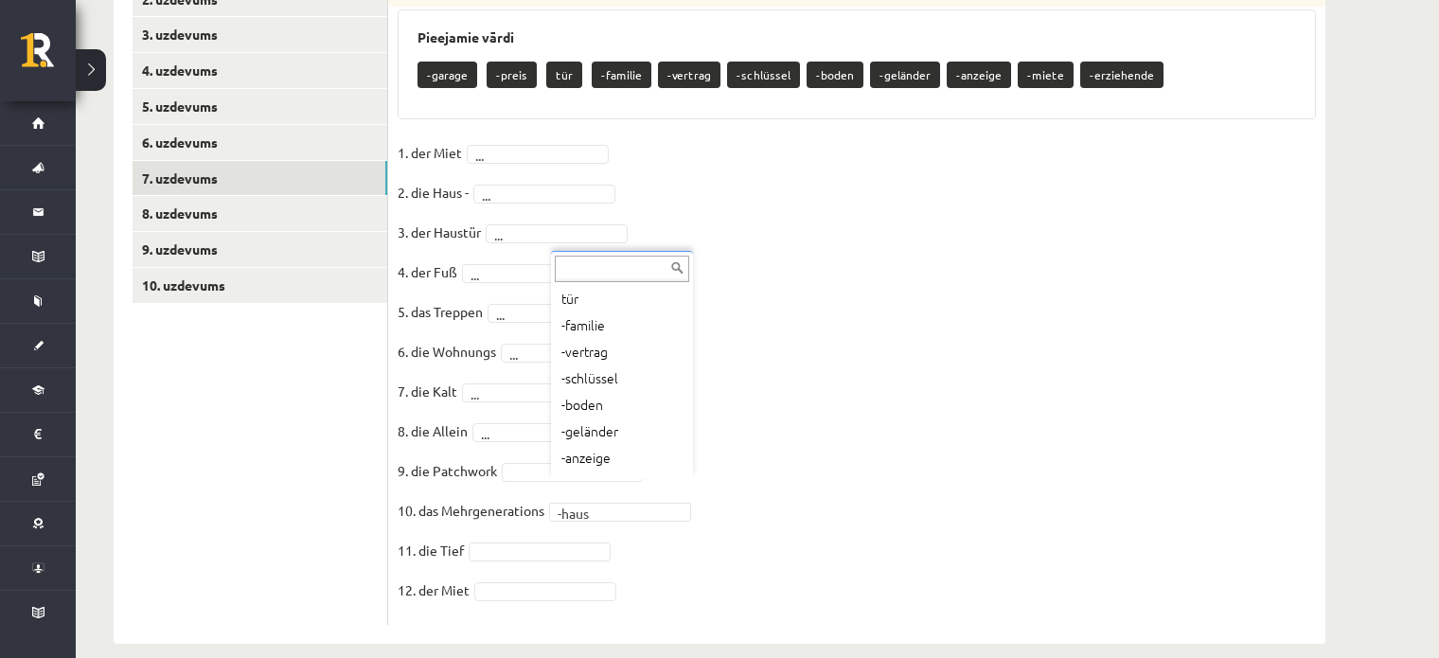
scroll to position [0, 0]
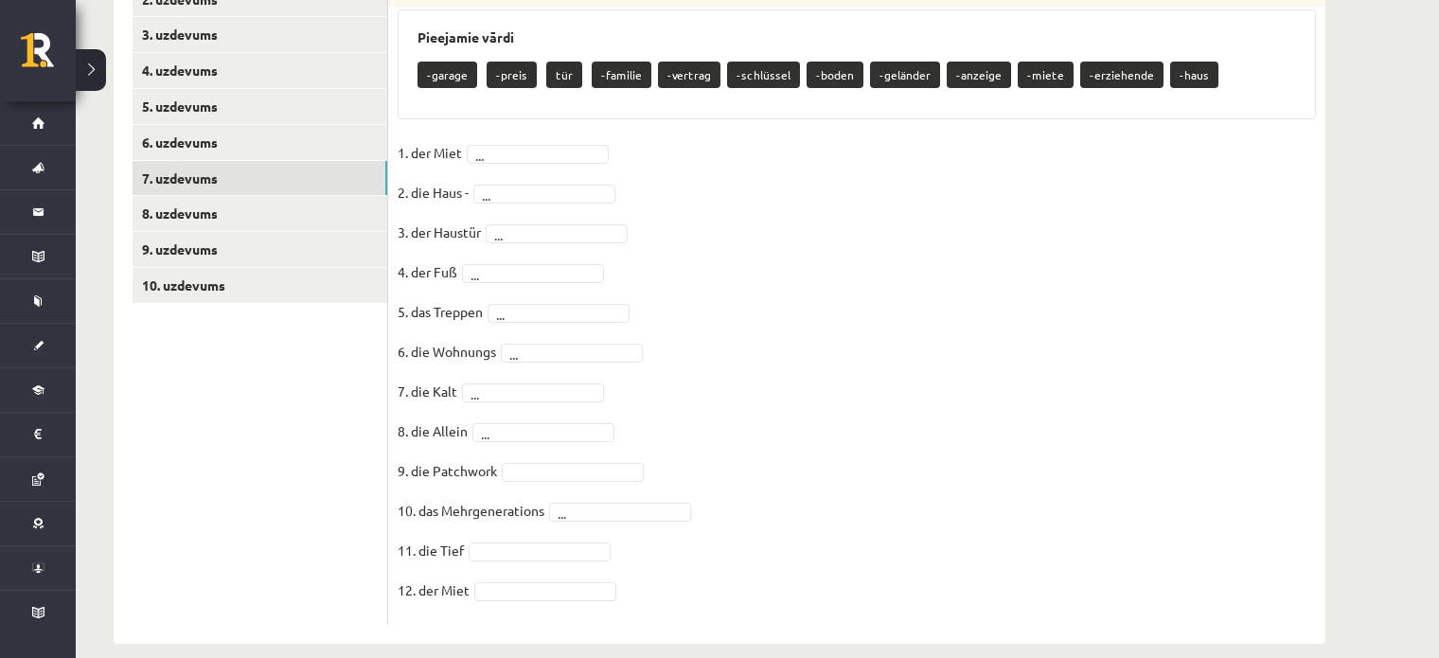
drag, startPoint x: 1076, startPoint y: 348, endPoint x: 971, endPoint y: 309, distance: 112.4
click at [1076, 348] on fieldset "1. der Miet ... 2. die Haus - ... 3. der Haustür ... 4. der Fuß ... 5. das Trep…" at bounding box center [857, 376] width 919 height 477
click at [594, 142] on fieldset "1. der Miet ... 2. die Haus - ... 3. der Haustür ... 4. der Fuß ... 5. das Trep…" at bounding box center [857, 376] width 919 height 477
drag, startPoint x: 548, startPoint y: 316, endPoint x: 537, endPoint y: 307, distance: 14.8
drag, startPoint x: 1056, startPoint y: 277, endPoint x: 973, endPoint y: 333, distance: 100.9
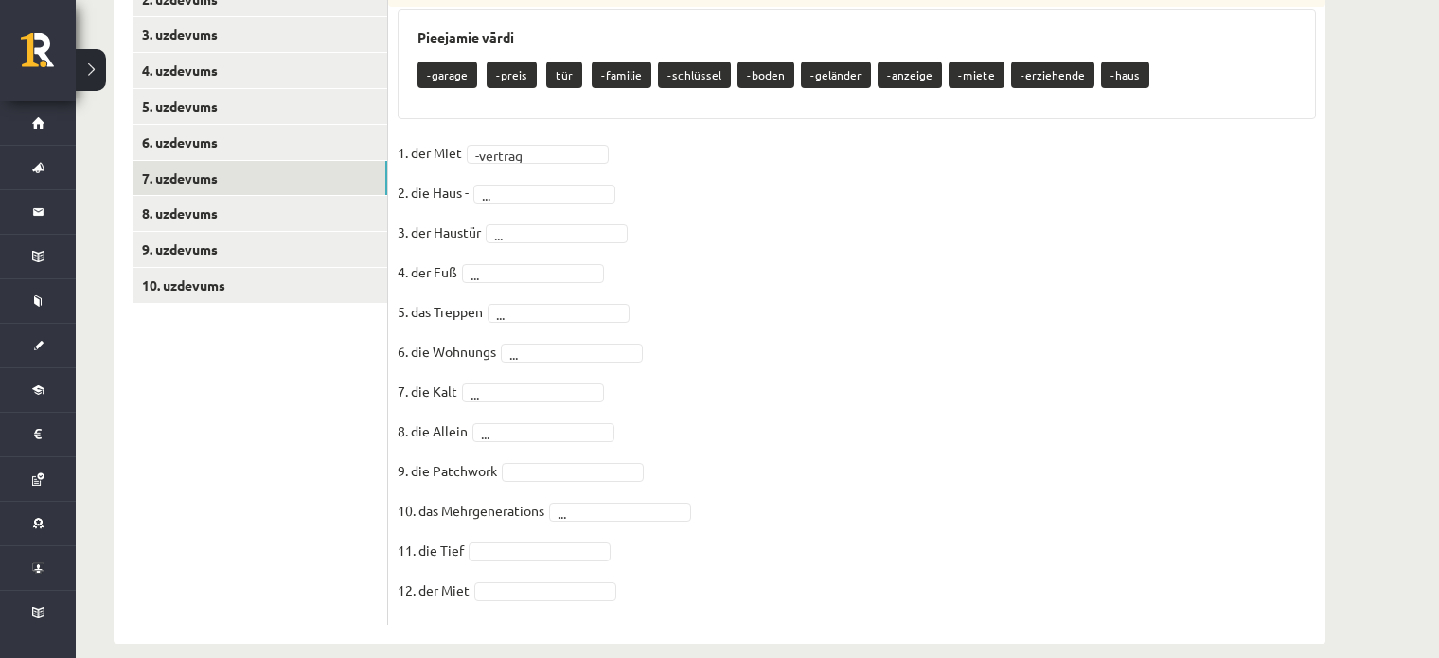
click at [1056, 277] on fieldset "1. der Miet -vertrag ******** 2. die Haus - ... 3. der Haustür ... 4. der Fuß .…" at bounding box center [857, 376] width 919 height 477
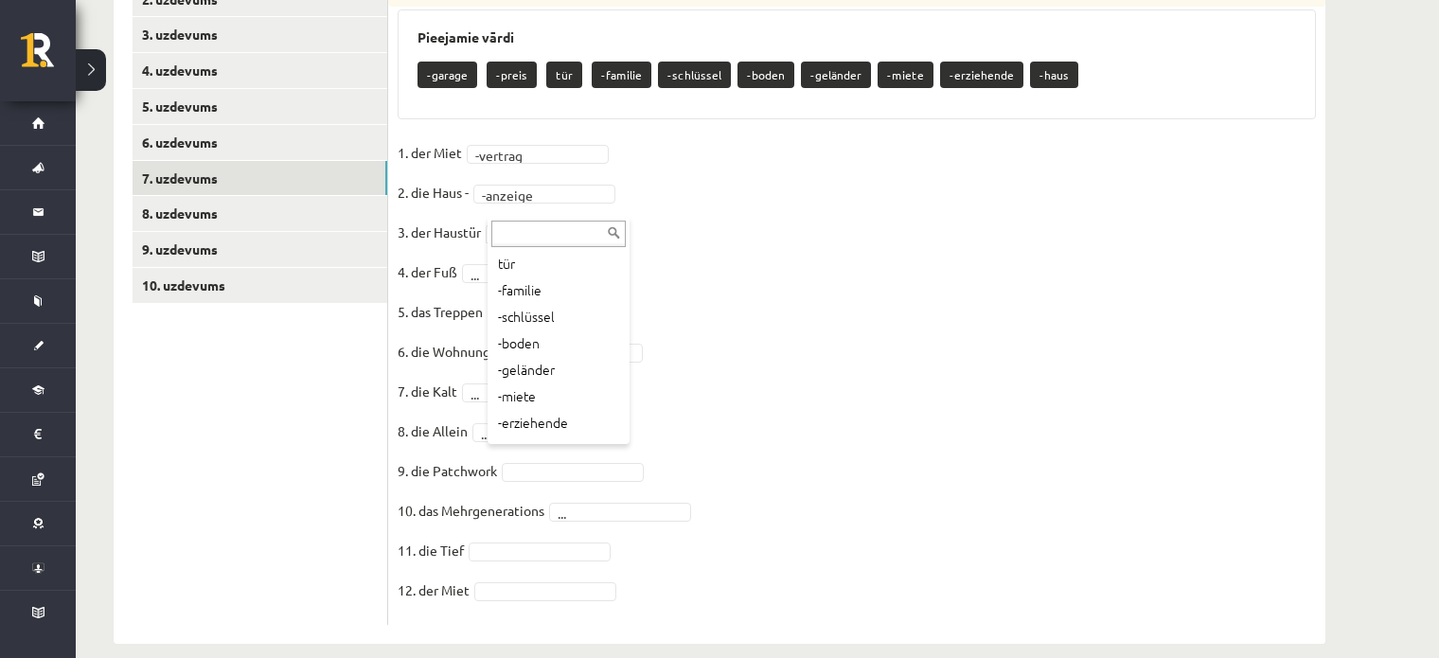
scroll to position [102, 0]
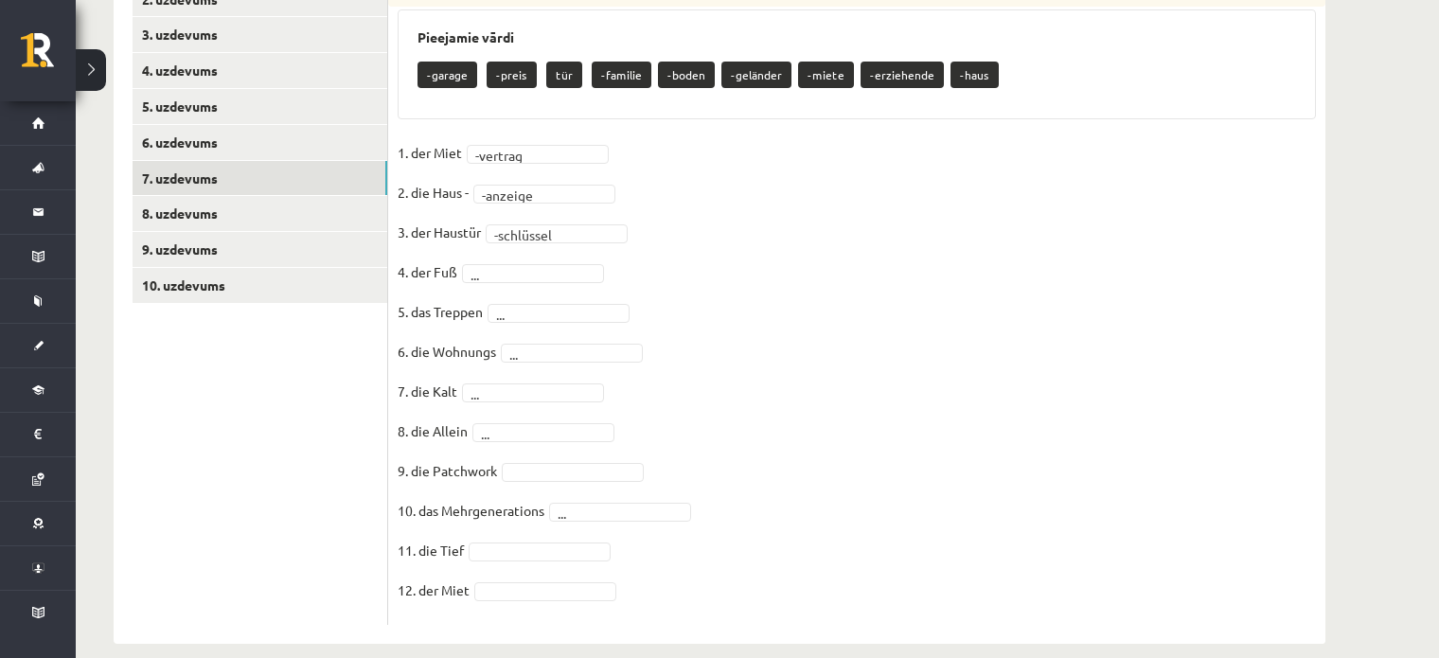
click at [545, 235] on fieldset "**********" at bounding box center [857, 376] width 919 height 477
drag, startPoint x: 546, startPoint y: 247, endPoint x: 554, endPoint y: 267, distance: 21.3
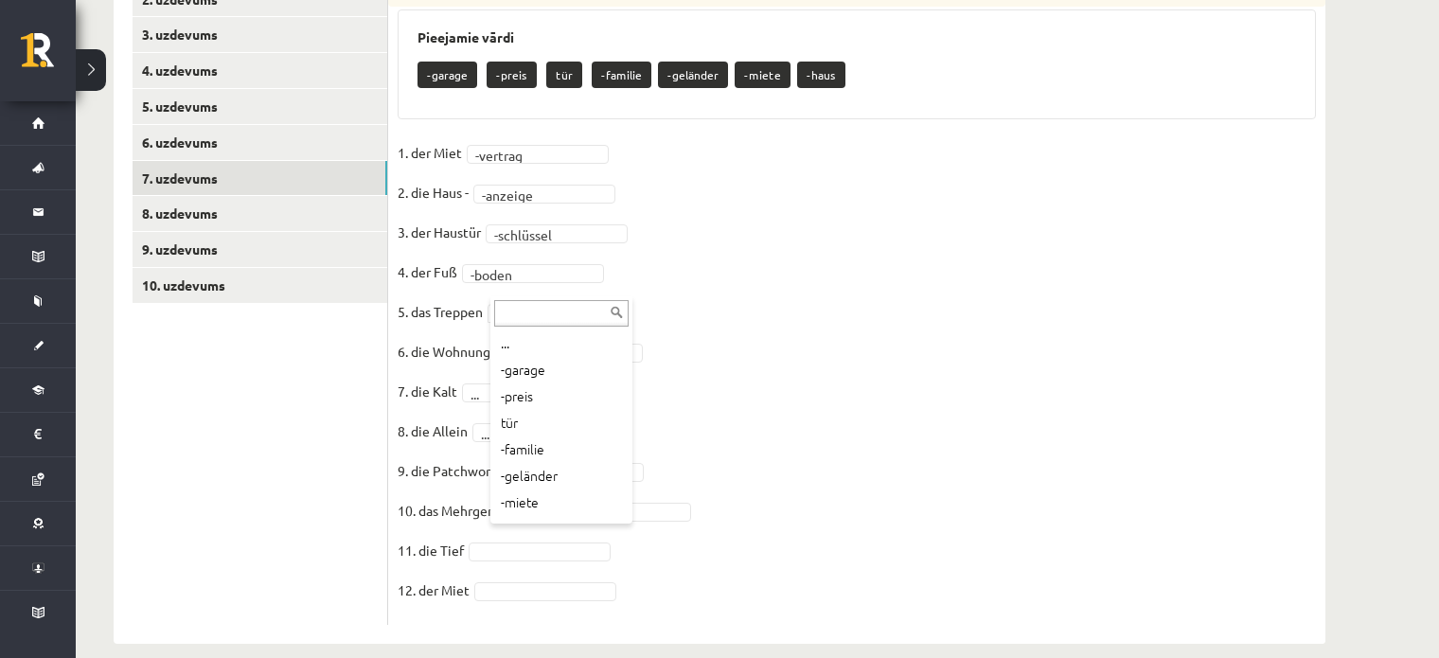
scroll to position [0, 0]
click at [909, 359] on fieldset "**********" at bounding box center [857, 376] width 919 height 477
drag, startPoint x: 919, startPoint y: 404, endPoint x: 908, endPoint y: 404, distance: 11.4
click at [919, 404] on fieldset "**********" at bounding box center [857, 376] width 919 height 477
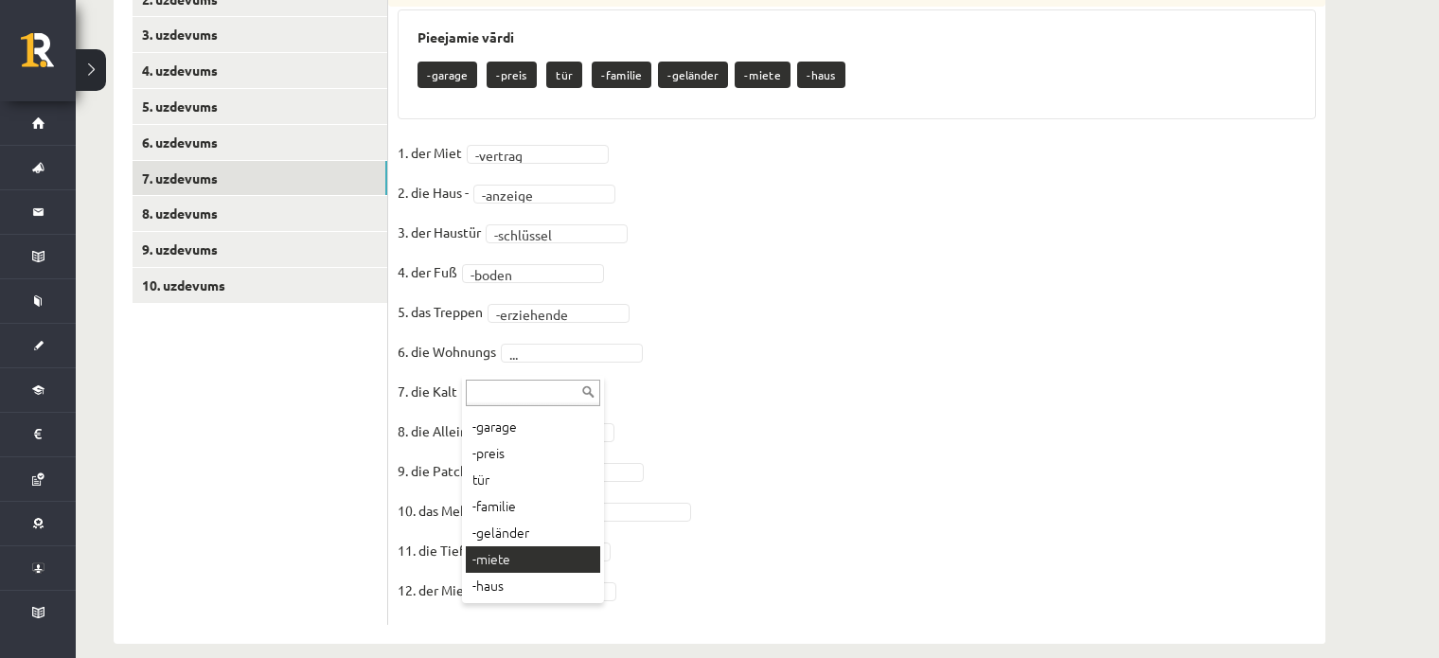
drag, startPoint x: 537, startPoint y: 553, endPoint x: 523, endPoint y: 550, distance: 14.5
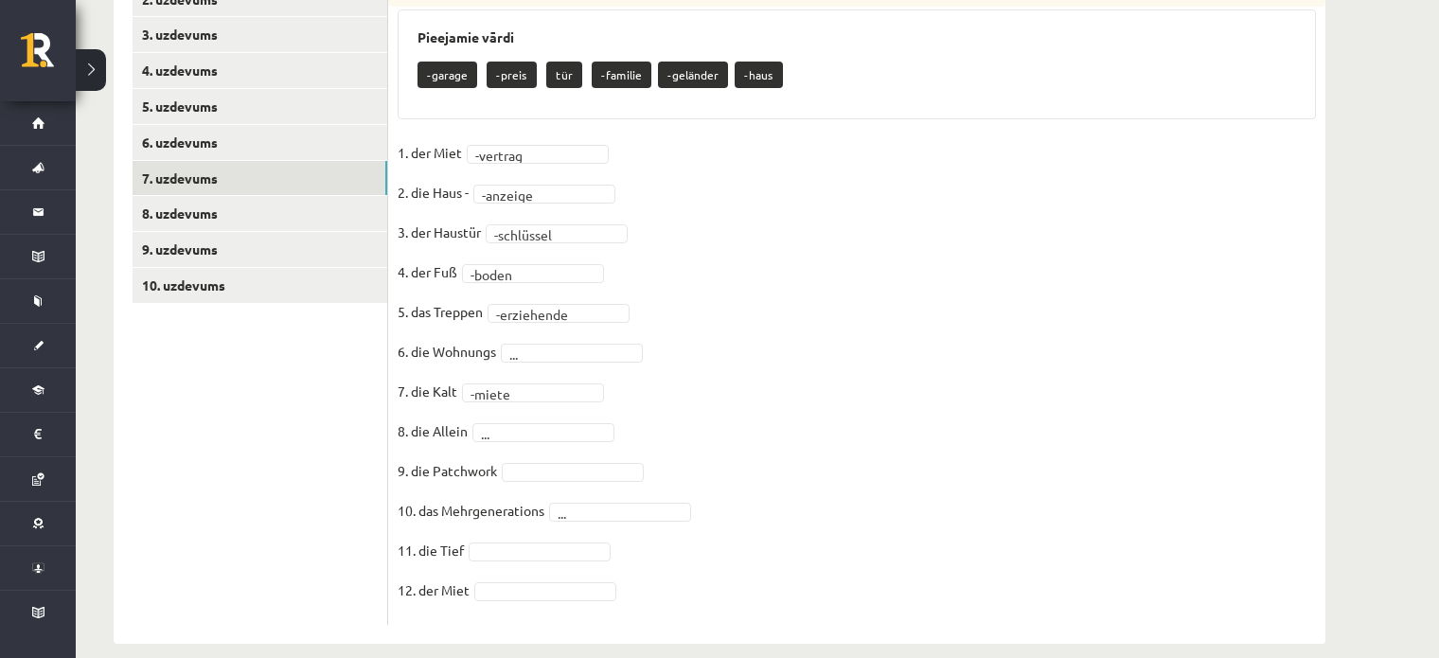
drag, startPoint x: 889, startPoint y: 384, endPoint x: 867, endPoint y: 384, distance: 21.8
click at [890, 384] on fieldset "**********" at bounding box center [857, 376] width 919 height 477
drag, startPoint x: 916, startPoint y: 485, endPoint x: 802, endPoint y: 484, distance: 113.6
click at [916, 485] on fieldset "**********" at bounding box center [857, 376] width 919 height 477
click at [883, 486] on fieldset "**********" at bounding box center [857, 376] width 919 height 477
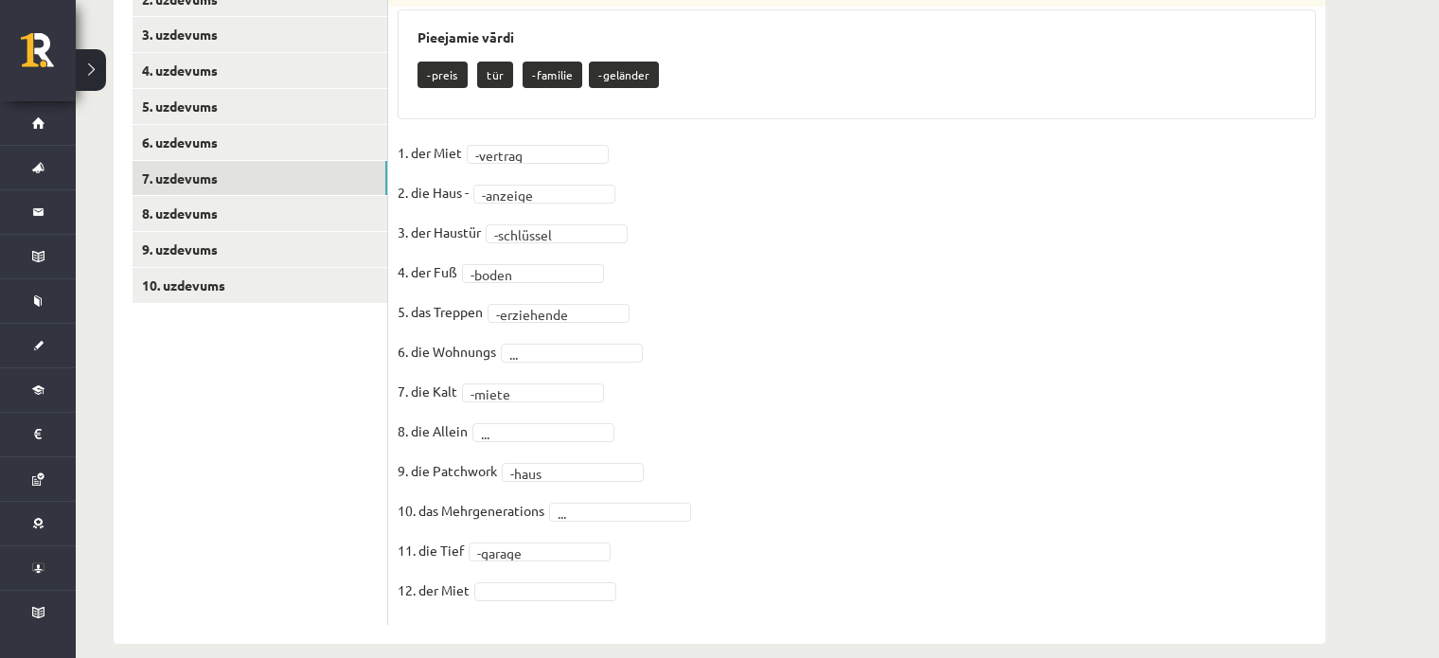
click at [922, 514] on fieldset "**********" at bounding box center [857, 376] width 919 height 477
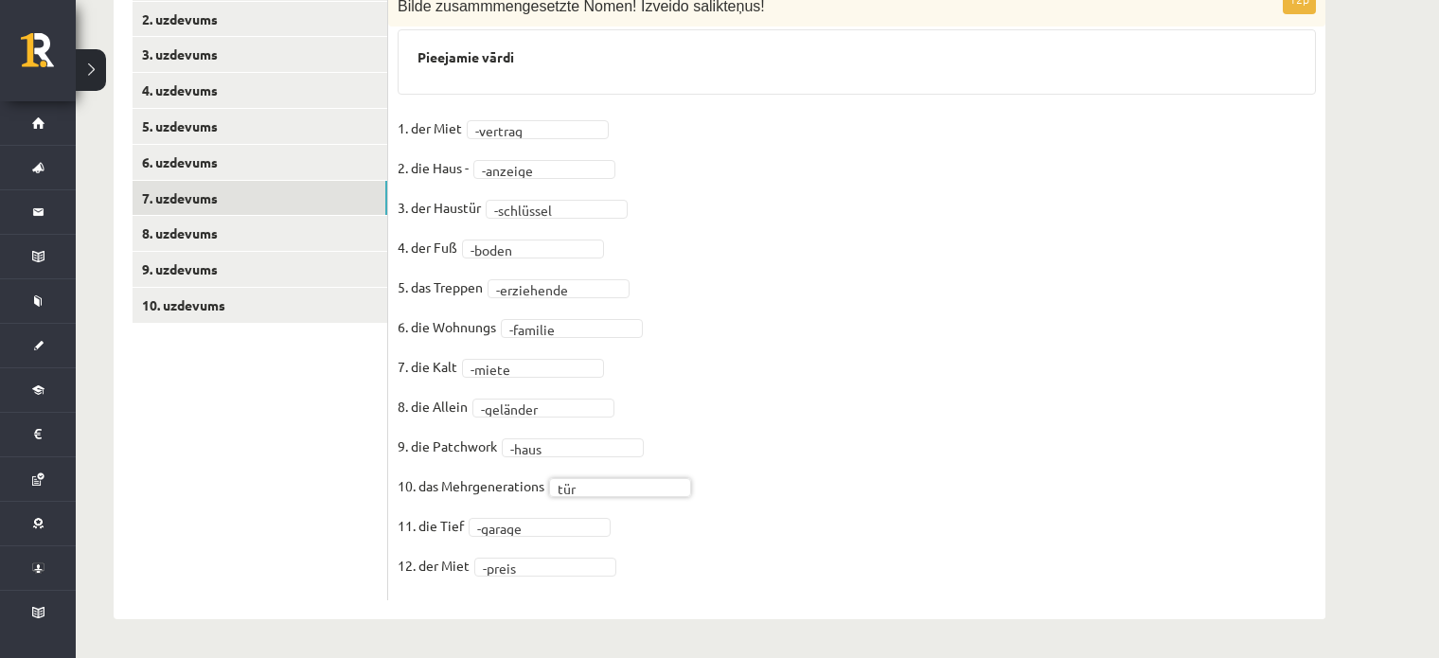
scroll to position [644, 0]
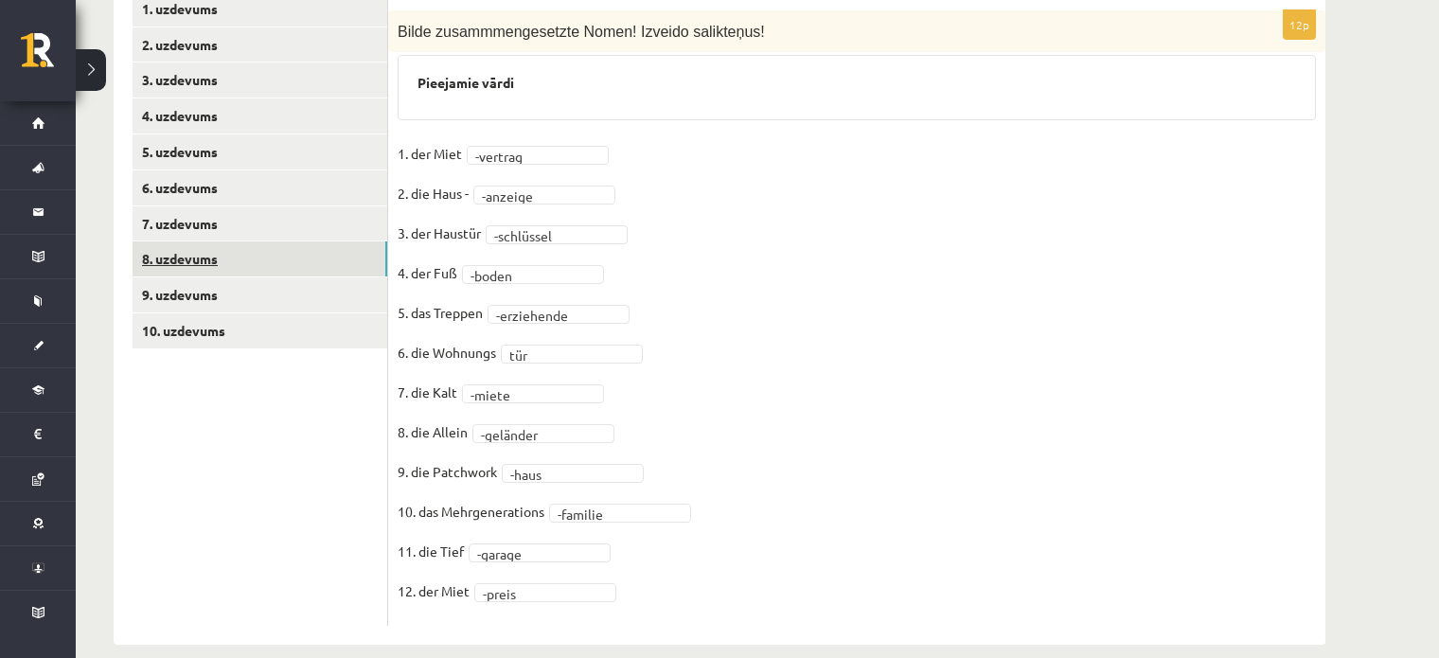
click at [213, 241] on link "8. uzdevums" at bounding box center [260, 258] width 255 height 35
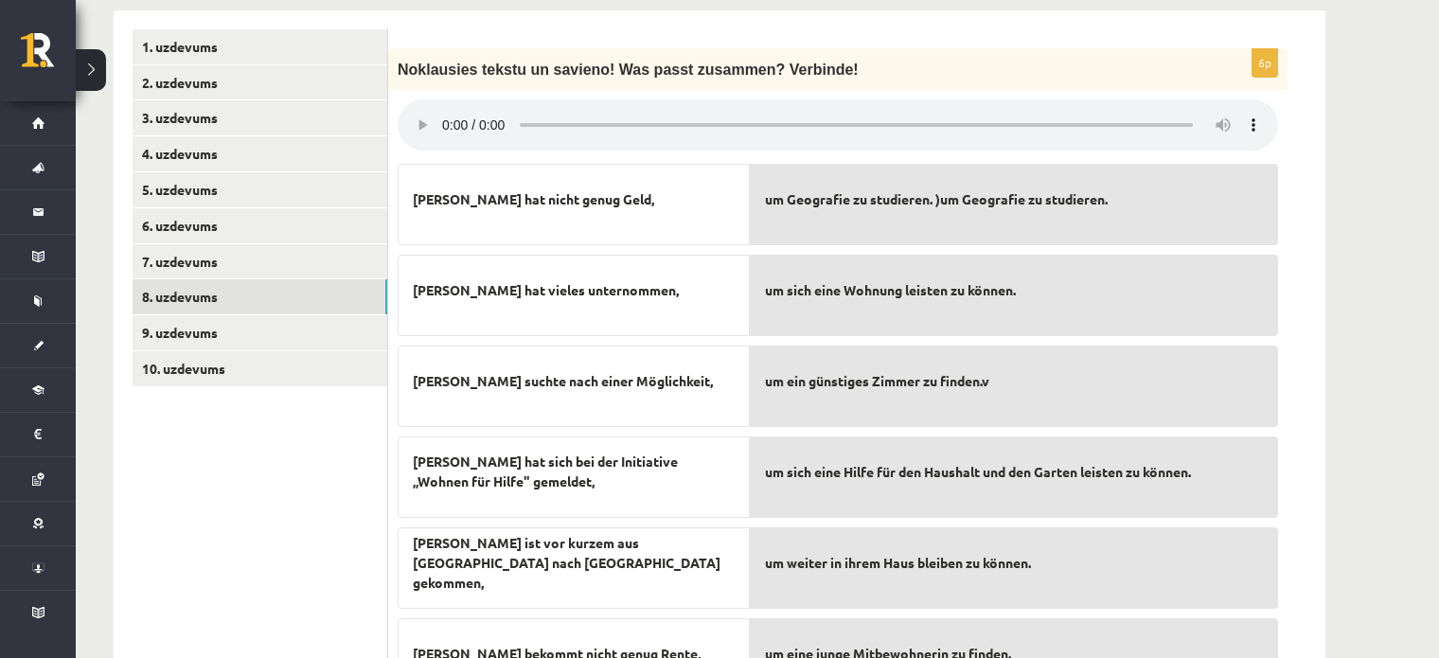
scroll to position [564, 0]
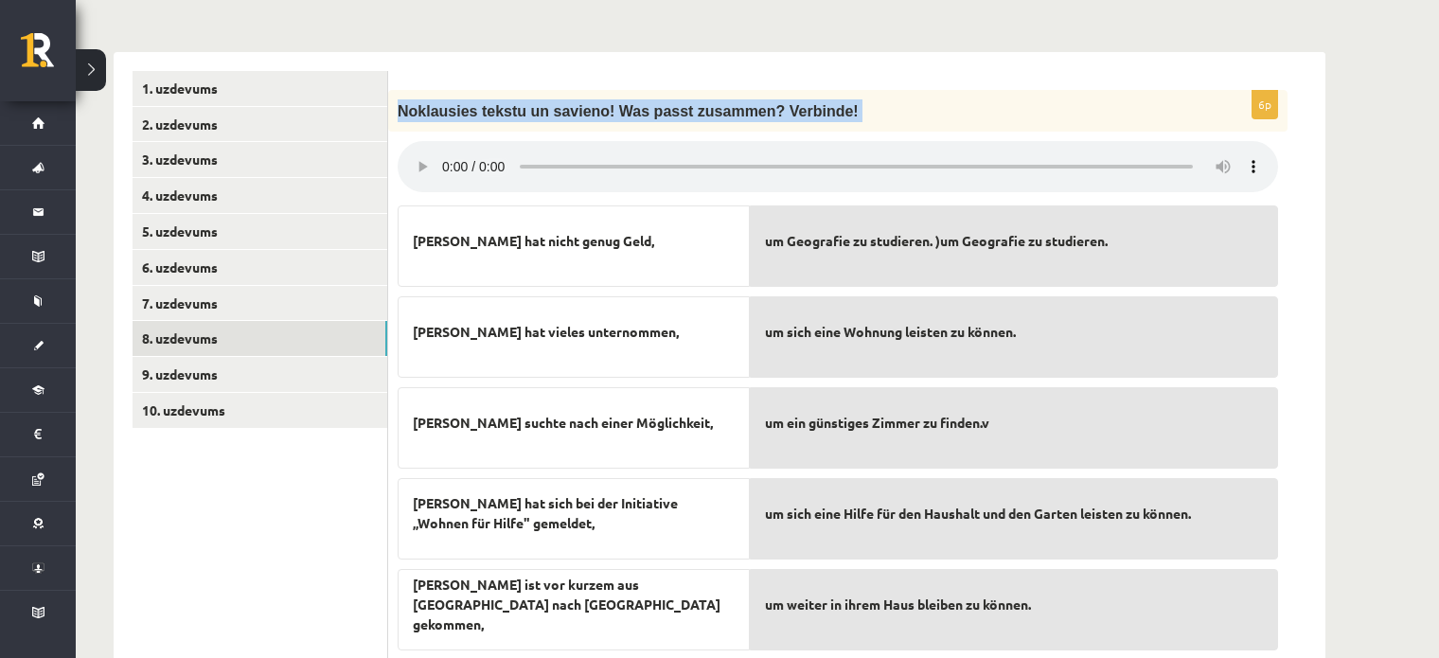
click at [460, 129] on div "6p Noklausies tekstu un savieno! Was passt zusammen? Verbinde! Simone hat nicht…" at bounding box center [838, 420] width 900 height 661
click at [414, 103] on span "Noklausies tekstu un savieno! Was passt zusammen? Verbinde!" at bounding box center [628, 111] width 461 height 16
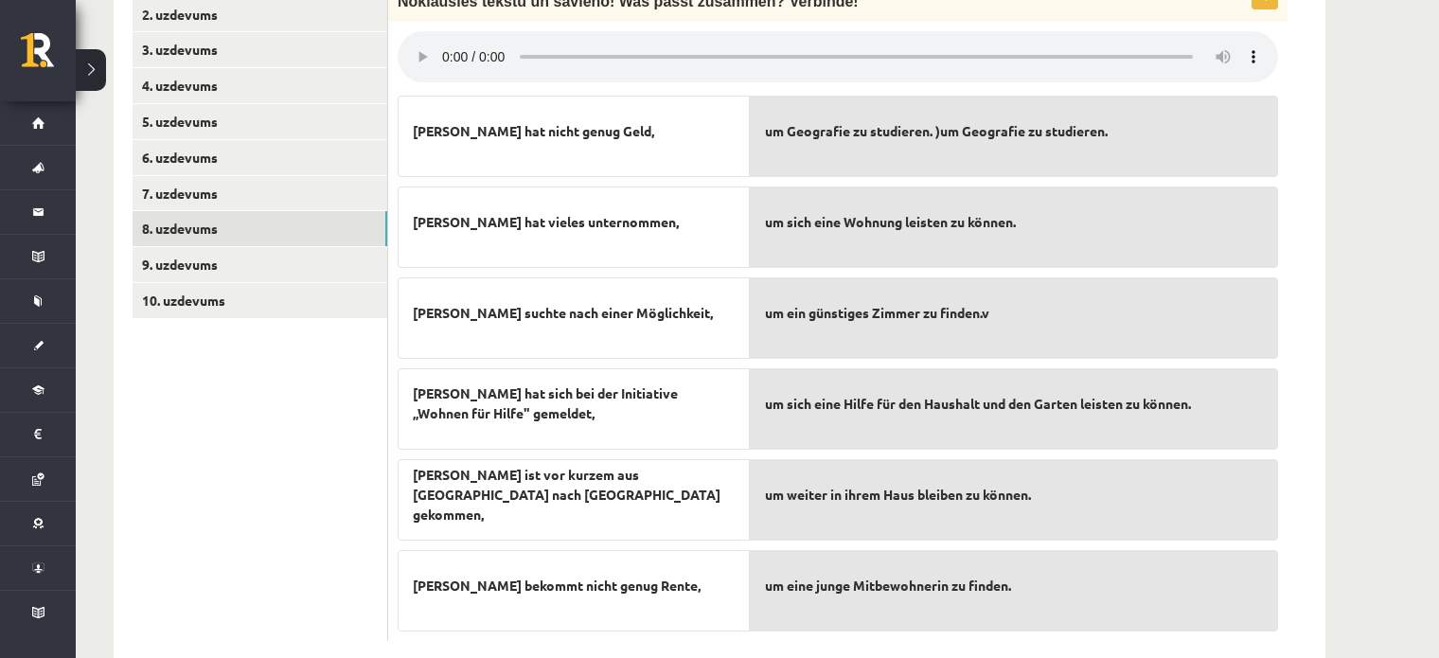
scroll to position [676, 0]
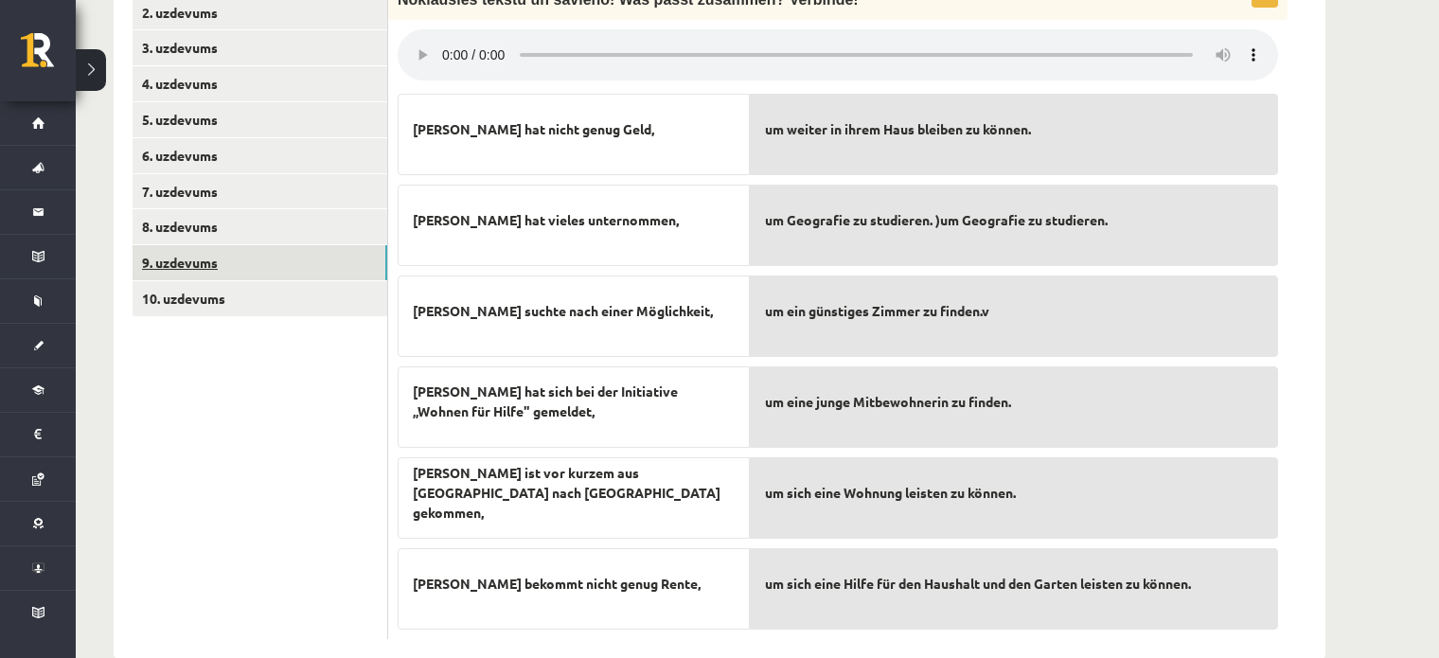
click at [301, 245] on link "9. uzdevums" at bounding box center [260, 262] width 255 height 35
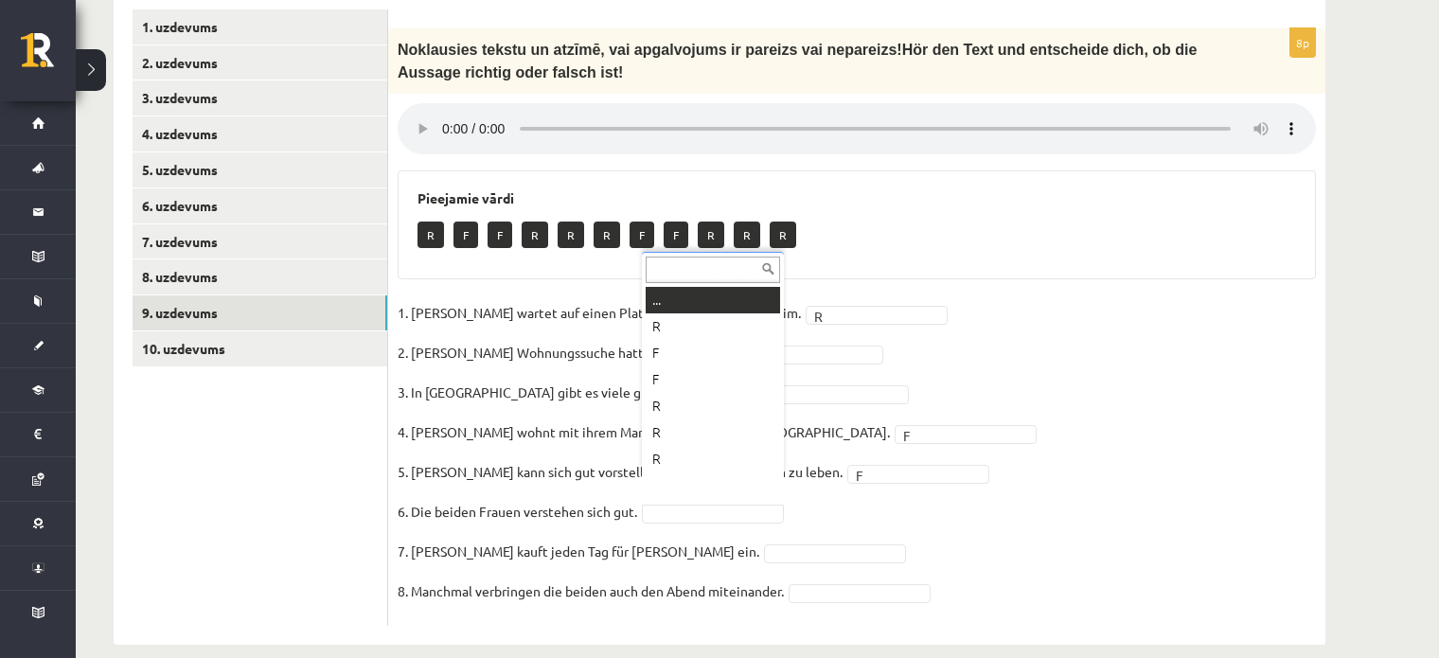
scroll to position [23, 0]
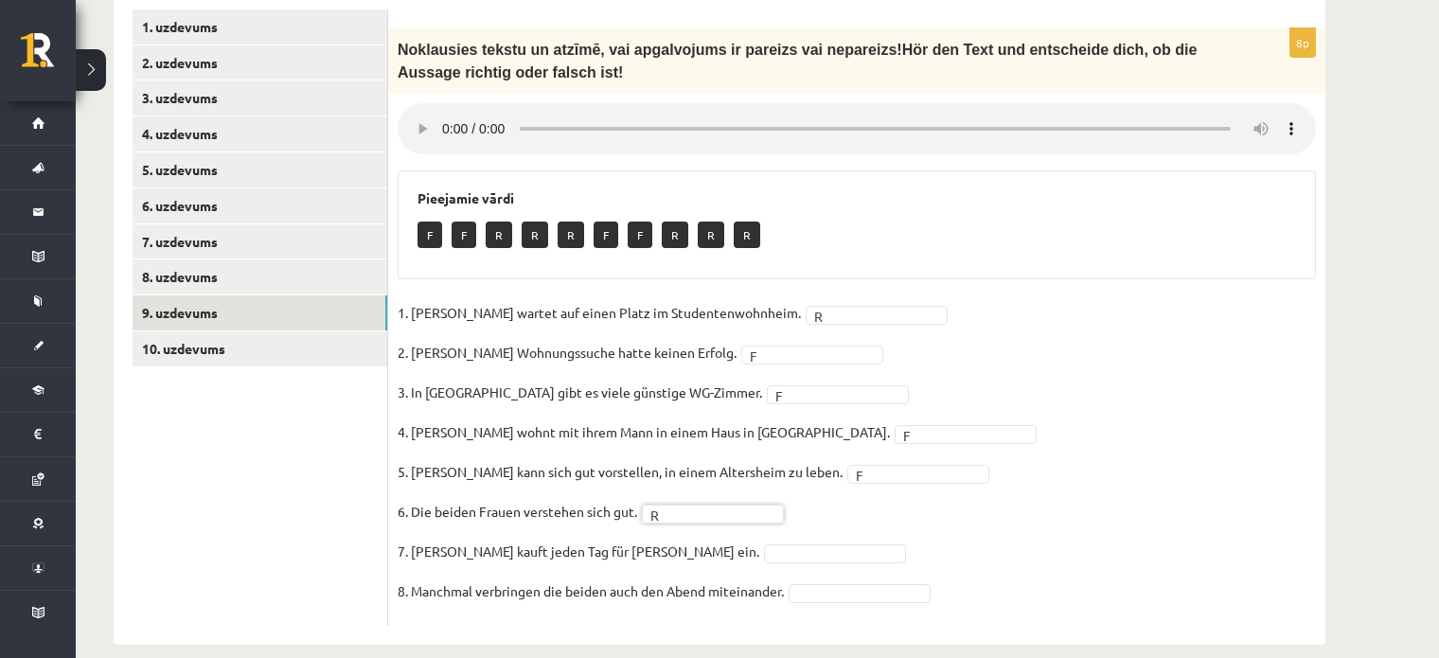
click at [753, 511] on fieldset "1. Simone wartet auf einen Platz im Studentenwohnheim. R * 2. Simones Wohnungss…" at bounding box center [857, 457] width 919 height 318
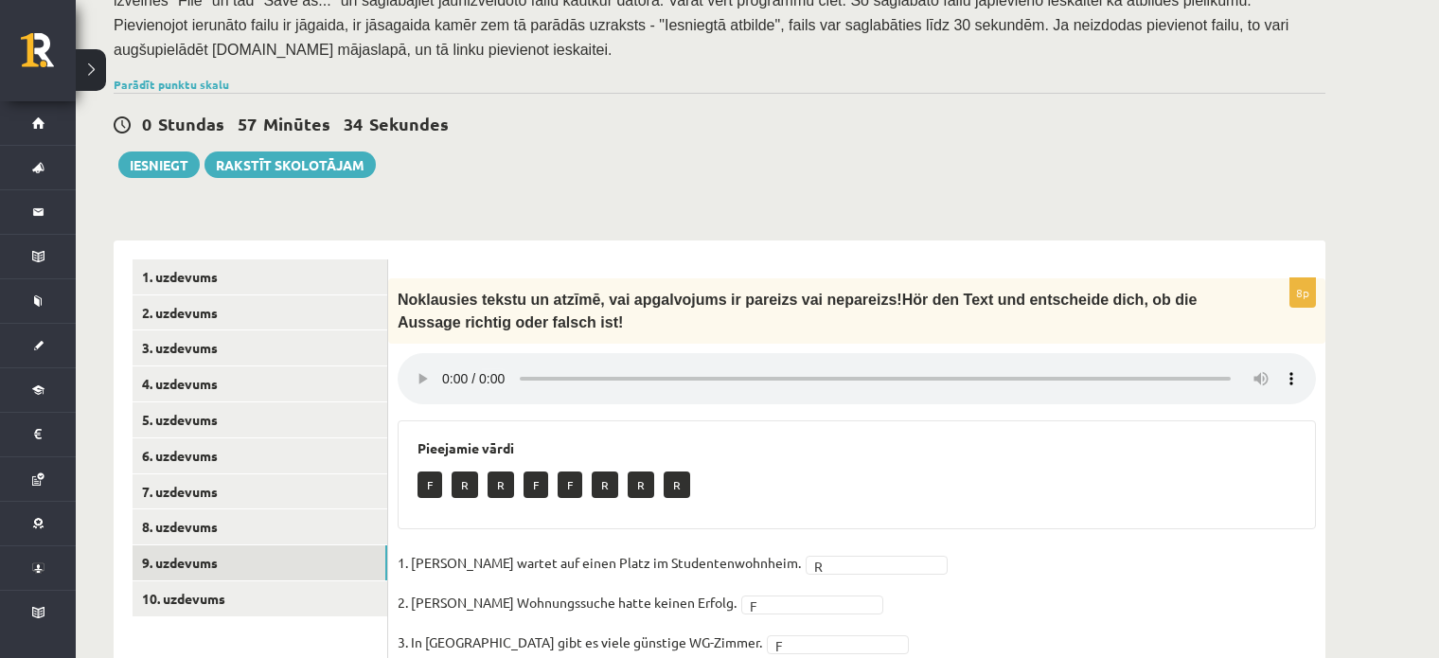
scroll to position [366, 0]
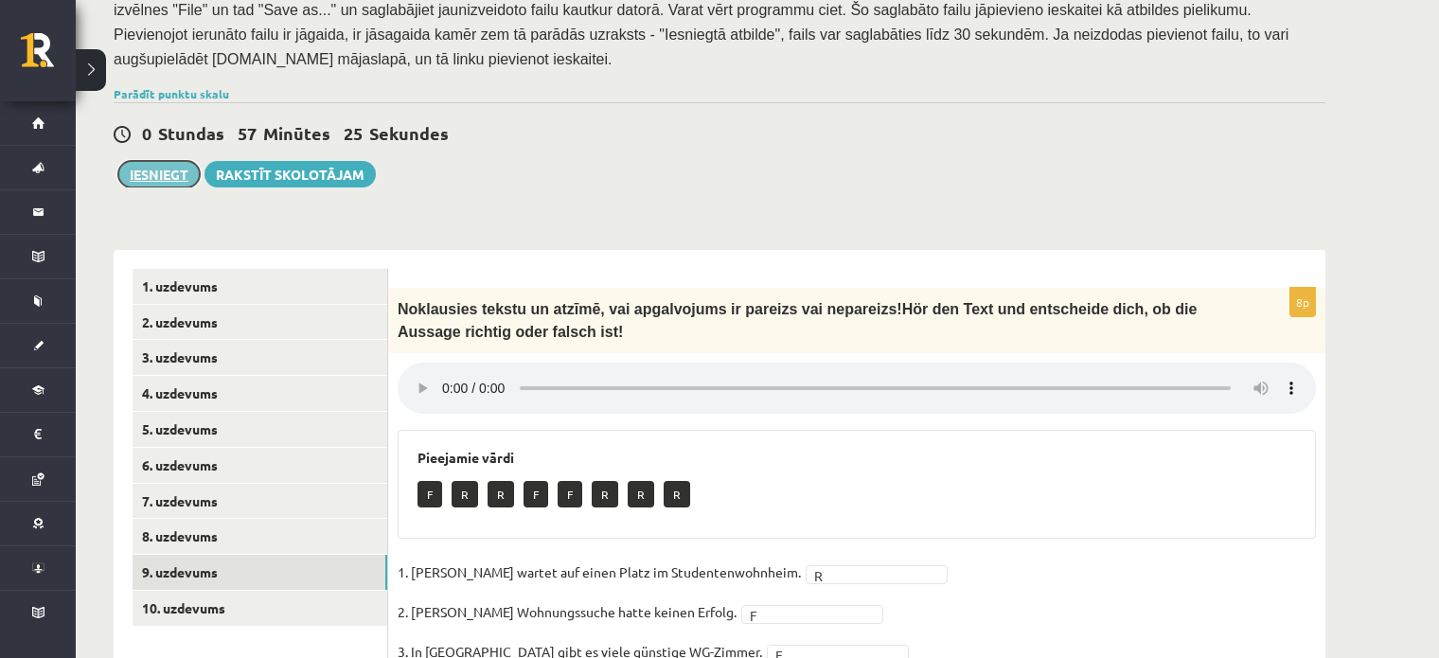
click at [173, 161] on button "Iesniegt" at bounding box center [158, 174] width 81 height 27
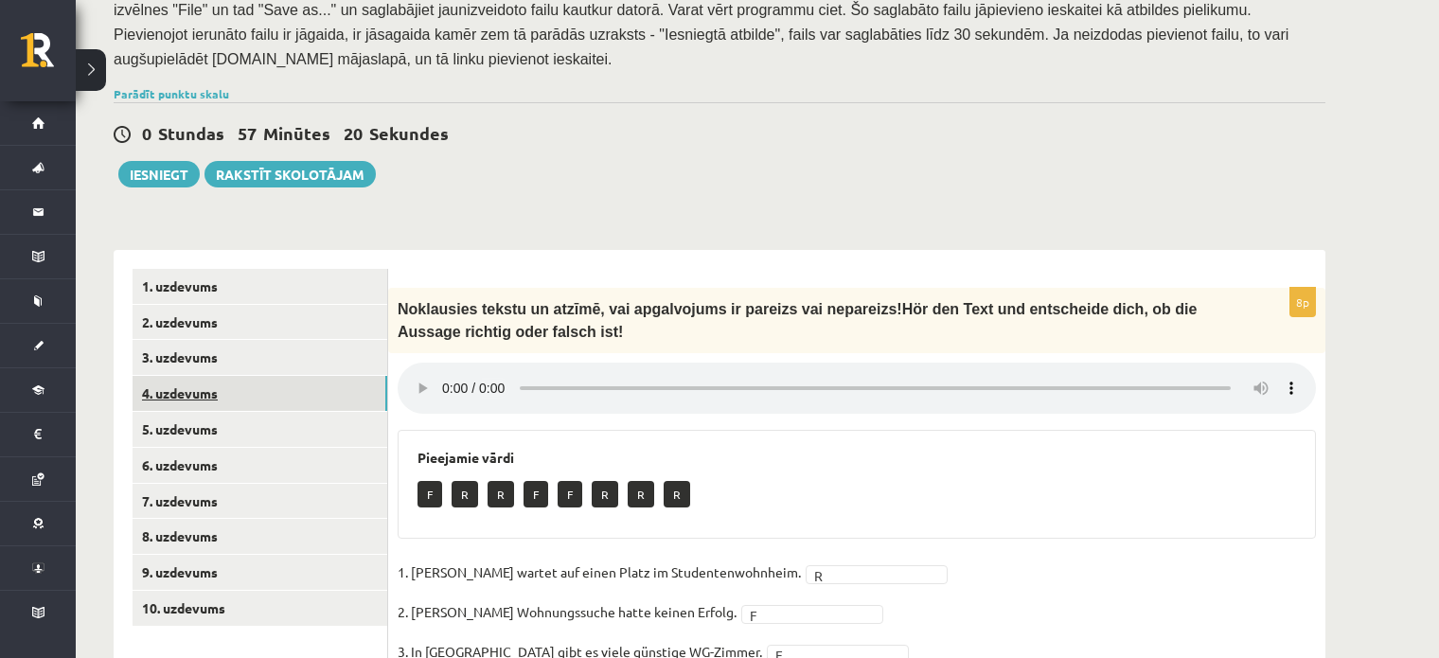
click at [317, 377] on link "4. uzdevums" at bounding box center [260, 393] width 255 height 35
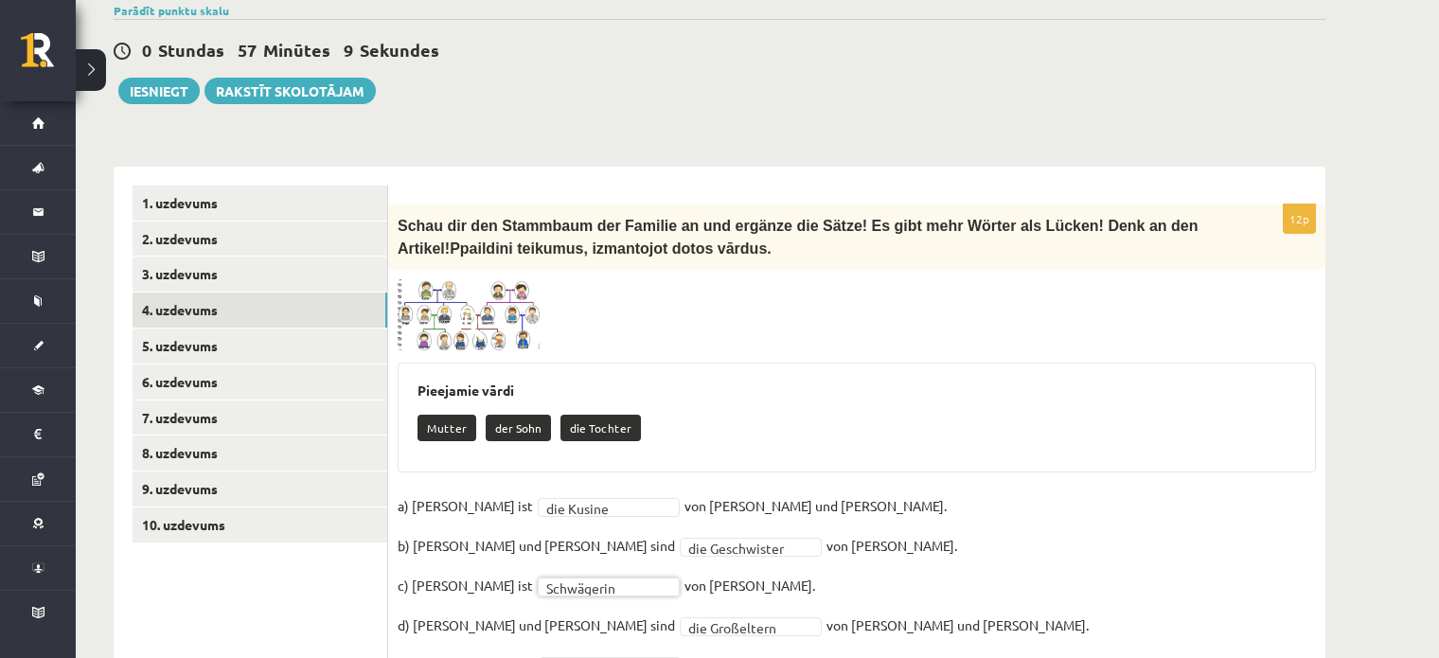
scroll to position [447, 0]
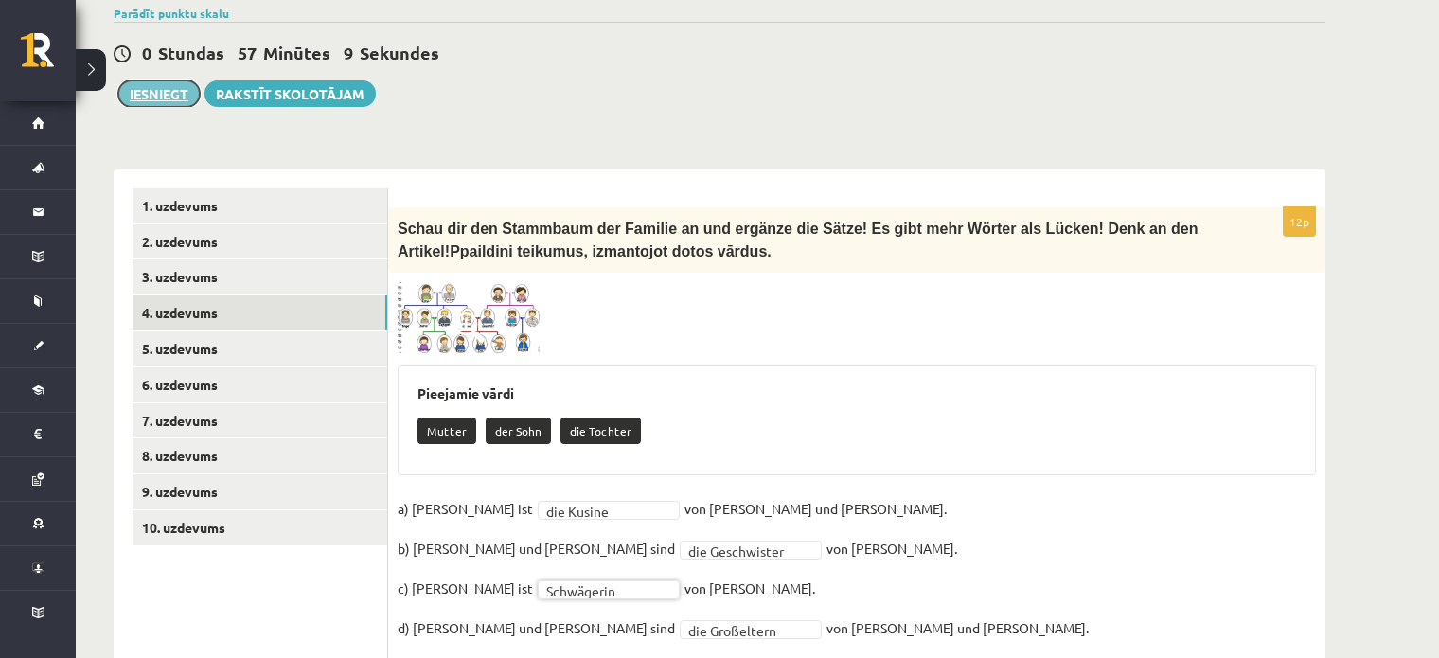
click at [166, 80] on button "Iesniegt" at bounding box center [158, 93] width 81 height 27
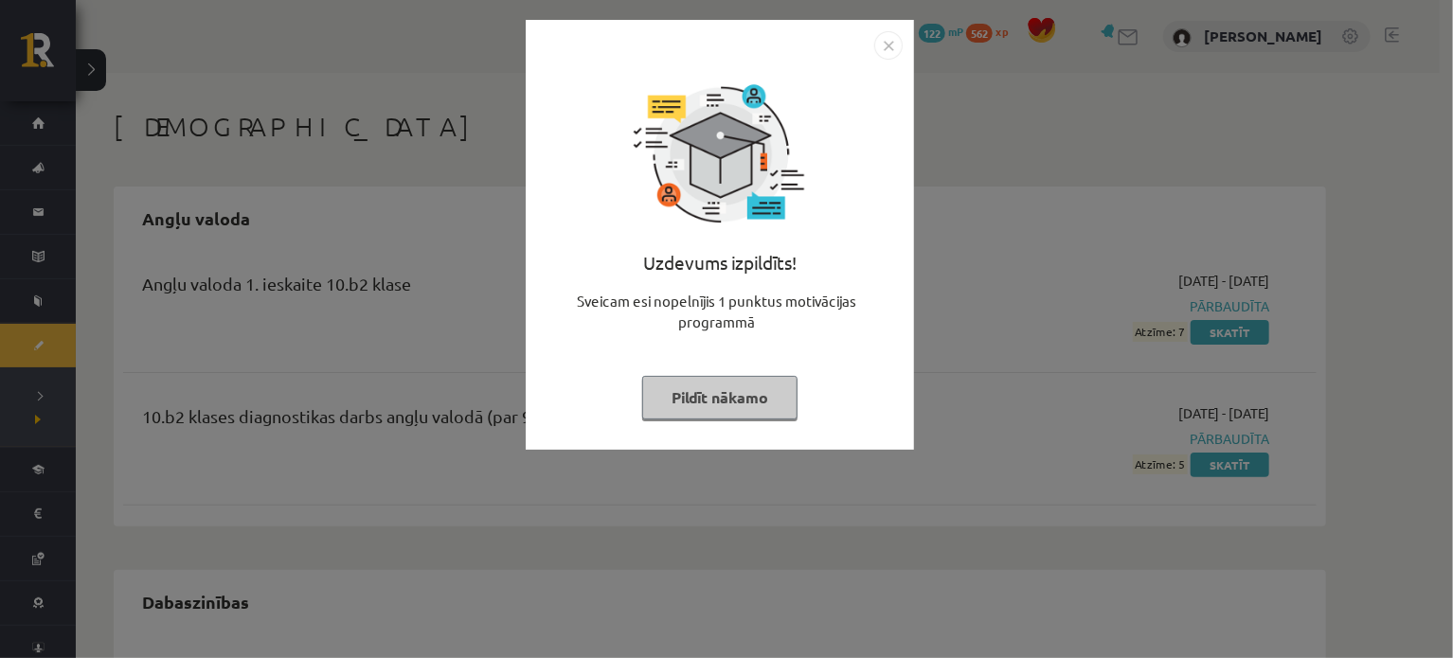
click at [897, 45] on img "Close" at bounding box center [888, 45] width 28 height 28
